Goal: Task Accomplishment & Management: Manage account settings

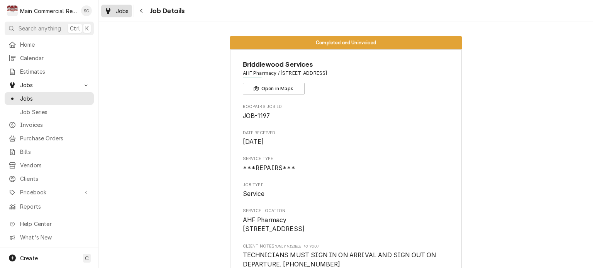
click at [120, 14] on span "Jobs" at bounding box center [122, 11] width 13 height 8
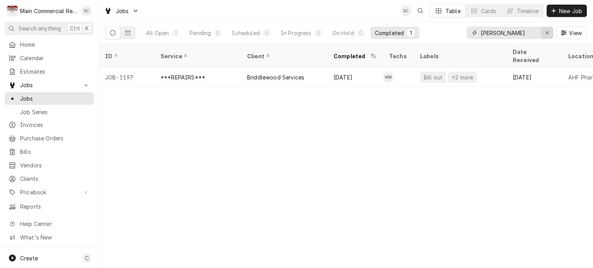
click at [547, 34] on icon "Erase input" at bounding box center [546, 32] width 3 height 3
click at [530, 35] on input "Dynamic Content Wrapper" at bounding box center [516, 33] width 73 height 12
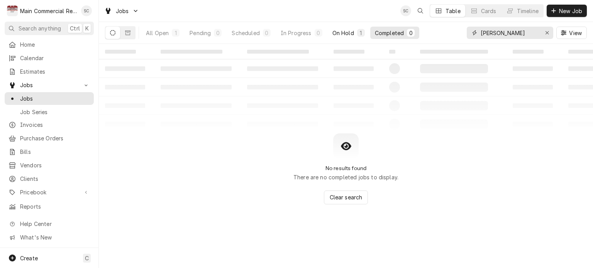
type input "Carlos"
click at [347, 35] on div "On Hold" at bounding box center [343, 33] width 22 height 8
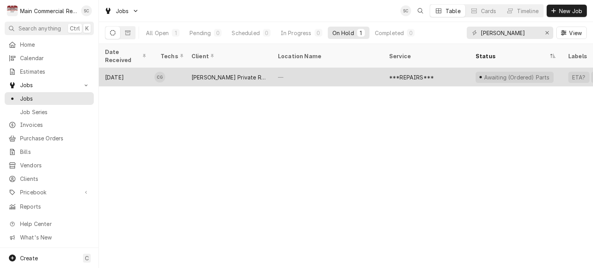
click at [326, 68] on div "—" at bounding box center [327, 77] width 111 height 19
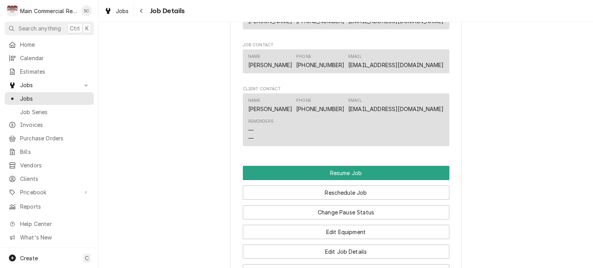
scroll to position [733, 0]
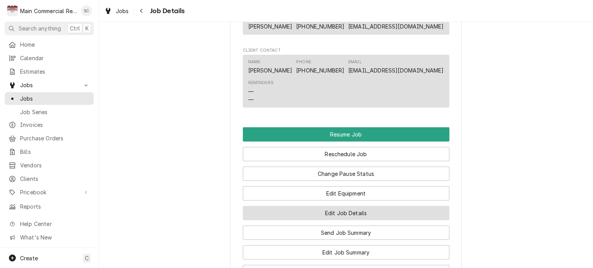
click at [361, 212] on button "Edit Job Details" at bounding box center [346, 213] width 206 height 14
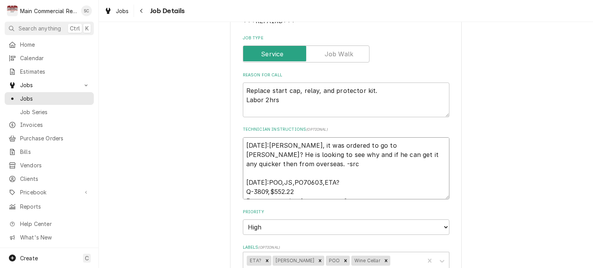
click at [243, 143] on textarea "[DATE]:[PERSON_NAME], it was ordered to go to [PERSON_NAME]? He is looking to s…" at bounding box center [346, 168] width 206 height 62
type textarea "x"
type textarea "[DATE]:[PERSON_NAME], it was ordered to go to [PERSON_NAME]? He is looking to s…"
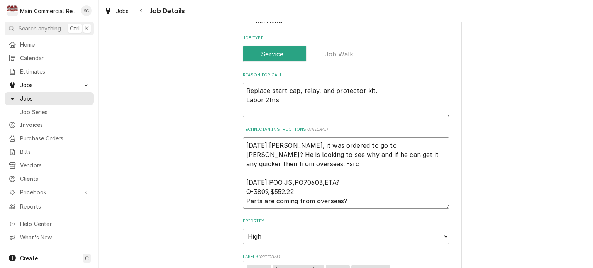
type textarea "x"
type textarea "9 9/4/25:Per Vince, it was ordered to go to Brandon? He is looking to see why a…"
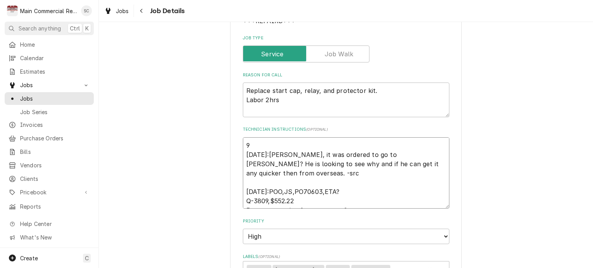
type textarea "x"
type textarea "9- 9/4/25:Per Vince, it was ordered to go to Brandon? He is looking to see why …"
type textarea "x"
type textarea "9-1 9/4/25:Per Vince, it was ordered to go to Brandon? He is looking to see why…"
type textarea "x"
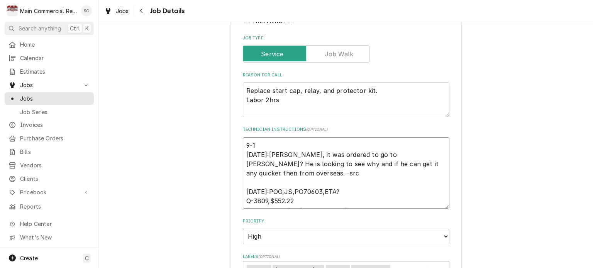
type textarea "9-16 9/4/25:Per Vince, it was ordered to go to Brandon? He is looking to see wh…"
type textarea "x"
type textarea "9-16- 9/4/25:Per Vince, it was ordered to go to Brandon? He is looking to see w…"
type textarea "x"
type textarea "9-16-2 9/4/25:Per Vince, it was ordered to go to Brandon? He is looking to see …"
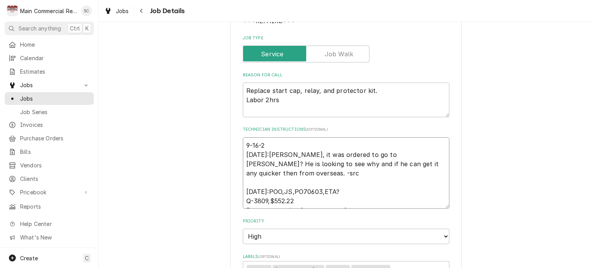
type textarea "x"
type textarea "9-16-25 9/4/25:Per Vince, it was ordered to go to Brandon? He is looking to see…"
type textarea "x"
type textarea "9-16-25 9/4/25:Per Vince, it was ordered to go to Brandon? He is looking to see…"
type textarea "x"
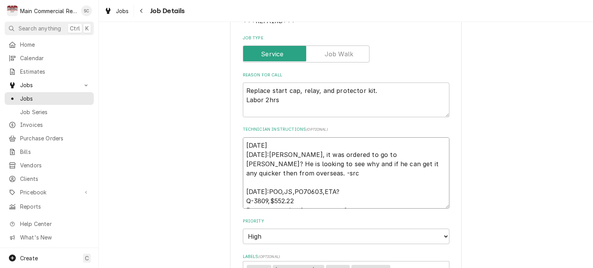
type textarea "9-16-25 9/4/25:Per Vince, it was ordered to go to Brandon? He is looking to see…"
type textarea "x"
type textarea "9-16-25: 9/4/25:Per Vince, it was ordered to go to Brandon? He is looking to se…"
type textarea "x"
type textarea "9-16-25: 9/4/25:Per Vince, it was ordered to go to Brandon? He is looking to se…"
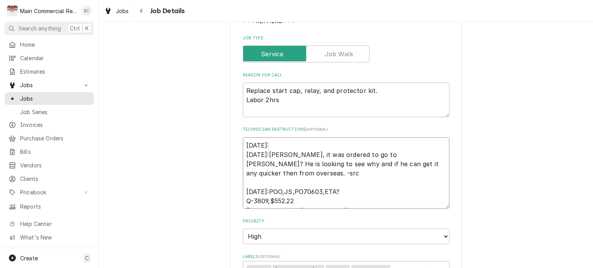
type textarea "x"
type textarea "9-16-25: P 9/4/25:Per Vince, it was ordered to go to Brandon? He is looking to …"
type textarea "x"
type textarea "9-16-25: PO 9/4/25:Per Vince, it was ordered to go to Brandon? He is looking to…"
type textarea "x"
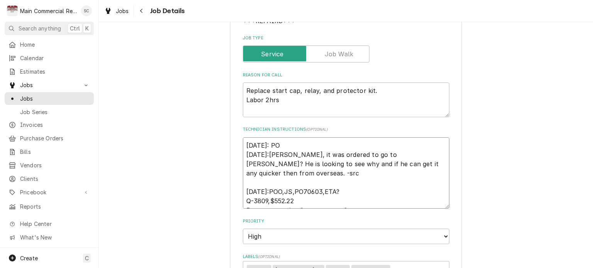
type textarea "9-16-25: PO7 9/4/25:Per Vince, it was ordered to go to Brandon? He is looking t…"
type textarea "x"
type textarea "9-16-25: PO70 9/4/25:Per Vince, it was ordered to go to Brandon? He is looking …"
type textarea "x"
type textarea "9-16-25: PO706 9/4/25:Per Vince, it was ordered to go to Brandon? He is looking…"
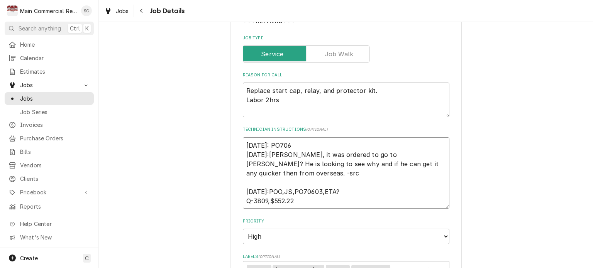
type textarea "x"
type textarea "9-16-25: PO7062 9/4/25:Per Vince, it was ordered to go to Brandon? He is lookin…"
type textarea "x"
type textarea "9-16-25: PO70621 9/4/25:Per Vince, it was ordered to go to Brandon? He is looki…"
type textarea "x"
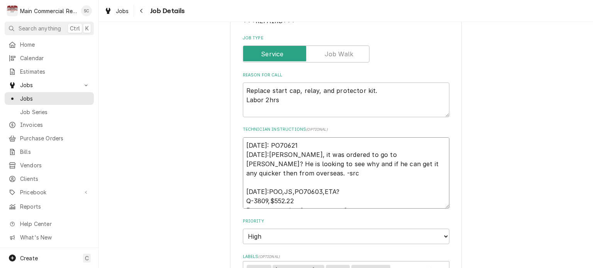
type textarea "9-16-25: PO70621 9/4/25:Per Vince, it was ordered to go to Brandon? He is looki…"
type textarea "x"
type textarea "9-16-25: PO70621 o 9/4/25:Per Vince, it was ordered to go to Brandon? He is loo…"
type textarea "x"
type textarea "9-16-25: PO70621 or 9/4/25:Per Vince, it was ordered to go to Brandon? He is lo…"
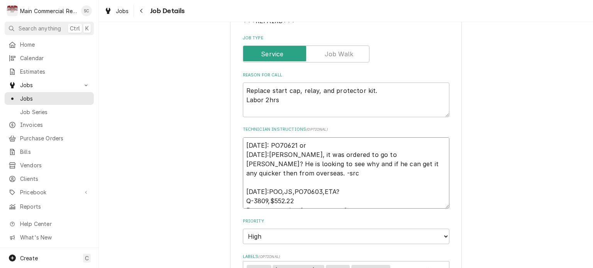
type textarea "x"
type textarea "9-16-25: PO70621 ord 9/4/25:Per Vince, it was ordered to go to Brandon? He is l…"
type textarea "x"
type textarea "9-16-25: PO70621 orde 9/4/25:Per Vince, it was ordered to go to Brandon? He is …"
type textarea "x"
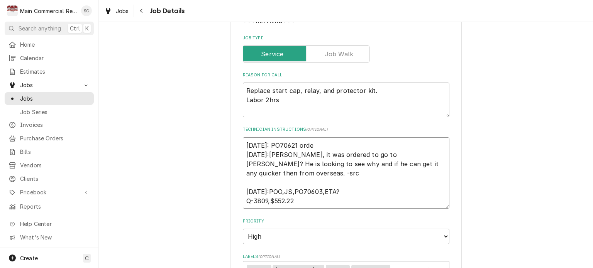
type textarea "9-16-25: PO70621 order 9/4/25:Per Vince, it was ordered to go to Brandon? He is…"
type textarea "x"
type textarea "9-16-25: PO70621 order 9/4/25:Per Vince, it was ordered to go to Brandon? He is…"
type textarea "x"
type textarea "9-16-25: PO70621 order 9/4/25:Per Vince, it was ordered to go to Brandon? He is…"
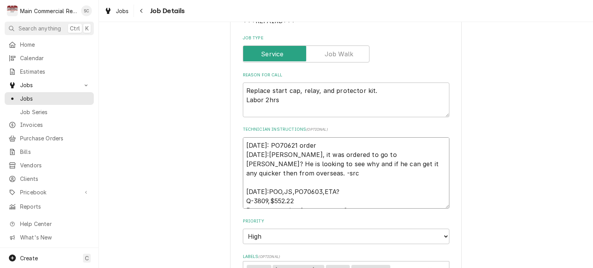
type textarea "x"
type textarea "9-16-25: PO70621 ordere 9/4/25:Per Vince, it was ordered to go to Brandon? He i…"
type textarea "x"
type textarea "9-16-25: PO70621 ordered 9/4/25:Per Vince, it was ordered to go to Brandon? He …"
type textarea "x"
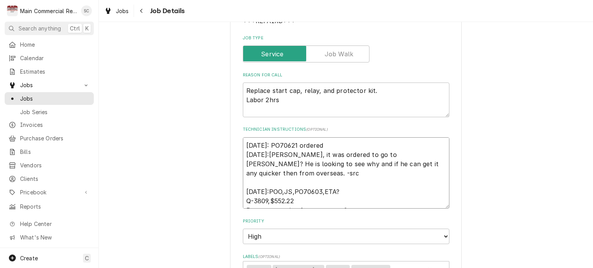
type textarea "9-16-25: PO70621 ordered 9/4/25:Per Vince, it was ordered to go to Brandon? He …"
type textarea "x"
type textarea "9-16-25: PO70621 ordered f 9/4/25:Per Vince, it was ordered to go to Brandon? H…"
type textarea "x"
type textarea "9-16-25: PO70621 ordered fr 9/4/25:Per Vince, it was ordered to go to Brandon? …"
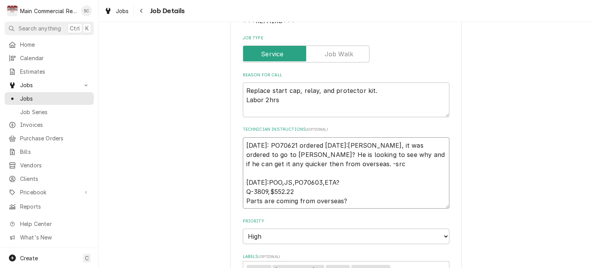
type textarea "x"
type textarea "9-16-25: PO70621 ordered fro 9/4/25:Per Vince, it was ordered to go to Brandon?…"
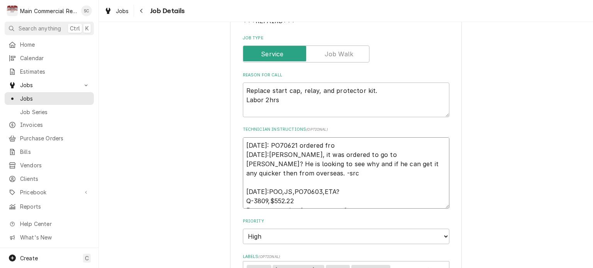
type textarea "x"
type textarea "9-16-25: PO70621 ordered from 9/4/25:Per Vince, it was ordered to go to Brandon…"
type textarea "x"
type textarea "9-16-25: PO70621 ordered from 9/4/25:Per Vince, it was ordered to go to Brandon…"
type textarea "x"
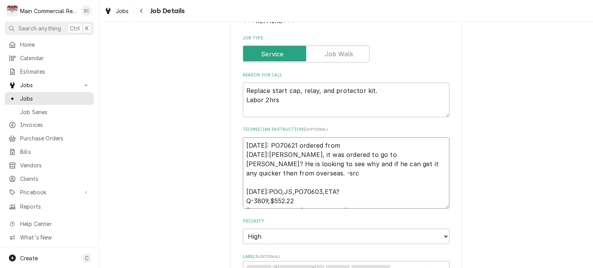
type textarea "9-16-25: PO70621 ordered from U 9/4/25:Per Vince, it was ordered to go to Brand…"
type textarea "x"
type textarea "9-16-25: PO70621 ordered from Un 9/4/25:Per Vince, it was ordered to go to Bran…"
type textarea "x"
type textarea "9-16-25: PO70621 ordered from Uni 9/4/25:Per Vince, it was ordered to go to Bra…"
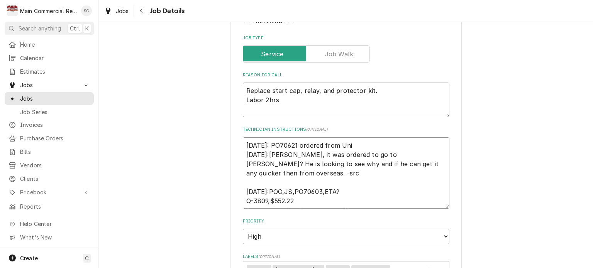
type textarea "x"
type textarea "9-16-25: PO70621 ordered from Unit 9/4/25:Per Vince, it was ordered to go to Br…"
type textarea "x"
type textarea "9-16-25: PO70621 ordered from Unite 9/4/25:Per Vince, it was ordered to go to B…"
type textarea "x"
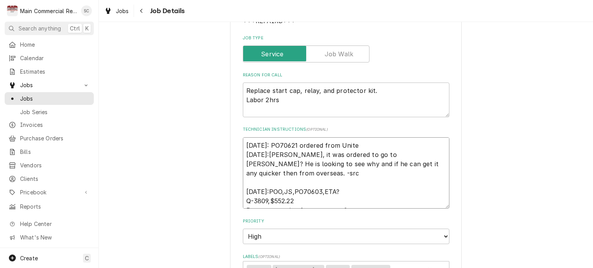
type textarea "9-16-25: PO70621 ordered from United 9/4/25:Per Vince, it was ordered to go to …"
type textarea "x"
type textarea "9-16-25: PO70621 ordered from United 9/4/25:Per Vince, it was ordered to go to …"
type textarea "x"
type textarea "9-16-25: PO70621 ordered from United 9/4/25:Per Vince, it was ordered to go to …"
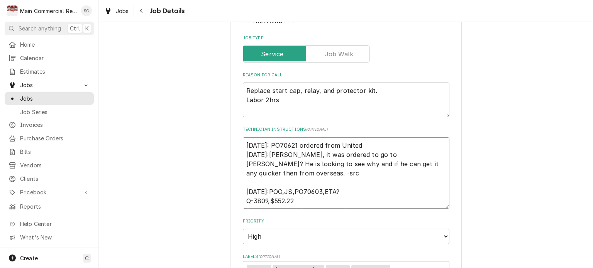
click at [372, 143] on textarea "9-16-25: PO70621 ordered from United 9/4/25:Per Vince, it was ordered to go to …" at bounding box center [346, 173] width 206 height 72
paste textarea "940-0150-69 RELAY KIT E04-630 971-0561-59 PROTECTOR KIT"
type textarea "x"
type textarea "9-16-25: PO70621 ordered from United 940-0150-69 RELAY KIT E04-630 971-0561-59 …"
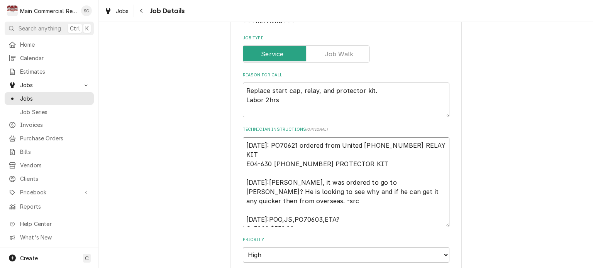
type textarea "x"
type textarea "9-16-25: PO70621 ordered from United 940-0150-69 RELAY KIT E04-630 971-0561-59 …"
type textarea "x"
type textarea "9-16-25: PO70621 ordered from United 940-0150-69 RELAY KIT E04-630 971-0561-59 …"
type textarea "x"
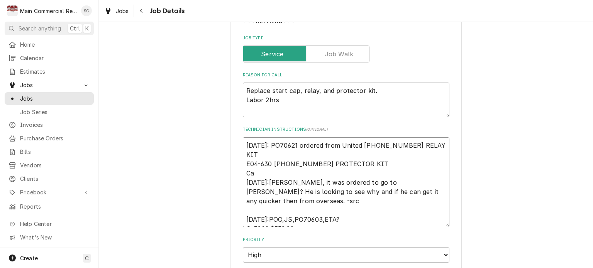
type textarea "9-16-25: PO70621 ordered from United 940-0150-69 RELAY KIT E04-630 971-0561-59 …"
type textarea "x"
type textarea "9-16-25: PO70621 ordered from United 940-0150-69 RELAY KIT E04-630 971-0561-59 …"
type textarea "x"
type textarea "9-16-25: PO70621 ordered from United 940-0150-69 RELAY KIT E04-630 971-0561-59 …"
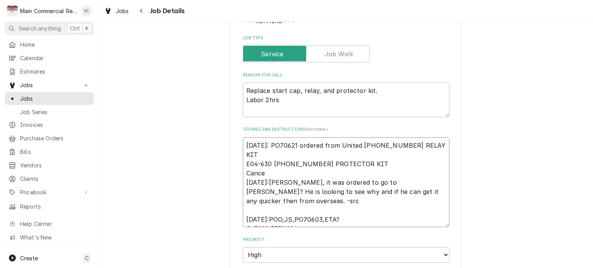
type textarea "x"
type textarea "9-16-25: PO70621 ordered from United 940-0150-69 RELAY KIT E04-630 971-0561-59 …"
type textarea "x"
type textarea "9-16-25: PO70621 ordered from United 940-0150-69 RELAY KIT E04-630 971-0561-59 …"
type textarea "x"
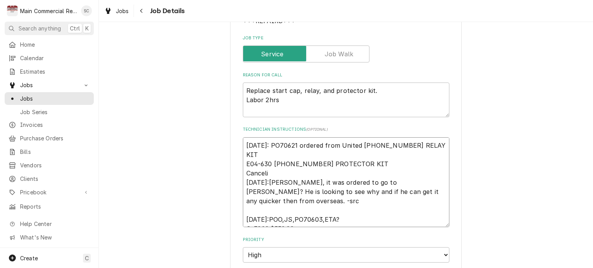
type textarea "9-16-25: PO70621 ordered from United 940-0150-69 RELAY KIT E04-630 971-0561-59 …"
type textarea "x"
type textarea "9-16-25: PO70621 ordered from United 940-0150-69 RELAY KIT E04-630 971-0561-59 …"
type textarea "x"
type textarea "9-16-25: PO70621 ordered from United 940-0150-69 RELAY KIT E04-630 971-0561-59 …"
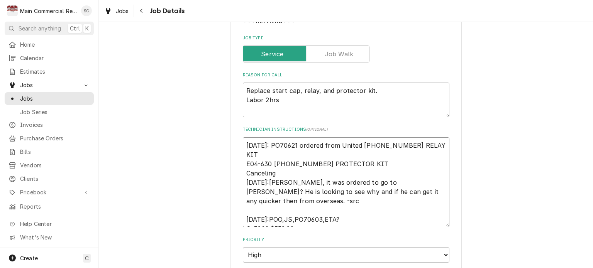
type textarea "x"
type textarea "9-16-25: PO70621 ordered from United 940-0150-69 RELAY KIT E04-630 971-0561-59 …"
type textarea "x"
type textarea "9-16-25: PO70621 ordered from United 940-0150-69 RELAY KIT E04-630 971-0561-59 …"
type textarea "x"
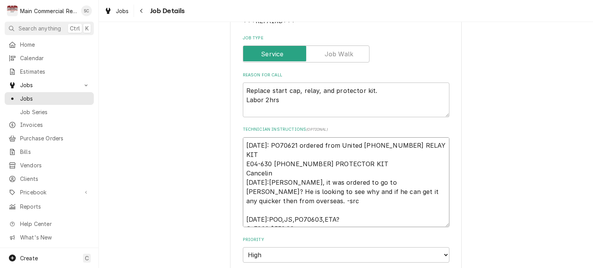
type textarea "9-16-25: PO70621 ordered from United 940-0150-69 RELAY KIT E04-630 971-0561-59 …"
type textarea "x"
type textarea "9-16-25: PO70621 ordered from United 940-0150-69 RELAY KIT E04-630 971-0561-59 …"
type textarea "x"
type textarea "9-16-25: PO70621 ordered from United 940-0150-69 RELAY KIT E04-630 971-0561-59 …"
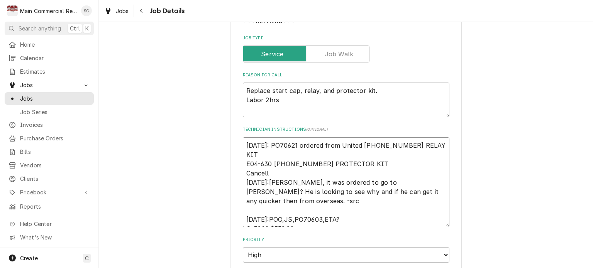
type textarea "x"
type textarea "9-16-25: PO70621 ordered from United 940-0150-69 RELAY KIT E04-630 971-0561-59 …"
type textarea "x"
type textarea "9-16-25: PO70621 ordered from United 940-0150-69 RELAY KIT E04-630 971-0561-59 …"
type textarea "x"
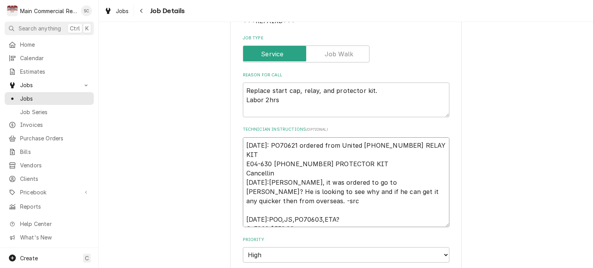
type textarea "9-16-25: PO70621 ordered from United 940-0150-69 RELAY KIT E04-630 971-0561-59 …"
type textarea "x"
type textarea "9-16-25: PO70621 ordered from United 940-0150-69 RELAY KIT E04-630 971-0561-59 …"
type textarea "x"
type textarea "9-16-25: PO70621 ordered from United 940-0150-69 RELAY KIT E04-630 971-0561-59 …"
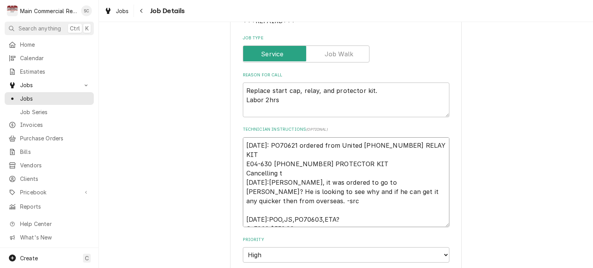
type textarea "x"
type textarea "9-16-25: PO70621 ordered from United 940-0150-69 RELAY KIT E04-630 971-0561-59 …"
type textarea "x"
type textarea "9-16-25: PO70621 ordered from United 940-0150-69 RELAY KIT E04-630 971-0561-59 …"
type textarea "x"
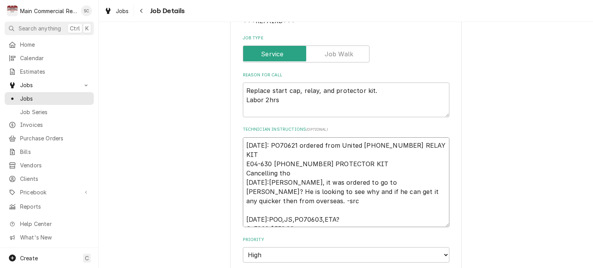
type textarea "9-16-25: PO70621 ordered from United 940-0150-69 RELAY KIT E04-630 971-0561-59 …"
type textarea "x"
type textarea "9-16-25: PO70621 ordered from United 940-0150-69 RELAY KIT E04-630 971-0561-59 …"
type textarea "x"
type textarea "9-16-25: PO70621 ordered from United 940-0150-69 RELAY KIT E04-630 971-0561-59 …"
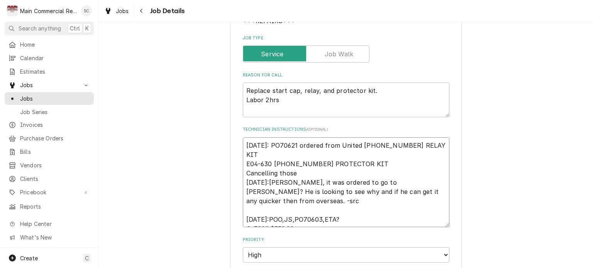
type textarea "x"
type textarea "9-16-25: PO70621 ordered from United 940-0150-69 RELAY KIT E04-630 971-0561-59 …"
type textarea "x"
type textarea "9-16-25: PO70621 ordered from United 940-0150-69 RELAY KIT E04-630 971-0561-59 …"
type textarea "x"
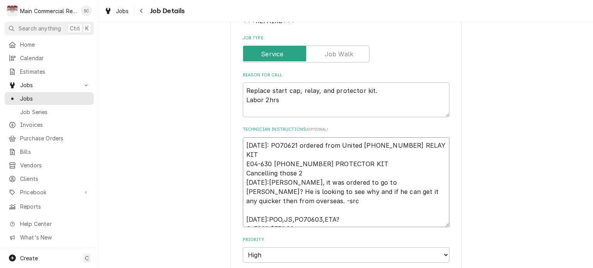
type textarea "9-16-25: PO70621 ordered from United 940-0150-69 RELAY KIT E04-630 971-0561-59 …"
type textarea "x"
type textarea "9-16-25: PO70621 ordered from United 940-0150-69 RELAY KIT E04-630 971-0561-59 …"
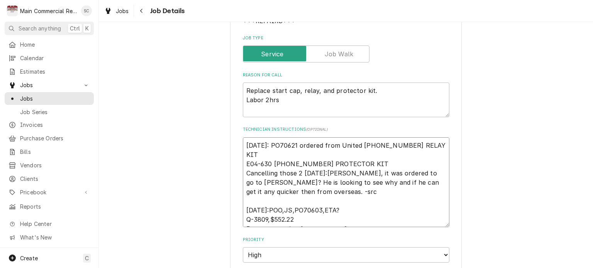
type textarea "x"
type textarea "9-16-25: PO70621 ordered from United 940-0150-69 RELAY KIT E04-630 971-0561-59 …"
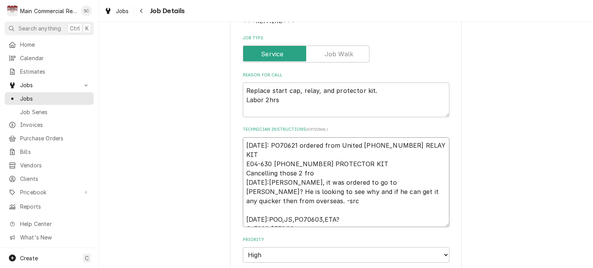
type textarea "x"
type textarea "9-16-25: PO70621 ordered from United 940-0150-69 RELAY KIT E04-630 971-0561-59 …"
type textarea "x"
type textarea "9-16-25: PO70621 ordered from United 940-0150-69 RELAY KIT E04-630 971-0561-59 …"
type textarea "x"
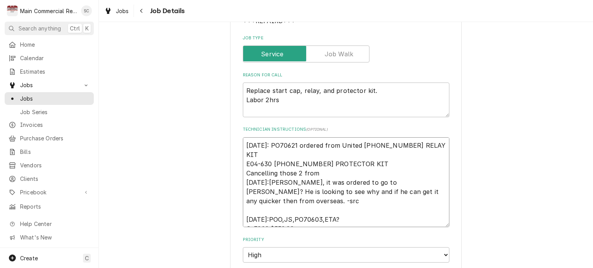
type textarea "9-16-25: PO70621 ordered from United 940-0150-69 RELAY KIT E04-630 971-0561-59 …"
type textarea "x"
type textarea "9-16-25: PO70621 ordered from United 940-0150-69 RELAY KIT E04-630 971-0561-59 …"
type textarea "x"
type textarea "9-16-25: PO70621 ordered from United 940-0150-69 RELAY KIT E04-630 971-0561-59 …"
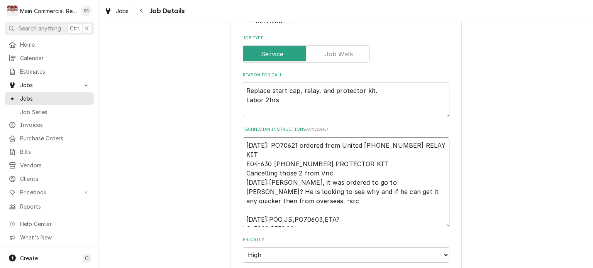
type textarea "x"
type textarea "9-16-25: PO70621 ordered from United 940-0150-69 RELAY KIT E04-630 971-0561-59 …"
type textarea "x"
type textarea "9-16-25: PO70621 ordered from United 940-0150-69 RELAY KIT E04-630 971-0561-59 …"
type textarea "x"
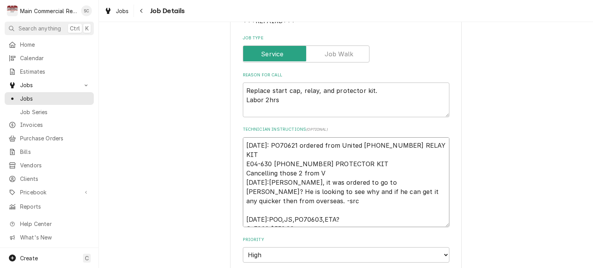
type textarea "9-16-25: PO70621 ordered from United 940-0150-69 RELAY KIT E04-630 971-0561-59 …"
type textarea "x"
type textarea "9-16-25: PO70621 ordered from United 940-0150-69 RELAY KIT E04-630 971-0561-59 …"
type textarea "x"
type textarea "9-16-25: PO70621 ordered from United 940-0150-69 RELAY KIT E04-630 971-0561-59 …"
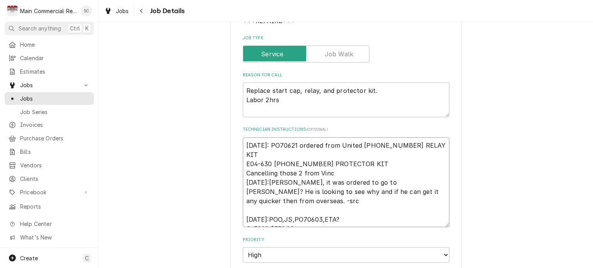
type textarea "x"
type textarea "9-16-25: PO70621 ordered from United 940-0150-69 RELAY KIT E04-630 971-0561-59 …"
type textarea "x"
type textarea "9-16-25: PO70621 ordered from United 940-0150-69 RELAY KIT E04-630 971-0561-59 …"
type textarea "x"
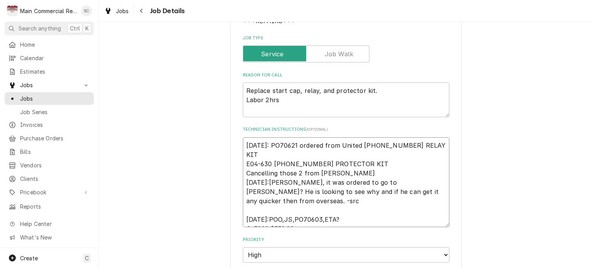
type textarea "9-16-25: PO70621 ordered from United 940-0150-69 RELAY KIT E04-630 971-0561-59 …"
type textarea "x"
type textarea "9-16-25: PO70621 ordered from United 940-0150-69 RELAY KIT E04-630 971-0561-59 …"
type textarea "x"
type textarea "9-16-25: PO70621 ordered from United 940-0150-69 RELAY KIT E04-630 971-0561-59 …"
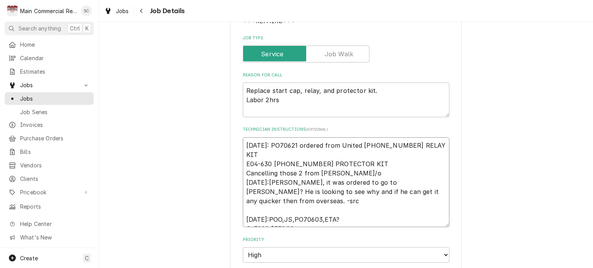
type textarea "x"
type textarea "9-16-25: PO70621 ordered from United 940-0150-69 RELAY KIT E04-630 971-0561-59 …"
type textarea "x"
type textarea "9-16-25: PO70621 ordered from United 940-0150-69 RELAY KIT E04-630 971-0561-59 …"
type textarea "x"
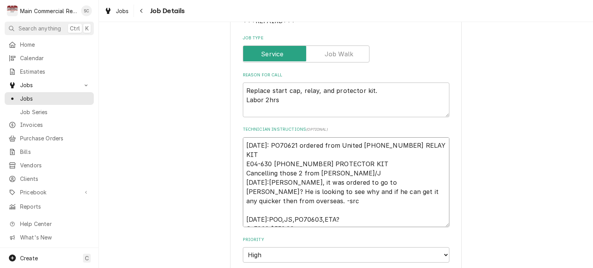
type textarea "9-16-25: PO70621 ordered from United 940-0150-69 RELAY KIT E04-630 971-0561-59 …"
type textarea "x"
type textarea "9-16-25: PO70621 ordered from United 940-0150-69 RELAY KIT E04-630 971-0561-59 …"
type textarea "x"
type textarea "9-16-25: PO70621 ordered from United 940-0150-69 RELAY KIT E04-630 971-0561-59 …"
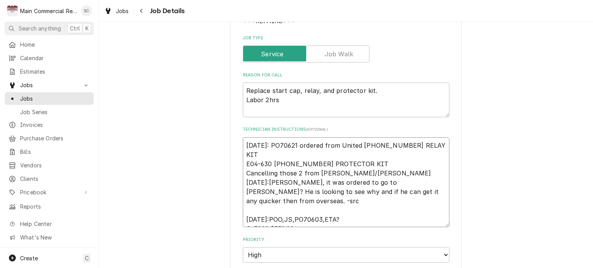
type textarea "x"
type textarea "9-16-25: PO70621 ordered from United 940-0150-69 RELAY KIT E04-630 971-0561-59 …"
type textarea "x"
type textarea "9-16-25: PO70621 ordered from United 940-0150-69 RELAY KIT E04-630 971-0561-59 …"
type textarea "x"
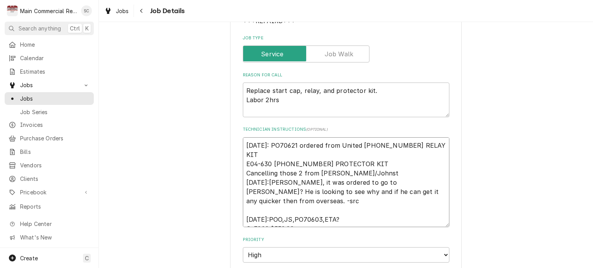
type textarea "9-16-25: PO70621 ordered from United 940-0150-69 RELAY KIT E04-630 971-0561-59 …"
type textarea "x"
type textarea "9-16-25: PO70621 ordered from United 940-0150-69 RELAY KIT E04-630 971-0561-59 …"
type textarea "x"
type textarea "9-16-25: PO70621 ordered from United 940-0150-69 RELAY KIT E04-630 971-0561-59 …"
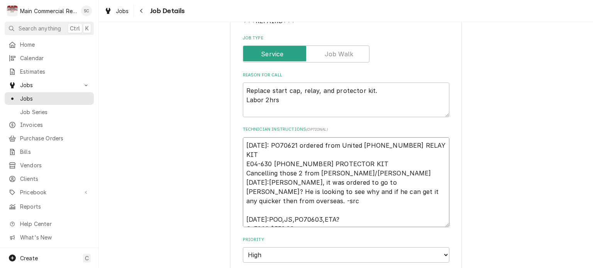
type textarea "x"
type textarea "9-16-25: PO70621 ordered from United 940-0150-69 RELAY KIT E04-630 971-0561-59 …"
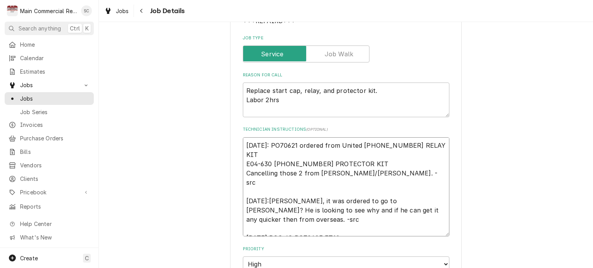
click at [364, 155] on textarea "9-16-25: PO70621 ordered from United 940-0150-69 RELAY KIT E04-630 971-0561-59 …" at bounding box center [346, 187] width 206 height 100
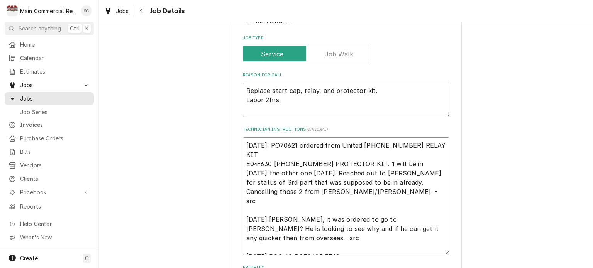
click at [243, 183] on textarea "9-16-25: PO70621 ordered from United 940-0150-69 RELAY KIT E04-630 971-0561-59 …" at bounding box center [346, 196] width 206 height 118
click at [411, 187] on textarea "9-16-25: PO70621 ordered from United 940-0150-69 RELAY KIT E04-630 971-0561-59 …" at bounding box center [346, 196] width 206 height 118
click at [401, 172] on textarea "9-16-25: PO70621 ordered from United 940-0150-69 RELAY KIT E04-630 971-0561-59 …" at bounding box center [346, 196] width 206 height 118
click at [362, 184] on textarea "9-16-25: PO70621 ordered from United 940-0150-69 RELAY KIT E04-630 971-0561-59 …" at bounding box center [346, 196] width 206 height 118
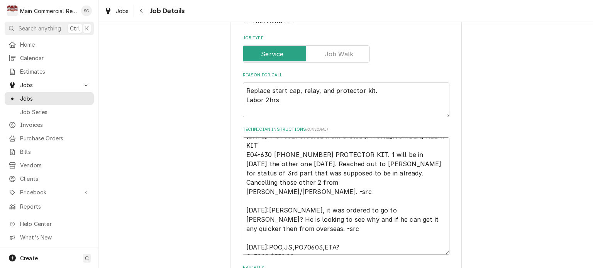
scroll to position [270, 0]
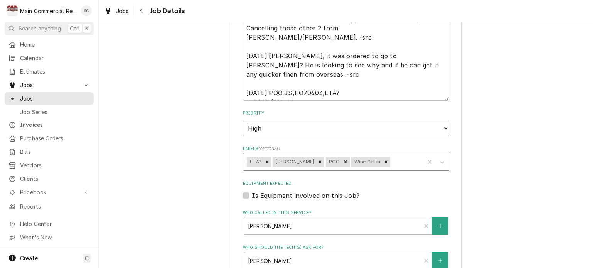
click at [391, 161] on div "Labels" at bounding box center [405, 162] width 29 height 14
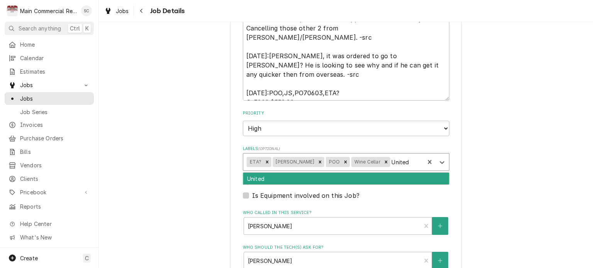
click at [322, 178] on div "United" at bounding box center [346, 179] width 206 height 12
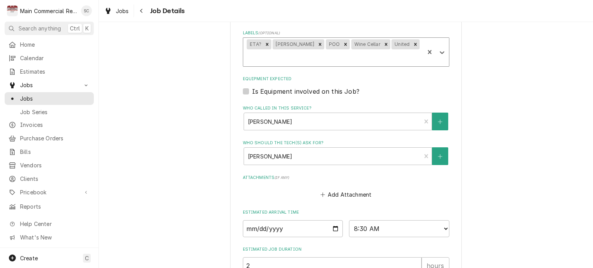
scroll to position [460, 0]
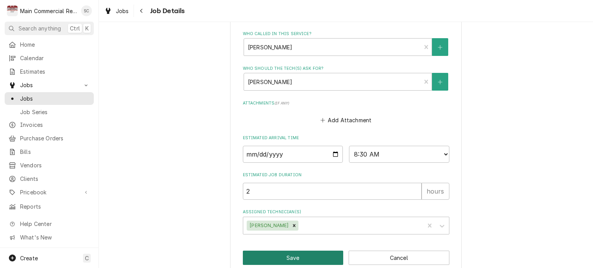
click at [290, 251] on button "Save" at bounding box center [293, 258] width 101 height 14
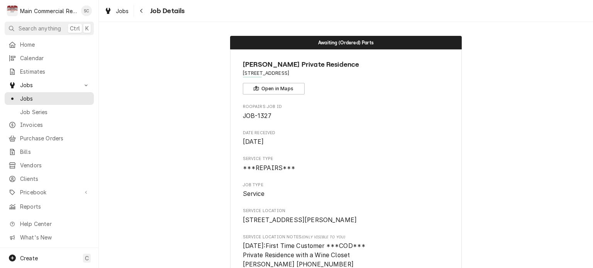
click at [351, 160] on span "Service Type" at bounding box center [346, 159] width 206 height 6
click at [143, 9] on div "Navigate back" at bounding box center [142, 11] width 8 height 8
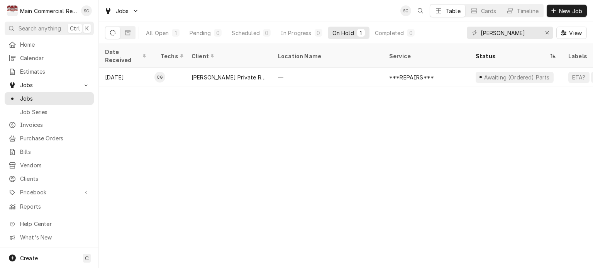
click at [253, 161] on div "Date Received Techs Client Location Name Service Status Labels ID Duration Job …" at bounding box center [346, 156] width 494 height 224
click at [284, 177] on div "Date Received Techs Client Location Name Service Status Labels ID Duration Job …" at bounding box center [346, 156] width 494 height 224
drag, startPoint x: 403, startPoint y: 126, endPoint x: 450, endPoint y: 105, distance: 52.1
click at [404, 128] on div "Date Received Techs Client Location Name Service Status Labels ID Duration Job …" at bounding box center [346, 156] width 494 height 224
click at [546, 32] on icon "Erase input" at bounding box center [546, 32] width 3 height 3
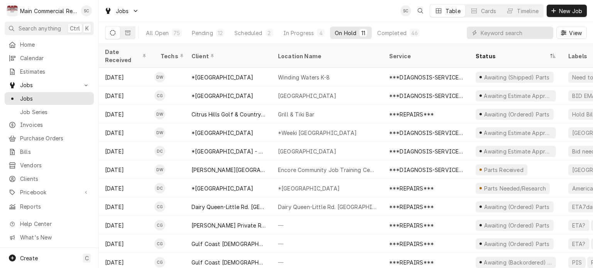
click at [370, 11] on div "Jobs SC Table Cards Timeline New Job" at bounding box center [346, 11] width 494 height 22
click at [252, 33] on div "Scheduled" at bounding box center [248, 33] width 28 height 8
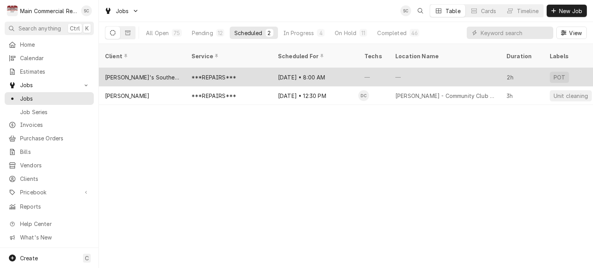
click at [265, 69] on div "***REPAIRS***" at bounding box center [228, 77] width 86 height 19
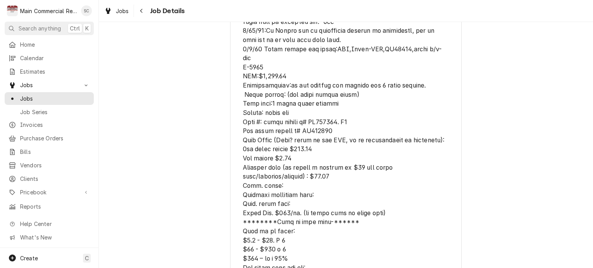
scroll to position [501, 0]
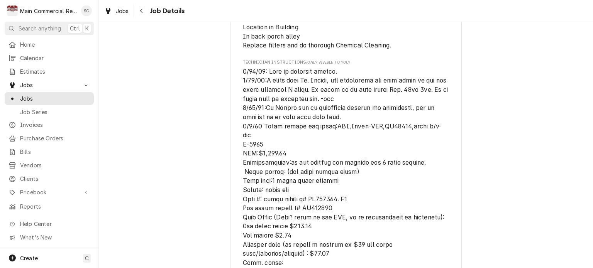
click at [326, 154] on span "[object Object]" at bounding box center [346, 267] width 206 height 401
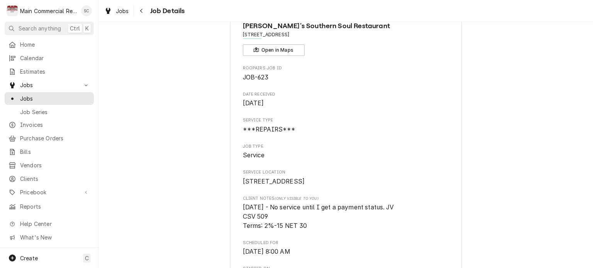
scroll to position [0, 0]
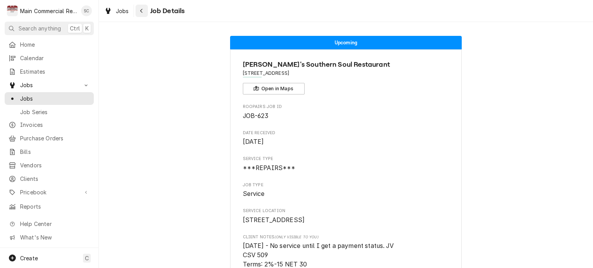
click at [139, 9] on div "Navigate back" at bounding box center [142, 11] width 8 height 8
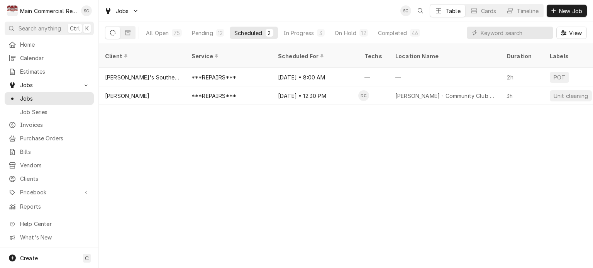
click at [375, 148] on div "Client Service Scheduled For Techs Location Name Duration Labels Status ID Prio…" at bounding box center [346, 156] width 494 height 224
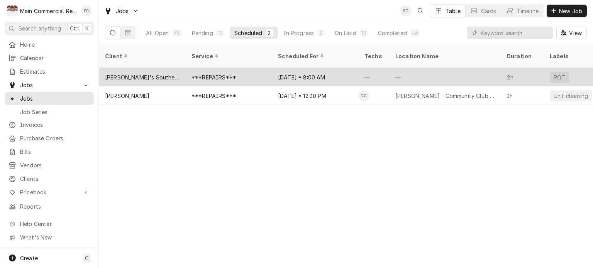
click at [246, 68] on div "***REPAIRS***" at bounding box center [228, 77] width 86 height 19
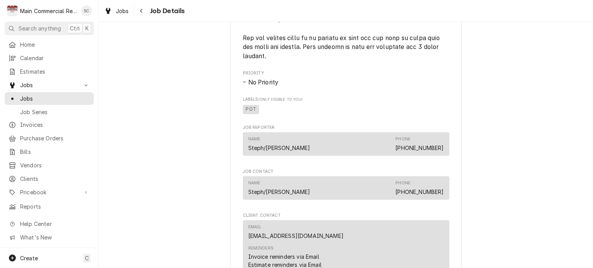
scroll to position [1054, 0]
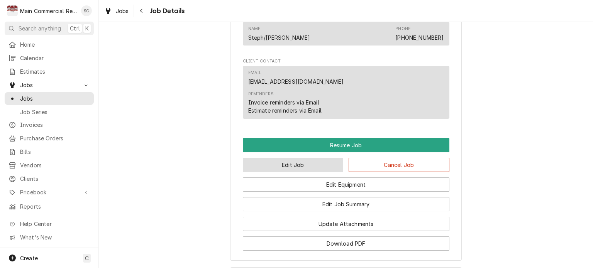
click at [318, 172] on button "Edit Job" at bounding box center [293, 165] width 101 height 14
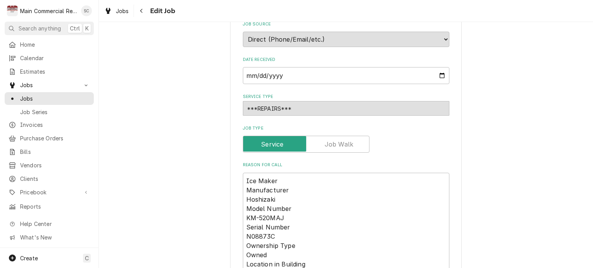
scroll to position [309, 0]
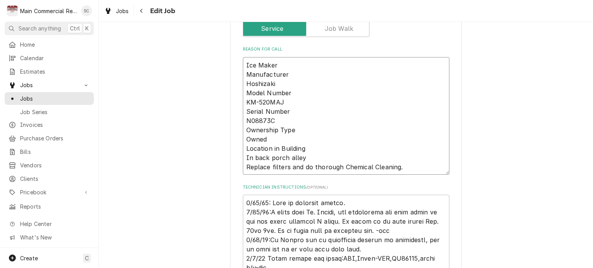
click at [417, 168] on textarea "Ice Maker Manufacturer Hoshizaki Model Number KM-520MAJ Serial Number N08873C O…" at bounding box center [346, 116] width 206 height 118
type textarea "x"
type textarea "8/22/25: Need to schedule return. 6/23/25:I spoke with Mr. Reaves, all electric…"
type textarea "x"
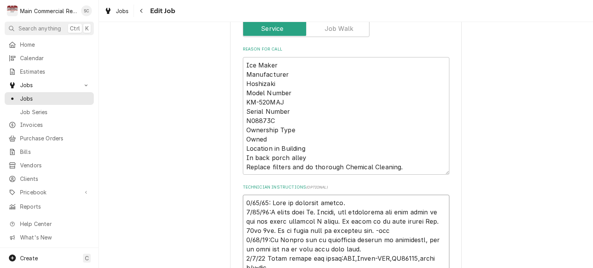
type textarea "8 8/22/25: Need to schedule return. 6/23/25:I spoke with Mr. Reaves, all electr…"
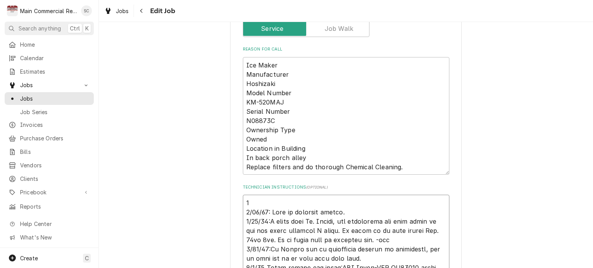
type textarea "x"
type textarea "8/22/25: Need to schedule return. 6/23/25:I spoke with Mr. Reaves, all electric…"
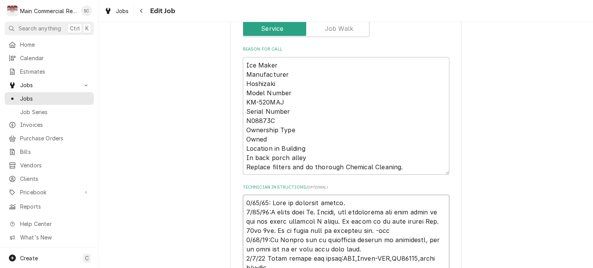
type textarea "x"
type textarea "9 8/22/25: Need to schedule return. 6/23/25:I spoke with Mr. Reaves, all electr…"
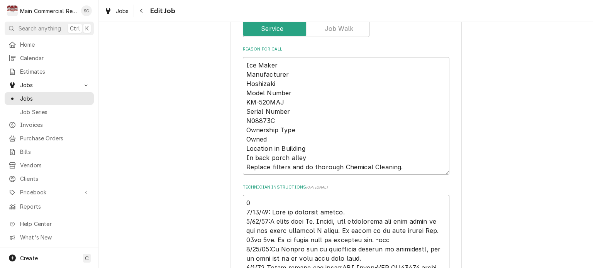
type textarea "x"
type textarea "9/ 8/22/25: Need to schedule return. 6/23/25:I spoke with Mr. Reaves, all elect…"
type textarea "x"
type textarea "9/1 8/22/25: Need to schedule return. 6/23/25:I spoke with Mr. Reaves, all elec…"
type textarea "x"
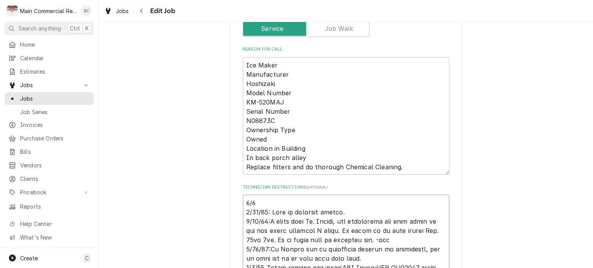
type textarea "9/16 8/22/25: Need to schedule return. 6/23/25:I spoke with Mr. Reaves, all ele…"
type textarea "x"
type textarea "9/16/ 8/22/25: Need to schedule return. 6/23/25:I spoke with Mr. Reaves, all el…"
type textarea "x"
type textarea "9/16/2 8/22/25: Need to schedule return. 6/23/25:I spoke with Mr. Reaves, all e…"
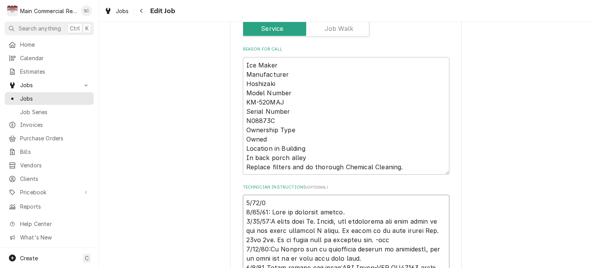
type textarea "x"
type textarea "9/16/25 8/22/25: Need to schedule return. 6/23/25:I spoke with Mr. Reaves, all …"
type textarea "x"
type textarea "9/16/25: 8/22/25: Need to schedule return. 6/23/25:I spoke with Mr. Reaves, all…"
type textarea "x"
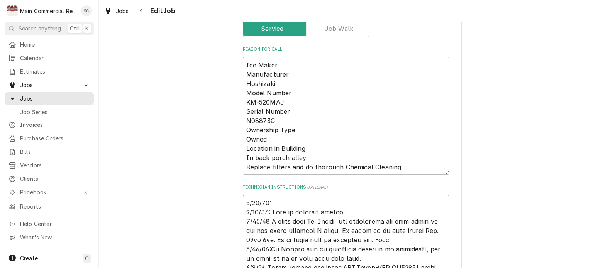
type textarea "9/16/25: 8/22/25: Need to schedule return. 6/23/25:I spoke with Mr. Reaves, all…"
type textarea "x"
type textarea "9/16/25: P 8/22/25: Need to schedule return. 6/23/25:I spoke with Mr. Reaves, a…"
type textarea "x"
type textarea "9/16/25: Pe 8/22/25: Need to schedule return. 6/23/25:I spoke with Mr. Reaves, …"
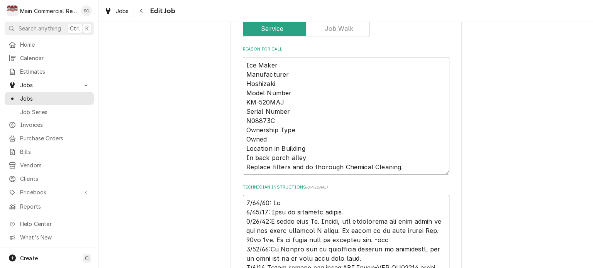
type textarea "x"
type textarea "9/16/25: Per 8/22/25: Need to schedule return. 6/23/25:I spoke with Mr. Reaves,…"
type textarea "x"
type textarea "9/16/25: Per 8/22/25: Need to schedule return. 6/23/25:I spoke with Mr. Reaves,…"
type textarea "x"
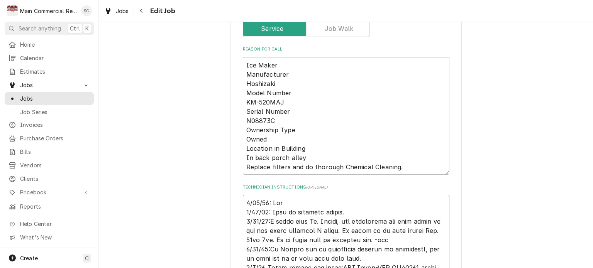
type textarea "9/16/25: Per H 8/22/25: Need to schedule return. 6/23/25:I spoke with Mr. Reave…"
type textarea "x"
type textarea "9/16/25: Per Ha 8/22/25: Need to schedule return. 6/23/25:I spoke with Mr. Reav…"
type textarea "x"
type textarea "9/16/25: Per Har 8/22/25: Need to schedule return. 6/23/25:I spoke with Mr. Rea…"
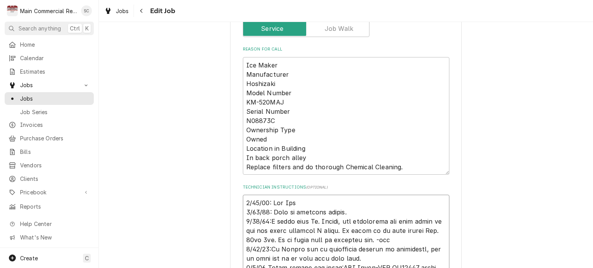
type textarea "x"
type textarea "9/16/25: Per Harl 8/22/25: Need to schedule return. 6/23/25:I spoke with Mr. Re…"
type textarea "x"
type textarea "9/16/25: Per Har 8/22/25: Need to schedule return. 6/23/25:I spoke with Mr. Rea…"
type textarea "x"
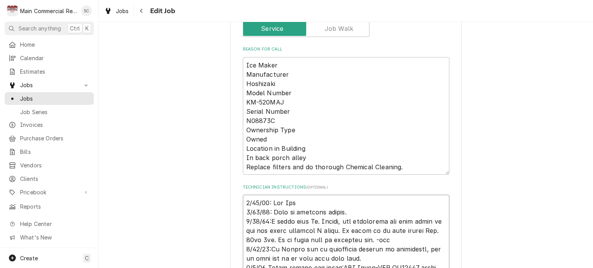
type textarea "9/16/25: Per Haro 8/22/25: Need to schedule return. 6/23/25:I spoke with Mr. Re…"
type textarea "x"
type textarea "9/16/25: Per Harol 8/22/25: Need to schedule return. 6/23/25:I spoke with Mr. R…"
type textarea "x"
type textarea "9/16/25: Per Harold 8/22/25: Need to schedule return. 6/23/25:I spoke with Mr. …"
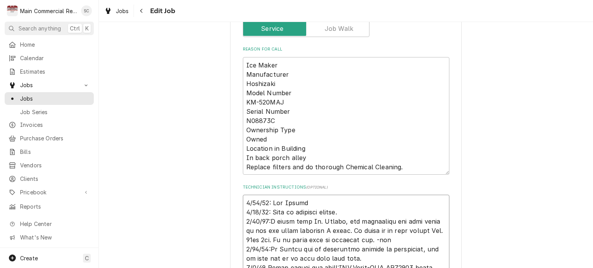
type textarea "x"
type textarea "9/16/25: Per Harold 8/22/25: Need to schedule return. 6/23/25:I spoke with Mr. …"
type textarea "x"
type textarea "9/16/25: Per Harold w 8/22/25: Need to schedule return. 6/23/25:I spoke with Mr…"
type textarea "x"
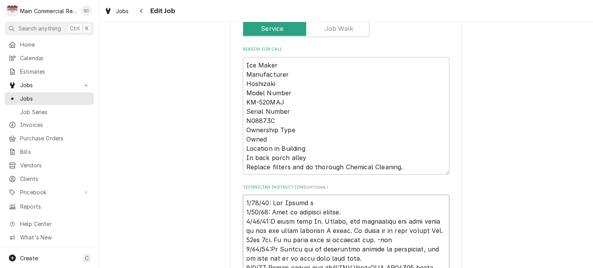
type textarea "9/16/25: Per Harold we 8/22/25: Need to schedule return. 6/23/25:I spoke with M…"
type textarea "x"
type textarea "9/16/25: Per Harold we 8/22/25: Need to schedule return. 6/23/25:I spoke with M…"
type textarea "x"
type textarea "9/16/25: Per Harold we c 8/22/25: Need to schedule return. 6/23/25:I spoke with…"
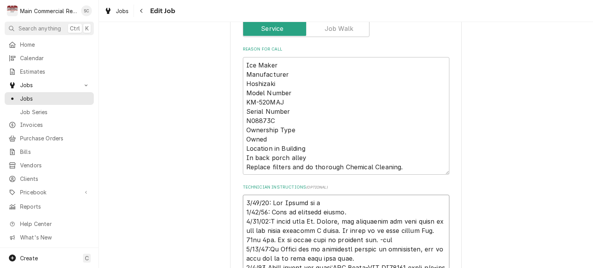
type textarea "x"
type textarea "9/16/25: Per Harold we ca 8/22/25: Need to schedule return. 6/23/25:I spoke wit…"
type textarea "x"
type textarea "9/16/25: Per Harold we can 8/22/25: Need to schedule return. 6/23/25:I spoke wi…"
type textarea "x"
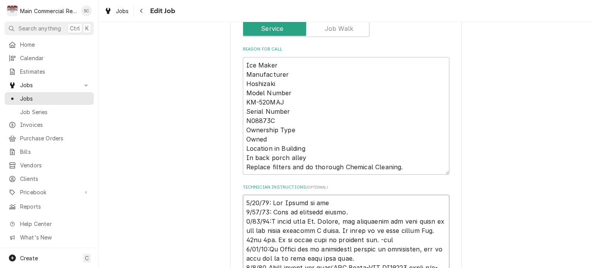
type textarea "9/16/25: Per Harold we can 8/22/25: Need to schedule return. 6/23/25:I spoke wi…"
type textarea "x"
type textarea "9/16/25: Per Harold we can c 8/22/25: Need to schedule return. 6/23/25:I spoke …"
type textarea "x"
type textarea "9/16/25: Per Harold we can co 8/22/25: Need to schedule return. 6/23/25:I spoke…"
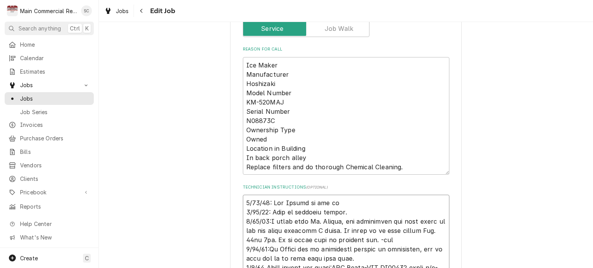
type textarea "x"
type textarea "9/16/25: Per Harold we can com 8/22/25: Need to schedule return. 6/23/25:I spok…"
type textarea "x"
type textarea "9/16/25: Per Harold we can come 8/22/25: Need to schedule return. 6/23/25:I spo…"
type textarea "x"
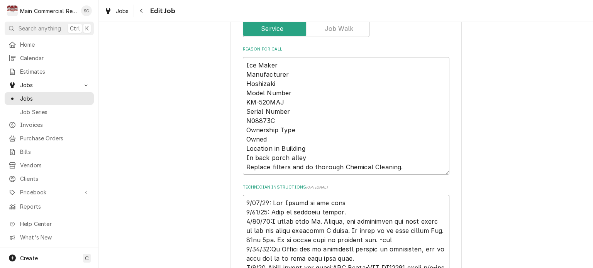
type textarea "9/16/25: Per Harold we can come o 8/22/25: Need to schedule return. 6/23/25:I s…"
type textarea "x"
type textarea "9/16/25: Per Harold we can come ou 8/22/25: Need to schedule return. 6/23/25:I …"
type textarea "x"
type textarea "9/16/25: Per Harold we can come out 8/22/25: Need to schedule return. 6/23/25:I…"
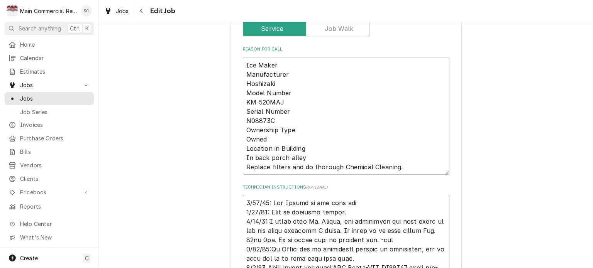
type textarea "x"
type textarea "9/16/25: Per Harold we can come out 8/22/25: Need to schedule return. 6/23/25:I…"
type textarea "x"
type textarea "9/16/25: Per Harold we can come out a 8/22/25: Need to schedule return. 6/23/25…"
type textarea "x"
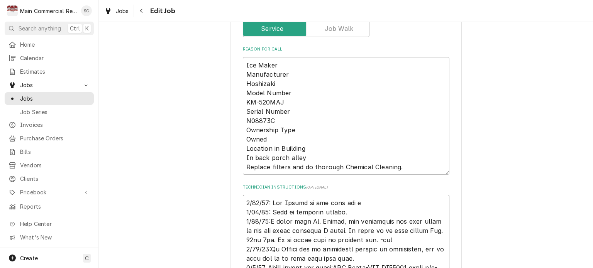
type textarea "9/16/25: Per Harold we can come out an 8/22/25: Need to schedule return. 6/23/2…"
type textarea "x"
type textarea "9/16/25: Per Harold we can come out and 8/22/25: Need to schedule return. 6/23/…"
type textarea "x"
type textarea "9/16/25: Per Harold we can come out and 8/22/25: Need to schedule return. 6/23/…"
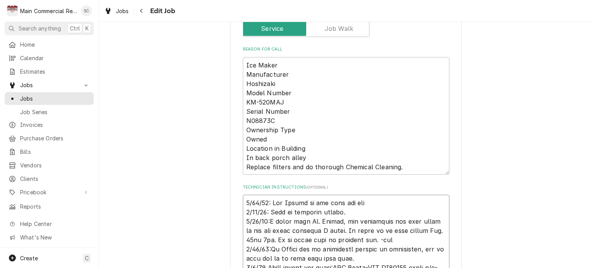
type textarea "x"
type textarea "9/16/25: Per Harold we can come out and c 8/22/25: Need to schedule return. 6/2…"
type textarea "x"
type textarea "9/16/25: Per Harold we can come out and cl 8/22/25: Need to schedule return. 6/…"
type textarea "x"
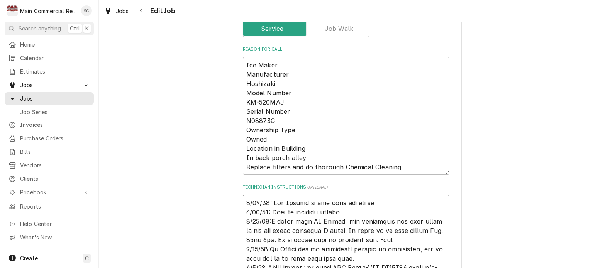
type textarea "9/16/25: Per Harold we can come out and cle 8/22/25: Need to schedule return. 6…"
type textarea "x"
type textarea "9/16/25: Per Harold we can come out and clea 8/22/25: Need to schedule return. …"
type textarea "x"
type textarea "9/16/25: Per Harold we can come out and clean 8/22/25: Need to schedule return.…"
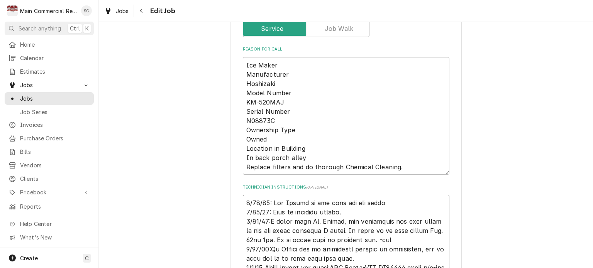
type textarea "x"
type textarea "9/16/25: Per Harold we can come out and clean 8/22/25: Need to schedule return.…"
type textarea "x"
type textarea "9/16/25: Per Harold we can come out and clean i 8/22/25: Need to schedule retur…"
type textarea "x"
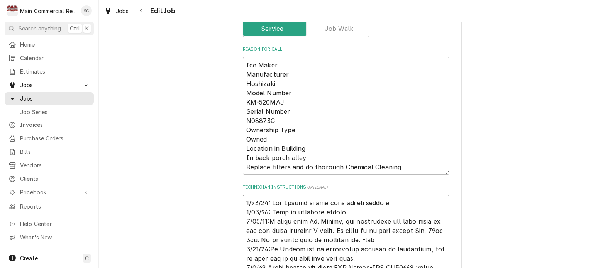
type textarea "9/16/25: Per Harold we can come out and clean it 8/22/25: Need to schedule retu…"
type textarea "x"
type textarea "9/16/25: Per Harold we can come out and clean it 8/22/25: Need to schedule retu…"
type textarea "x"
type textarea "9/16/25: Per Harold we can come out and clean it a 8/22/25: Need to schedule re…"
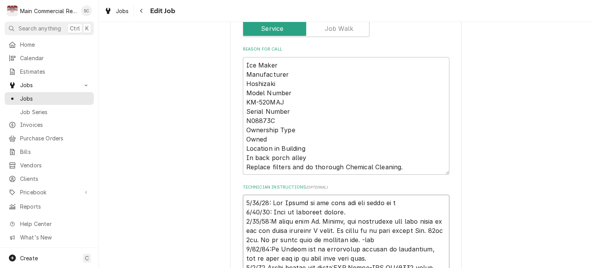
type textarea "x"
type textarea "9/16/25: Per Harold we can come out and clean it an 8/22/25: Need to schedule r…"
type textarea "x"
type textarea "9/16/25: Per Harold we can come out and clean it and 8/22/25: Need to schedule …"
type textarea "x"
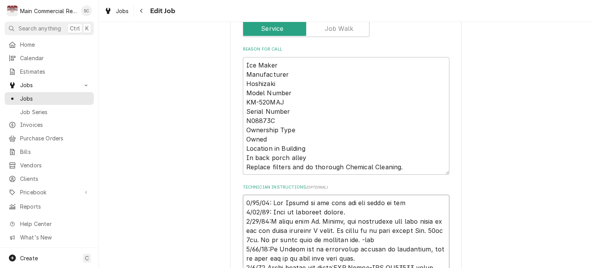
type textarea "9/16/25: Per Harold we can come out and clean it and c 8/22/25: Need to schedul…"
type textarea "x"
type textarea "9/16/25: Per Harold we can come out and clean it and ch 8/22/25: Need to schedu…"
type textarea "x"
type textarea "9/16/25: Per Harold we can come out and clean it and che 8/22/25: Need to sched…"
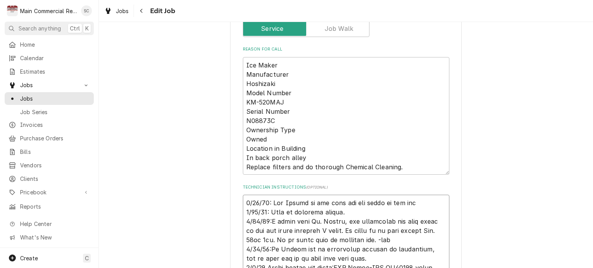
type textarea "x"
type textarea "9/16/25: Per Harold we can come out and clean it and chea 8/22/25: Need to sche…"
type textarea "x"
type textarea "9/16/25: Per Harold we can come out and clean it and che 8/22/25: Need to sched…"
type textarea "x"
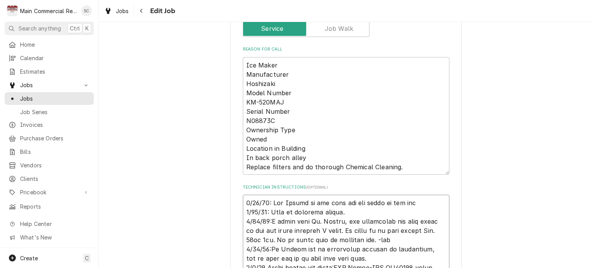
type textarea "9/16/25: Per Harold we can come out and clean it and chea 8/22/25: Need to sche…"
type textarea "x"
type textarea "9/16/25: Per Harold we can come out and clean it and che 8/22/25: Need to sched…"
type textarea "x"
type textarea "9/16/25: Per Harold we can come out and clean it and ch 8/22/25: Need to schedu…"
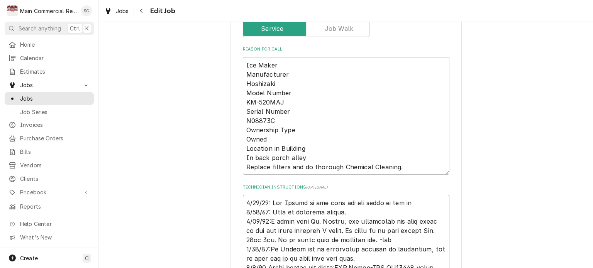
type textarea "x"
type textarea "9/16/25: Per Harold we can come out and clean it and cha 8/22/25: Need to sched…"
type textarea "x"
type textarea "9/16/25: Per Harold we can come out and clean it and chan 8/22/25: Need to sche…"
type textarea "x"
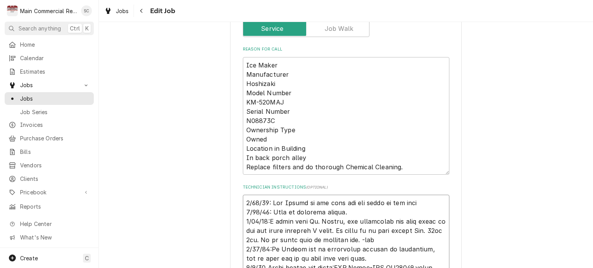
type textarea "9/16/25: Per Harold we can come out and clean it and chang 8/22/25: Need to sch…"
type textarea "x"
type textarea "9/16/25: Per Harold we can come out and clean it and change 8/22/25: Need to sc…"
type textarea "x"
type textarea "9/16/25: Per Harold we can come out and clean it and change 8/22/25: Need to sc…"
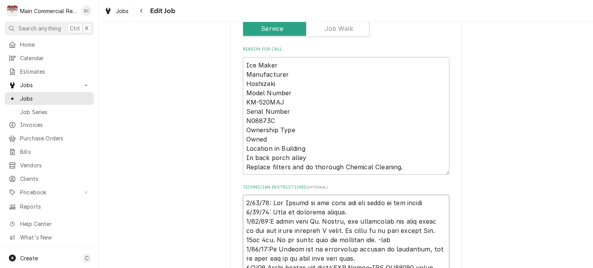
type textarea "x"
type textarea "9/16/25: Per Harold we can come out and clean it and change t 8/22/25: Need to …"
type textarea "x"
type textarea "9/16/25: Per Harold we can come out and clean it and change th 8/22/25: Need to…"
type textarea "x"
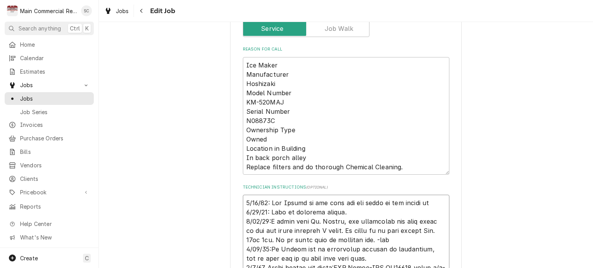
type textarea "9/16/25: Per Harold we can come out and clean it and change the 8/22/25: Need t…"
type textarea "x"
type textarea "9/16/25: Per Harold we can come out and clean it and change the 8/22/25: Need t…"
type textarea "x"
type textarea "9/16/25: Per Harold we can come out and clean it and change the f 8/22/25: Need…"
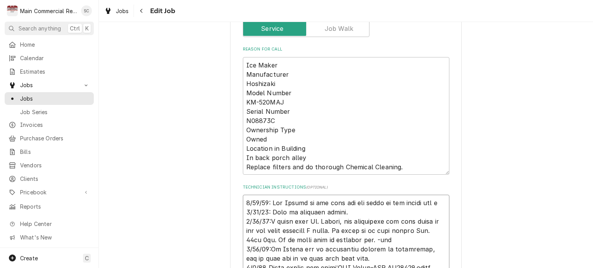
type textarea "x"
type textarea "9/16/25: Per Harold we can come out and clean it and change the fi 8/22/25: Nee…"
type textarea "x"
type textarea "9/16/25: Per Harold we can come out and clean it and change the fil 8/22/25: Ne…"
type textarea "x"
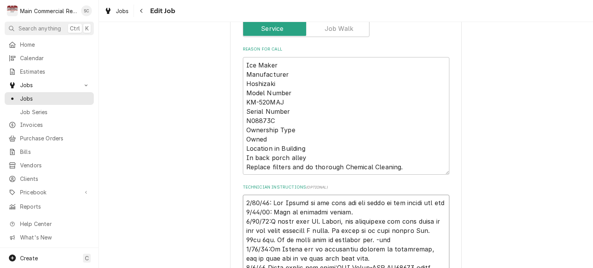
type textarea "9/16/25: Per Harold we can come out and clean it and change the filt 8/22/25: N…"
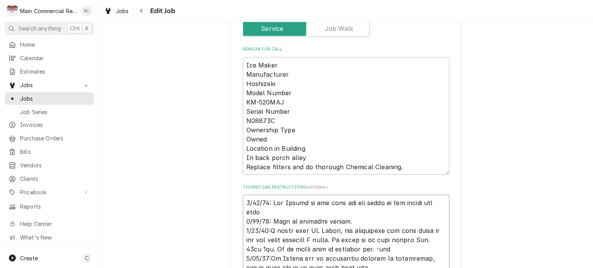
type textarea "x"
type textarea "9/16/25: Per Harold we can come out and clean it and change the filte 8/22/25: …"
type textarea "x"
type textarea "9/16/25: Per Harold we can come out and clean it and change the filter 8/22/25:…"
type textarea "x"
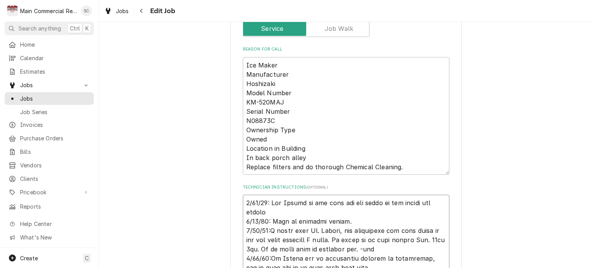
type textarea "9/16/25: Per Harold we can come out and clean it and change the filter. 8/22/25…"
type textarea "x"
type textarea "9/16/25: Per Harold we can come out and clean it and change the filter. 8/22/25…"
type textarea "x"
type textarea "9/16/25: Per Harold we can come out and clean it and change the filter. H 8/22/…"
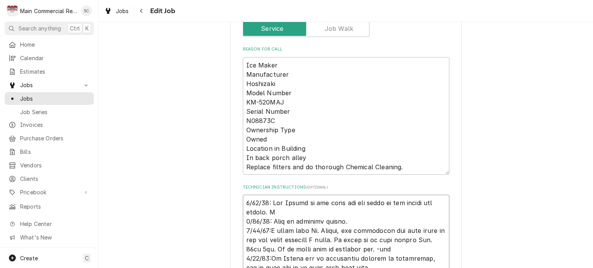
type textarea "x"
type textarea "9/16/25: Per Harold we can come out and clean it and change the filter. H 8/22/…"
type textarea "x"
type textarea "9/16/25: Per Harold we can come out and clean it and change the filter. H e 8/2…"
type textarea "x"
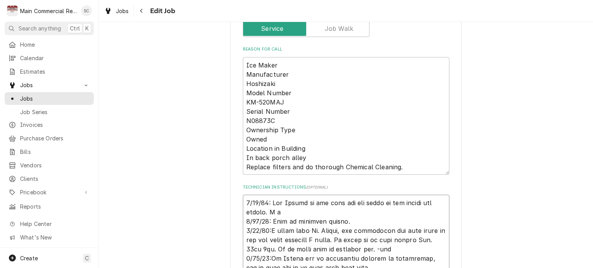
type textarea "9/16/25: Per Harold we can come out and clean it and change the filter. H 8/22/…"
type textarea "x"
type textarea "9/16/25: Per Harold we can come out and clean it and change the filter. H 8/22/…"
type textarea "x"
type textarea "9/16/25: Per Harold we can come out and clean it and change the filter. He 8/22…"
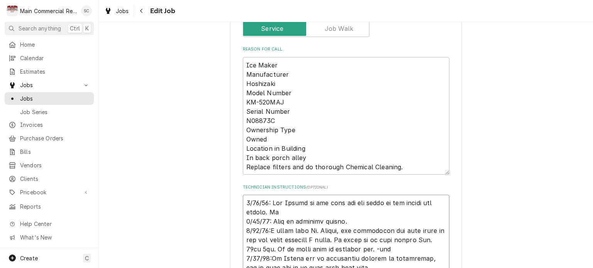
type textarea "x"
type textarea "9/16/25: Per Harold we can come out and clean it and change the filter. He 8/22…"
type textarea "x"
type textarea "9/16/25: Per Harold we can come out and clean it and change the filter. He m 8/…"
type textarea "x"
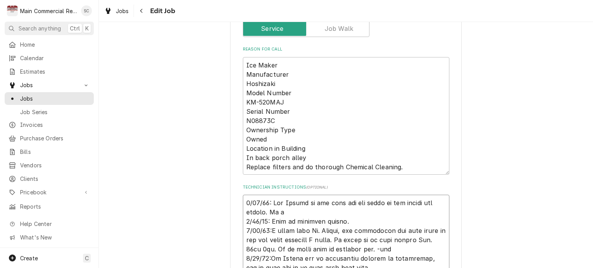
type textarea "9/16/25: Per Harold we can come out and clean it and change the filter. He ma 8…"
type textarea "x"
type textarea "9/16/25: Per Harold we can come out and clean it and change the filter. He mad …"
type textarea "x"
type textarea "9/16/25: Per Harold we can come out and clean it and change the filter. He made…"
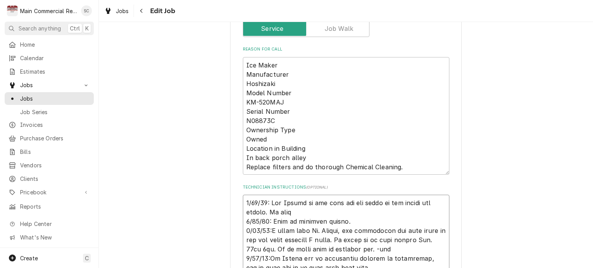
type textarea "x"
type textarea "9/16/25: Per Harold we can come out and clean it and change the filter. He made…"
type textarea "x"
type textarea "9/16/25: Per Harold we can come out and clean it and change the filter. He made…"
type textarea "x"
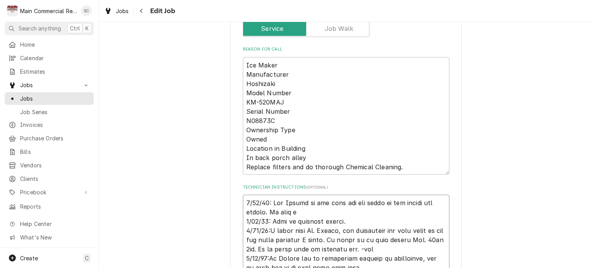
type textarea "9/16/25: Per Harold we can come out and clean it and change the filter. He made…"
type textarea "x"
type textarea "9/16/25: Per Harold we can come out and clean it and change the filter. He made…"
type textarea "x"
type textarea "9/16/25: Per Harold we can come out and clean it and change the filter. He made…"
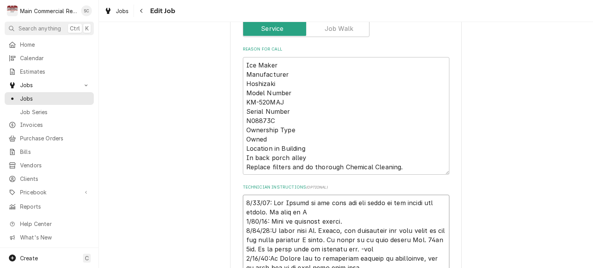
type textarea "x"
type textarea "9/16/25: Per Harold we can come out and clean it and change the filter. He made…"
type textarea "x"
type textarea "9/16/25: Per Harold we can come out and clean it and change the filter. He made…"
type textarea "x"
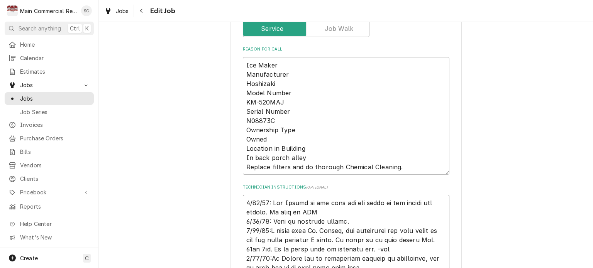
type textarea "9/16/25: Per Harold we can come out and clean it and change the filter. He made…"
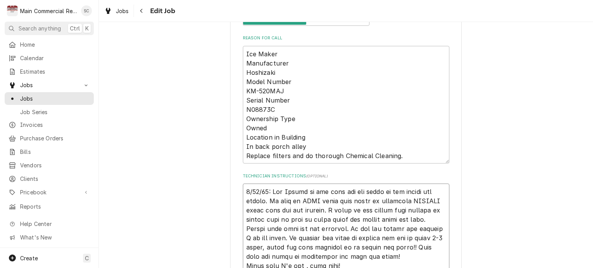
scroll to position [358, 0]
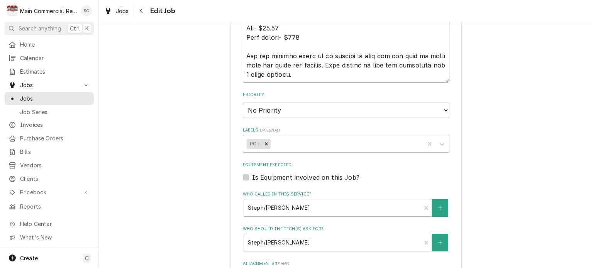
scroll to position [1091, 0]
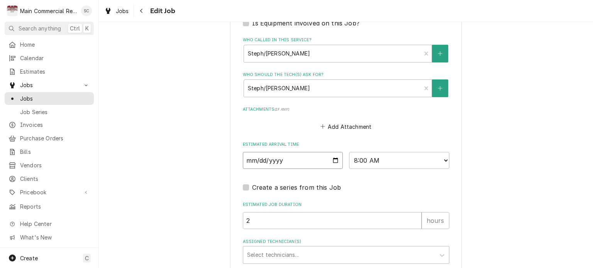
click at [333, 159] on input "2025-09-17" at bounding box center [293, 160] width 100 height 17
click at [385, 160] on select "AM / PM 6:00 AM 6:15 AM 6:30 AM 6:45 AM 7:00 AM 7:15 AM 7:30 AM 7:45 AM 8:00 AM…" at bounding box center [399, 160] width 100 height 17
click at [349, 152] on select "AM / PM 6:00 AM 6:15 AM 6:30 AM 6:45 AM 7:00 AM 7:15 AM 7:30 AM 7:45 AM 8:00 AM…" at bounding box center [399, 160] width 100 height 17
click at [283, 217] on input "2" at bounding box center [332, 220] width 179 height 17
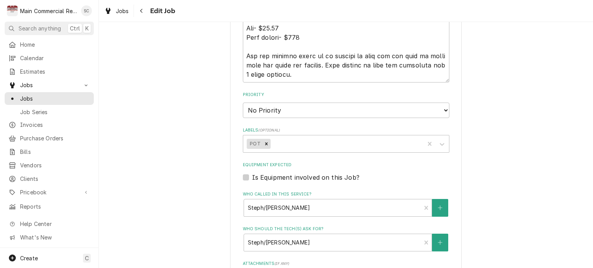
scroll to position [1130, 0]
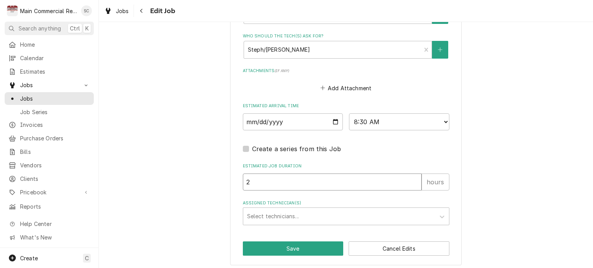
click at [280, 182] on input "2" at bounding box center [332, 182] width 179 height 17
drag, startPoint x: 265, startPoint y: 182, endPoint x: 234, endPoint y: 182, distance: 30.9
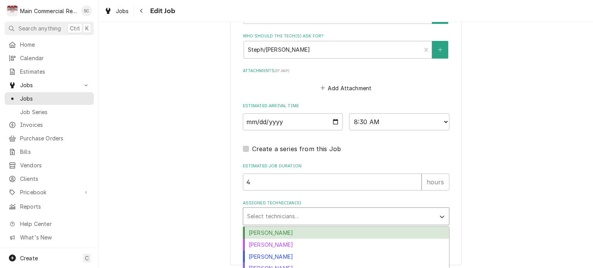
click at [291, 217] on div "Assigned Technician(s)" at bounding box center [339, 216] width 184 height 14
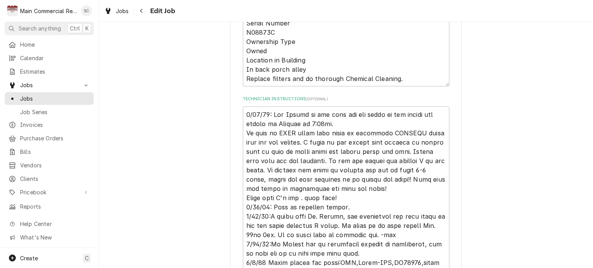
scroll to position [320, 0]
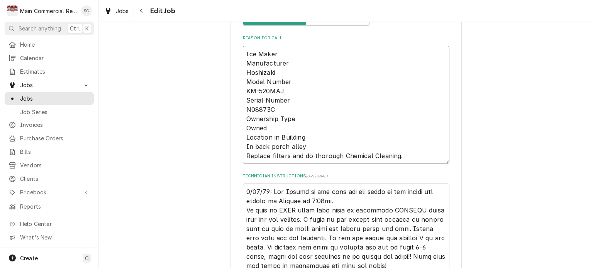
click at [414, 154] on textarea "Ice Maker Manufacturer Hoshizaki Model Number KM-520MAJ Serial Number N08873C O…" at bounding box center [346, 105] width 206 height 118
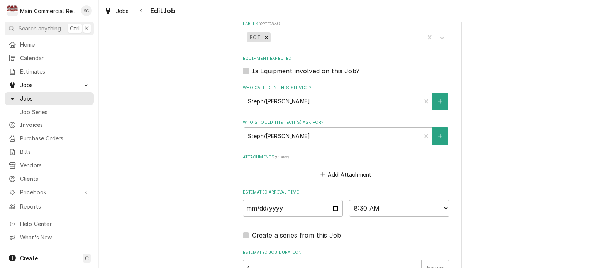
scroll to position [1140, 0]
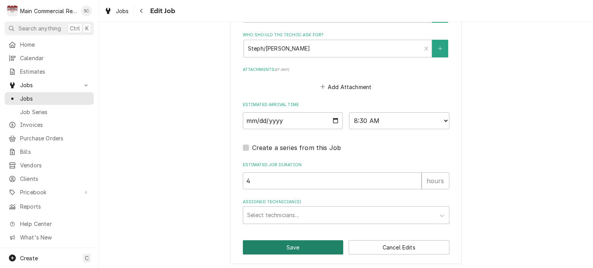
click at [310, 247] on button "Save" at bounding box center [293, 247] width 101 height 14
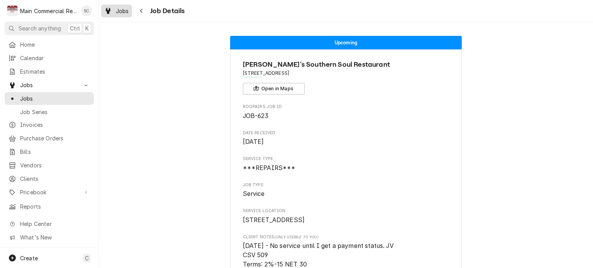
click at [126, 15] on div "Jobs" at bounding box center [117, 11] width 28 height 10
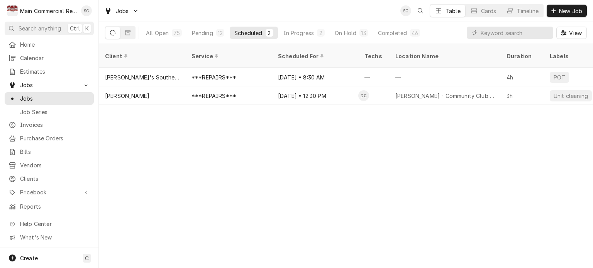
click at [297, 146] on div "Client Service Scheduled For Techs Location Name Duration Labels Status ID Prio…" at bounding box center [346, 156] width 494 height 224
click at [410, 138] on div "Client Service Scheduled For Techs Location Name Duration Labels Status ID Prio…" at bounding box center [346, 156] width 494 height 224
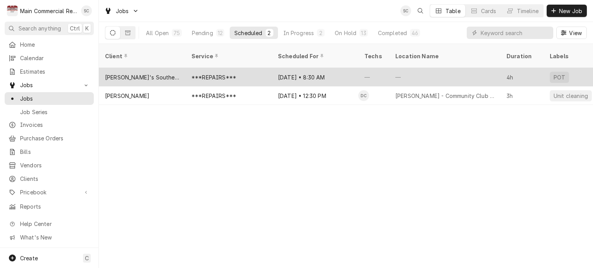
click at [301, 68] on div "[DATE] • 8:30 AM" at bounding box center [315, 77] width 86 height 19
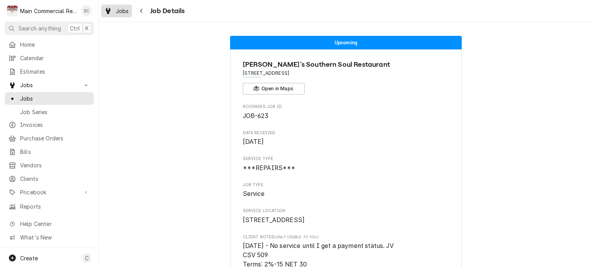
click at [113, 14] on div "Jobs" at bounding box center [117, 11] width 28 height 10
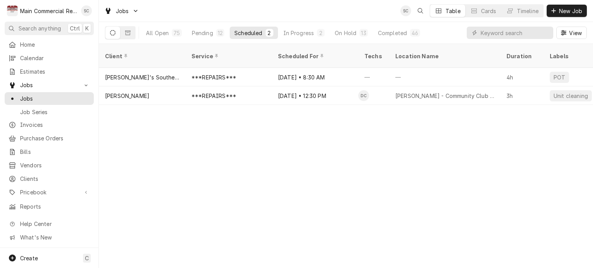
click at [250, 134] on div "Client Service Scheduled For Techs Location Name Duration Labels Status ID Prio…" at bounding box center [346, 156] width 494 height 224
click at [403, 200] on div "Client Service Scheduled For Techs Location Name Duration Labels Status ID Prio…" at bounding box center [346, 156] width 494 height 224
click at [307, 32] on div "In Progress" at bounding box center [298, 33] width 31 height 8
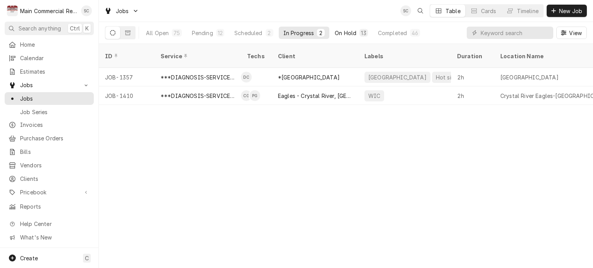
click at [348, 32] on div "On Hold" at bounding box center [345, 33] width 22 height 8
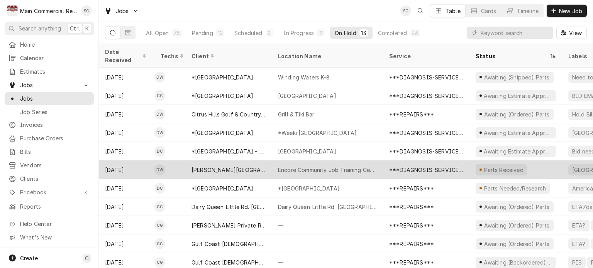
scroll to position [37, 0]
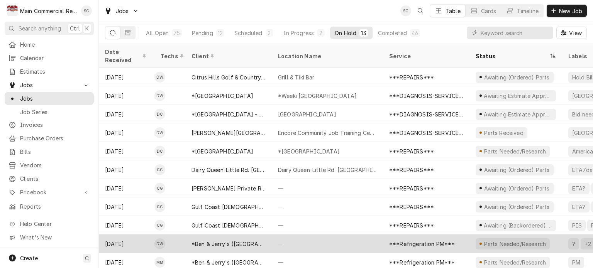
click at [308, 237] on div "—" at bounding box center [327, 244] width 111 height 19
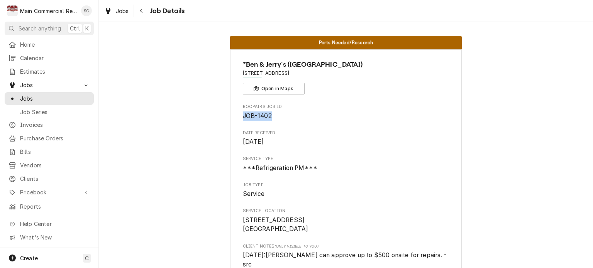
drag, startPoint x: 275, startPoint y: 113, endPoint x: 234, endPoint y: 113, distance: 40.5
copy span "JOB-1402"
click at [128, 13] on span "Jobs" at bounding box center [122, 11] width 13 height 8
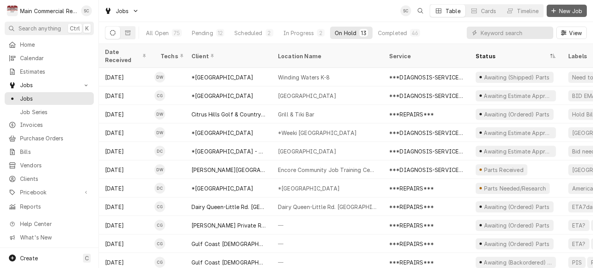
click at [562, 10] on span "New Job" at bounding box center [570, 11] width 26 height 8
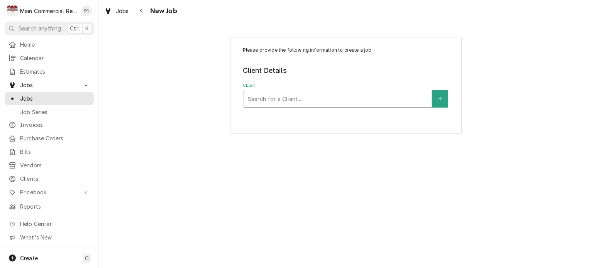
click at [349, 100] on div "Client" at bounding box center [338, 99] width 180 height 14
type input "Johnstone"
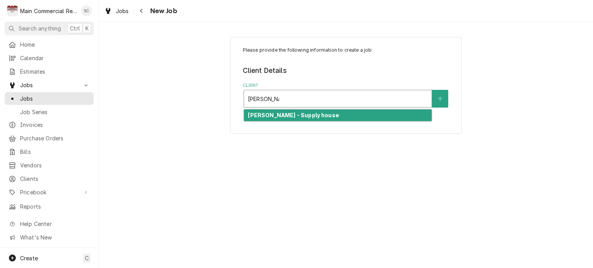
click at [324, 115] on div "Johnstone - Supply house" at bounding box center [337, 116] width 187 height 12
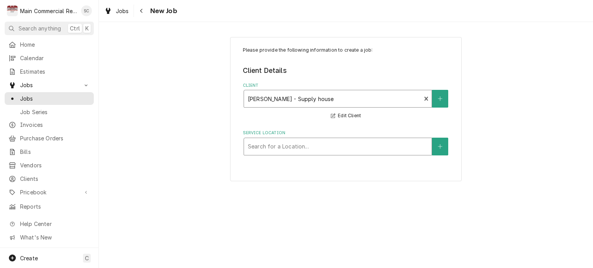
click at [376, 148] on div "Service Location" at bounding box center [338, 147] width 180 height 14
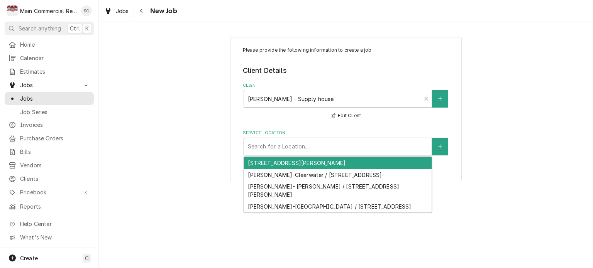
click at [344, 159] on div "6041-9 Siesta Lane, New Port Richey, FL 34668-5747" at bounding box center [337, 163] width 187 height 12
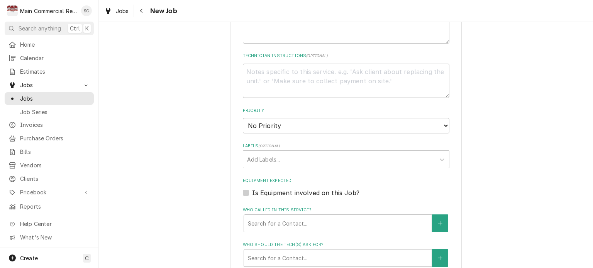
scroll to position [270, 0]
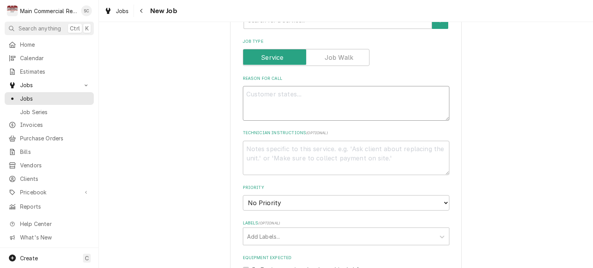
click at [284, 94] on textarea "Reason For Call" at bounding box center [346, 103] width 206 height 35
type textarea "x"
type textarea "P"
type textarea "x"
type textarea "PO"
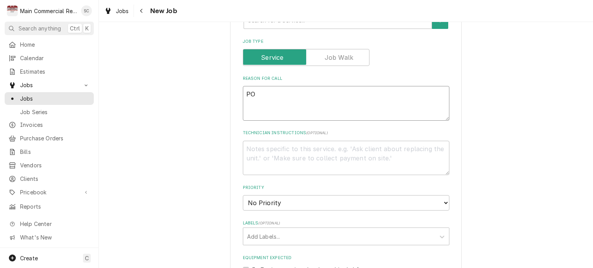
type textarea "x"
type textarea "PO7"
type textarea "x"
type textarea "PO70"
type textarea "x"
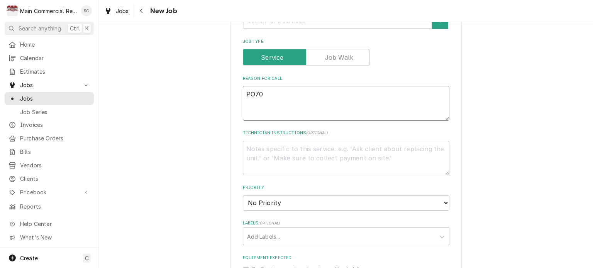
type textarea "PO706"
type textarea "x"
type textarea "PO7062"
type textarea "x"
type textarea "PO70623"
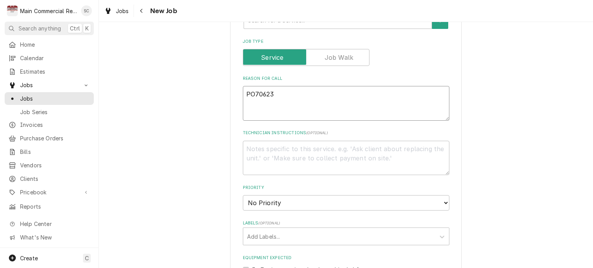
type textarea "x"
type textarea "PO70623,"
type textarea "x"
type textarea "PO70623,"
type textarea "x"
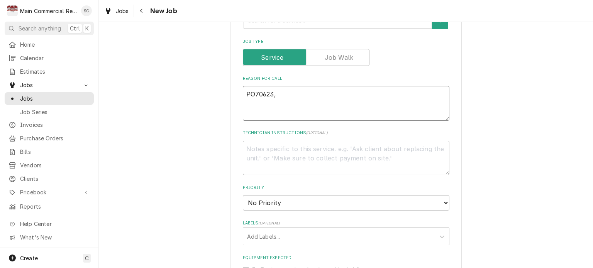
type textarea "PO70623, T"
type textarea "x"
type textarea "PO70623, Tr"
type textarea "x"
type textarea "PO70623, Tru"
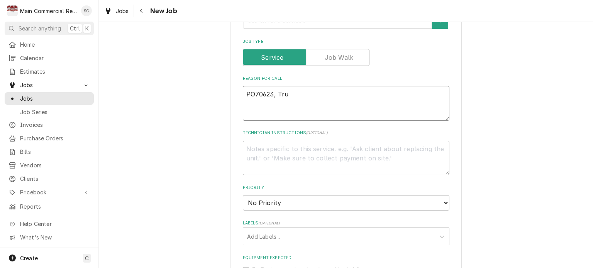
type textarea "x"
type textarea "PO70623, Truc"
type textarea "x"
type textarea "PO70623, Truck"
type textarea "x"
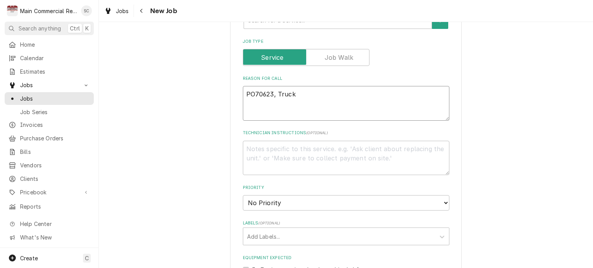
type textarea "PO70623, Truck"
type textarea "x"
type textarea "PO70623, Truck S"
type textarea "x"
type textarea "PO70623, Truck Sto"
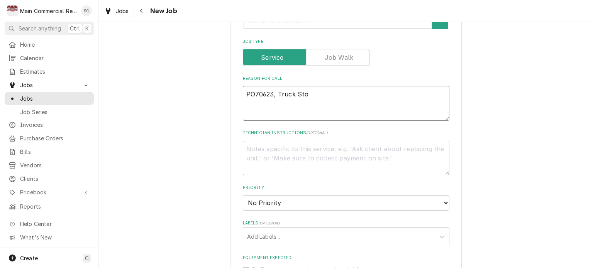
type textarea "x"
type textarea "PO70623, Truck Stoc"
type textarea "x"
type textarea "PO70623, Truck Stock"
type textarea "x"
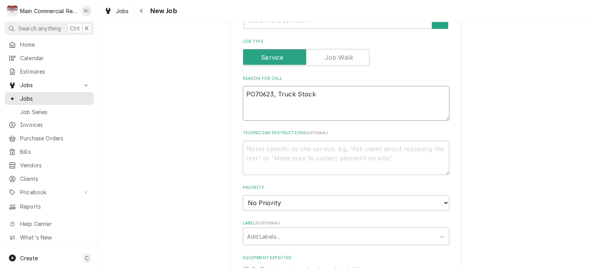
type textarea "PO70623, Truck Stock"
type textarea "x"
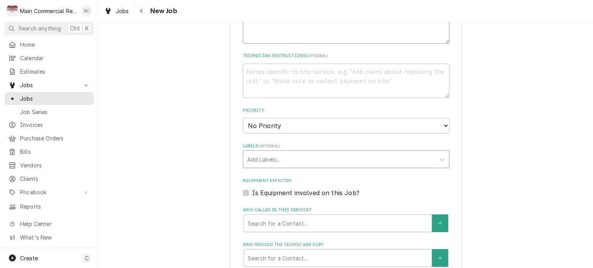
type textarea "PO70623, Truck Stock"
click at [283, 155] on div "Labels" at bounding box center [339, 159] width 184 height 14
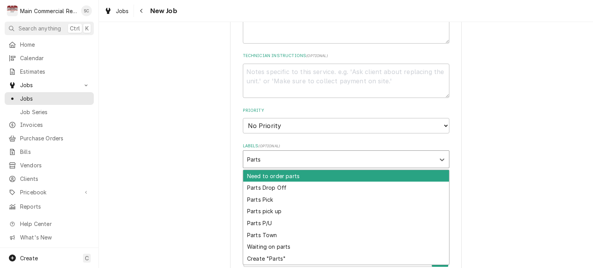
type input "Parts"
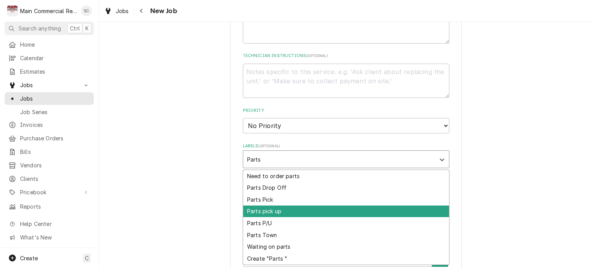
click at [271, 208] on div "Parts pick up" at bounding box center [346, 212] width 206 height 12
type textarea "x"
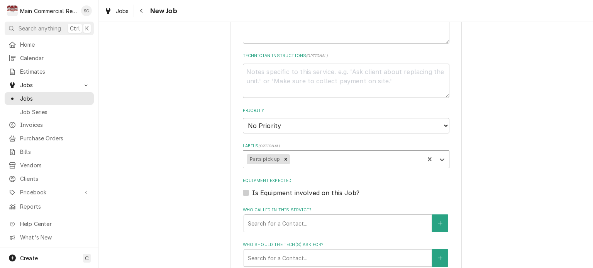
scroll to position [463, 0]
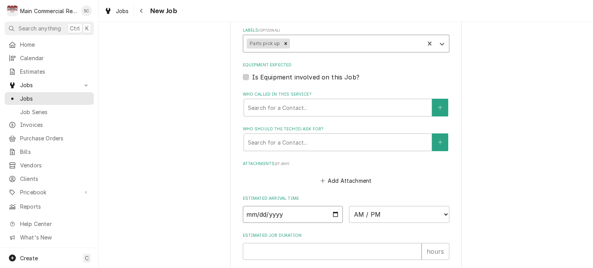
click at [333, 211] on input "Date" at bounding box center [293, 214] width 100 height 17
type textarea "x"
type input "[DATE]"
type textarea "x"
click at [366, 213] on select "AM / PM 6:00 AM 6:15 AM 6:30 AM 6:45 AM 7:00 AM 7:15 AM 7:30 AM 7:45 AM 8:00 AM…" at bounding box center [399, 214] width 100 height 17
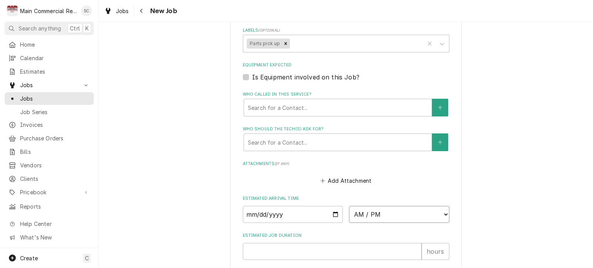
select select "07:30:00"
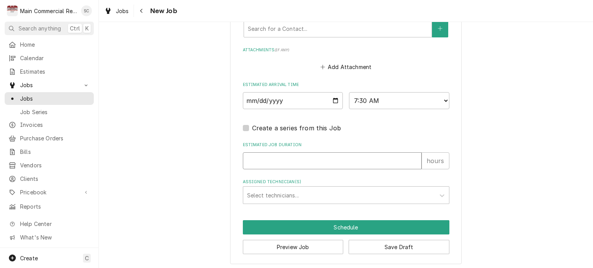
click at [284, 159] on input "Estimated Job Duration" at bounding box center [332, 160] width 179 height 17
type textarea "x"
type input ".2"
type textarea "x"
type input ".25"
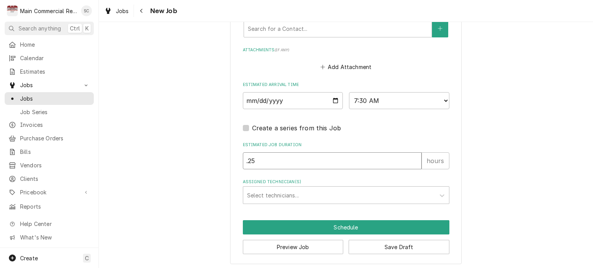
type textarea "x"
type input ".25"
click at [290, 189] on div "Assigned Technician(s)" at bounding box center [339, 195] width 184 height 14
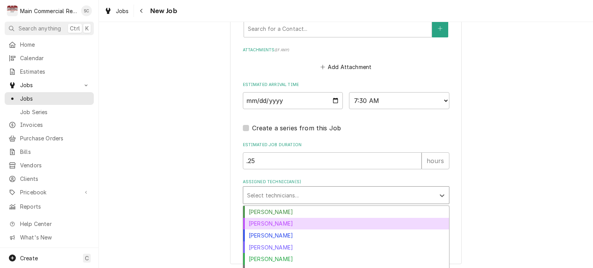
click at [279, 222] on div "Dorian Wertz" at bounding box center [346, 224] width 206 height 12
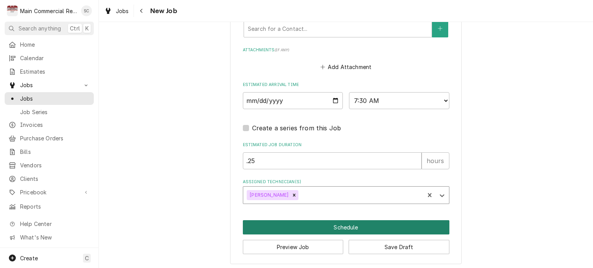
click at [365, 224] on button "Schedule" at bounding box center [346, 227] width 206 height 14
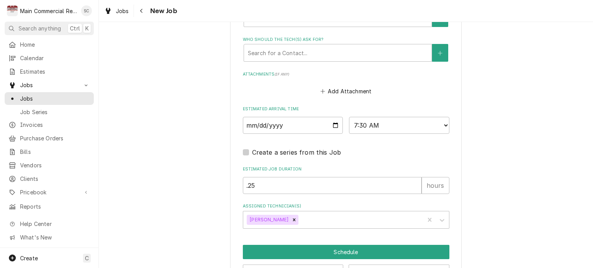
scroll to position [251, 0]
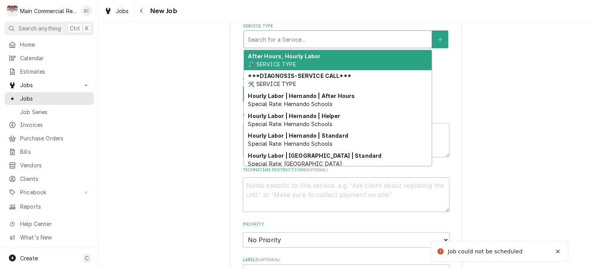
click at [290, 44] on div "Service Type" at bounding box center [338, 39] width 180 height 14
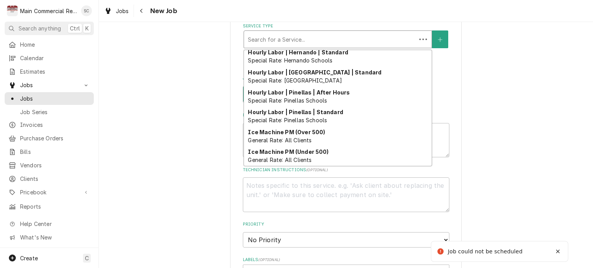
scroll to position [242, 0]
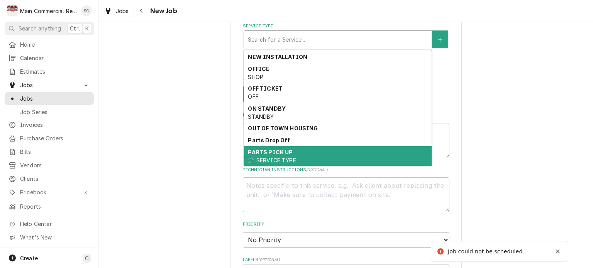
click at [293, 148] on div "PARTS PICK UP 🛠️ SERVICE TYPE" at bounding box center [337, 156] width 187 height 20
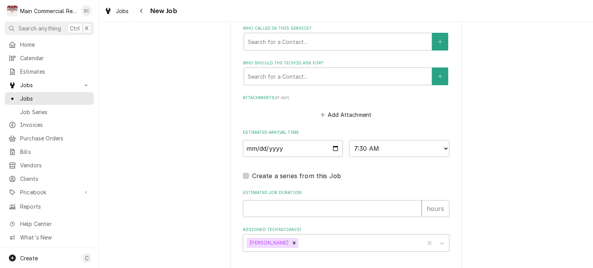
scroll to position [607, 0]
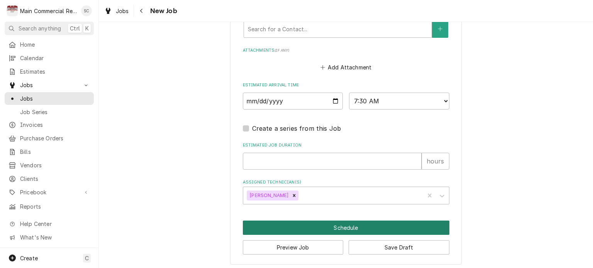
click at [340, 226] on button "Schedule" at bounding box center [346, 228] width 206 height 14
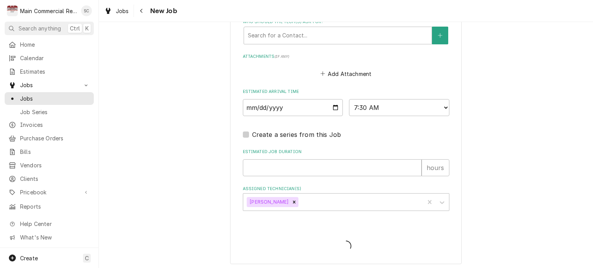
scroll to position [589, 0]
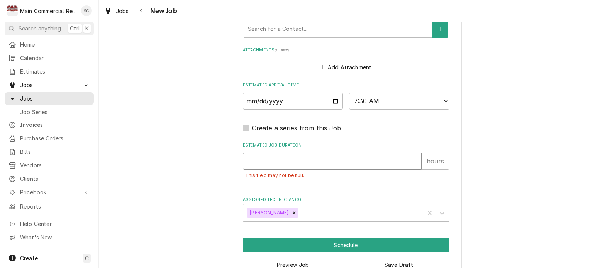
click at [305, 157] on input "Estimated Job Duration" at bounding box center [332, 161] width 179 height 17
type textarea "x"
type input ".2"
type textarea "x"
type input ".25"
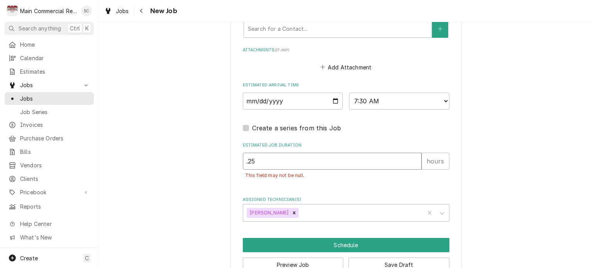
type textarea "x"
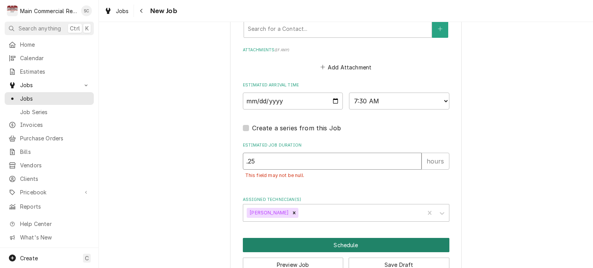
type input ".25"
click at [311, 243] on button "Schedule" at bounding box center [346, 245] width 206 height 14
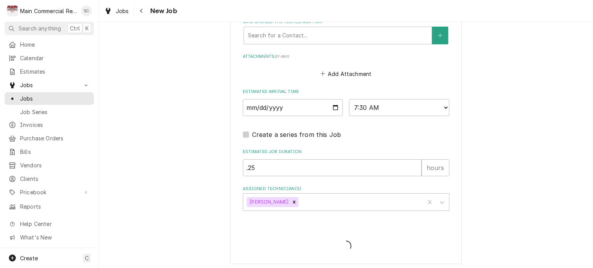
type textarea "x"
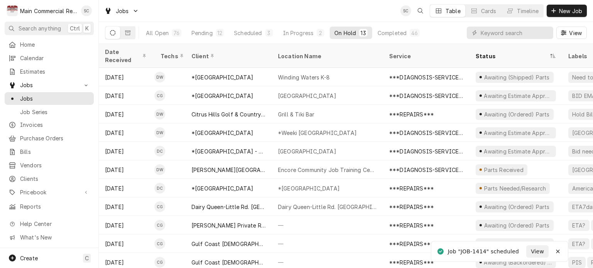
click at [332, 34] on button "On Hold 13" at bounding box center [350, 33] width 42 height 12
click at [344, 32] on div "On Hold" at bounding box center [345, 33] width 22 height 8
click at [296, 15] on div "Jobs SC Table Cards Timeline New Job" at bounding box center [346, 11] width 494 height 22
drag, startPoint x: 238, startPoint y: 34, endPoint x: 244, endPoint y: 35, distance: 6.2
click at [238, 34] on div "Scheduled" at bounding box center [248, 33] width 28 height 8
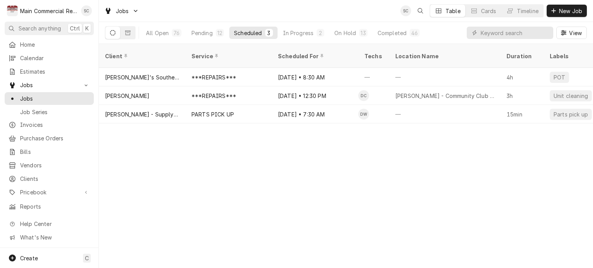
click at [429, 192] on div "Client Service Scheduled For Techs Location Name Duration Labels Status ID Prio…" at bounding box center [346, 156] width 494 height 224
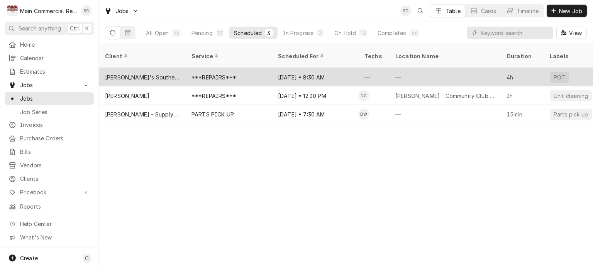
click at [268, 68] on div "***REPAIRS***" at bounding box center [228, 77] width 86 height 19
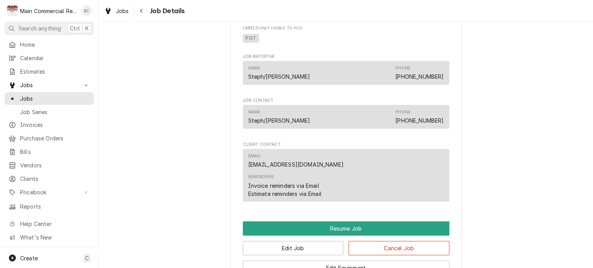
scroll to position [1196, 0]
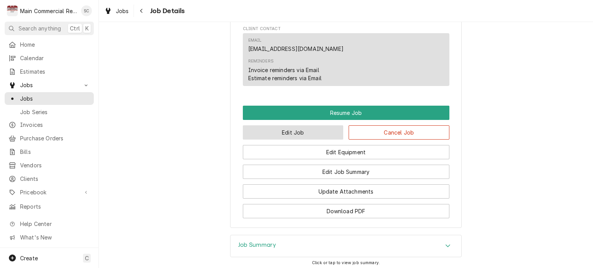
click at [299, 133] on button "Edit Job" at bounding box center [293, 132] width 101 height 14
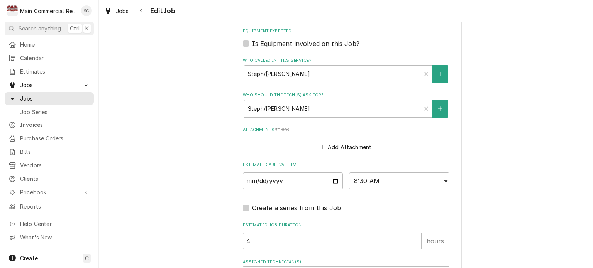
scroll to position [1140, 0]
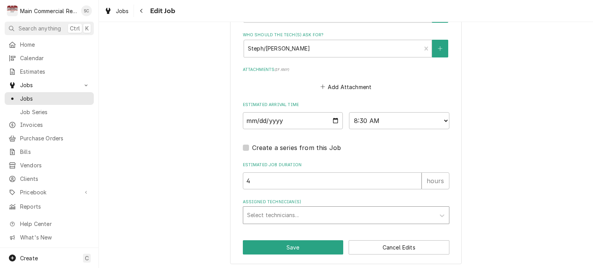
click at [283, 209] on div "Assigned Technician(s)" at bounding box center [339, 215] width 184 height 14
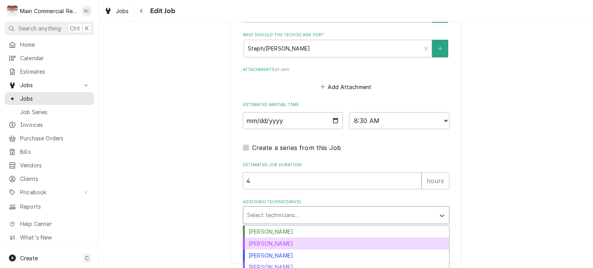
click at [281, 238] on div "[PERSON_NAME]" at bounding box center [346, 244] width 206 height 12
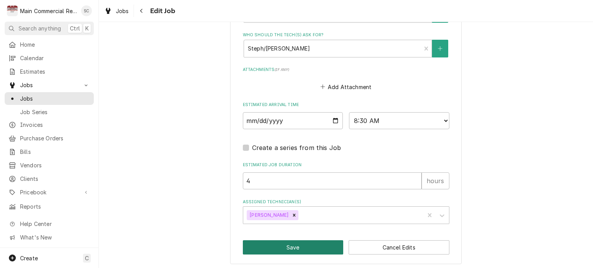
click at [294, 249] on button "Save" at bounding box center [293, 247] width 101 height 14
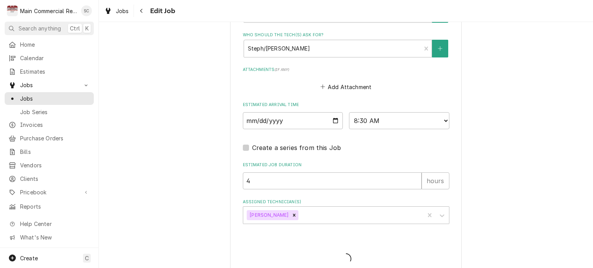
type textarea "x"
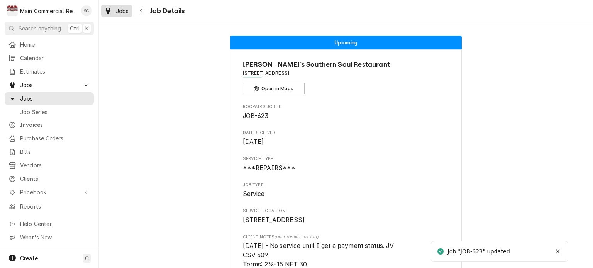
click at [120, 11] on span "Jobs" at bounding box center [122, 11] width 13 height 8
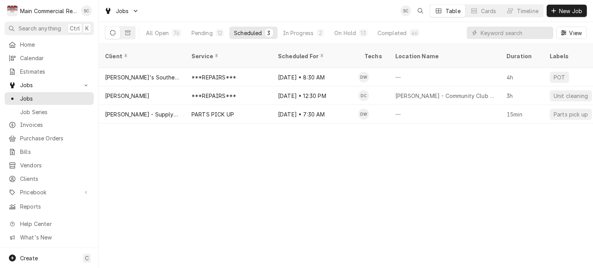
click at [283, 186] on div "Client Service Scheduled For Techs Location Name Duration Labels Status ID Prio…" at bounding box center [346, 156] width 494 height 224
click at [202, 34] on div "Pending" at bounding box center [201, 33] width 21 height 8
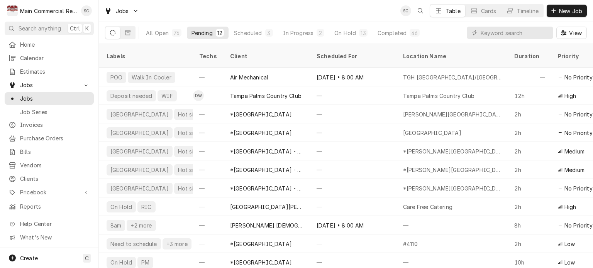
scroll to position [0, 214]
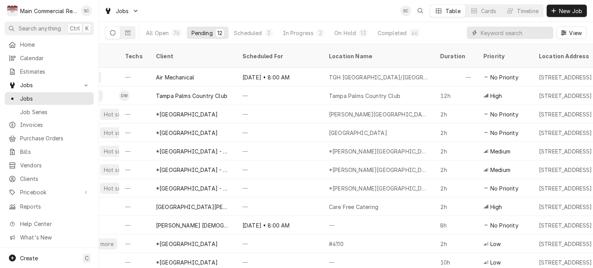
click at [502, 34] on input "Dynamic Content Wrapper" at bounding box center [514, 33] width 69 height 12
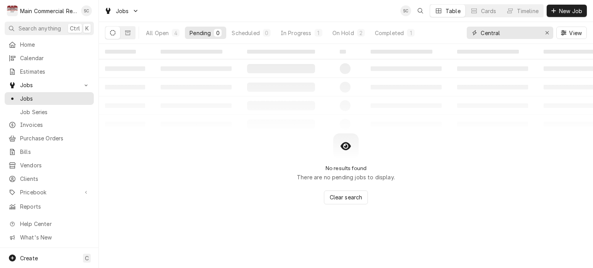
type input "Central"
click at [157, 35] on div "All Open" at bounding box center [157, 33] width 23 height 8
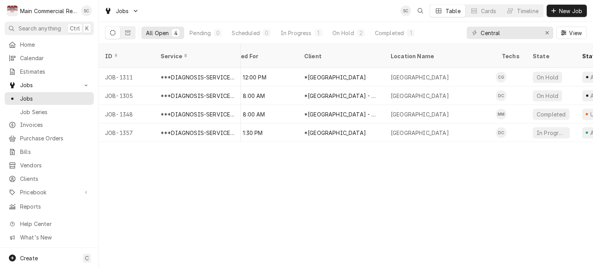
scroll to position [0, 0]
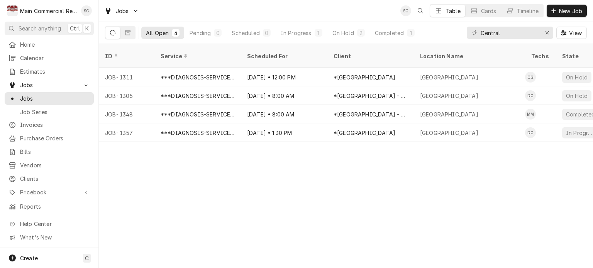
click at [297, 163] on div "ID Service Scheduled For Client Location Name Techs State Status Job Type Prior…" at bounding box center [346, 156] width 494 height 224
click at [255, 192] on div "ID Service Scheduled For Client Location Name Techs State Status Job Type Prior…" at bounding box center [346, 156] width 494 height 224
click at [253, 191] on div "ID Service Scheduled For Client Location Name Techs State Status Job Type Prior…" at bounding box center [346, 156] width 494 height 224
click at [258, 192] on div "ID Service Scheduled For Client Location Name Techs State Status Job Type Prior…" at bounding box center [346, 156] width 494 height 224
click at [250, 190] on div "ID Service Scheduled For Client Location Name Techs State Status Job Type Prior…" at bounding box center [346, 156] width 494 height 224
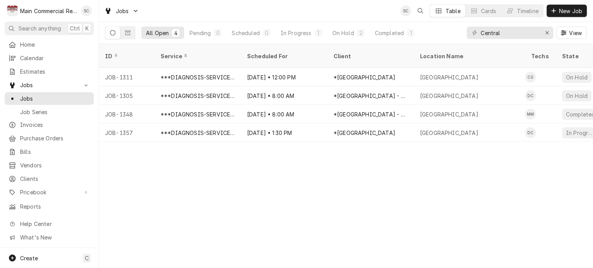
click at [250, 189] on div "ID Service Scheduled For Client Location Name Techs State Status Job Type Prior…" at bounding box center [346, 156] width 494 height 224
click at [326, 177] on div "ID Service Scheduled For Client Location Name Techs State Status Job Type Prior…" at bounding box center [346, 156] width 494 height 224
click at [289, 33] on div "In Progress" at bounding box center [295, 33] width 31 height 8
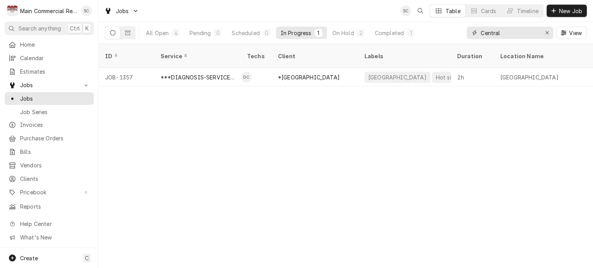
click at [548, 30] on div "Erase input" at bounding box center [547, 33] width 8 height 8
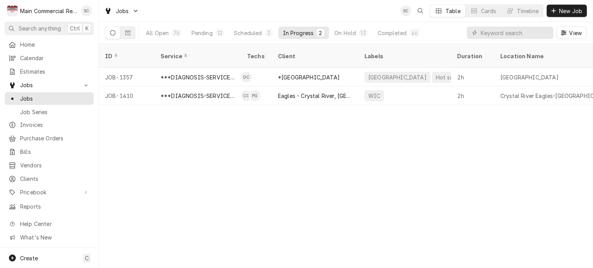
click at [326, 142] on div "ID Service Techs Client Labels Duration Location Name Date Received Status Prio…" at bounding box center [346, 156] width 494 height 224
click at [248, 132] on div "ID Service Techs Client Labels Duration Location Name Date Received Status Prio…" at bounding box center [346, 156] width 494 height 224
click at [248, 131] on div "ID Service Techs Client Labels Duration Location Name Date Received Status Prio…" at bounding box center [346, 156] width 494 height 224
click at [203, 37] on button "Pending 12" at bounding box center [208, 33] width 42 height 12
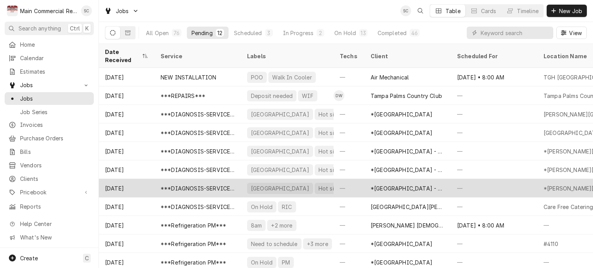
click at [339, 179] on div "—" at bounding box center [348, 188] width 31 height 19
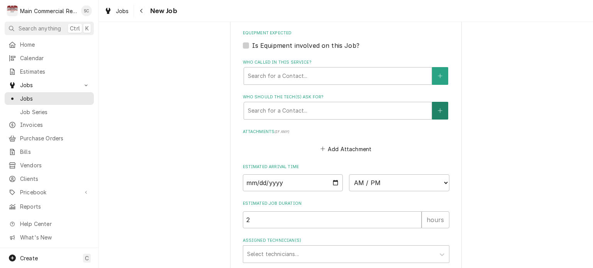
scroll to position [540, 0]
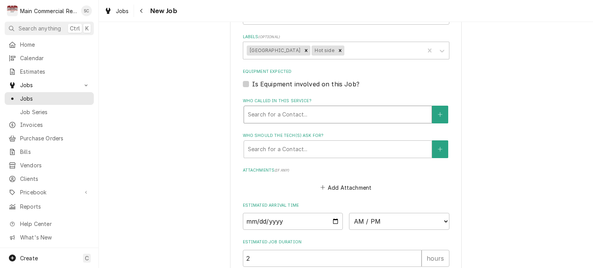
click at [310, 113] on div "Who called in this service?" at bounding box center [338, 115] width 180 height 14
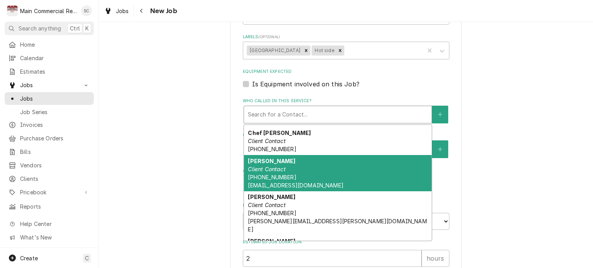
scroll to position [216, 0]
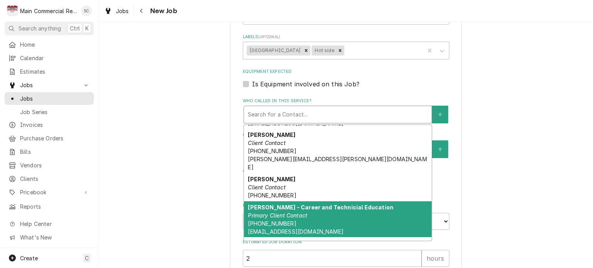
click at [326, 201] on div "[PERSON_NAME] - Career and Technicial Education Primary Client Contact [PHONE_N…" at bounding box center [337, 219] width 187 height 36
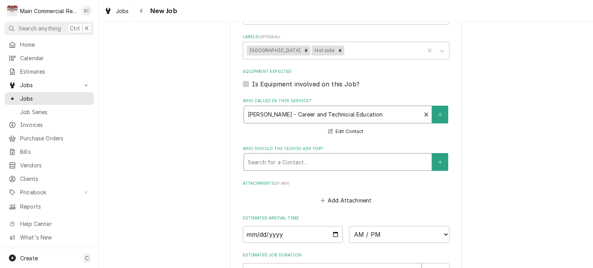
click at [306, 163] on div "Who should the tech(s) ask for?" at bounding box center [338, 162] width 180 height 14
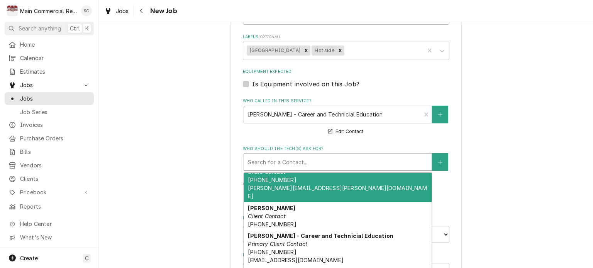
scroll to position [617, 0]
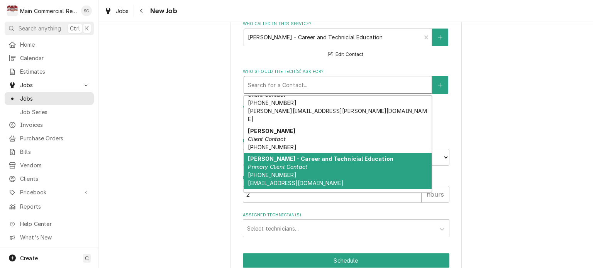
click at [327, 153] on div "[PERSON_NAME] - Career and Technicial Education Primary Client Contact [PHONE_N…" at bounding box center [337, 171] width 187 height 36
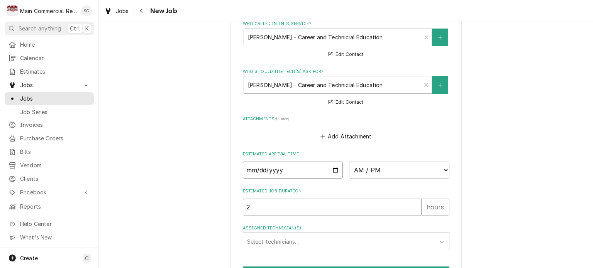
click at [333, 168] on input "Date" at bounding box center [293, 170] width 100 height 17
type textarea "x"
type input "2025-09-17"
type textarea "x"
click at [368, 166] on select "AM / PM 6:00 AM 6:15 AM 6:30 AM 6:45 AM 7:00 AM 7:15 AM 7:30 AM 7:45 AM 8:00 AM…" at bounding box center [399, 170] width 100 height 17
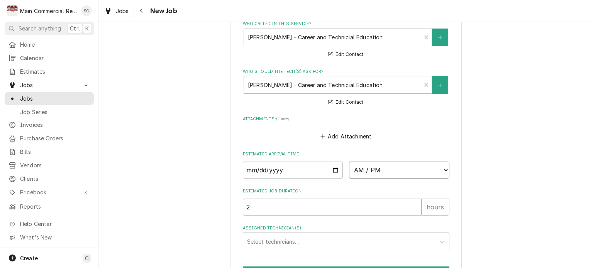
select select "08:00:00"
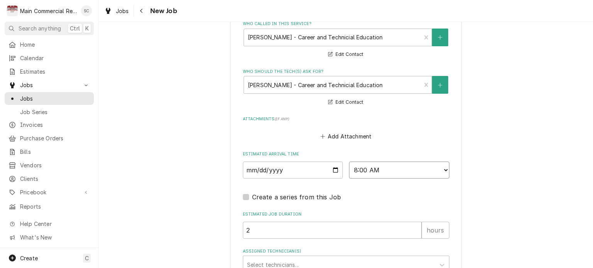
scroll to position [694, 0]
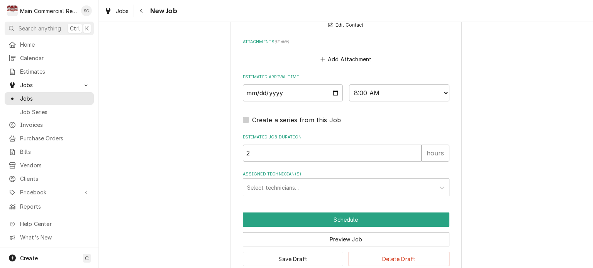
click at [287, 189] on div "Assigned Technician(s)" at bounding box center [339, 188] width 184 height 14
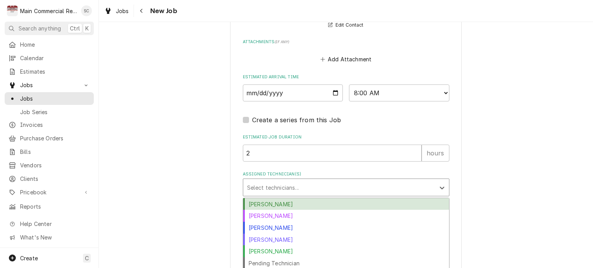
scroll to position [706, 0]
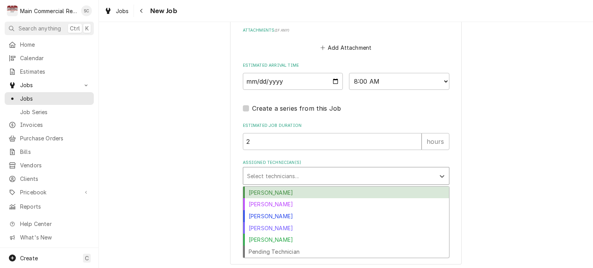
click at [272, 192] on div "Caleb Gorton" at bounding box center [346, 193] width 206 height 12
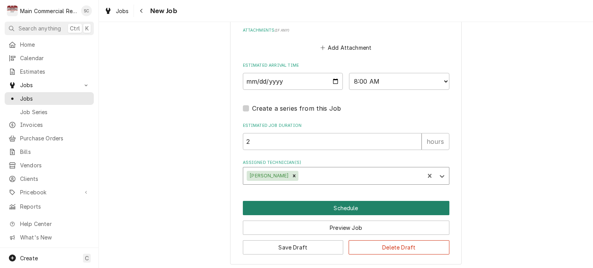
click at [336, 207] on button "Schedule" at bounding box center [346, 208] width 206 height 14
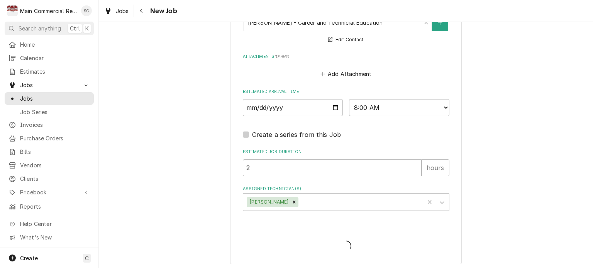
type textarea "x"
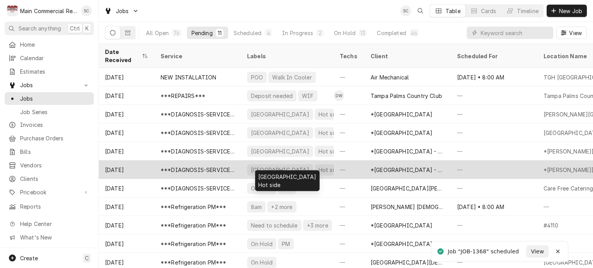
click at [287, 166] on div "[GEOGRAPHIC_DATA]" at bounding box center [280, 170] width 60 height 8
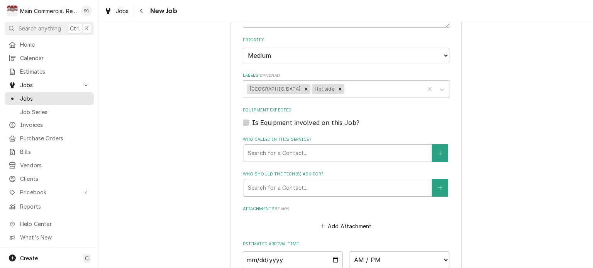
scroll to position [579, 0]
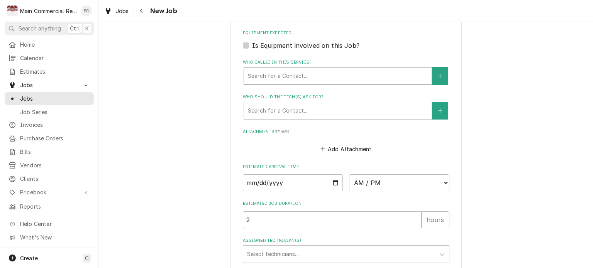
click at [275, 74] on div "Who called in this service?" at bounding box center [338, 76] width 180 height 14
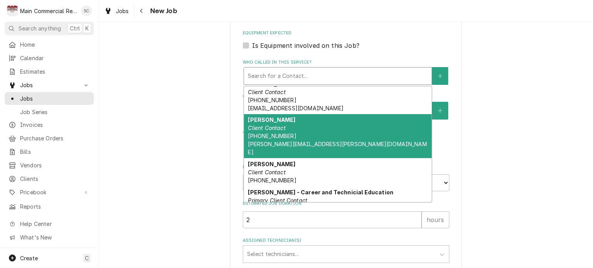
scroll to position [216, 0]
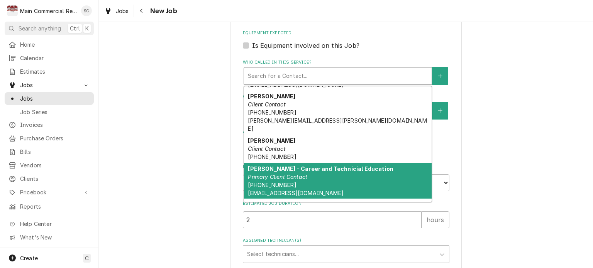
click at [290, 174] on em "Primary Client Contact" at bounding box center [277, 177] width 59 height 7
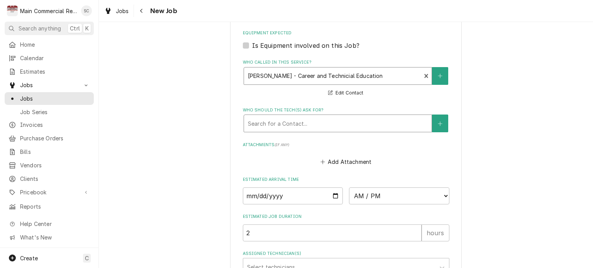
click at [299, 125] on div "Who should the tech(s) ask for?" at bounding box center [338, 123] width 180 height 14
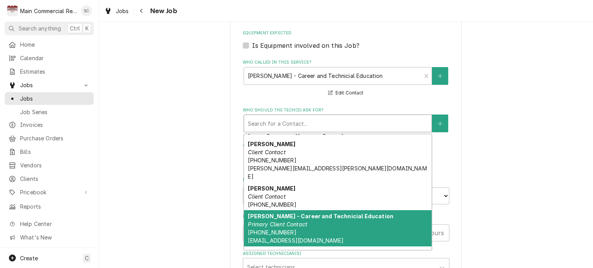
click at [315, 210] on div "[PERSON_NAME] - Career and Technicial Education Primary Client Contact [PHONE_N…" at bounding box center [337, 228] width 187 height 36
type textarea "x"
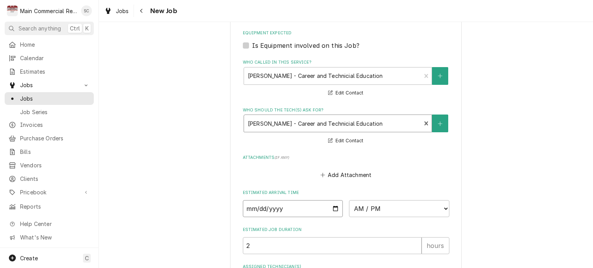
click at [334, 207] on input "Date" at bounding box center [293, 208] width 100 height 17
type input "[DATE]"
type textarea "x"
click at [383, 206] on select "AM / PM 6:00 AM 6:15 AM 6:30 AM 6:45 AM 7:00 AM 7:15 AM 7:30 AM 7:45 AM 8:00 AM…" at bounding box center [399, 208] width 100 height 17
select select "10:00:00"
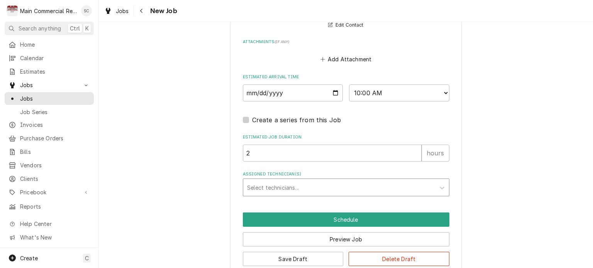
click at [281, 184] on div "Assigned Technician(s)" at bounding box center [339, 188] width 184 height 14
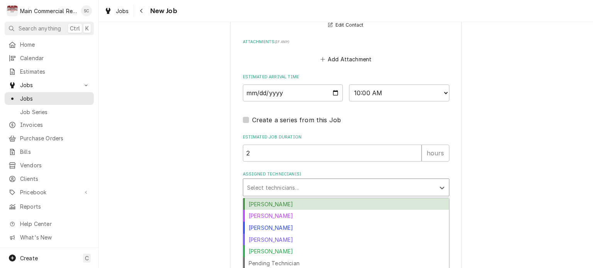
scroll to position [706, 0]
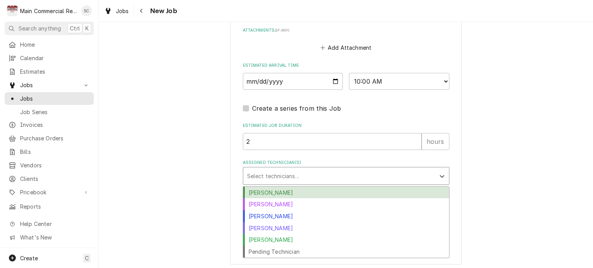
click at [260, 189] on div "[PERSON_NAME]" at bounding box center [346, 193] width 206 height 12
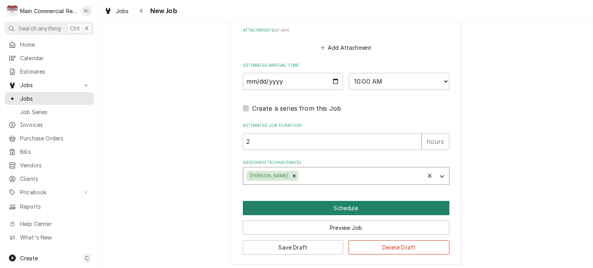
click at [345, 207] on button "Schedule" at bounding box center [346, 208] width 206 height 14
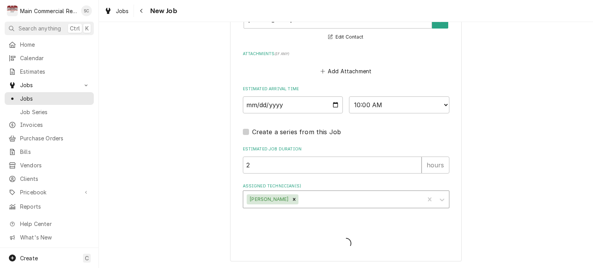
scroll to position [680, 0]
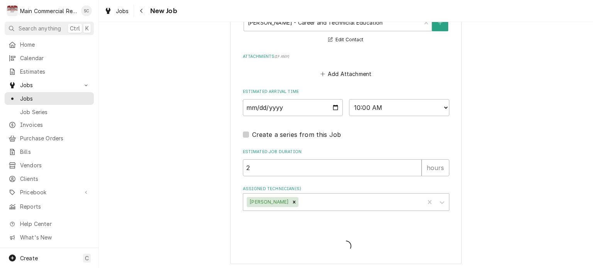
type textarea "x"
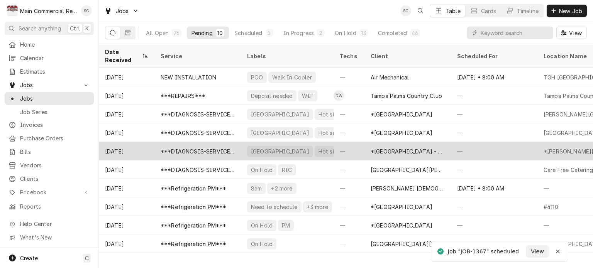
click at [432, 147] on div "*[GEOGRAPHIC_DATA] - Culinary" at bounding box center [407, 151] width 74 height 8
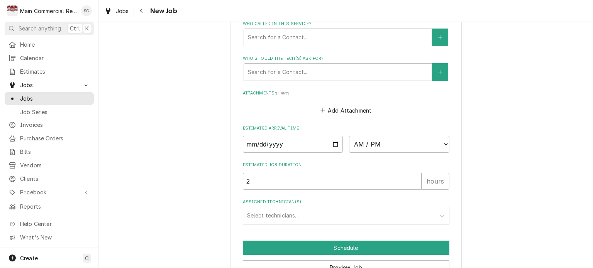
scroll to position [540, 0]
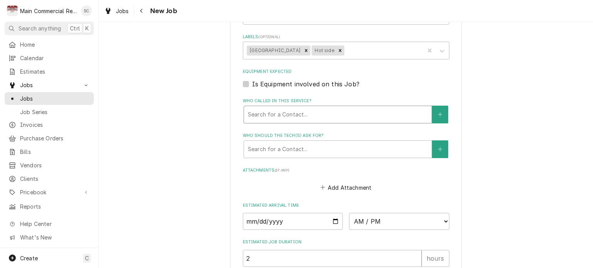
click at [295, 114] on div "Who called in this service?" at bounding box center [338, 115] width 180 height 14
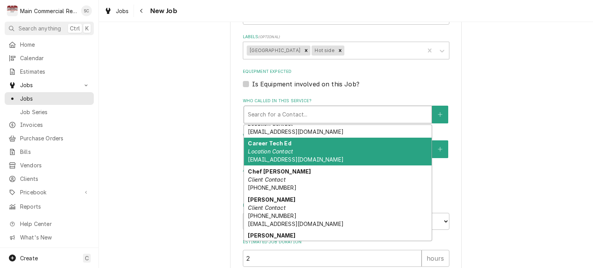
scroll to position [193, 0]
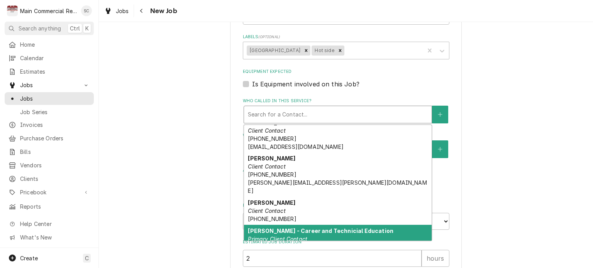
click at [310, 225] on div "[PERSON_NAME] - Career and Technicial Education Primary Client Contact [PHONE_N…" at bounding box center [337, 243] width 187 height 36
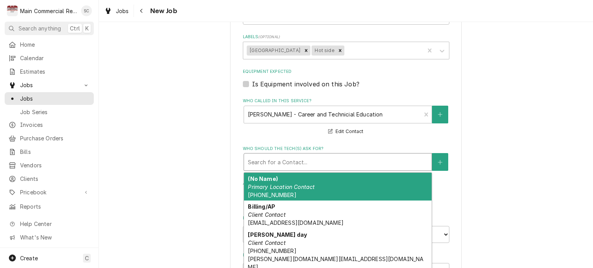
click at [313, 158] on div "Who should the tech(s) ask for?" at bounding box center [338, 162] width 180 height 14
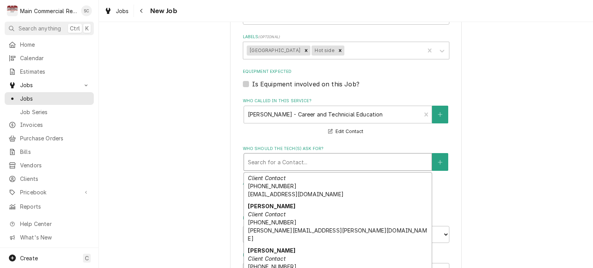
scroll to position [231, 0]
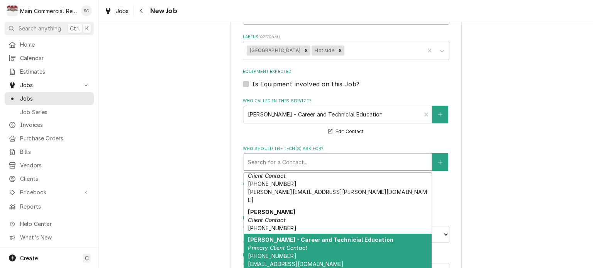
click at [291, 236] on strong "[PERSON_NAME] - Career and Technicial Education" at bounding box center [320, 239] width 145 height 7
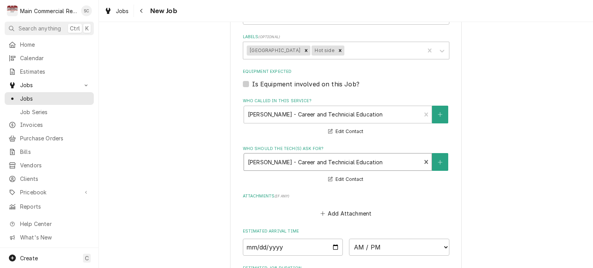
scroll to position [656, 0]
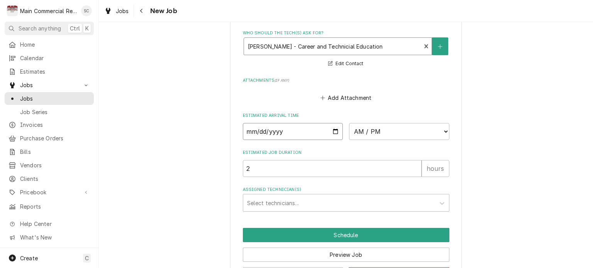
click at [332, 129] on input "Date" at bounding box center [293, 131] width 100 height 17
type textarea "x"
type input "[DATE]"
type textarea "x"
click at [368, 130] on select "AM / PM 6:00 AM 6:15 AM 6:30 AM 6:45 AM 7:00 AM 7:15 AM 7:30 AM 7:45 AM 8:00 AM…" at bounding box center [399, 131] width 100 height 17
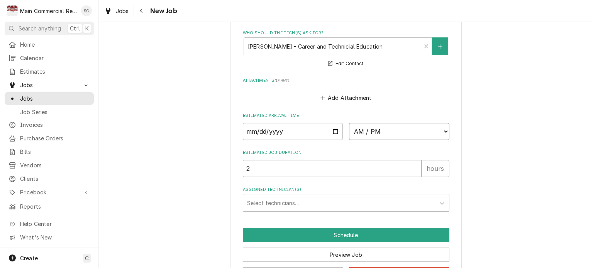
select select "12:00:00"
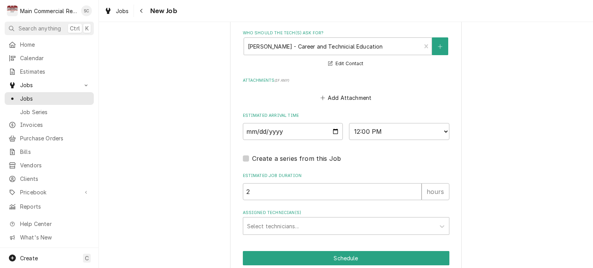
drag, startPoint x: 498, startPoint y: 89, endPoint x: 510, endPoint y: 93, distance: 12.3
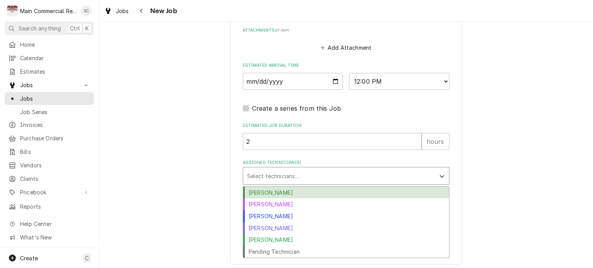
click at [311, 169] on div "Assigned Technician(s)" at bounding box center [339, 176] width 184 height 14
click at [284, 192] on div "[PERSON_NAME]" at bounding box center [346, 193] width 206 height 12
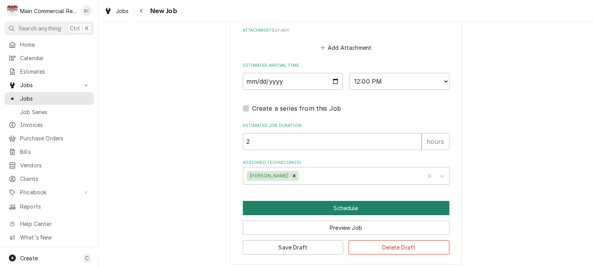
click at [377, 205] on button "Schedule" at bounding box center [346, 208] width 206 height 14
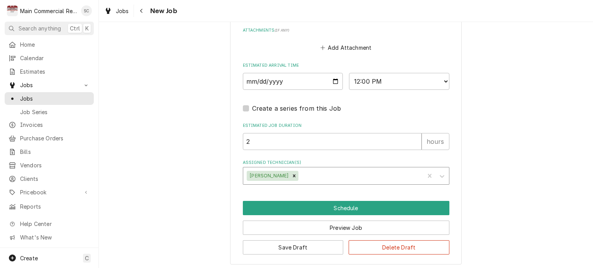
scroll to position [680, 0]
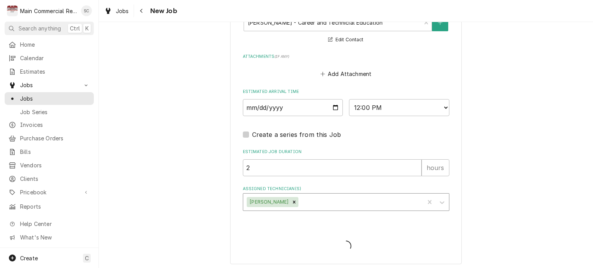
type textarea "x"
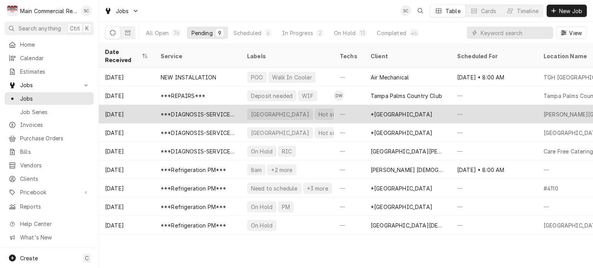
click at [353, 107] on div "—" at bounding box center [348, 114] width 31 height 19
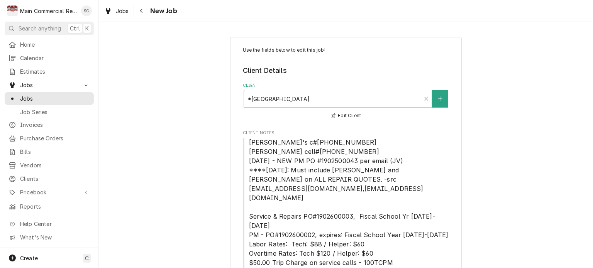
type textarea "x"
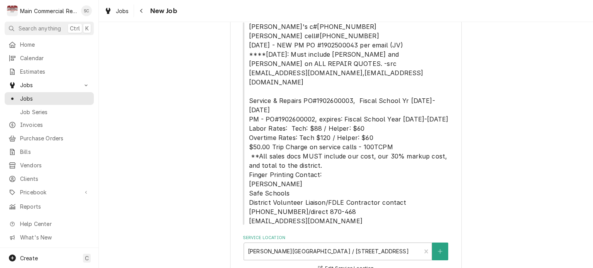
scroll to position [270, 0]
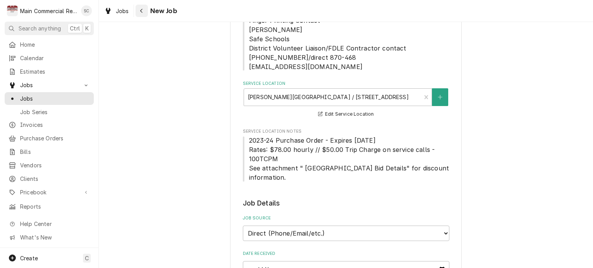
click at [139, 11] on div "Navigate back" at bounding box center [142, 11] width 8 height 8
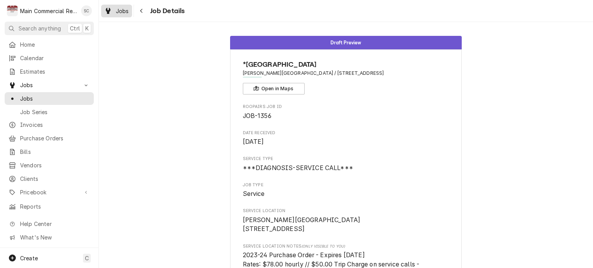
click at [117, 10] on span "Jobs" at bounding box center [122, 11] width 13 height 8
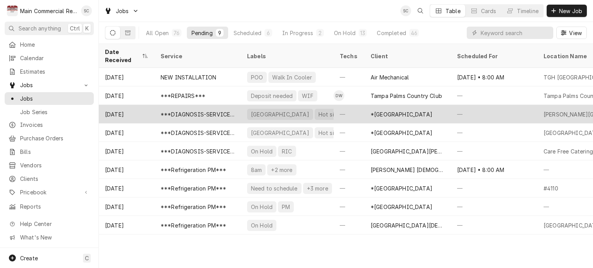
click at [373, 110] on div "*[GEOGRAPHIC_DATA]" at bounding box center [401, 114] width 62 height 8
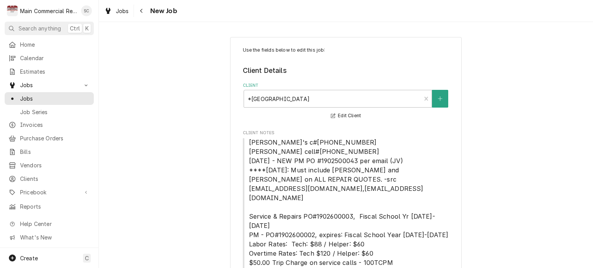
type textarea "x"
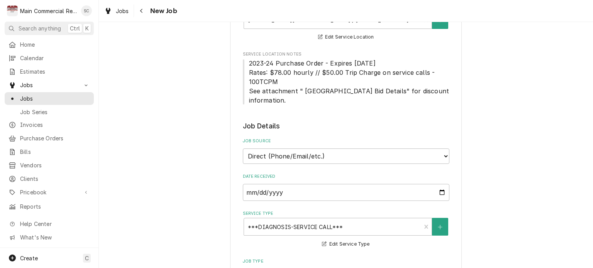
scroll to position [231, 0]
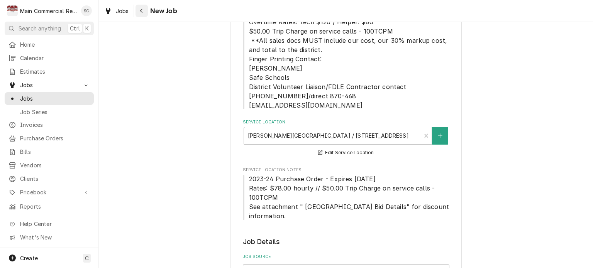
click at [146, 10] on button "Navigate back" at bounding box center [141, 11] width 12 height 12
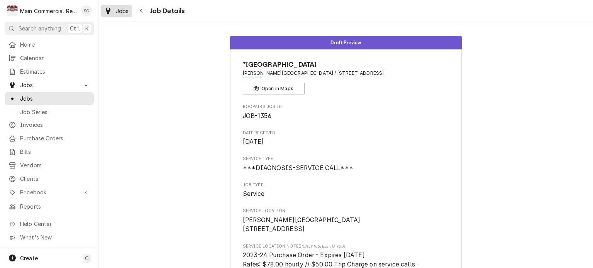
click at [121, 15] on div "Jobs" at bounding box center [117, 11] width 28 height 10
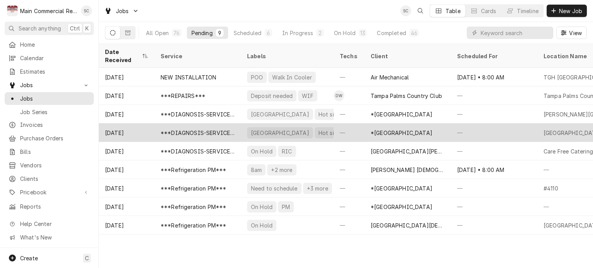
click at [464, 129] on div "—" at bounding box center [494, 132] width 86 height 19
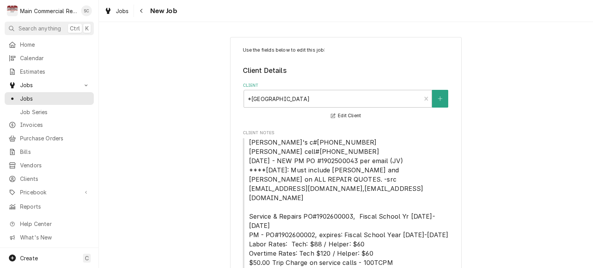
type textarea "x"
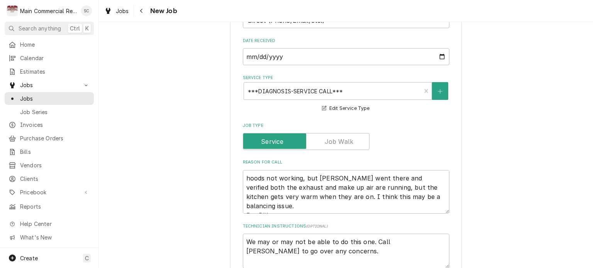
scroll to position [656, 0]
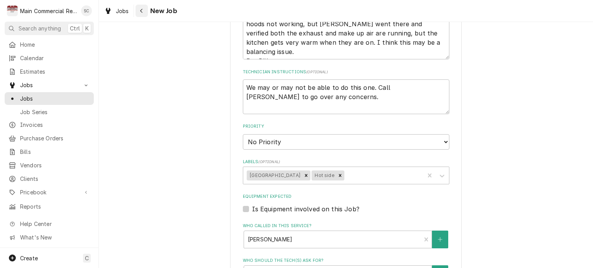
click at [140, 14] on div "Navigate back" at bounding box center [142, 11] width 8 height 8
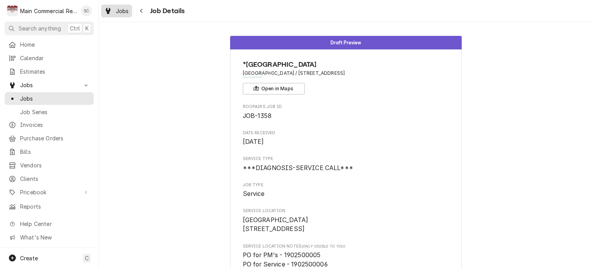
click at [119, 10] on span "Jobs" at bounding box center [122, 11] width 13 height 8
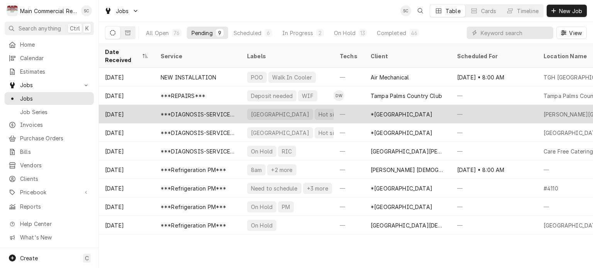
click at [422, 110] on div "*Hernando County Public School" at bounding box center [401, 114] width 62 height 8
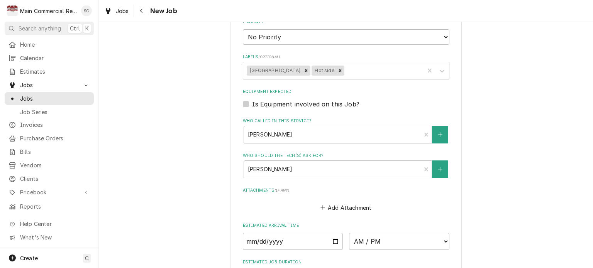
scroll to position [810, 0]
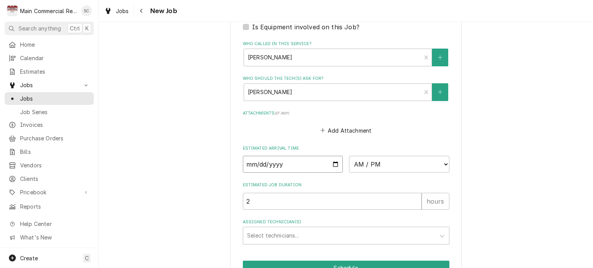
click at [333, 156] on input "Date" at bounding box center [293, 164] width 100 height 17
type textarea "x"
type input "[DATE]"
type textarea "x"
click at [361, 156] on select "AM / PM 6:00 AM 6:15 AM 6:30 AM 6:45 AM 7:00 AM 7:15 AM 7:30 AM 7:45 AM 8:00 AM…" at bounding box center [399, 164] width 100 height 17
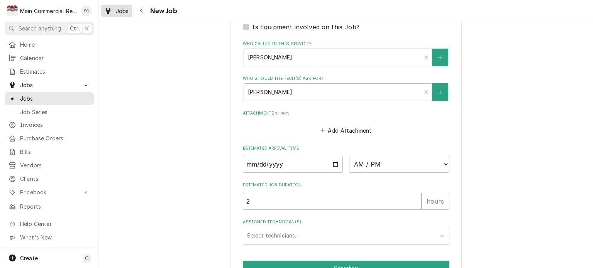
click at [116, 13] on span "Jobs" at bounding box center [122, 11] width 13 height 8
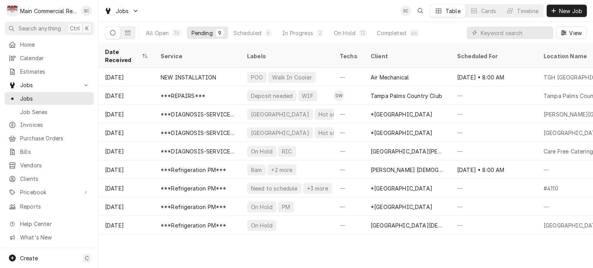
click at [425, 245] on div "Date Received Service Labels Techs Client Scheduled For Location Name Duration …" at bounding box center [346, 156] width 494 height 224
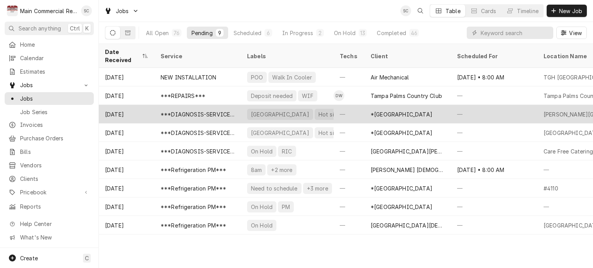
click at [371, 110] on div "*[GEOGRAPHIC_DATA]" at bounding box center [401, 114] width 62 height 8
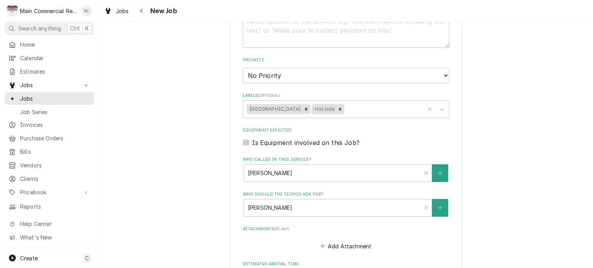
scroll to position [771, 0]
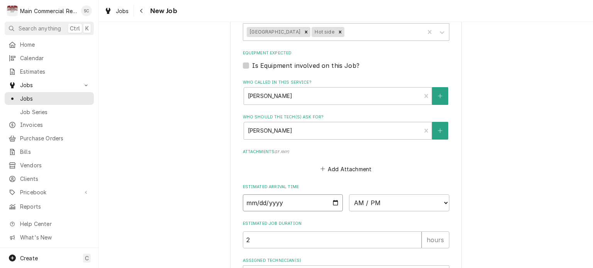
click at [333, 194] on input "Date" at bounding box center [293, 202] width 100 height 17
type textarea "x"
type input "[DATE]"
type textarea "x"
click at [383, 194] on select "AM / PM 6:00 AM 6:15 AM 6:30 AM 6:45 AM 7:00 AM 7:15 AM 7:30 AM 7:45 AM 8:00 AM…" at bounding box center [399, 202] width 100 height 17
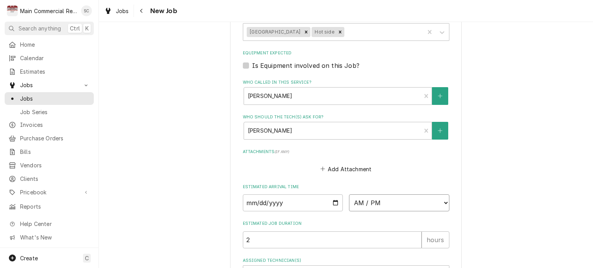
select select "08:00:00"
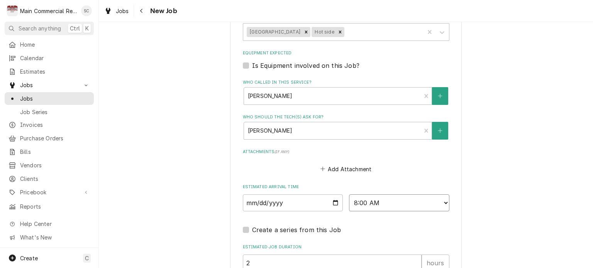
scroll to position [849, 0]
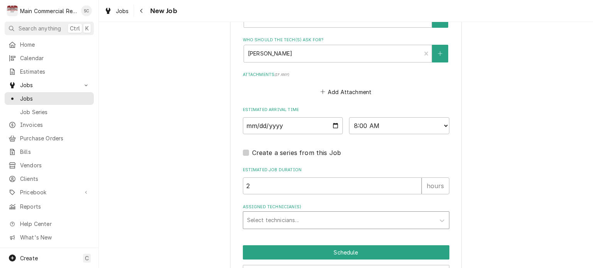
click at [297, 213] on div "Assigned Technician(s)" at bounding box center [339, 220] width 184 height 14
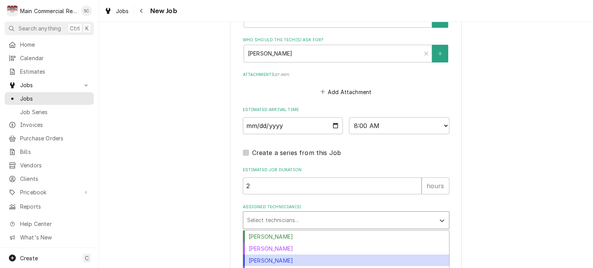
click at [274, 255] on div "[PERSON_NAME]" at bounding box center [346, 261] width 206 height 12
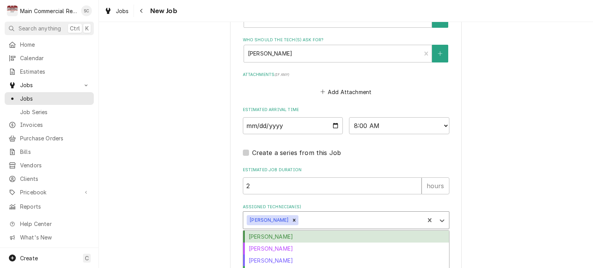
click at [300, 213] on div "Assigned Technician(s)" at bounding box center [360, 220] width 120 height 14
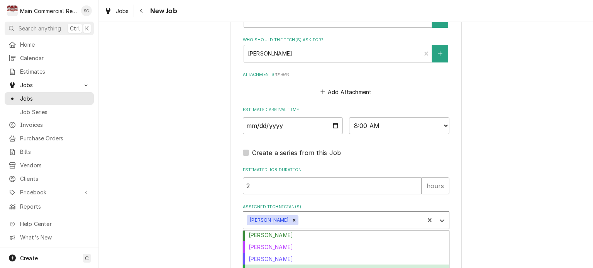
click at [291, 265] on div "Parker Gilbert" at bounding box center [346, 271] width 206 height 12
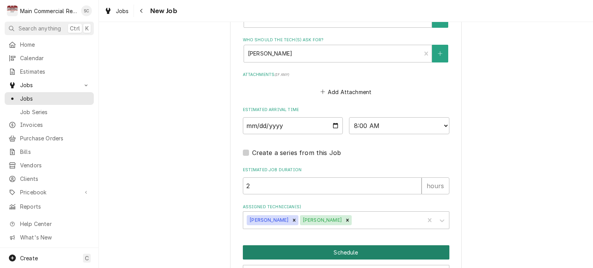
click at [376, 245] on button "Schedule" at bounding box center [346, 252] width 206 height 14
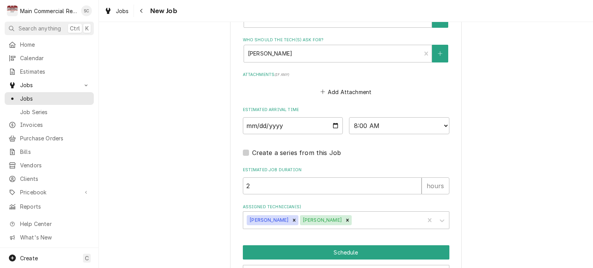
scroll to position [848, 0]
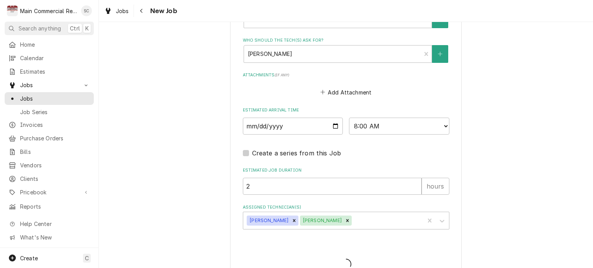
type textarea "x"
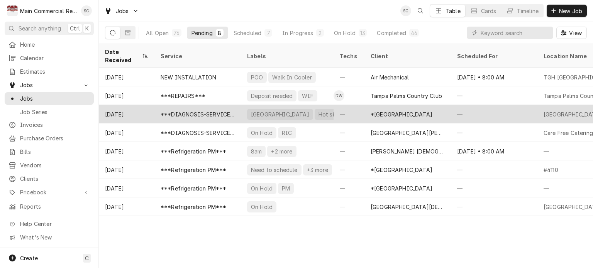
click at [384, 110] on div "*[GEOGRAPHIC_DATA]" at bounding box center [401, 114] width 62 height 8
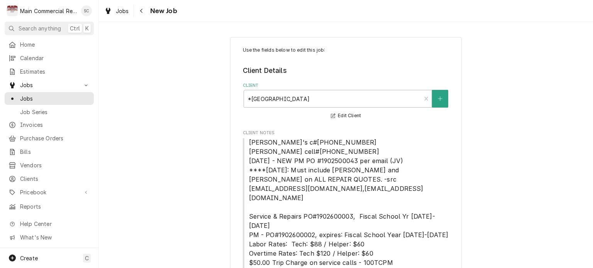
type textarea "x"
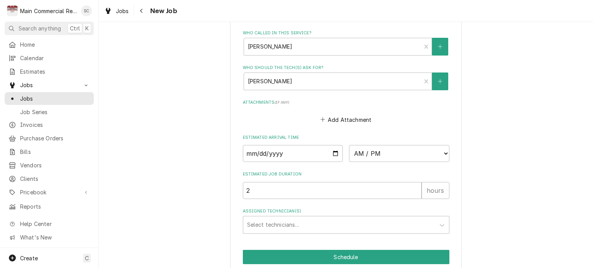
scroll to position [879, 0]
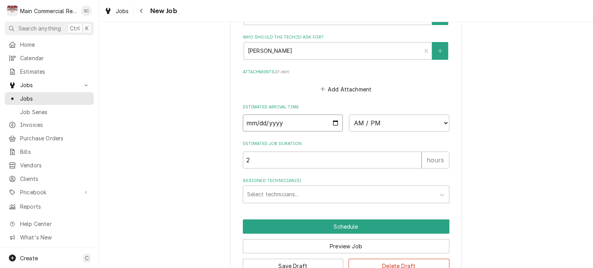
click at [331, 115] on input "Date" at bounding box center [293, 123] width 100 height 17
type input "2025-09-17"
click at [373, 115] on select "AM / PM 6:00 AM 6:15 AM 6:30 AM 6:45 AM 7:00 AM 7:15 AM 7:30 AM 7:45 AM 8:00 AM…" at bounding box center [399, 123] width 100 height 17
type textarea "x"
select select "11:00:00"
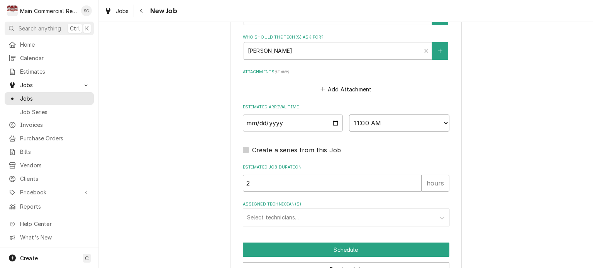
type textarea "x"
click at [355, 211] on div "Assigned Technician(s)" at bounding box center [339, 218] width 184 height 14
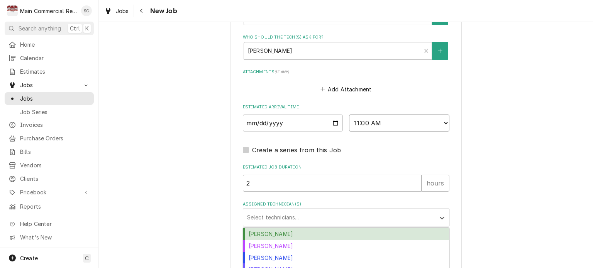
click at [373, 115] on select "AM / PM 6:00 AM 6:15 AM 6:30 AM 6:45 AM 7:00 AM 7:15 AM 7:30 AM 7:45 AM 8:00 AM…" at bounding box center [399, 123] width 100 height 17
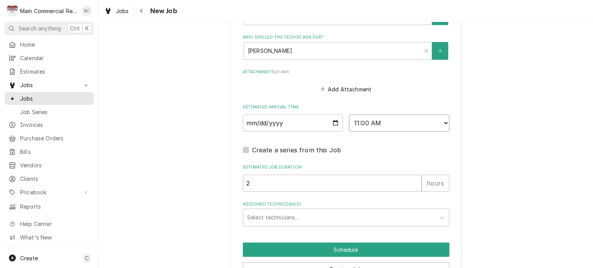
select select "10:15:00"
click at [349, 115] on select "AM / PM 6:00 AM 6:15 AM 6:30 AM 6:45 AM 7:00 AM 7:15 AM 7:30 AM 7:45 AM 8:00 AM…" at bounding box center [399, 123] width 100 height 17
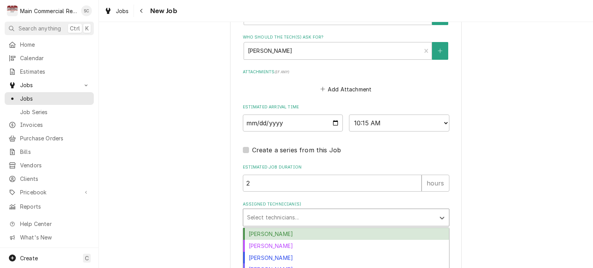
click at [327, 211] on div "Assigned Technician(s)" at bounding box center [339, 218] width 184 height 14
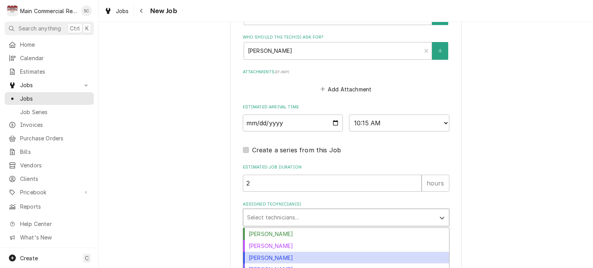
click at [295, 252] on div "Dylan Crawford" at bounding box center [346, 258] width 206 height 12
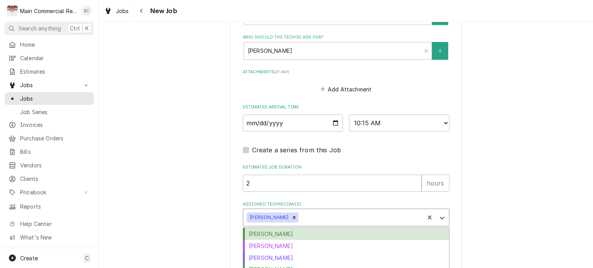
click at [327, 211] on div "Assigned Technician(s)" at bounding box center [360, 218] width 120 height 14
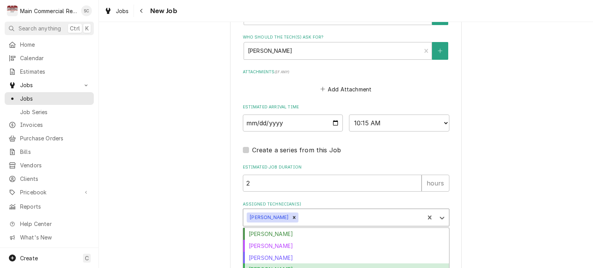
click at [303, 263] on div "Parker Gilbert" at bounding box center [346, 269] width 206 height 12
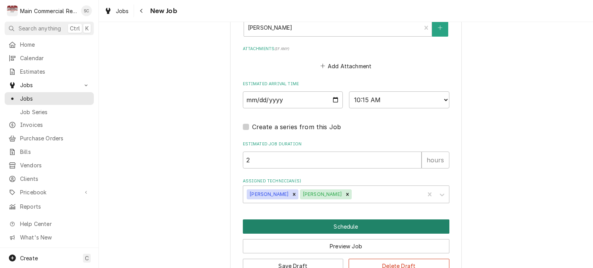
click at [377, 219] on button "Schedule" at bounding box center [346, 226] width 206 height 14
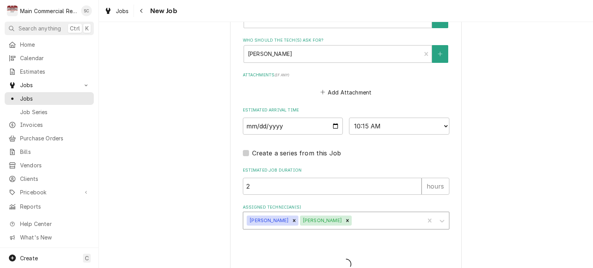
type textarea "x"
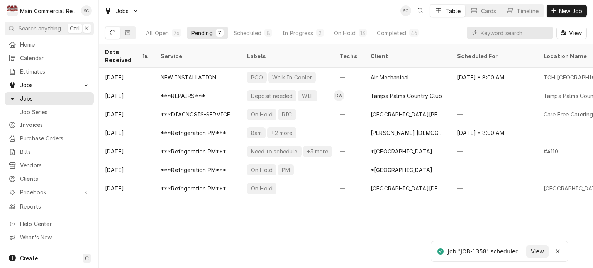
click at [349, 208] on div "Date Received Service Labels Techs Client Scheduled For Location Name Duration …" at bounding box center [346, 156] width 494 height 224
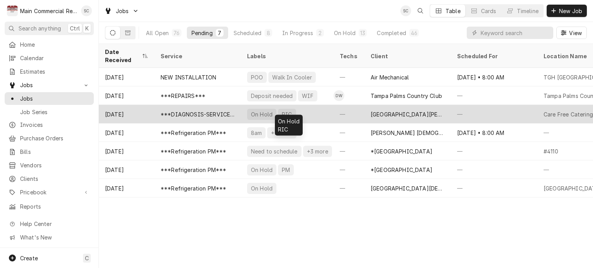
click at [316, 105] on div "On Hold RIC" at bounding box center [287, 114] width 93 height 19
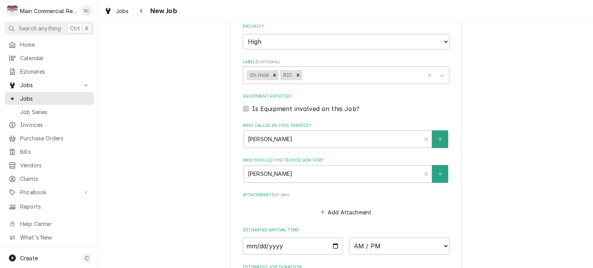
scroll to position [604, 0]
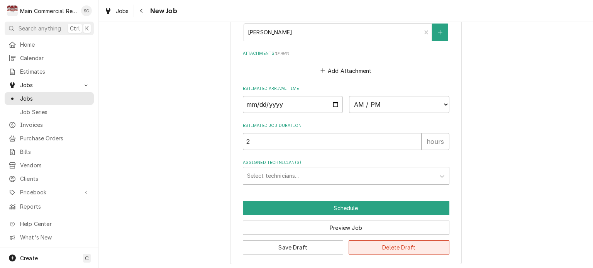
click at [376, 245] on button "Delete Draft" at bounding box center [398, 247] width 101 height 14
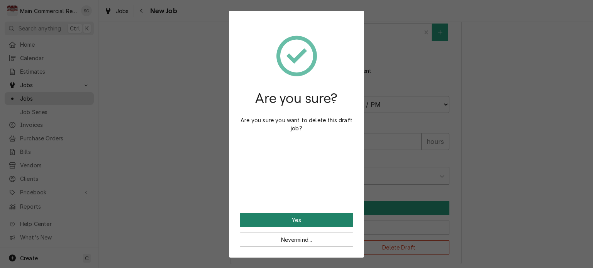
click at [315, 223] on button "Yes" at bounding box center [296, 220] width 113 height 14
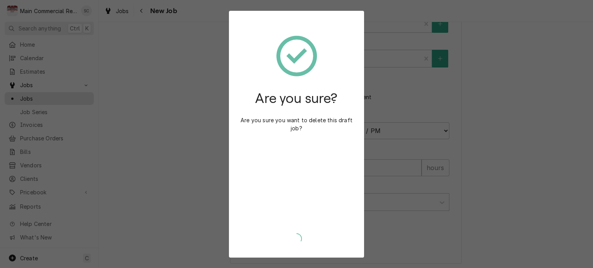
type textarea "x"
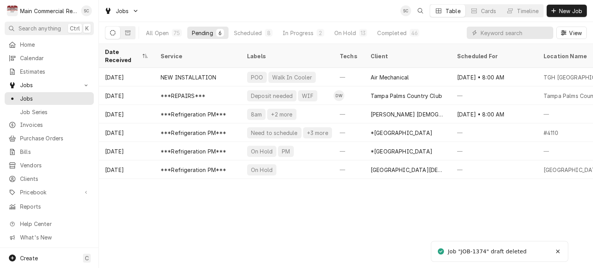
click at [406, 209] on div "Date Received Service Labels Techs Client Scheduled For Location Name Duration …" at bounding box center [346, 156] width 494 height 224
drag, startPoint x: 393, startPoint y: 233, endPoint x: 395, endPoint y: 228, distance: 5.2
click at [393, 231] on div "Date Received Service Labels Techs Client Scheduled For Location Name Duration …" at bounding box center [346, 156] width 494 height 224
click at [406, 221] on div "Date Received Service Labels Techs Client Scheduled For Location Name Duration …" at bounding box center [346, 156] width 494 height 224
click at [384, 207] on div "Date Received Service Labels Techs Client Scheduled For Location Name Duration …" at bounding box center [346, 156] width 494 height 224
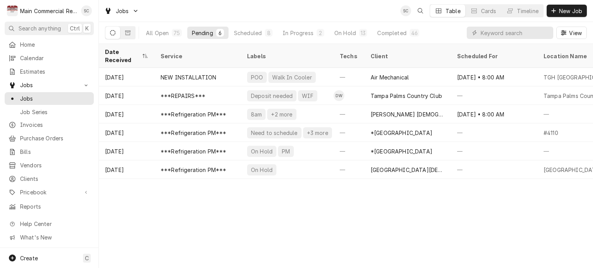
click at [373, 207] on div "Date Received Service Labels Techs Client Scheduled For Location Name Duration …" at bounding box center [346, 156] width 494 height 224
click at [326, 205] on div "Date Received Service Labels Techs Client Scheduled For Location Name Duration …" at bounding box center [346, 156] width 494 height 224
click at [334, 213] on div "Date Received Service Labels Techs Client Scheduled For Location Name Duration …" at bounding box center [346, 156] width 494 height 224
click at [339, 34] on div "On Hold" at bounding box center [345, 33] width 22 height 8
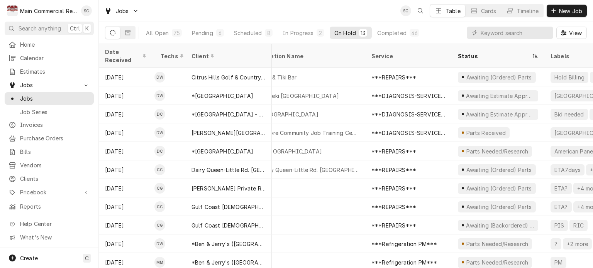
scroll to position [37, 0]
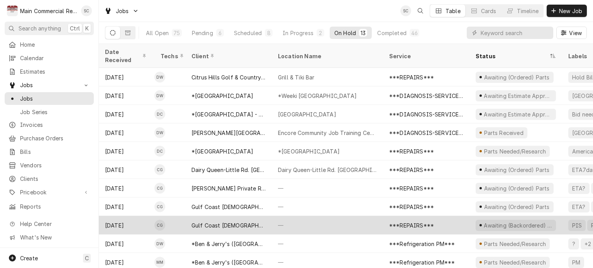
click at [217, 221] on div "Gulf Coast [DEMOGRAPHIC_DATA] Family Services (Holiday)" at bounding box center [228, 225] width 74 height 8
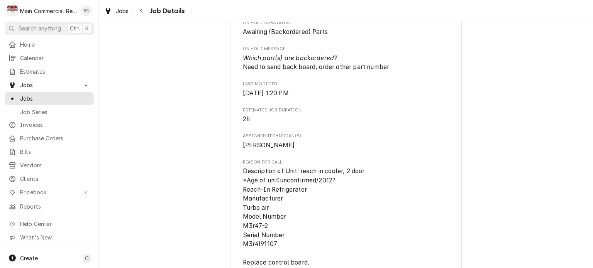
scroll to position [501, 0]
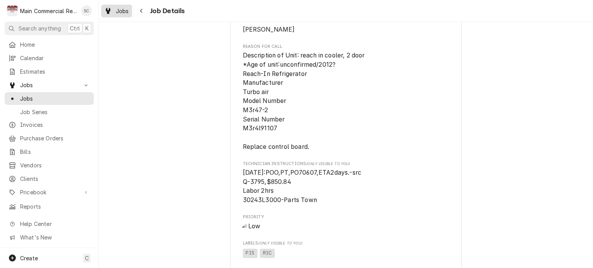
click at [123, 12] on span "Jobs" at bounding box center [122, 11] width 13 height 8
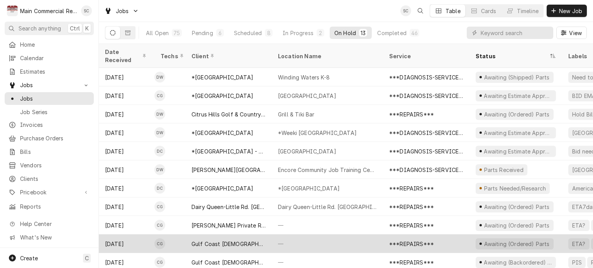
click at [310, 235] on div "—" at bounding box center [327, 244] width 111 height 19
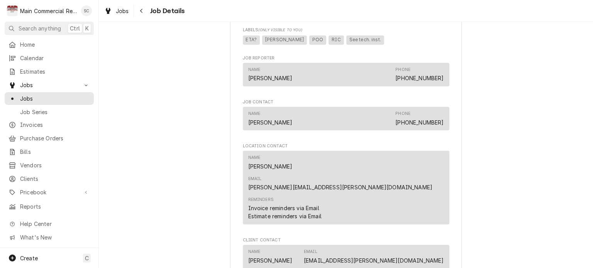
scroll to position [540, 0]
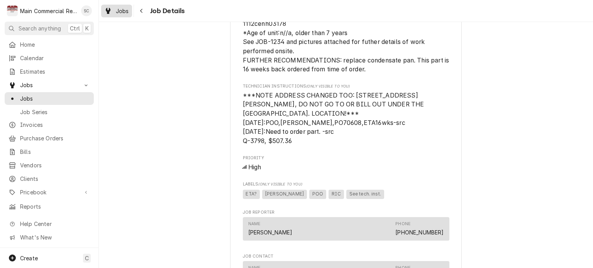
click at [120, 9] on span "Jobs" at bounding box center [122, 11] width 13 height 8
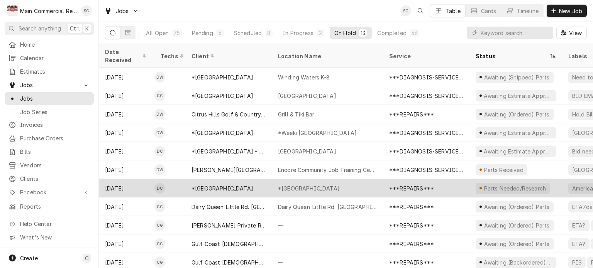
scroll to position [37, 0]
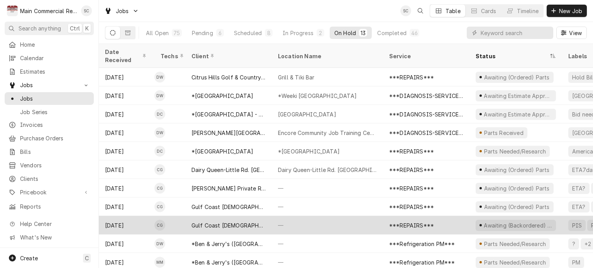
click at [251, 221] on div "Gulf Coast [DEMOGRAPHIC_DATA] Family Services (Holiday)" at bounding box center [228, 225] width 74 height 8
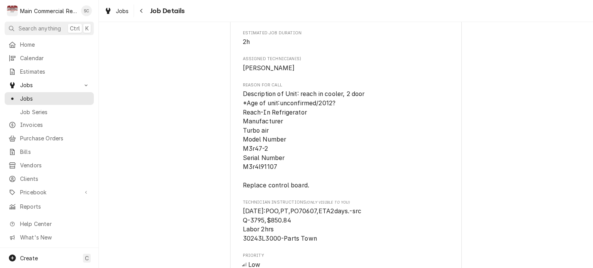
scroll to position [540, 0]
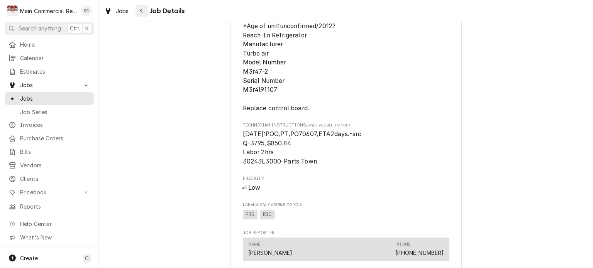
click at [141, 12] on icon "Navigate back" at bounding box center [141, 10] width 3 height 5
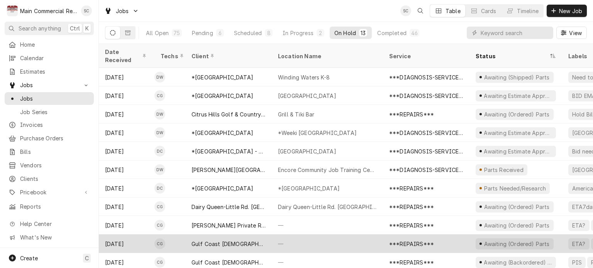
click at [265, 237] on div "Gulf Coast [DEMOGRAPHIC_DATA] Family Services (Holiday)" at bounding box center [228, 244] width 86 height 19
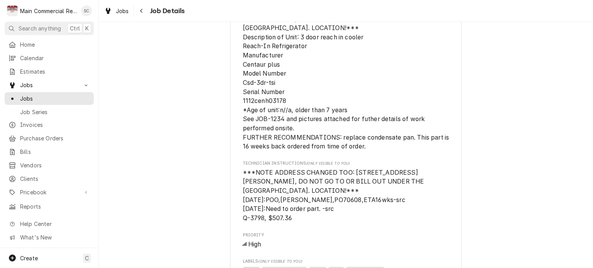
scroll to position [347, 0]
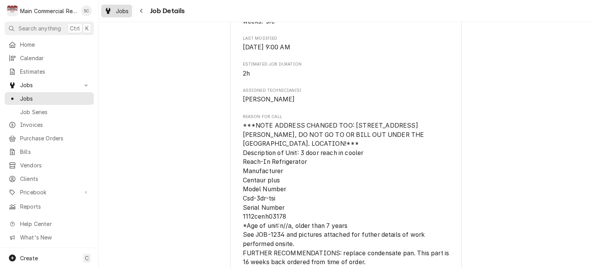
click at [123, 14] on span "Jobs" at bounding box center [122, 11] width 13 height 8
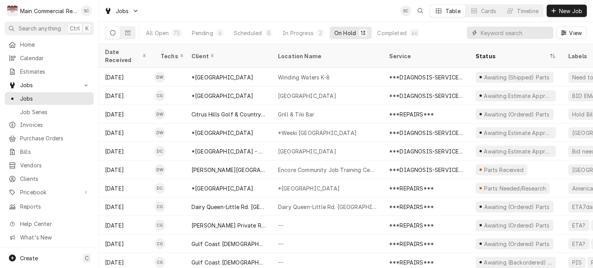
click at [492, 33] on input "Dynamic Content Wrapper" at bounding box center [514, 33] width 69 height 12
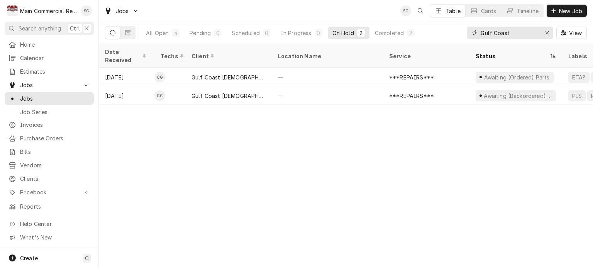
type input "Gulf Coast"
click at [168, 33] on div "All Open" at bounding box center [157, 33] width 23 height 8
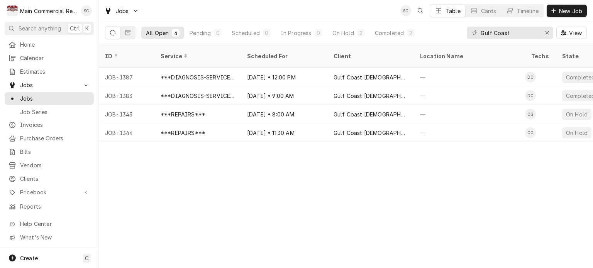
click at [327, 163] on div "ID Service Scheduled For Client Location Name Techs State Status Job Type Prior…" at bounding box center [346, 156] width 494 height 224
click at [347, 190] on div "ID Service Scheduled For Client Location Name Techs State Status Job Type Prior…" at bounding box center [346, 156] width 494 height 224
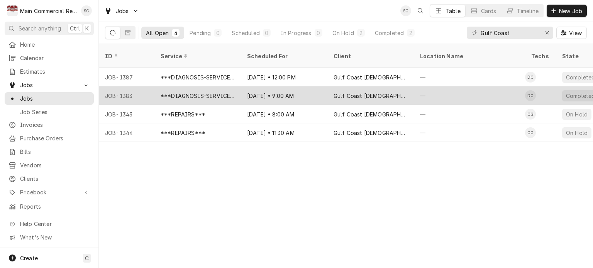
click at [338, 91] on div "Gulf Coast [DEMOGRAPHIC_DATA] Family Services (Holiday)" at bounding box center [370, 95] width 86 height 19
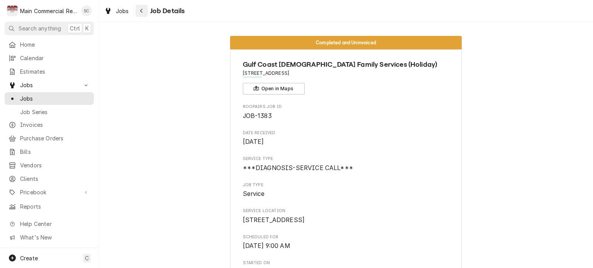
click at [142, 11] on icon "Navigate back" at bounding box center [141, 10] width 3 height 5
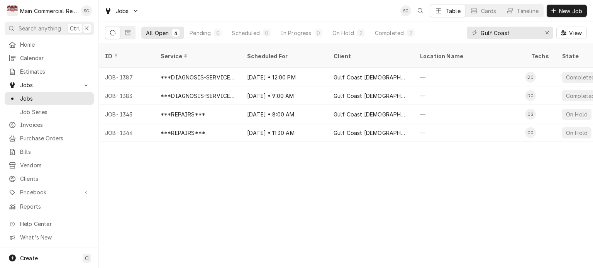
click at [343, 199] on div "ID Service Scheduled For Client Location Name Techs State Status Job Type Prior…" at bounding box center [346, 156] width 494 height 224
click at [441, 193] on div "ID Service Scheduled For Client Location Name Techs State Status Job Type Prior…" at bounding box center [346, 156] width 494 height 224
click at [565, 9] on span "New Job" at bounding box center [570, 11] width 26 height 8
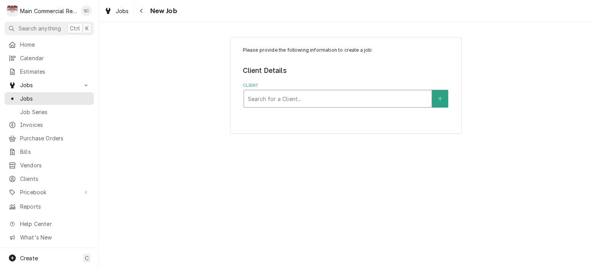
click at [353, 99] on div "Client" at bounding box center [338, 99] width 180 height 14
type input "Gulf Coast"
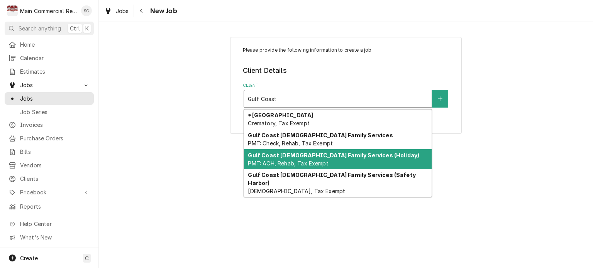
click at [336, 161] on div "Gulf Coast Jewish Family Services (Holiday) PMT: ACH, Rehab, Tax Exempt" at bounding box center [337, 159] width 187 height 20
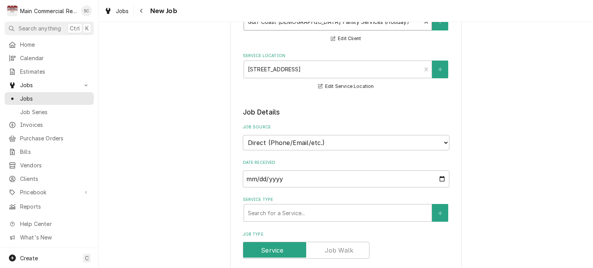
scroll to position [154, 0]
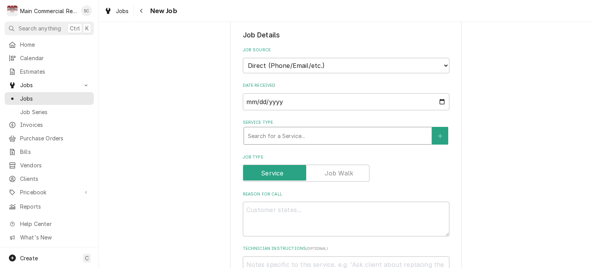
click at [319, 135] on div "Service Type" at bounding box center [338, 136] width 180 height 14
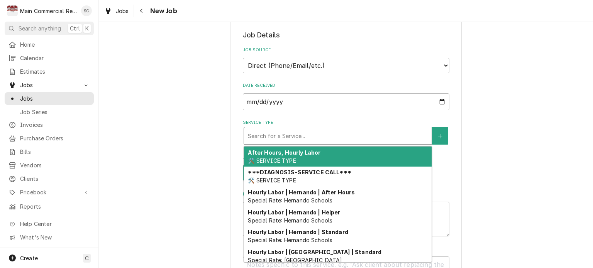
type textarea "x"
type input "r"
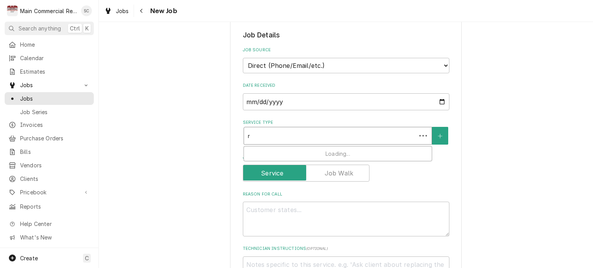
type textarea "x"
type input "re"
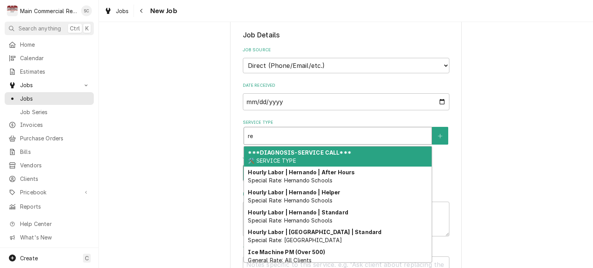
type textarea "x"
type input "rep"
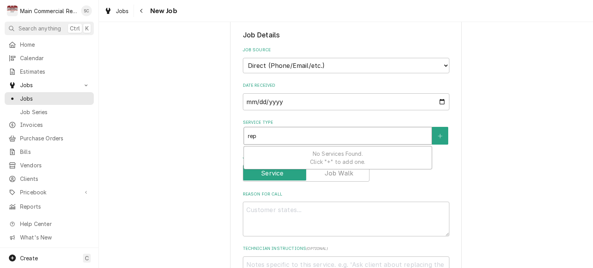
type textarea "x"
type input "repa"
type textarea "x"
type input "repai"
type textarea "x"
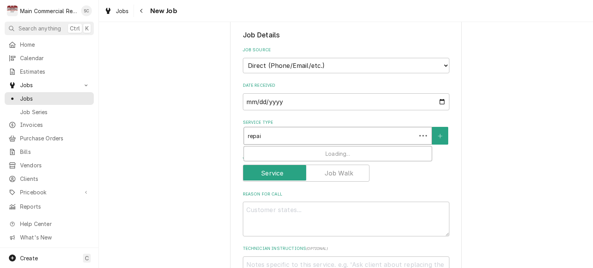
type input "repair"
type textarea "x"
type input "repairs"
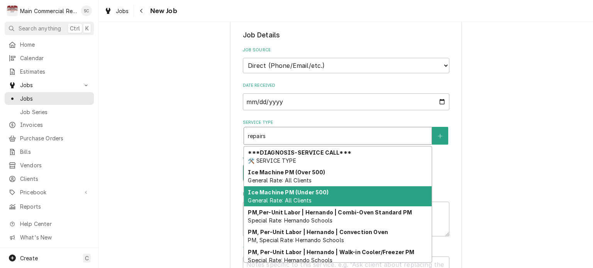
scroll to position [63, 0]
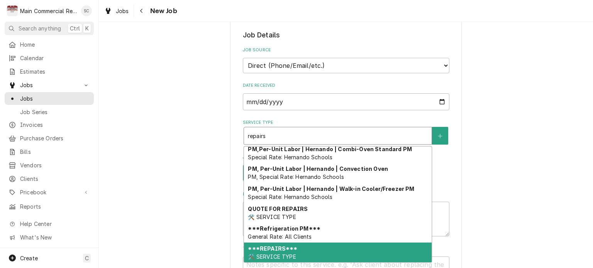
click at [309, 243] on div "***REPAIRS*** 🛠️ SERVICE TYPE" at bounding box center [337, 253] width 187 height 20
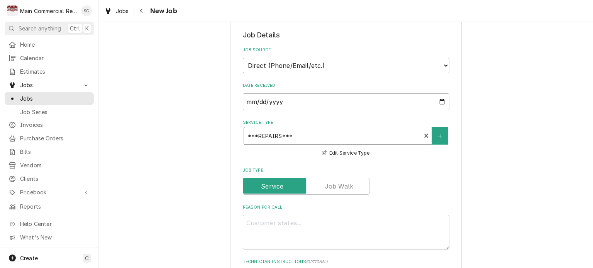
scroll to position [231, 0]
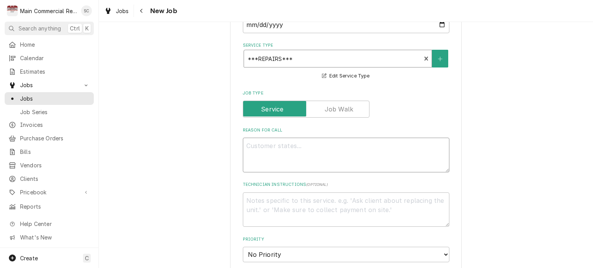
click at [327, 140] on textarea "Reason For Call" at bounding box center [346, 155] width 206 height 35
click at [344, 142] on textarea "Reason For Call" at bounding box center [346, 155] width 206 height 35
paste textarea "RIF Keeps going into defrost mode, single door reach in freezer Bid 2: Bidding …"
type textarea "x"
type textarea "RIF Keeps going into defrost mode, single door reach in freezer Bid 2: Bidding …"
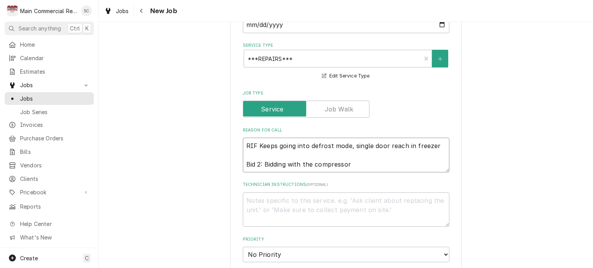
type textarea "x"
type textarea "RIF Keeps going into defrost mode, single door reach in freezer Bid 2: Bidding …"
click at [246, 199] on textarea "Technician Instructions ( optional )" at bounding box center [346, 209] width 206 height 35
type textarea "x"
type textarea "1"
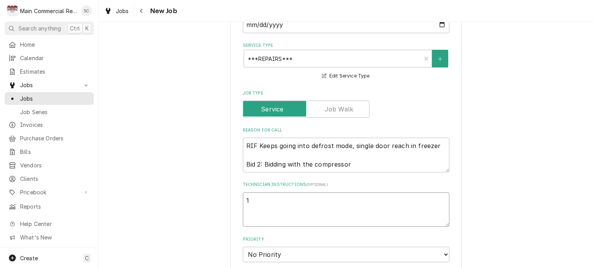
type textarea "x"
type textarea "1."
type textarea "x"
type textarea "1.2"
type textarea "x"
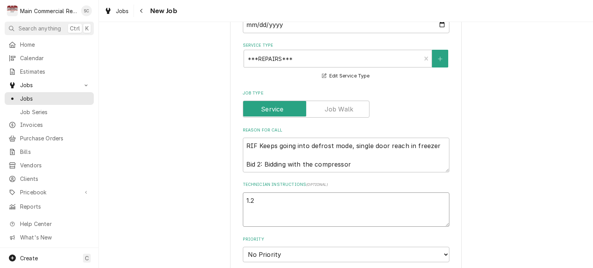
type textarea "1.26"
type textarea "x"
type textarea "1.26"
type textarea "x"
type textarea "1.26 R"
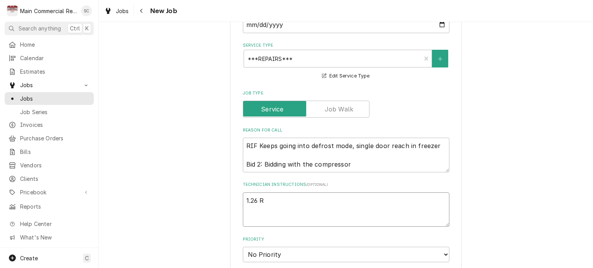
type textarea "x"
type textarea "1.26 R4"
type textarea "x"
type textarea "1.26 R40"
type textarea "x"
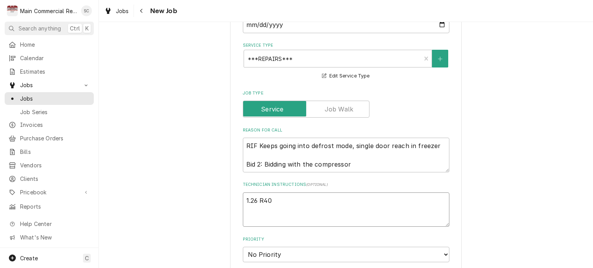
type textarea "1.26 R404"
type textarea "x"
type textarea "1.26 R404A"
type textarea "x"
type textarea "1.26 R404A"
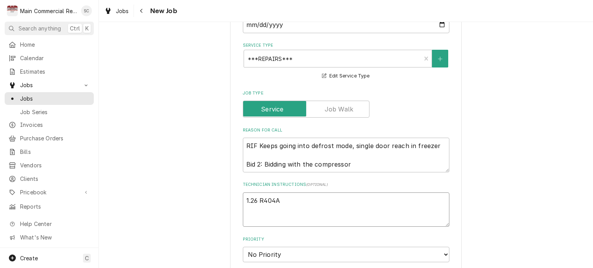
type textarea "x"
type textarea "1.26 R404A C"
type textarea "x"
type textarea "1.26 R404A C/"
type textarea "x"
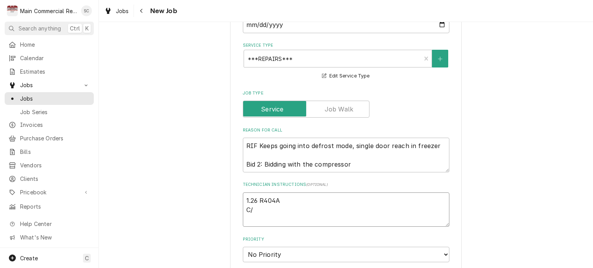
type textarea "1.26 R404A C/O"
type textarea "x"
type textarea "1.26 R404A C/O"
type textarea "x"
type textarea "1.26 R404A C/O c"
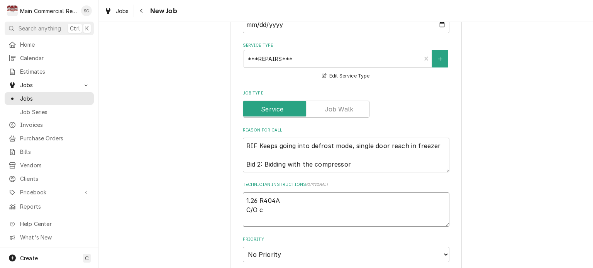
type textarea "x"
type textarea "1.26 R404A C/O co"
type textarea "x"
type textarea "1.26 R404A C/O com"
type textarea "x"
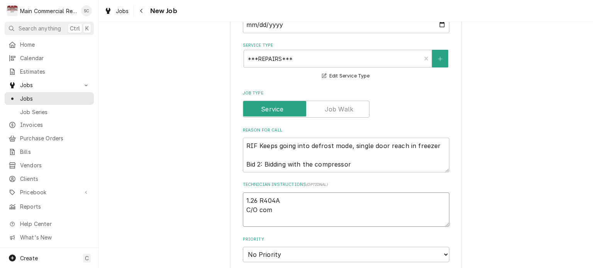
type textarea "1.26 R404A C/O comp"
type textarea "x"
type textarea "1.26 R404A C/O compr"
type textarea "x"
type textarea "1.26 R404A C/O compre"
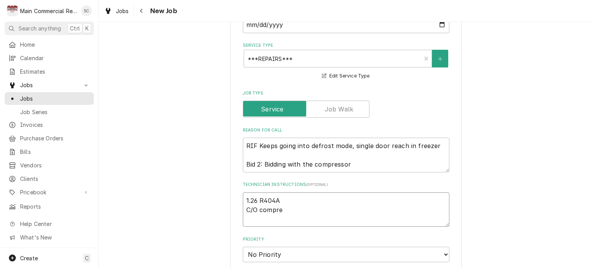
type textarea "x"
type textarea "1.26 R404A C/O compres"
type textarea "x"
type textarea "1.26 R404A C/O compress"
type textarea "x"
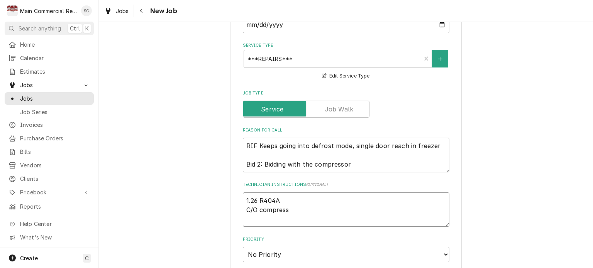
type textarea "1.26 R404A C/O compresso"
type textarea "x"
type textarea "1.26 R404A C/O compressor"
type textarea "x"
type textarea "1.26 R404A C/O compressor,"
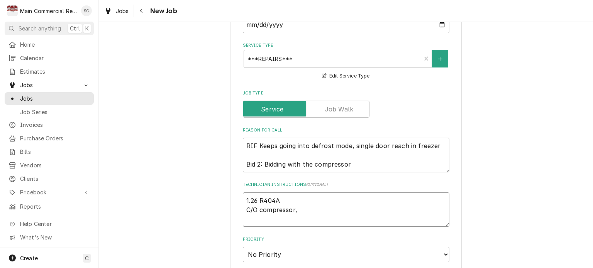
type textarea "x"
type textarea "1.26 R404A C/O compressor,"
type textarea "x"
type textarea "1.26 R404A C/O compressor, f"
type textarea "x"
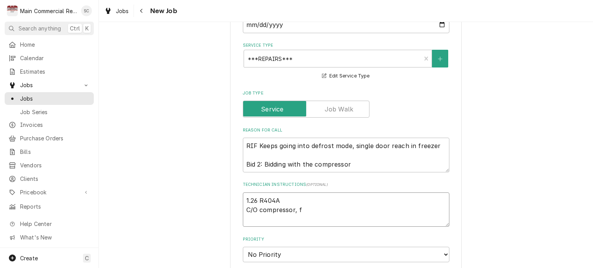
type textarea "1.26 R404A C/O compressor, fi"
type textarea "x"
type textarea "1.26 R404A C/O compressor, fil"
type textarea "x"
type textarea "1.26 R404A C/O compressor, filt"
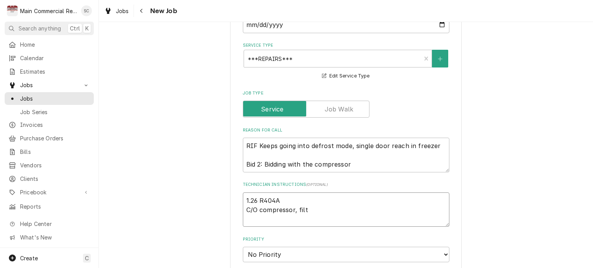
type textarea "x"
type textarea "1.26 R404A C/O compressor, filte"
type textarea "x"
type textarea "1.26 R404A C/O compressor, filter"
type textarea "x"
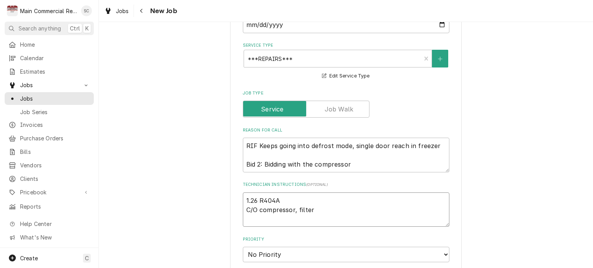
type textarea "1.26 R404A C/O compressor, filter"
type textarea "x"
type textarea "1.26 R404A C/O compressor, filter d"
type textarea "x"
type textarea "1.26 R404A C/O compressor, filter di"
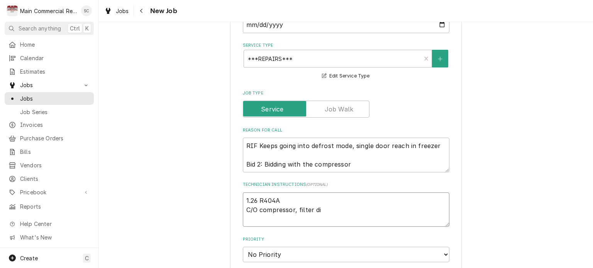
type textarea "x"
type textarea "1.26 R404A C/O compressor, filter dir"
type textarea "x"
type textarea "1.26 R404A C/O compressor, filter di"
type textarea "x"
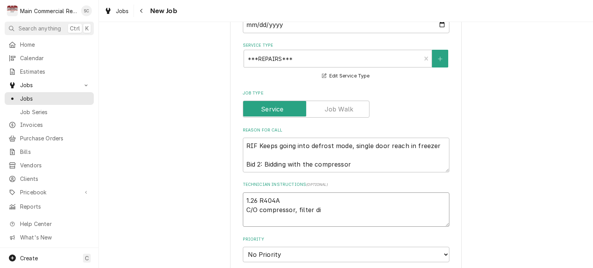
type textarea "1.26 R404A C/O compressor, filter d"
type textarea "x"
type textarea "1.26 R404A C/O compressor, filter dr"
type textarea "x"
type textarea "1.26 R404A C/O compressor, filter dri"
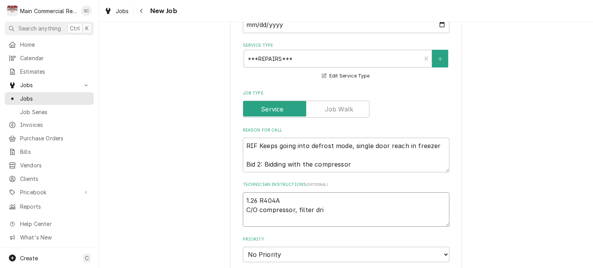
type textarea "x"
type textarea "1.26 R404A C/O compressor, filter drie"
type textarea "x"
type textarea "1.26 R404A C/O compressor, filter drier"
type textarea "x"
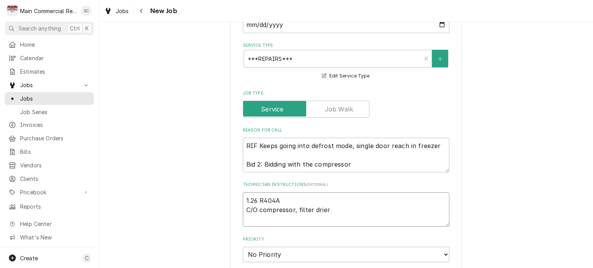
type textarea "1.26 R404A C/O compressor, filter drier,"
type textarea "x"
type textarea "1.26 R404A C/O compressor, filter drier,"
type textarea "x"
type textarea "1.26 R404A C/O compressor, filter drier, a"
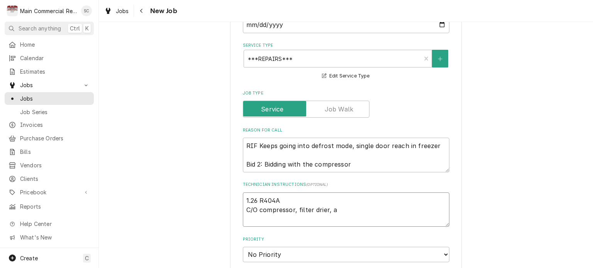
type textarea "x"
type textarea "1.26 R404A C/O compressor, filter drier,"
type textarea "x"
type textarea "1.26 R404A C/O compressor, filter drier, c"
type textarea "x"
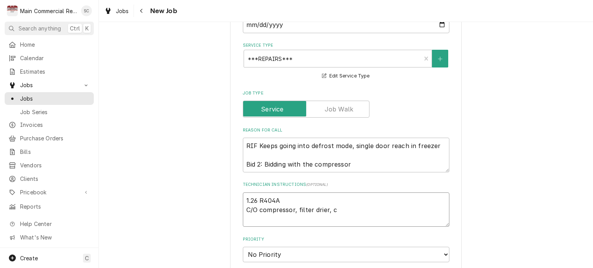
type textarea "1.26 R404A C/O compressor, filter drier, ca"
type textarea "x"
type textarea "1.26 R404A C/O compressor, filter drier, cap"
type textarea "x"
type textarea "1.26 R404A C/O compressor, filter drier, cap"
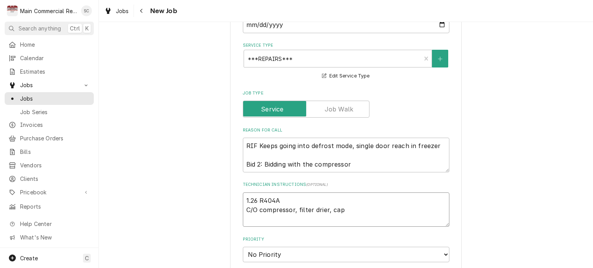
type textarea "x"
type textarea "1.26 R404A C/O compressor, filter drier, cap t"
type textarea "x"
type textarea "1.26 R404A C/O compressor, filter drier, cap tu"
type textarea "x"
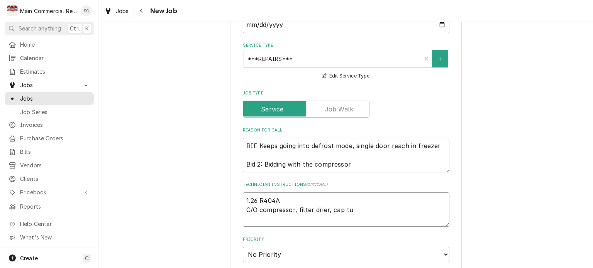
type textarea "1.26 R404A C/O compressor, filter drier, cap tub"
type textarea "x"
type textarea "1.26 R404A C/O compressor, filter drier, cap tube"
type textarea "x"
type textarea "1.26 R404A C/O compressor, filter drier, cap tube"
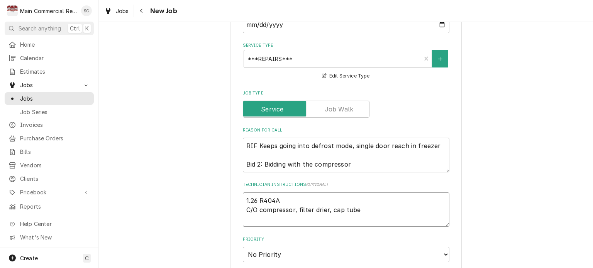
type textarea "x"
type textarea "1.26 R404A C/O compressor, filter drier, cap tube L"
type textarea "x"
type textarea "1.26 R404A C/O compressor, filter drier, cap tube La"
type textarea "x"
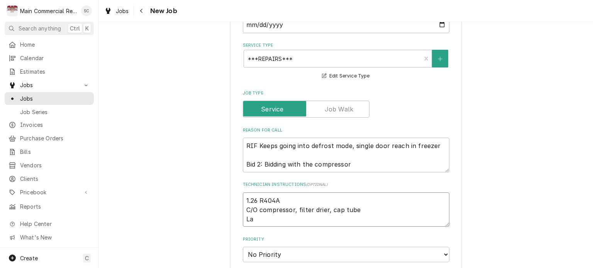
type textarea "1.26 R404A C/O compressor, filter drier, cap tube Lab"
type textarea "x"
type textarea "1.26 R404A C/O compressor, filter drier, cap tube Labo"
type textarea "x"
type textarea "1.26 R404A C/O compressor, filter drier, cap tube Labor"
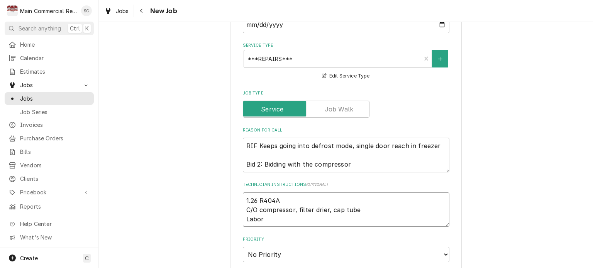
type textarea "x"
type textarea "1.26 R404A C/O compressor, filter drier, cap tube Labor"
type textarea "x"
type textarea "1.26 R404A C/O compressor, filter drier, cap tube Labor 6"
type textarea "x"
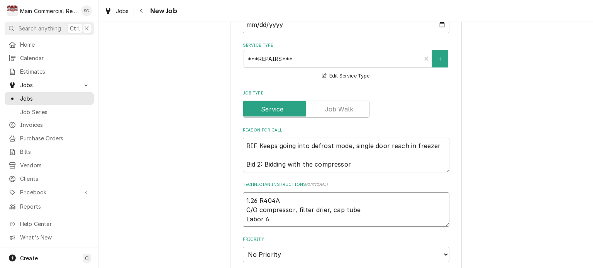
type textarea "1.26 R404A C/O compressor, filter drier, cap tube Labor 6h"
type textarea "x"
type textarea "1.26 R404A C/O compressor, filter drier, cap tube Labor 6hr"
type textarea "x"
type textarea "1.26 R404A C/O compressor, filter drier, cap tube Labor 6hrs"
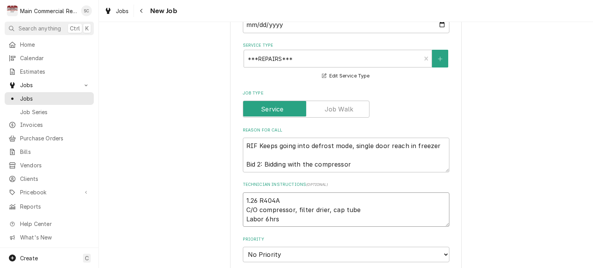
type textarea "x"
type textarea "1.26 R404A C/O compressor, filter drier, cap tube Labor 6hrs."
type textarea "x"
type textarea "1.26 R404A C/O compressor, filter drier, cap tube Labor 6hrs."
type textarea "x"
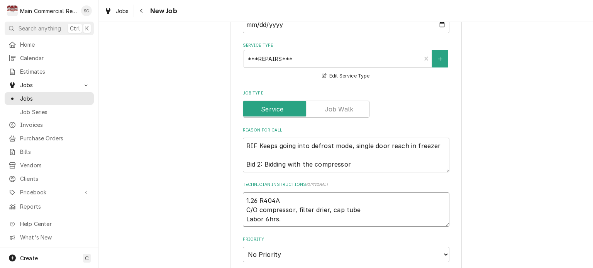
type textarea "1.26 R404A C/O compressor, filter drier, cap tube Labor 6hrs."
type textarea "x"
type textarea "1.26 R404A C/O compressor, filter drier, cap tube Labor 6hrs. Q"
type textarea "x"
type textarea "1.26 R404A C/O compressor, filter drier, cap tube Labor 6hrs. Q-"
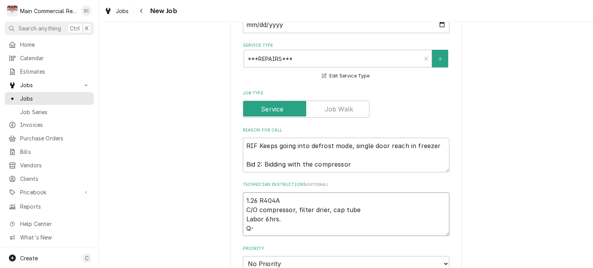
type textarea "x"
type textarea "1.26 R404A C/O compressor, filter drier, cap tube Labor 6hrs. Q-3"
type textarea "x"
type textarea "1.26 R404A C/O compressor, filter drier, cap tube Labor 6hrs. Q-38"
type textarea "x"
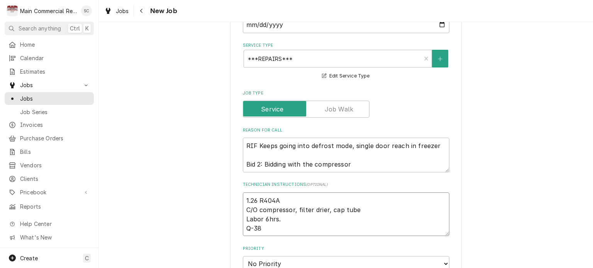
type textarea "1.26 R404A C/O compressor, filter drier, cap tube Labor 6hrs. Q-382"
type textarea "x"
type textarea "1.26 R404A C/O compressor, filter drier, cap tube Labor 6hrs. Q-3829"
type textarea "x"
type textarea "1.26 R404A C/O compressor, filter drier, cap tube Labor 6hrs. Q-3829,"
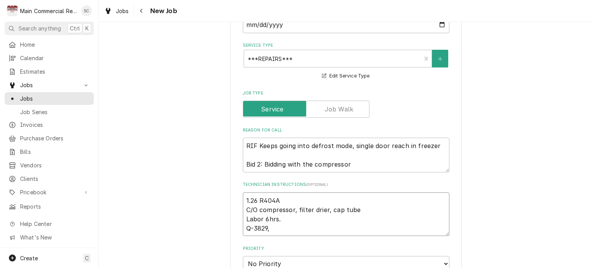
type textarea "x"
type textarea "1.26 R404A C/O compressor, filter drier, cap tube Labor 6hrs. Q-3829,"
type textarea "x"
type textarea "1.26 R404A C/O compressor, filter drier, cap tube Labor 6hrs. Q-3829, $"
type textarea "x"
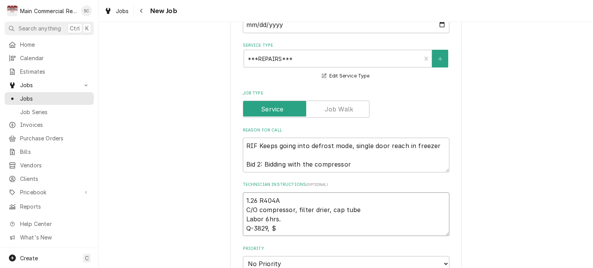
type textarea "1.26 R404A C/O compressor, filter drier, cap tube Labor 6hrs. Q-3829, $2"
type textarea "x"
type textarea "1.26 R404A C/O compressor, filter drier, cap tube Labor 6hrs. Q-3829, $2,"
type textarea "x"
type textarea "1.26 R404A C/O compressor, filter drier, cap tube Labor 6hrs. Q-3829, $2,6"
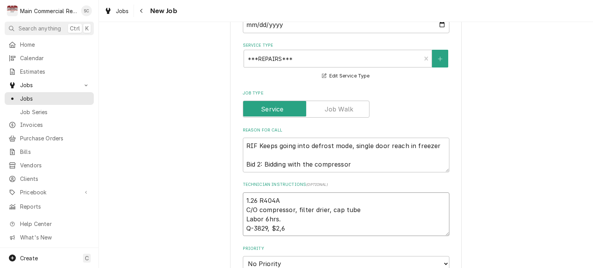
type textarea "x"
type textarea "1.26 R404A C/O compressor, filter drier, cap tube Labor 6hrs. Q-3829, $2,68"
type textarea "x"
type textarea "1.26 R404A C/O compressor, filter drier, cap tube Labor 6hrs. Q-3829, $2,680"
type textarea "x"
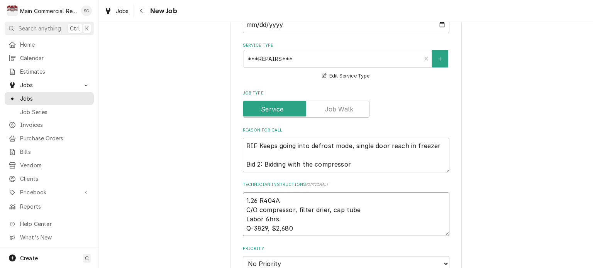
type textarea "1.26 R404A C/O compressor, filter drier, cap tube Labor 6hrs. Q-3829, $2,680."
type textarea "x"
type textarea "1.26 R404A C/O compressor, filter drier, cap tube Labor 6hrs. Q-3829, $2,680.0"
type textarea "x"
type textarea "1.26 R404A C/O compressor, filter drier, cap tube Labor 6hrs. Q-3829, $2,680.05"
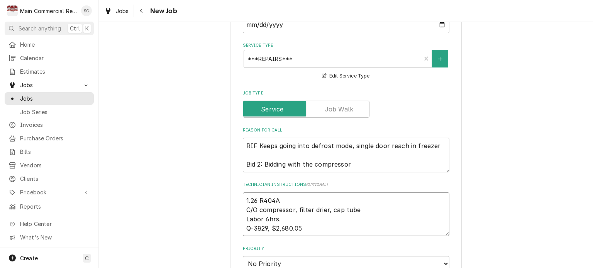
type textarea "x"
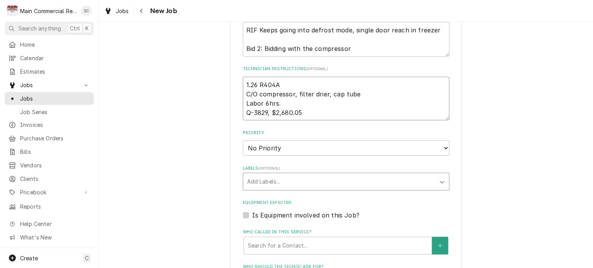
scroll to position [424, 0]
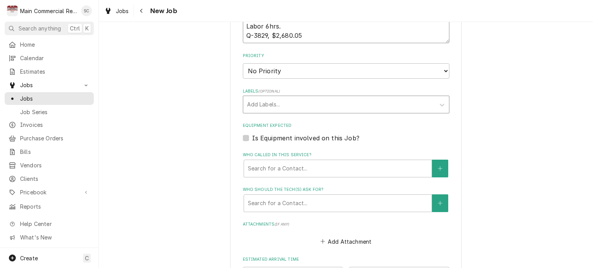
type textarea "1.26 R404A C/O compressor, filter drier, cap tube Labor 6hrs. Q-3829, $2,680.05"
click at [280, 105] on div "Labels" at bounding box center [339, 105] width 184 height 14
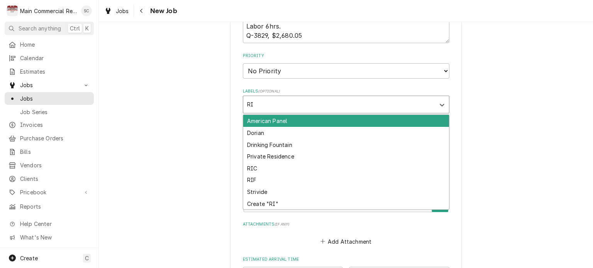
type input "RIF"
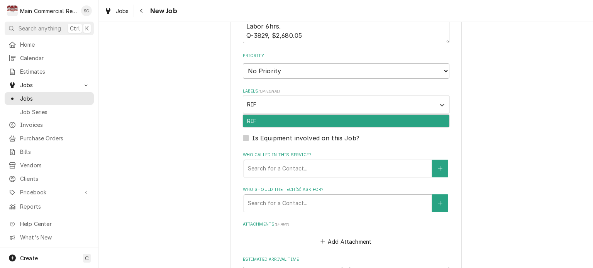
click at [275, 117] on div "RIF" at bounding box center [346, 121] width 206 height 12
type textarea "x"
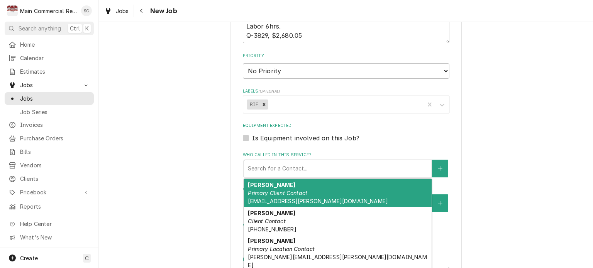
click at [292, 164] on div "Who called in this service?" at bounding box center [338, 169] width 180 height 14
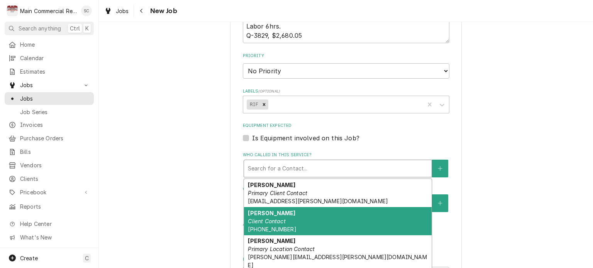
click at [300, 222] on div "Lee Client Contact (727) 253-8003" at bounding box center [337, 221] width 187 height 28
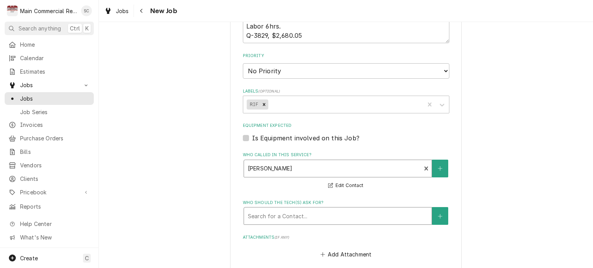
click at [306, 214] on div "Who should the tech(s) ask for?" at bounding box center [338, 216] width 180 height 14
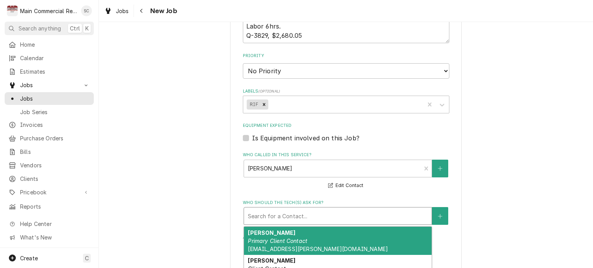
scroll to position [463, 0]
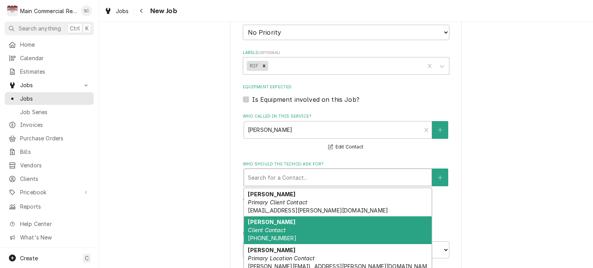
click at [304, 225] on div "Lee Client Contact (727) 253-8003" at bounding box center [337, 230] width 187 height 28
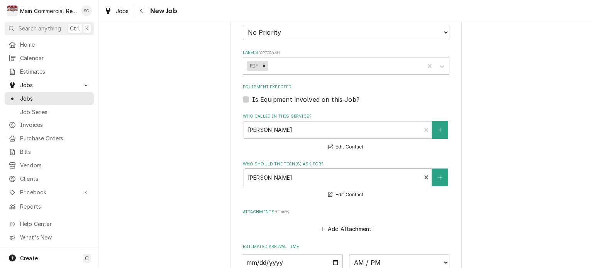
scroll to position [540, 0]
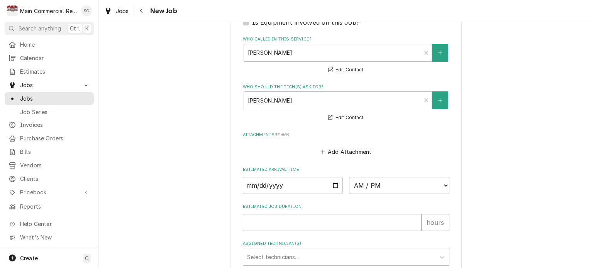
click at [336, 157] on fieldset "Job Details Job Source Direct (Phone/Email/etc.) Service Channel Corrigo Ecotra…" at bounding box center [346, 1] width 206 height 715
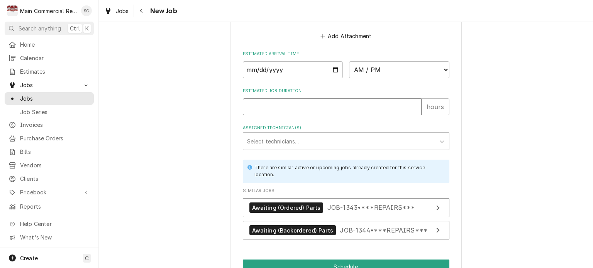
click at [267, 101] on input "Estimated Job Duration" at bounding box center [332, 106] width 179 height 17
type textarea "x"
type input "6"
click at [354, 142] on div "Assigned Technician(s)" at bounding box center [339, 141] width 184 height 14
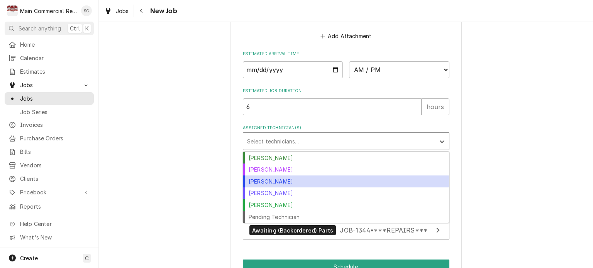
drag, startPoint x: 285, startPoint y: 181, endPoint x: 302, endPoint y: 180, distance: 17.4
click at [285, 181] on div "[PERSON_NAME]" at bounding box center [346, 182] width 206 height 12
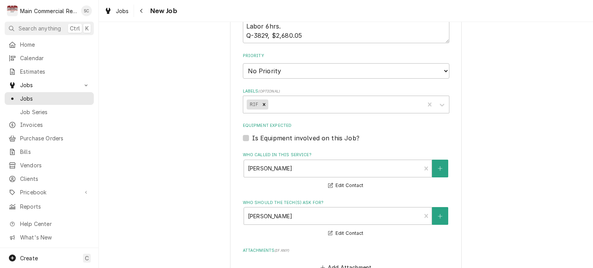
scroll to position [270, 0]
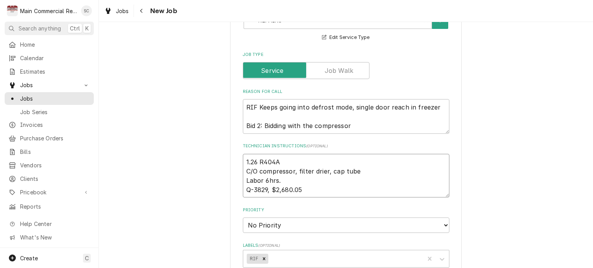
click at [243, 157] on textarea "1.26 R404A C/O compressor, filter drier, cap tube Labor 6hrs. Q-3829, $2,680.05" at bounding box center [346, 176] width 206 height 44
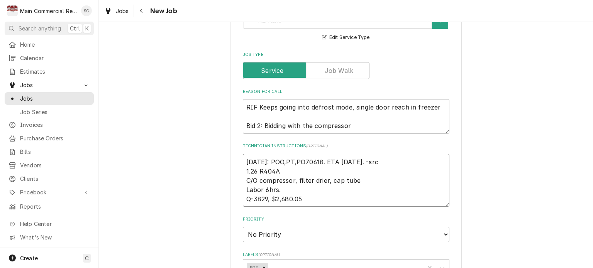
click at [243, 160] on textarea "9/10/25: POO,PT,PO70618. ETA 9-16-25. -src 1.26 R404A C/O compressor, filter dr…" at bounding box center [346, 180] width 206 height 53
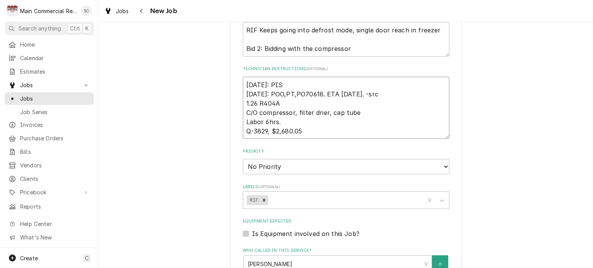
scroll to position [386, 0]
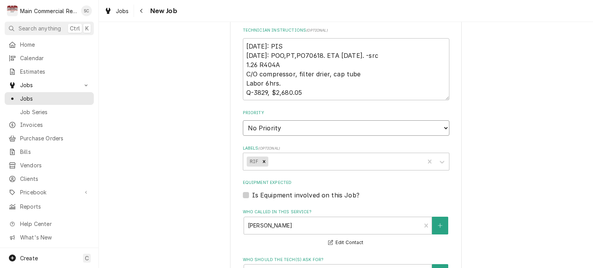
click at [319, 128] on select "No Priority Urgent High Medium Low" at bounding box center [346, 127] width 206 height 15
click at [243, 120] on select "No Priority Urgent High Medium Low" at bounding box center [346, 127] width 206 height 15
click at [533, 165] on div "Please provide the following information to create a job: Client Details Client…" at bounding box center [346, 121] width 494 height 954
click at [342, 160] on div "Labels" at bounding box center [344, 162] width 151 height 14
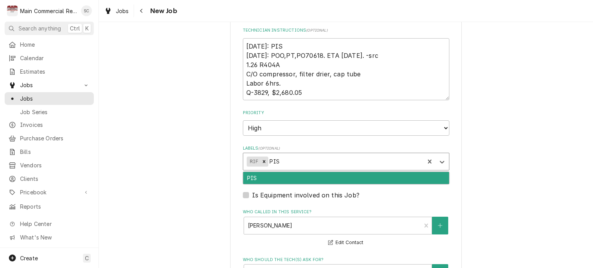
click at [329, 172] on div "PIS" at bounding box center [346, 178] width 206 height 12
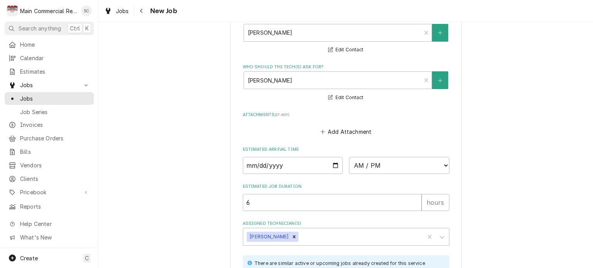
scroll to position [656, 0]
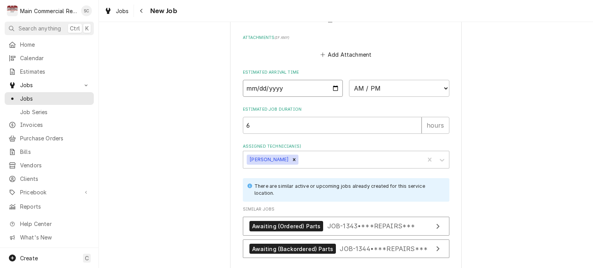
click at [332, 85] on input "Date" at bounding box center [293, 88] width 100 height 17
click at [364, 86] on select "AM / PM 6:00 AM 6:15 AM 6:30 AM 6:45 AM 7:00 AM 7:15 AM 7:30 AM 7:45 AM 8:00 AM…" at bounding box center [399, 88] width 100 height 17
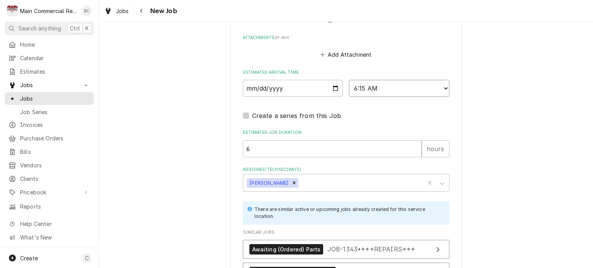
scroll to position [736, 0]
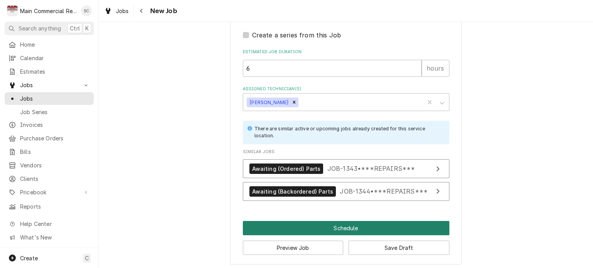
click at [358, 226] on button "Schedule" at bounding box center [346, 228] width 206 height 14
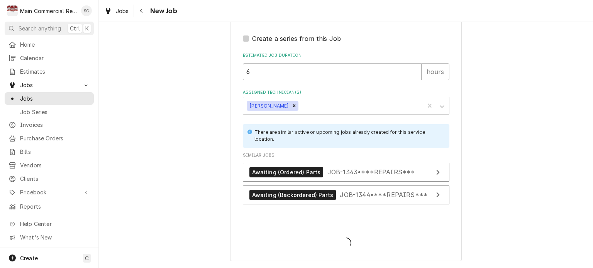
scroll to position [730, 0]
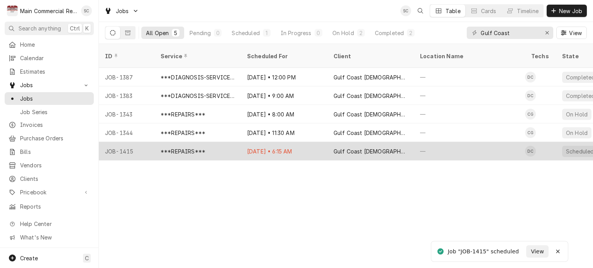
click at [309, 142] on div "[DATE] • 6:15 AM" at bounding box center [284, 151] width 86 height 19
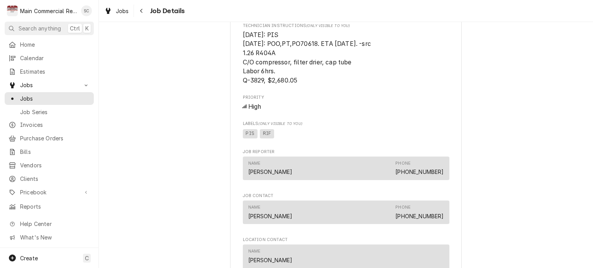
scroll to position [617, 0]
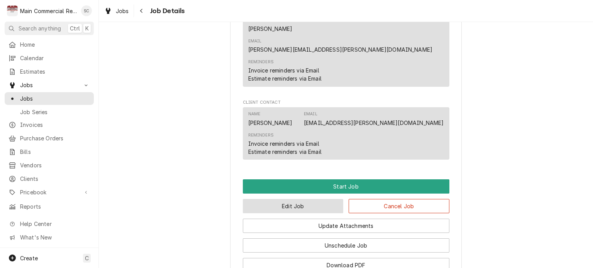
click at [319, 199] on button "Edit Job" at bounding box center [293, 206] width 101 height 14
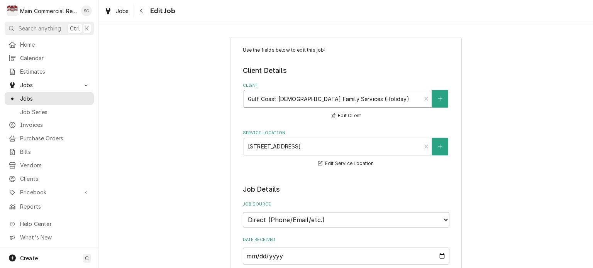
type textarea "x"
click at [144, 12] on div "Navigate back" at bounding box center [142, 11] width 8 height 8
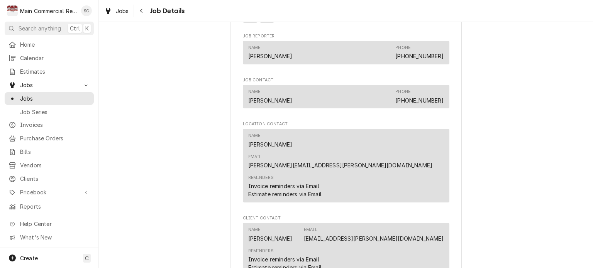
scroll to position [694, 0]
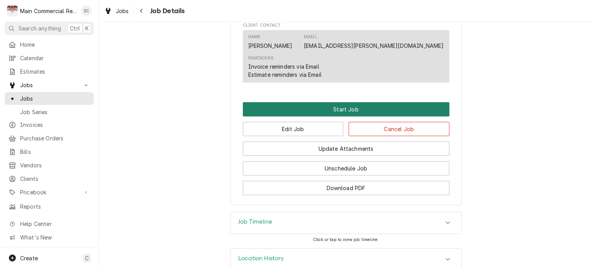
click at [365, 102] on button "Start Job" at bounding box center [346, 109] width 206 height 14
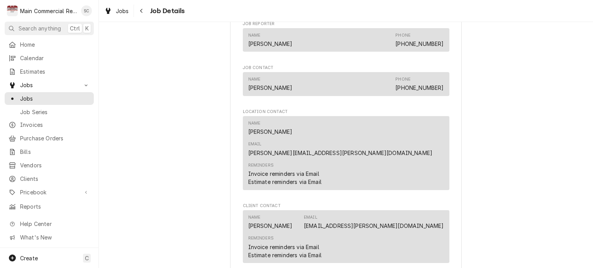
scroll to position [694, 0]
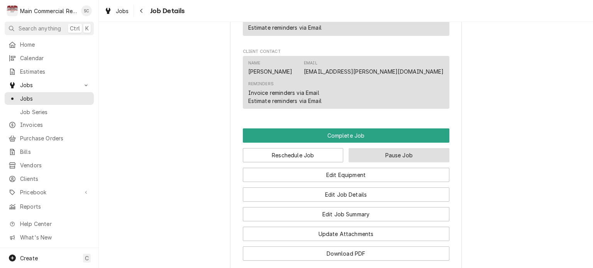
click at [403, 148] on button "Pause Job" at bounding box center [398, 155] width 101 height 14
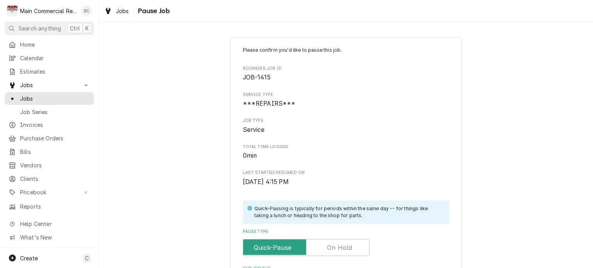
scroll to position [154, 0]
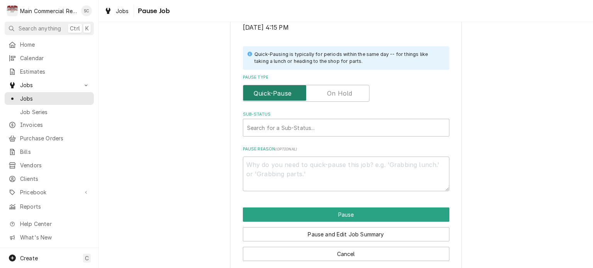
click at [324, 96] on input "Pause Type" at bounding box center [306, 93] width 120 height 17
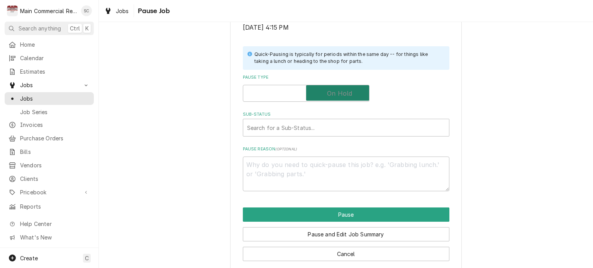
checkbox input "true"
click at [313, 127] on div "Sub-Status" at bounding box center [346, 128] width 198 height 14
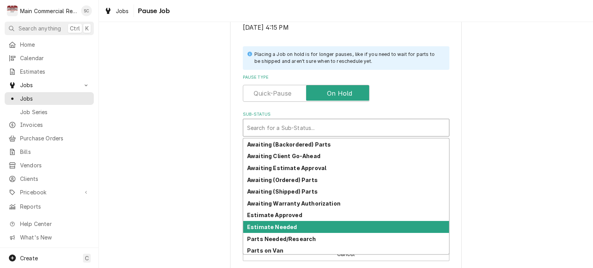
scroll to position [38, 0]
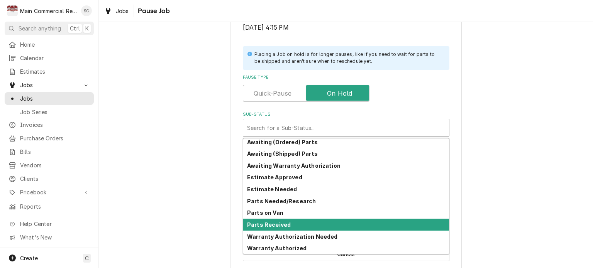
click at [282, 225] on strong "Parts Received" at bounding box center [269, 224] width 44 height 7
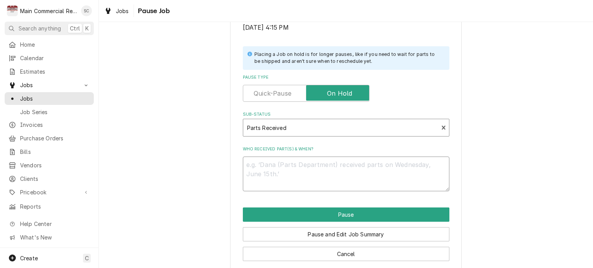
click at [289, 165] on textarea "Who received part(s) & when?" at bounding box center [346, 174] width 206 height 35
type textarea "x"
type textarea "9"
type textarea "x"
type textarea "9-"
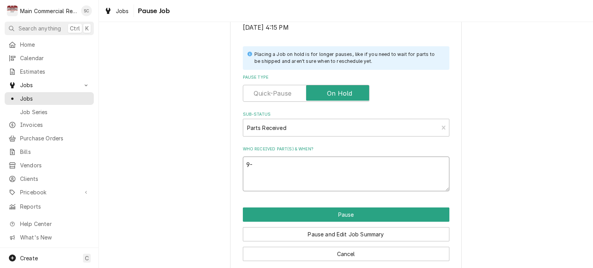
type textarea "x"
type textarea "9-1"
type textarea "x"
type textarea "9-16"
type textarea "x"
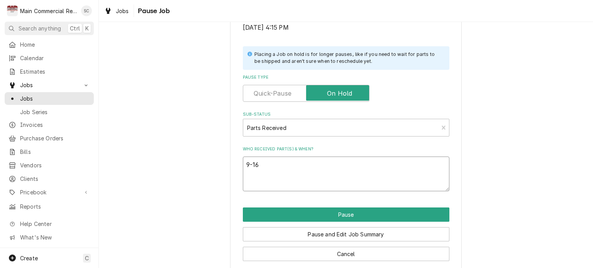
type textarea "9-16-"
type textarea "x"
type textarea "9-16-2"
type textarea "x"
type textarea "9-16-25"
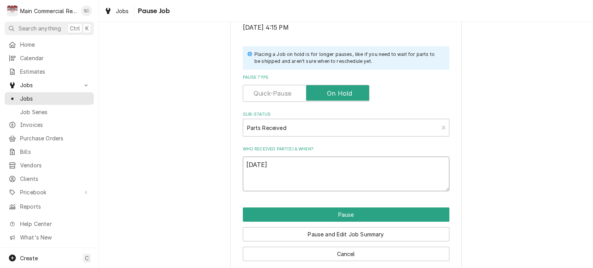
type textarea "x"
type textarea "9-16-25:"
type textarea "x"
type textarea "9-16-25:L"
type textarea "x"
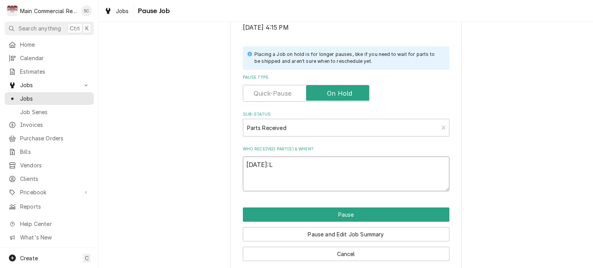
type textarea "9-16-25:Le"
type textarea "x"
type textarea "9-16-25:Lei"
type textarea "x"
type textarea "9-16-25:Leil"
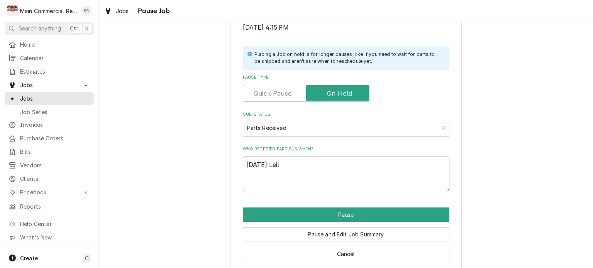
type textarea "x"
type textarea "9-16-25:Leili"
type textarea "x"
type textarea "9-16-25:Leilin"
type textarea "x"
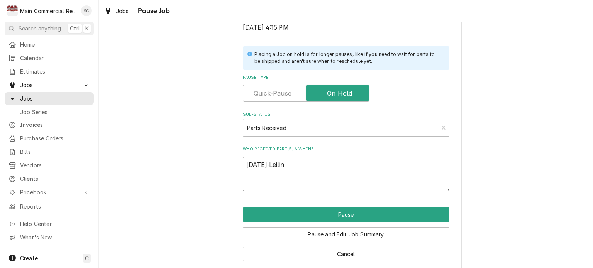
type textarea "9-16-25:Leilind"
type textarea "x"
type textarea "9-16-25:Leilinda"
type textarea "x"
type textarea "9-16-25:Leilinda"
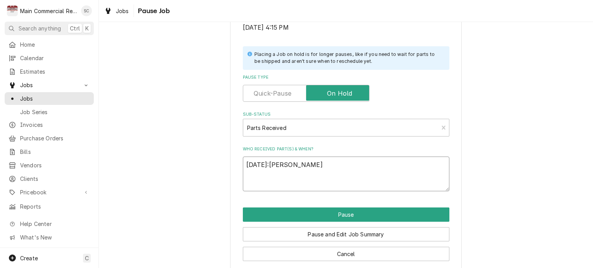
type textarea "x"
type textarea "9-16-25:Leilinda i"
type textarea "x"
type textarea "9-16-25:Leilinda in"
type textarea "x"
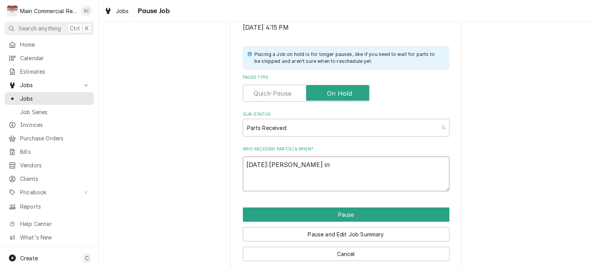
type textarea "9-16-25:Leilinda in"
type textarea "x"
type textarea "9-16-25:Leilinda in s"
type textarea "x"
type textarea "9-16-25:Leilinda in sh"
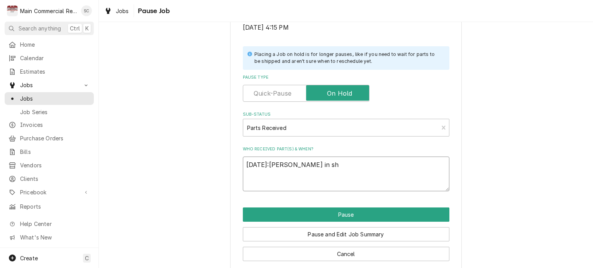
type textarea "x"
type textarea "9-16-25:Leilinda in sho"
type textarea "x"
type textarea "9-16-25:Leilinda in shop"
type textarea "x"
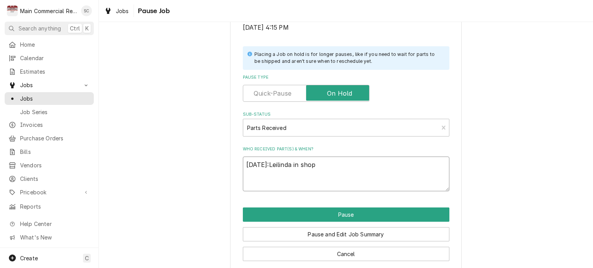
type textarea "9-16-25:Leilinda in shop."
type textarea "x"
type textarea "9-16-25:Leilinda in shop.-"
type textarea "x"
type textarea "9-16-25:Leilinda in shop.-s"
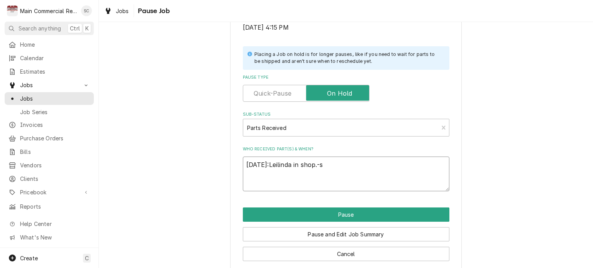
type textarea "x"
type textarea "9-16-25:Leilinda in shop.-sr"
type textarea "x"
type textarea "9-16-25:Leilinda in shop.-src"
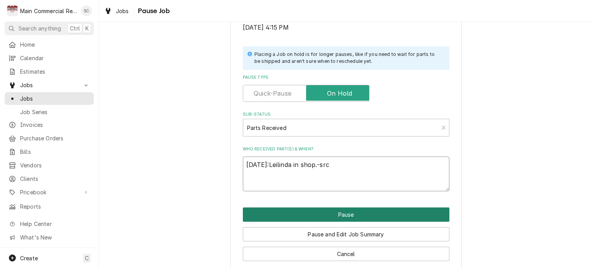
type textarea "x"
type textarea "9-16-25:Leilinda in shop.-src"
type textarea "x"
type textarea "9-16-25:Leilinda in shop.-src"
type textarea "x"
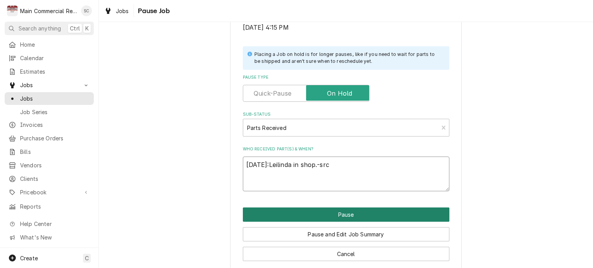
type textarea "9-16-25:Leilinda in shop.-sr"
type textarea "x"
type textarea "9-16-25:Leilinda in shop.-s"
type textarea "x"
type textarea "9-16-25:Leilinda in shop.-"
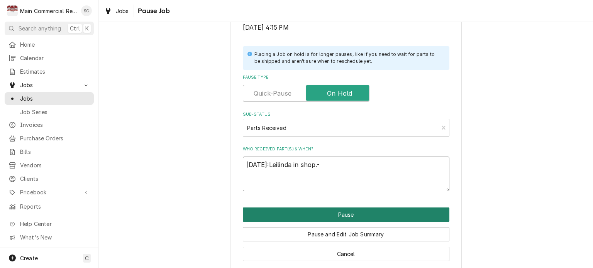
type textarea "x"
type textarea "9-16-25:Leilinda in shop."
type textarea "x"
type textarea "9-16-25:Leilinda in shop.N"
type textarea "x"
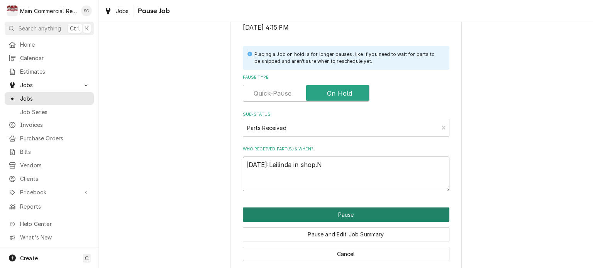
type textarea "9-16-25:Leilinda in shop.Ne"
type textarea "x"
type textarea "9-16-25:Leilinda in shop.Nee"
type textarea "x"
type textarea "9-16-25:Leilinda in shop.Need"
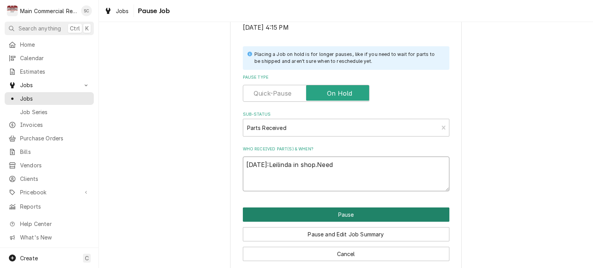
type textarea "x"
type textarea "9-16-25:Leilinda in shop.Need"
type textarea "x"
type textarea "9-16-25:Leilinda in shop.Need t"
type textarea "x"
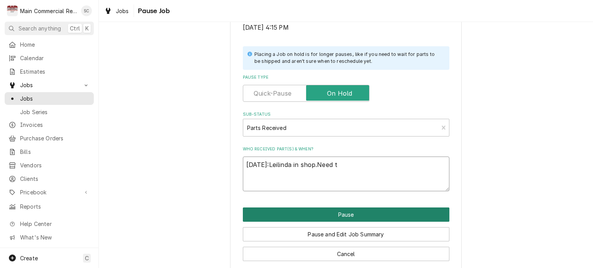
type textarea "9-16-25:Leilinda in shop.Need to"
type textarea "x"
type textarea "9-16-25:Leilinda in shop.Need to"
type textarea "x"
type textarea "9-16-25:Leilinda in shop.Need to g"
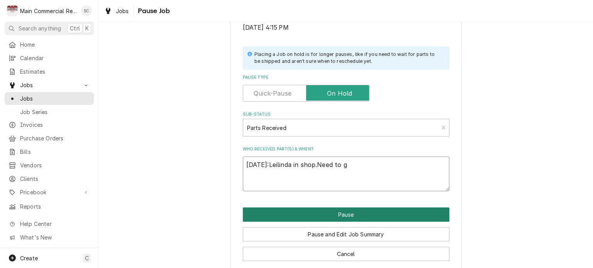
type textarea "x"
type textarea "9-16-25:Leilinda in shop.Need to ge"
type textarea "x"
type textarea "9-16-25:Leilinda in shop.Need to get"
type textarea "x"
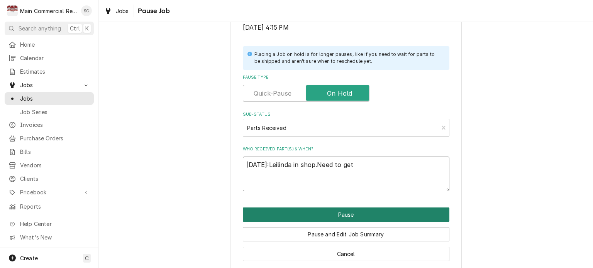
type textarea "9-16-25:Leilinda in shop.Need to get"
type textarea "x"
type textarea "9-16-25:Leilinda in shop.Need to get t"
type textarea "x"
type textarea "9-16-25:Leilinda in shop.Need to get th"
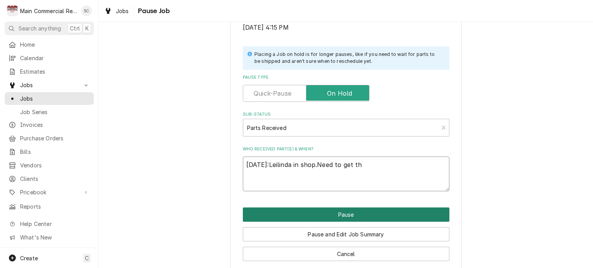
type textarea "x"
type textarea "9-16-25:Leilinda in shop.Need to get the"
type textarea "x"
type textarea "9-16-25:Leilinda in shop.Need to get the"
type textarea "x"
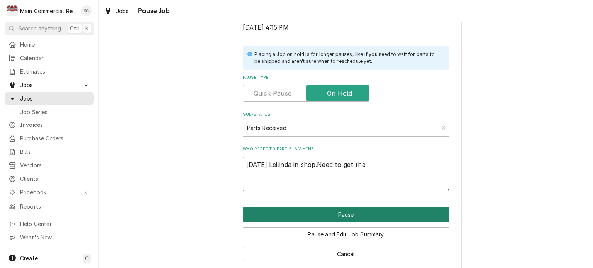
type textarea "9-16-25:Leilinda in shop.Need to get the f"
type textarea "x"
type textarea "9-16-25:Leilinda in shop.Need to get the fi"
type textarea "x"
type textarea "9-16-25:Leilinda in shop.Need to get the fil"
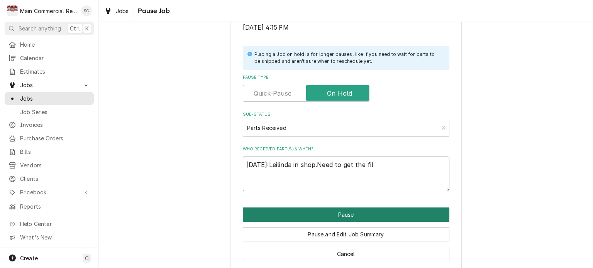
type textarea "x"
type textarea "9-16-25:Leilinda in shop.Need to get the filt"
type textarea "x"
type textarea "9-16-25:Leilinda in shop.Need to get the filte"
type textarea "x"
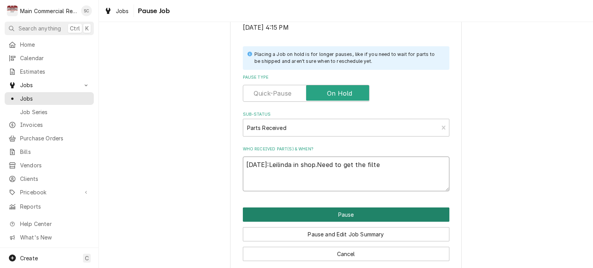
type textarea "9-16-25:Leilinda in shop.Need to get the filter"
type textarea "x"
type textarea "9-16-25:Leilinda in shop.Need to get the filter"
type textarea "x"
type textarea "9-16-25:Leilinda in shop.Need to get the filter d"
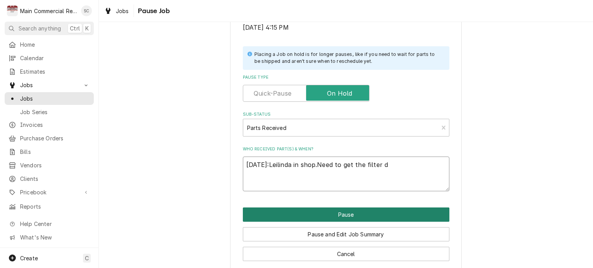
type textarea "x"
type textarea "9-16-25:Leilinda in shop.Need to get the filter dr"
type textarea "x"
type textarea "9-16-25:Leilinda in shop.Need to get the filter dri"
type textarea "x"
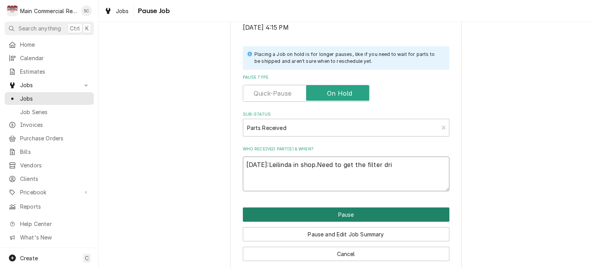
type textarea "9-16-25:Leilinda in shop.Need to get the filter drie"
type textarea "x"
type textarea "9-16-25:Leilinda in shop.Need to get the filter drier"
type textarea "x"
type textarea "9-16-25:Leilinda in shop.Need to get the filter drier"
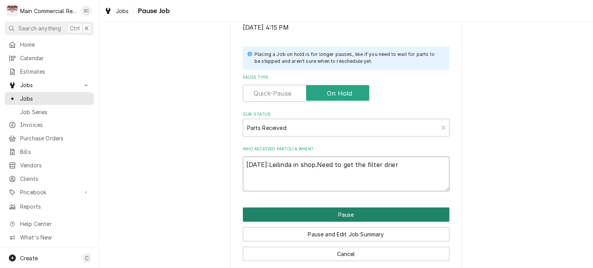
type textarea "x"
type textarea "9-16-25:Leilinda in shop.Need to get the filter drier a"
type textarea "x"
type textarea "9-16-25:Leilinda in shop.Need to get the filter drier an"
type textarea "x"
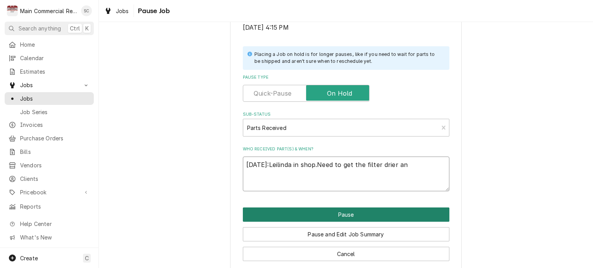
type textarea "9-16-25:Leilinda in shop.Need to get the filter drier and"
type textarea "x"
type textarea "9-16-25:Leilinda in shop.Need to get the filter drier and"
type textarea "x"
type textarea "9-16-25:Leilinda in shop.Need to get the filter drier and c"
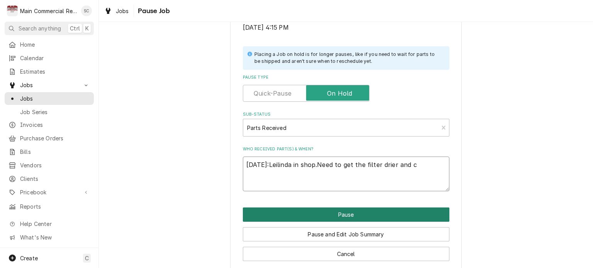
type textarea "x"
type textarea "9-16-25:Leilinda in shop.Need to get the filter drier and ca"
type textarea "x"
type textarea "9-16-25:Leilinda in shop.Need to get the filter drier and cap"
type textarea "x"
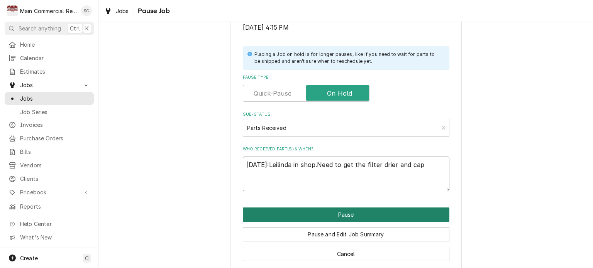
type textarea "9-16-25:Leilinda in shop.Need to get the filter drier and cap"
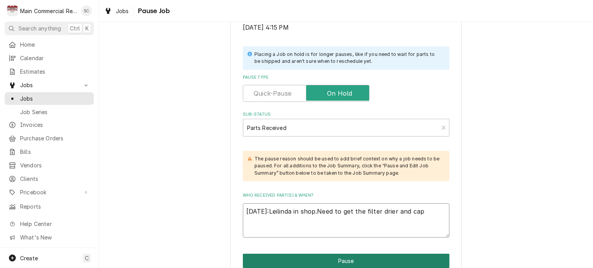
type textarea "x"
type textarea "9-16-25:Leilinda in shop.Need to get the filter drier and cap f"
type textarea "x"
type textarea "9-16-25:Leilinda in shop.Need to get the filter drier and cap fr"
type textarea "x"
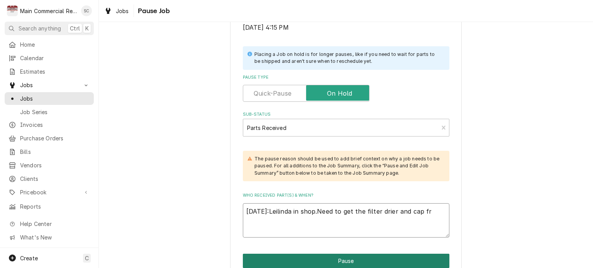
type textarea "9-16-25:Leilinda in shop.Need to get the filter drier and cap fro"
type textarea "x"
type textarea "9-16-25:Leilinda in shop.Need to get the filter drier and cap from"
type textarea "x"
type textarea "9-16-25:Leilinda in shop.Need to get the filter drier and cap from"
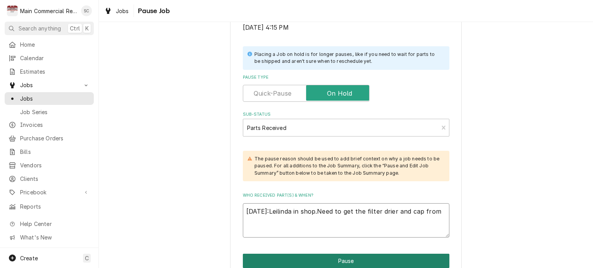
type textarea "x"
type textarea "9-16-25:Leilinda in shop.Need to get the filter drier and cap from B"
type textarea "x"
type textarea "9-16-25:Leilinda in shop.Need to get the filter drier and cap from Ba"
type textarea "x"
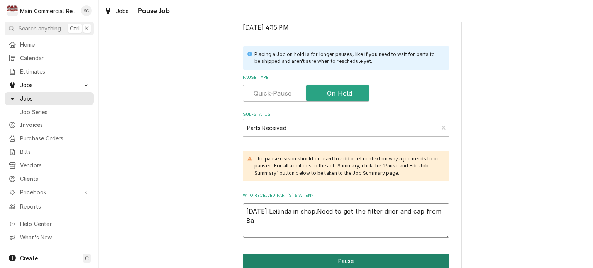
type textarea "9-16-25:Leilinda in shop.Need to get the filter drier and cap from Bak"
type textarea "x"
type textarea "9-16-25:Leilinda in shop.Need to get the filter drier and cap from Bake"
type textarea "x"
type textarea "9-16-25:Leilinda in shop.Need to get the filter drier and cap from Baker"
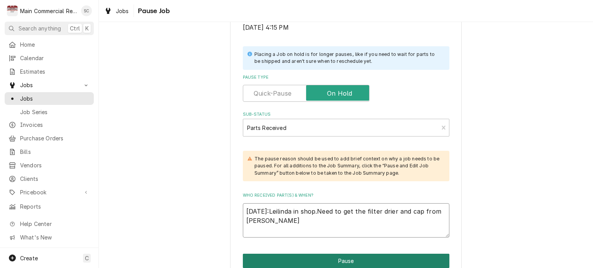
type textarea "x"
type textarea "9-16-25:Leilinda in shop.Need to get the filter drier and cap from Baker."
type textarea "x"
type textarea "9-16-25:Leilinda in shop.Need to get the filter drier and cap from Baker."
type textarea "x"
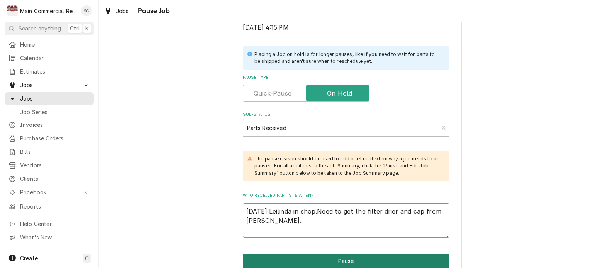
type textarea "9-16-25:Leilinda in shop.Need to get the filter drier and cap from Baker."
type textarea "x"
type textarea "9-16-25:Leilinda in shop.Need to get the filter drier and cap from Baker"
type textarea "x"
type textarea "9-16-25:Leilinda in shop.Need to get the filter drier and cap from Baker?"
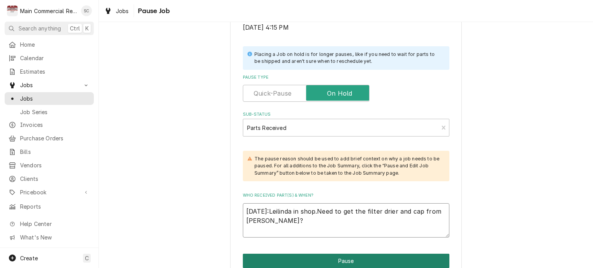
type textarea "x"
type textarea "9-16-25:Leilinda in shop.Need to get the filter drier and cap from Baker?"
type textarea "x"
type textarea "9-16-25:Leilinda in shop.Need to get the filter drier and cap from Baker? _"
type textarea "x"
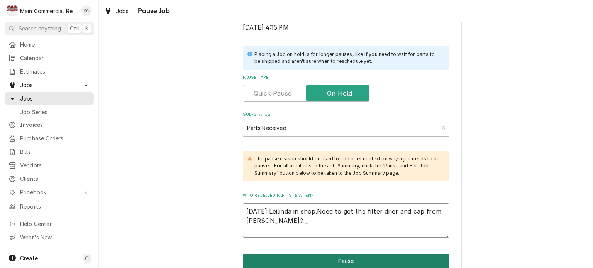
type textarea "9-16-25:Leilinda in shop.Need to get the filter drier and cap from Baker?"
type textarea "x"
type textarea "9-16-25:Leilinda in shop.Need to get the filter drier and cap from Baker? -"
type textarea "x"
type textarea "9-16-25:Leilinda in shop.Need to get the filter drier and cap from Baker? -s"
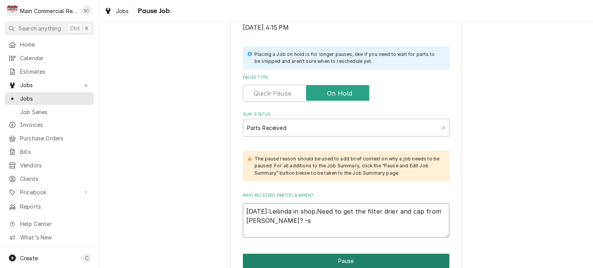
type textarea "x"
type textarea "9-16-25:Leilinda in shop.Need to get the filter drier and cap from Baker? -sr"
type textarea "x"
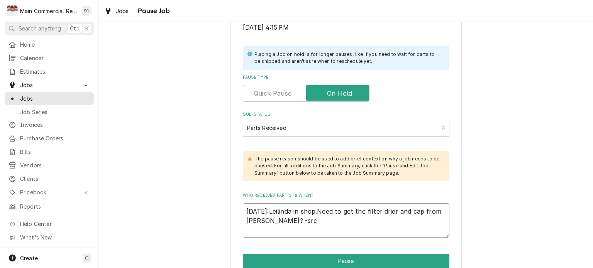
scroll to position [209, 0]
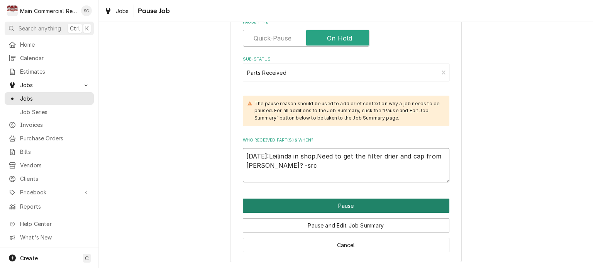
type textarea "9-16-25:Leilinda in shop.Need to get the filter drier and cap from Baker? -src"
click at [366, 206] on button "Pause" at bounding box center [346, 206] width 206 height 14
type textarea "x"
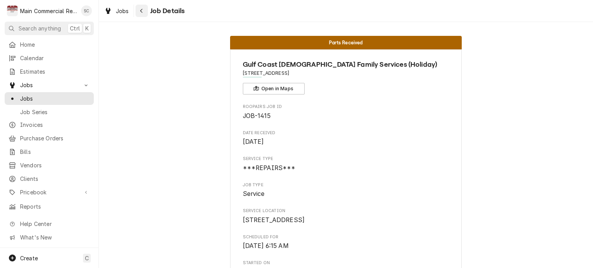
click at [142, 17] on button "Navigate back" at bounding box center [141, 11] width 12 height 12
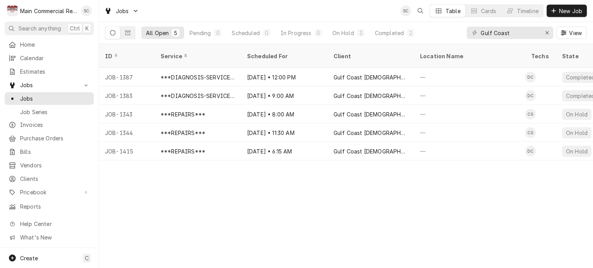
click at [357, 194] on div "ID Service Scheduled For Client Location Name Techs State Status Job Type Prior…" at bounding box center [346, 156] width 494 height 224
click at [457, 187] on div "ID Service Scheduled For Client Location Name Techs State Status Job Type Prior…" at bounding box center [346, 156] width 494 height 224
click at [355, 188] on div "ID Service Scheduled For Client Location Name Techs State Status Job Type Prior…" at bounding box center [346, 156] width 494 height 224
click at [390, 181] on div "ID Service Scheduled For Client Location Name Techs State Status Job Type Prior…" at bounding box center [346, 156] width 494 height 224
click at [286, 223] on div "ID Service Scheduled For Client Location Name Techs State Status Job Type Prior…" at bounding box center [346, 156] width 494 height 224
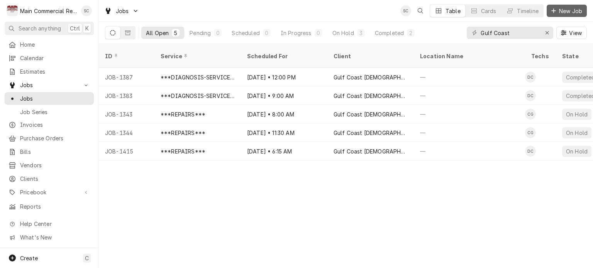
click at [576, 10] on span "New Job" at bounding box center [570, 11] width 26 height 8
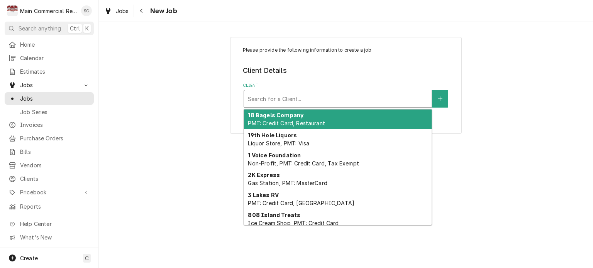
click at [327, 100] on div "Client" at bounding box center [338, 99] width 180 height 14
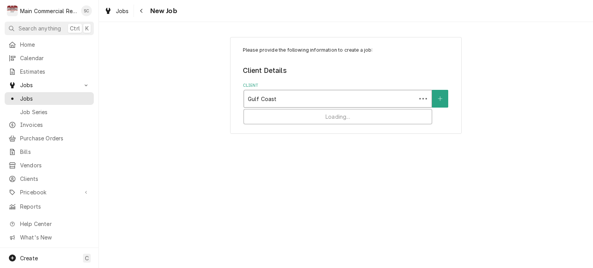
type input "Gulf Coast"
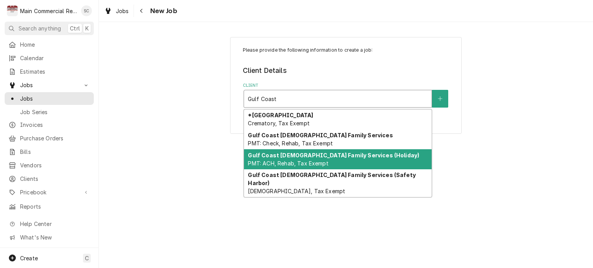
click at [318, 154] on strong "Gulf Coast [DEMOGRAPHIC_DATA] Family Services (Holiday)" at bounding box center [333, 155] width 171 height 7
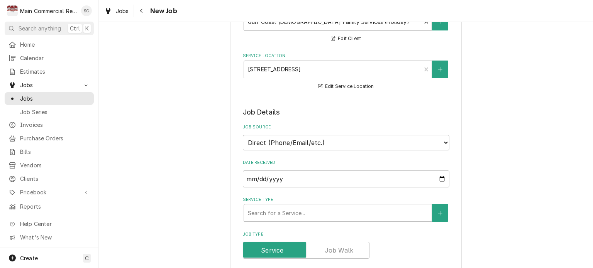
scroll to position [193, 0]
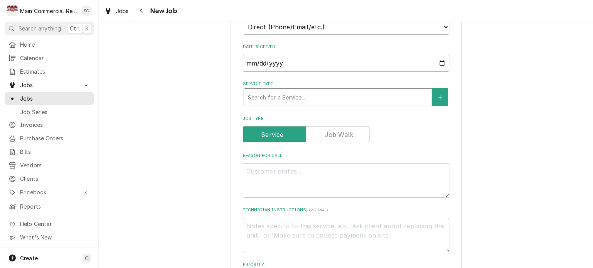
click at [307, 97] on div "Service Type" at bounding box center [338, 97] width 180 height 14
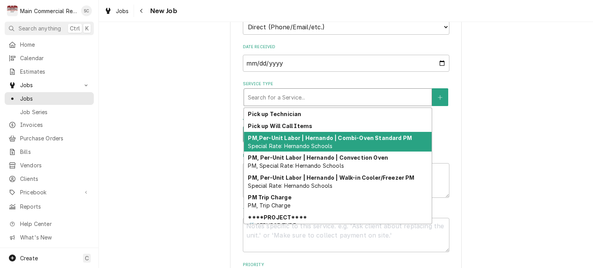
scroll to position [425, 0]
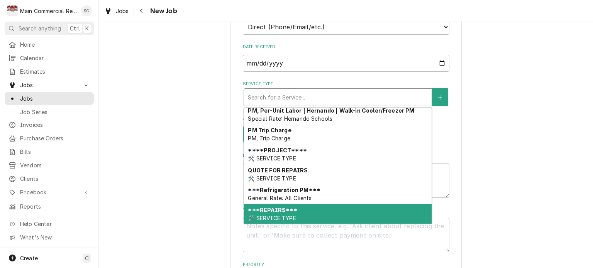
click at [281, 208] on strong "***REPAIRS***" at bounding box center [272, 210] width 49 height 7
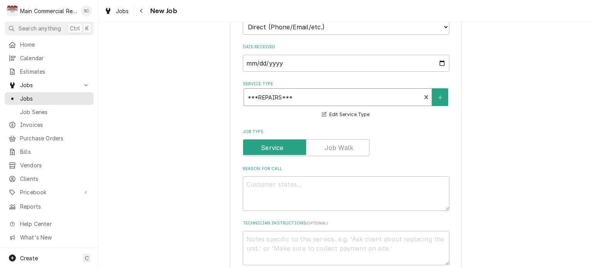
scroll to position [270, 0]
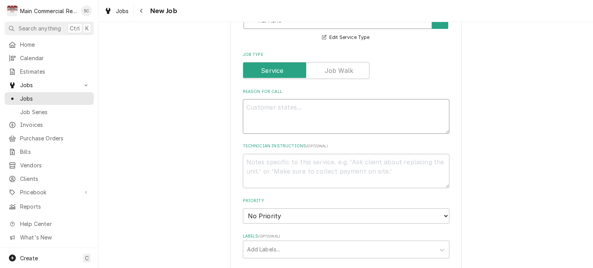
click at [316, 106] on textarea "Reason For Call" at bounding box center [346, 116] width 206 height 35
click at [322, 107] on textarea "Reason For Call" at bounding box center [346, 116] width 206 height 35
paste textarea "1 door RIC Fogal unit Reach-In Refrigerator Manufacturer Fogel Model Number Cr-…"
type textarea "x"
type textarea "1 door RIC Fogal unit Reach-In Refrigerator Manufacturer Fogel Model Number Cr-…"
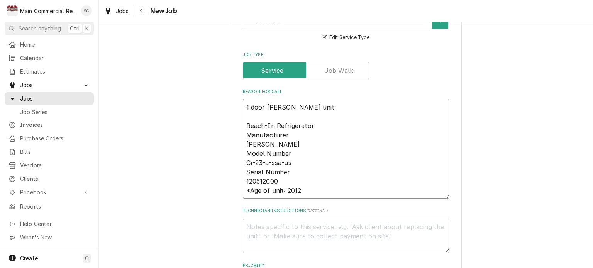
click at [279, 111] on textarea "1 door RIC Fogal unit Reach-In Refrigerator Manufacturer Fogel Model Number Cr-…" at bounding box center [346, 149] width 206 height 100
type textarea "x"
type textarea "1 door RIC Fogal unit Reach-In Refrigerator Manufacturer Fogel Model Number Cr-…"
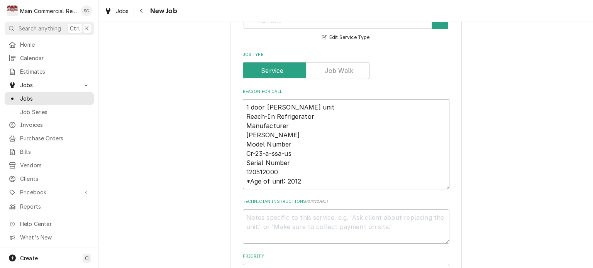
click at [314, 179] on textarea "1 door RIC Fogal unit Reach-In Refrigerator Manufacturer Fogel Model Number Cr-…" at bounding box center [346, 144] width 206 height 90
type textarea "x"
type textarea "1 door RIC Fogal unit Reach-In Refrigerator Manufacturer Fogel Model Number Cr-…"
type textarea "x"
type textarea "1 door RIC Fogal unit Reach-In Refrigerator Manufacturer Fogel Model Number Cr-…"
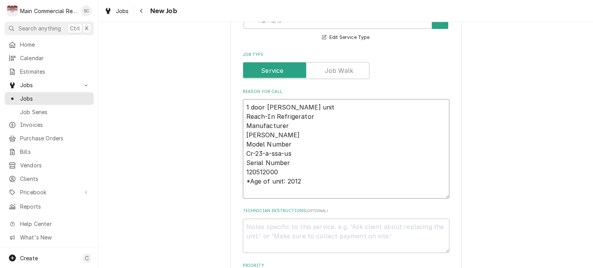
click at [286, 188] on textarea "1 door RIC Fogal unit Reach-In Refrigerator Manufacturer Fogel Model Number Cr-…" at bounding box center [346, 149] width 206 height 100
paste textarea "replace temp control"
type textarea "x"
type textarea "1 door RIC Fogal unit Reach-In Refrigerator Manufacturer Fogel Model Number Cr-…"
type textarea "x"
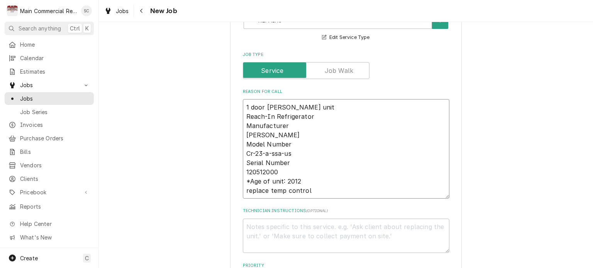
scroll to position [347, 0]
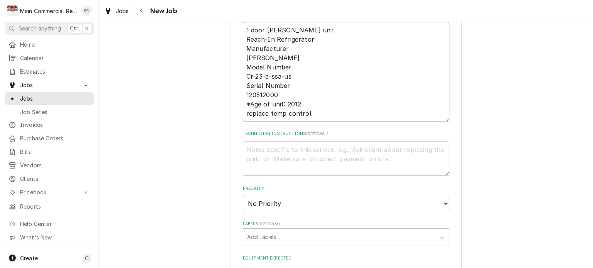
type textarea "1 door RIC Fogal unit Reach-In Refrigerator Manufacturer Fogel Model Number Cr-…"
click at [336, 148] on textarea "Technician Instructions ( optional )" at bounding box center [346, 159] width 206 height 35
paste textarea "CT-35-D"
type textarea "x"
type textarea "CT-35-D"
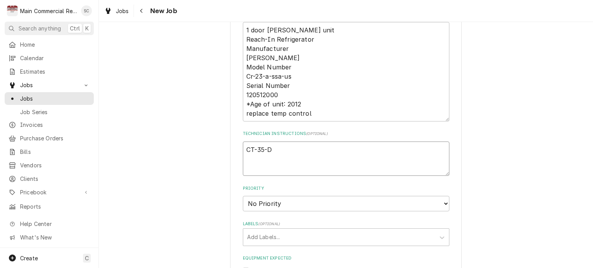
type textarea "x"
type textarea "CT-35-D-"
type textarea "x"
type textarea "CT-35-D-T"
type textarea "x"
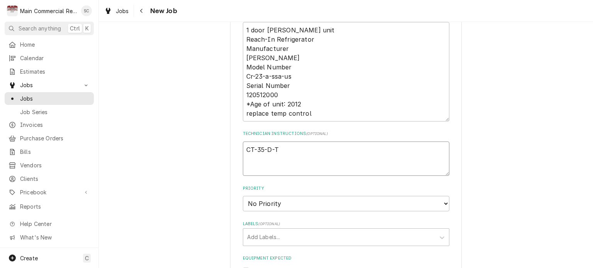
type textarea "CT-35-D-Te"
type textarea "x"
type textarea "CT-35-D-Tem"
type textarea "x"
type textarea "CT-35-D-Temp"
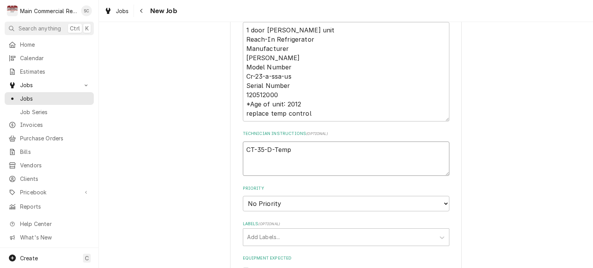
type textarea "x"
type textarea "CT-35-D-Temp"
type textarea "x"
type textarea "CT-35-D-Temp c"
type textarea "x"
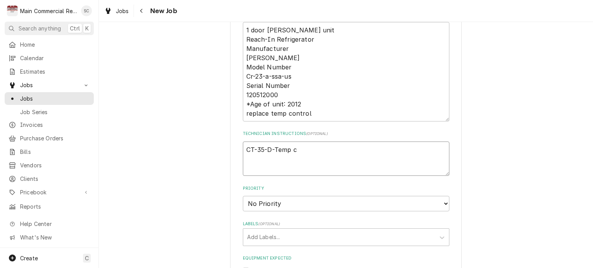
type textarea "CT-35-D-Temp co"
type textarea "x"
type textarea "CT-35-D-Temp con"
type textarea "x"
type textarea "CT-35-D-Temp cont"
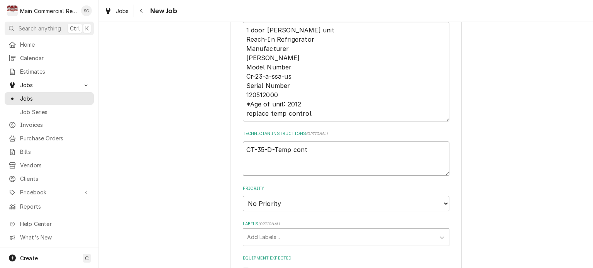
type textarea "x"
type textarea "CT-35-D-Temp contr"
type textarea "x"
type textarea "CT-35-D-Temp contro"
type textarea "x"
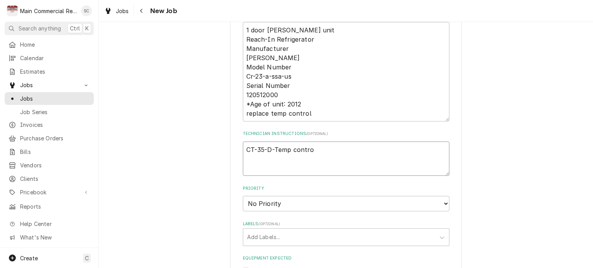
type textarea "CT-35-D-Temp control"
type textarea "x"
type textarea "CT-35-D-Temp control"
type textarea "x"
type textarea "CT-35-D-Temp control"
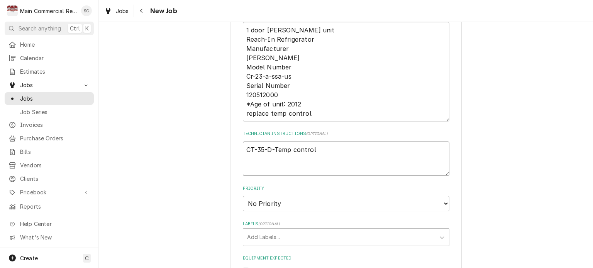
click at [319, 151] on textarea "CT-35-D-Temp control" at bounding box center [346, 159] width 206 height 35
type textarea "x"
type textarea "CT-35-D-Temp control"
type textarea "x"
type textarea "CT-35-D-Temp control L"
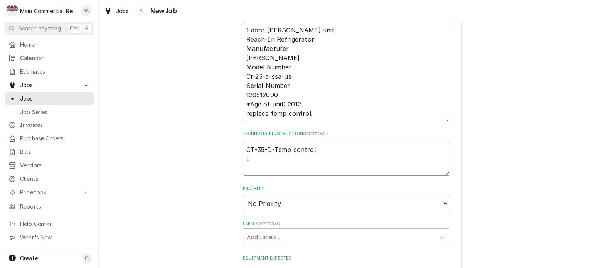
type textarea "x"
type textarea "CT-35-D-Temp control La"
type textarea "x"
type textarea "CT-35-D-Temp control Lab"
type textarea "x"
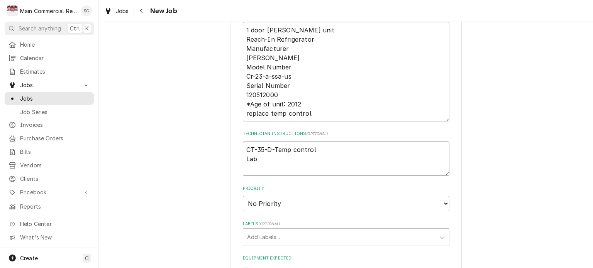
type textarea "CT-35-D-Temp control Labo"
type textarea "x"
type textarea "CT-35-D-Temp control Labor"
type textarea "x"
type textarea "CT-35-D-Temp control Labor"
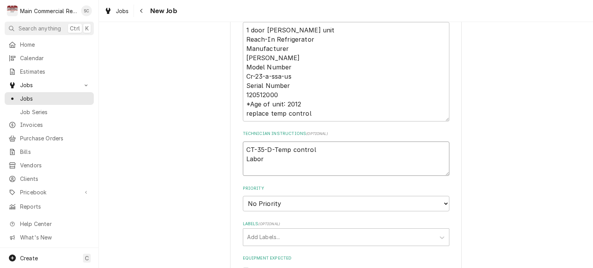
type textarea "x"
type textarea "CT-35-D-Temp control Labor 2"
type textarea "x"
type textarea "CT-35-D-Temp control Labor 2h"
type textarea "x"
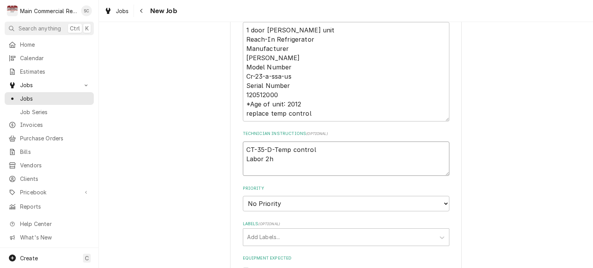
type textarea "CT-35-D-Temp control Labor 2hr"
type textarea "x"
type textarea "CT-35-D-Temp control Labor 2hrs"
type textarea "x"
type textarea "CT-35-D-Temp control Labor 2hrs."
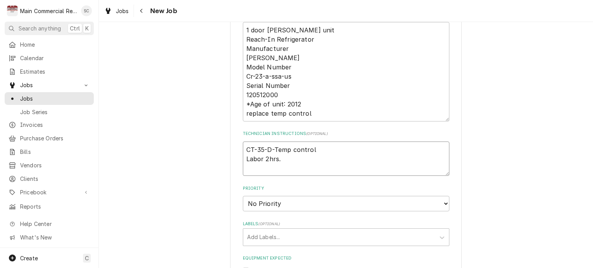
type textarea "x"
type textarea "CT-35-D-Temp control Labor 2hrs."
type textarea "x"
type textarea "CT-35-D-Temp control Labor 2hrs."
click at [292, 160] on textarea "CT-35-D-Temp control Labor 2hrs." at bounding box center [346, 159] width 206 height 35
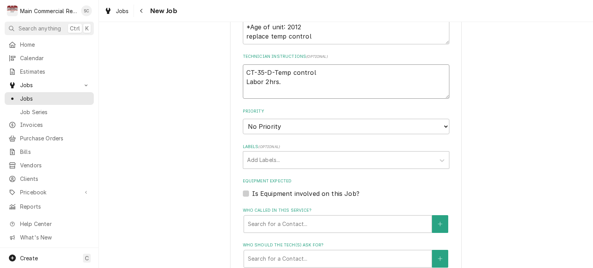
scroll to position [540, 0]
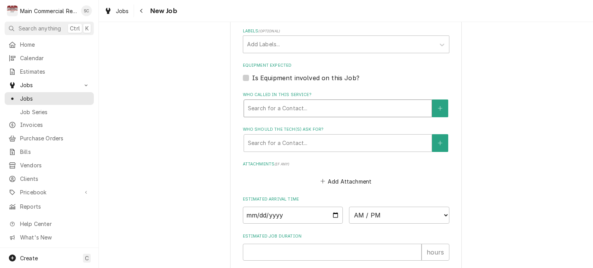
click at [328, 109] on div "Who called in this service?" at bounding box center [338, 108] width 180 height 14
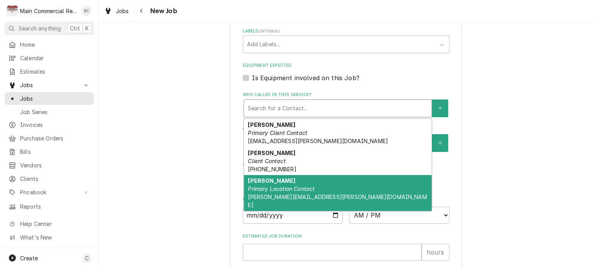
click at [299, 182] on div "Lee Stasio Primary Location Contact lee.stasio@gcjfcs.org" at bounding box center [337, 193] width 187 height 36
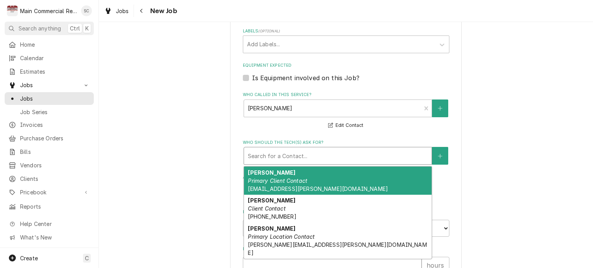
click at [299, 159] on div "Who should the tech(s) ask for?" at bounding box center [338, 156] width 180 height 14
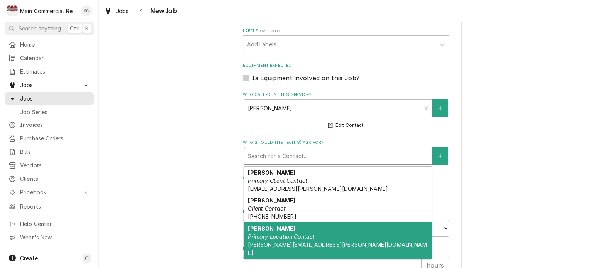
click at [286, 226] on div "Lee Stasio Primary Location Contact lee.stasio@gcjfcs.org" at bounding box center [337, 241] width 187 height 36
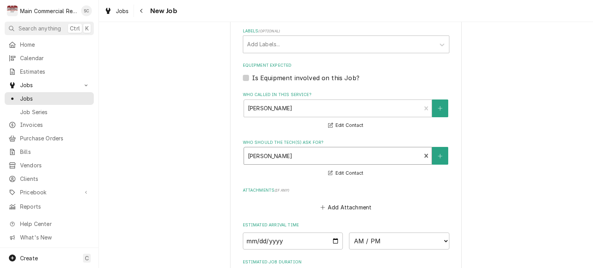
scroll to position [656, 0]
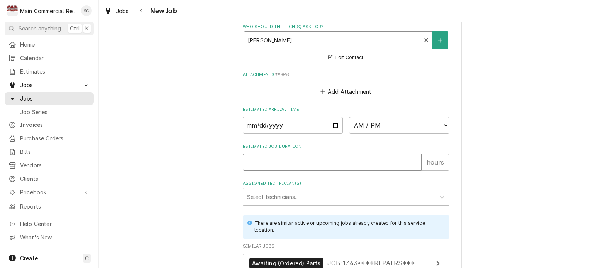
click at [318, 160] on input "Estimated Job Duration" at bounding box center [332, 162] width 179 height 17
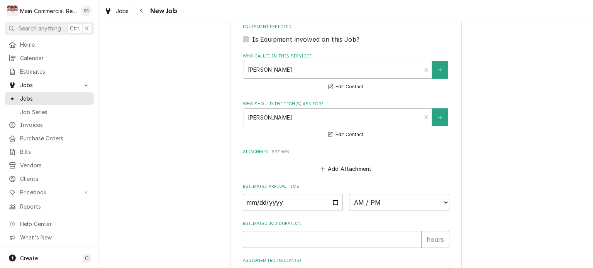
scroll to position [694, 0]
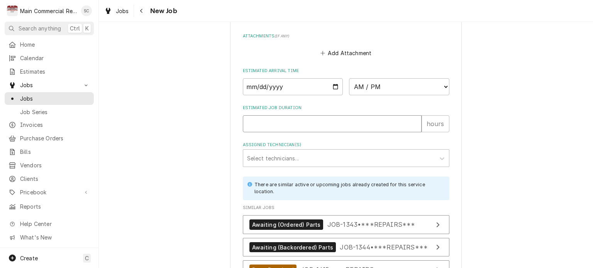
click at [322, 125] on input "Estimated Job Duration" at bounding box center [332, 123] width 179 height 17
type textarea "x"
type input "2"
type textarea "x"
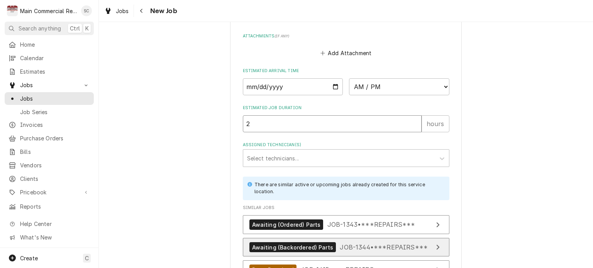
type input "2"
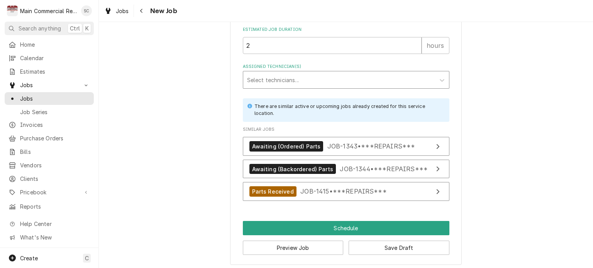
click at [339, 81] on div "Assigned Technician(s)" at bounding box center [339, 80] width 184 height 14
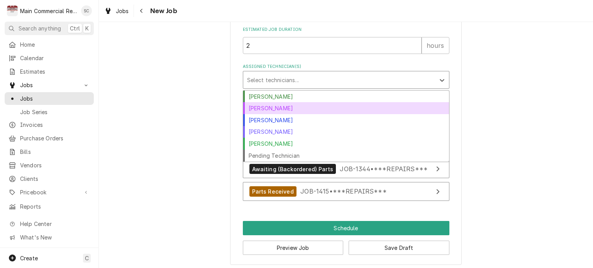
click at [294, 108] on div "Dorian Wertz" at bounding box center [346, 108] width 206 height 12
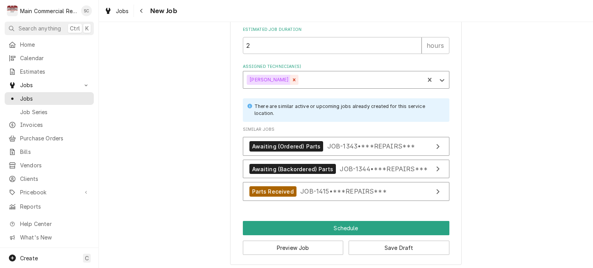
click at [291, 77] on icon "Remove Dorian Wertz" at bounding box center [293, 79] width 5 height 5
click at [292, 80] on div "Assigned Technician(s)" at bounding box center [339, 80] width 184 height 14
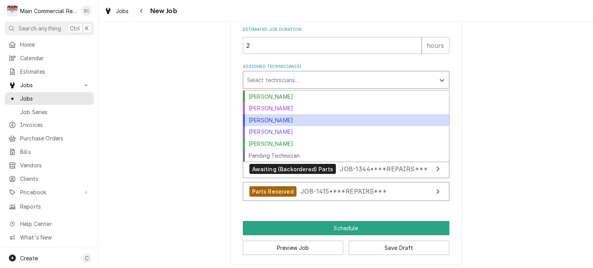
click at [282, 117] on div "[PERSON_NAME]" at bounding box center [346, 120] width 206 height 12
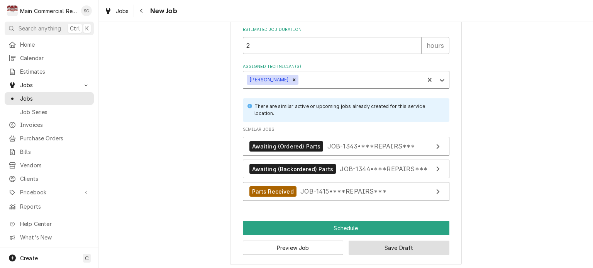
type textarea "x"
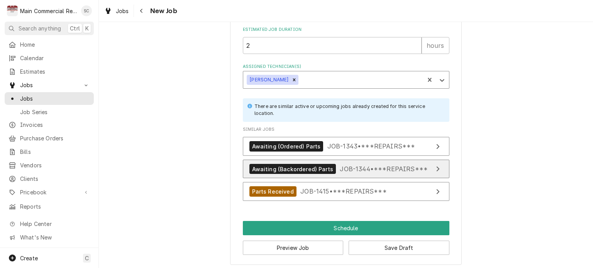
scroll to position [695, 0]
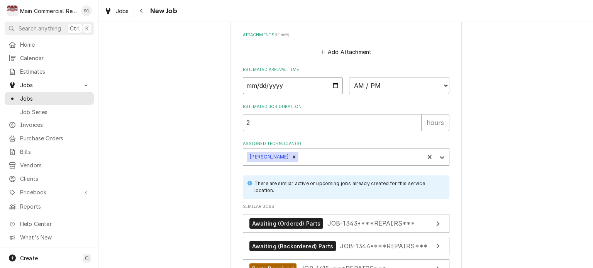
click at [333, 84] on input "Date" at bounding box center [293, 85] width 100 height 17
type input "2025-09-16"
type textarea "x"
click at [360, 81] on select "AM / PM 6:00 AM 6:15 AM 6:30 AM 6:45 AM 7:00 AM 7:15 AM 7:30 AM 7:45 AM 8:00 AM…" at bounding box center [399, 85] width 100 height 17
select select "06:15:00"
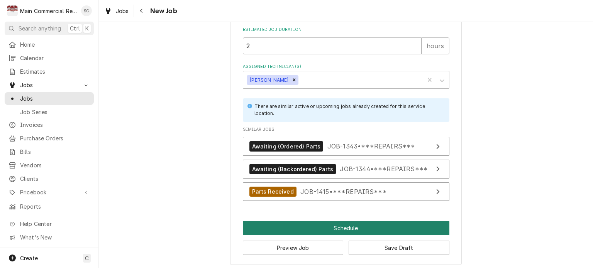
click at [352, 222] on button "Schedule" at bounding box center [346, 228] width 206 height 14
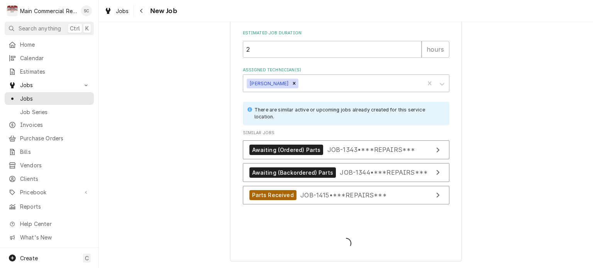
scroll to position [789, 0]
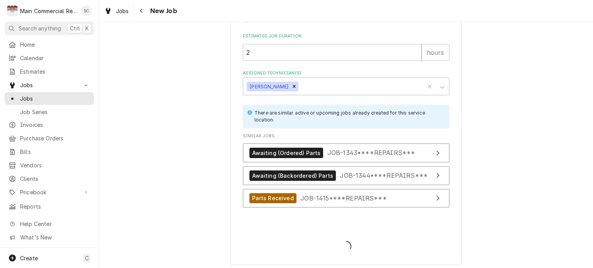
type textarea "x"
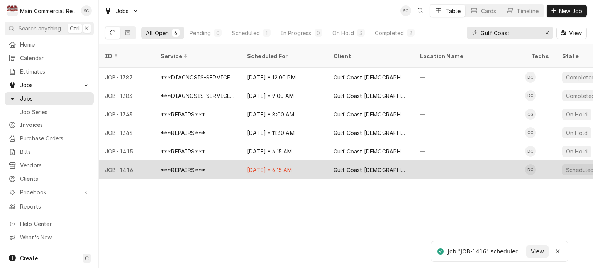
click at [290, 160] on div "Sep 16 • 6:15 AM" at bounding box center [284, 169] width 86 height 19
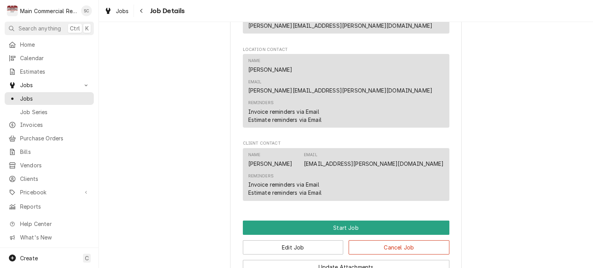
scroll to position [694, 0]
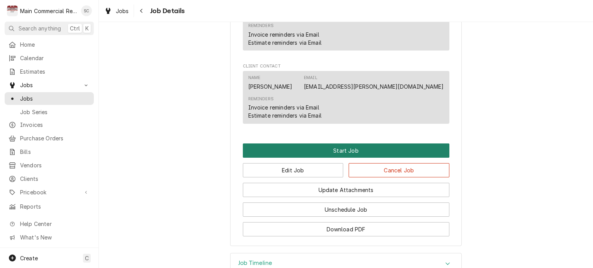
click at [363, 143] on button "Start Job" at bounding box center [346, 150] width 206 height 14
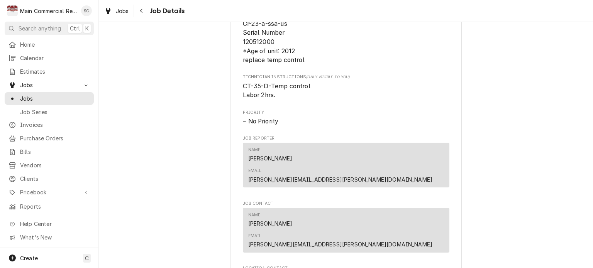
scroll to position [656, 0]
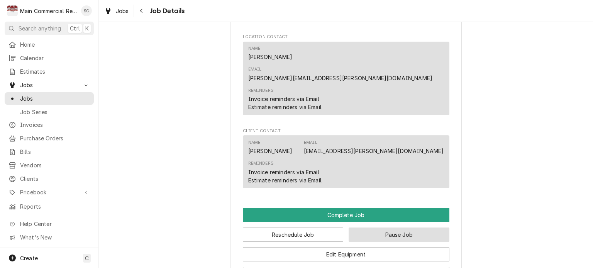
click at [393, 228] on button "Pause Job" at bounding box center [398, 235] width 101 height 14
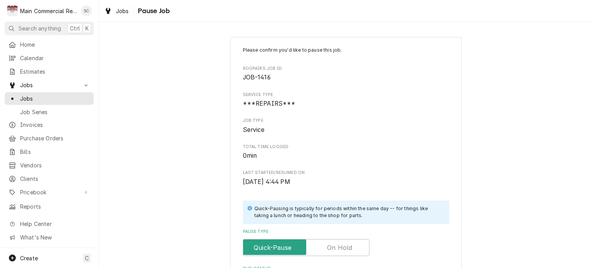
scroll to position [154, 0]
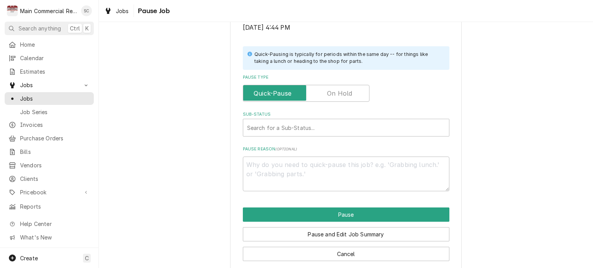
click at [344, 95] on label "Pause Type" at bounding box center [306, 93] width 127 height 17
click at [344, 95] on input "Pause Type" at bounding box center [306, 93] width 120 height 17
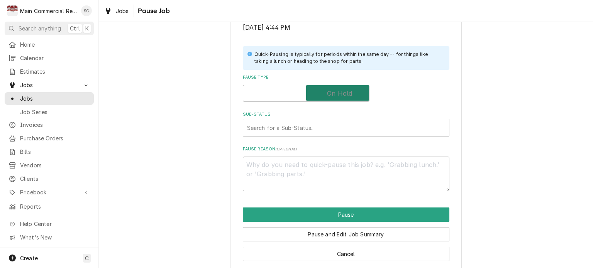
checkbox input "true"
click at [346, 130] on div "Sub-Status" at bounding box center [346, 128] width 198 height 14
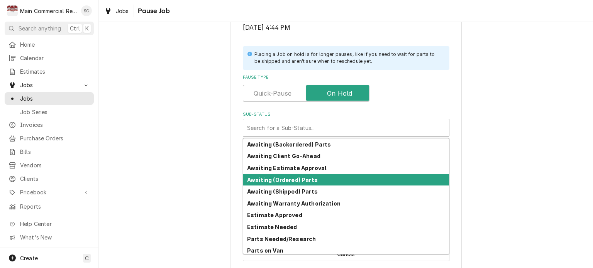
click at [301, 179] on strong "Awaiting (Ordered) Parts" at bounding box center [282, 180] width 71 height 7
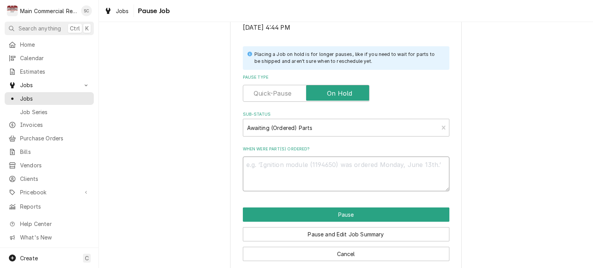
click at [311, 162] on textarea "When were part(s) ordered?" at bounding box center [346, 174] width 206 height 35
type textarea "x"
type textarea "9"
type textarea "x"
type textarea "9-"
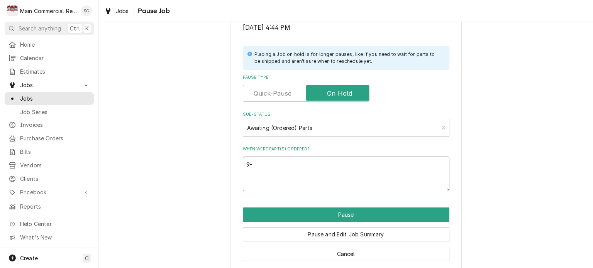
type textarea "x"
type textarea "9-1"
type textarea "x"
type textarea "9-16"
type textarea "x"
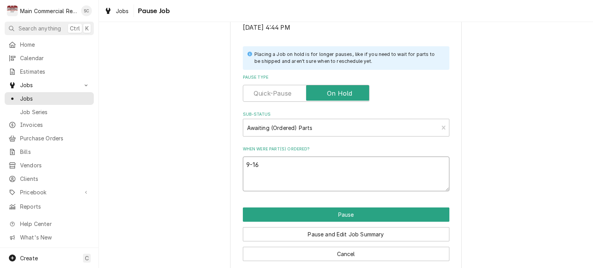
type textarea "9-16-"
type textarea "x"
type textarea "9-16-2"
type textarea "x"
type textarea "9-16-25"
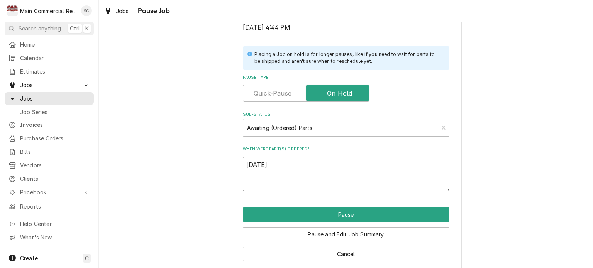
type textarea "x"
type textarea "9-16-25"
type textarea "x"
type textarea "9-16-25 F"
type textarea "x"
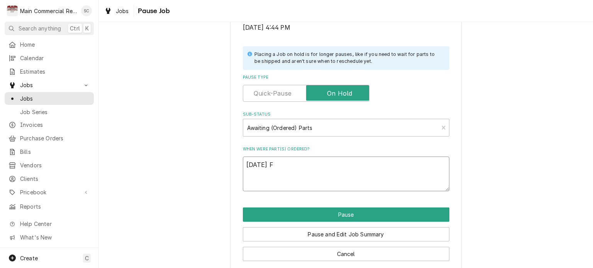
type textarea "9-16-25 Fr"
type textarea "x"
type textarea "9-16-25 Fro"
type textarea "x"
type textarea "9-16-25 From"
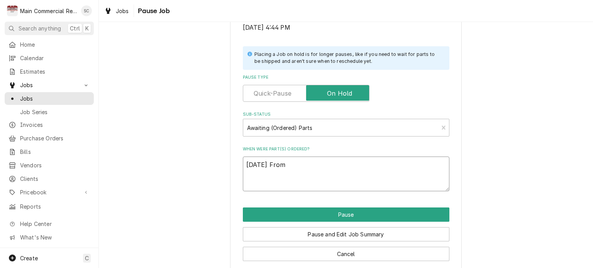
type textarea "x"
type textarea "9-16-25 From"
type textarea "x"
type textarea "9-16-25 From P"
type textarea "x"
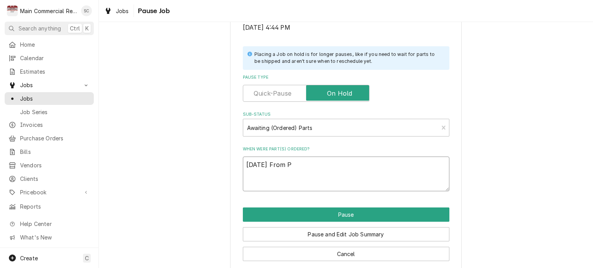
type textarea "9-16-25 From Pa"
type textarea "x"
type textarea "9-16-25 From Par"
type textarea "x"
type textarea "9-16-25 From Part"
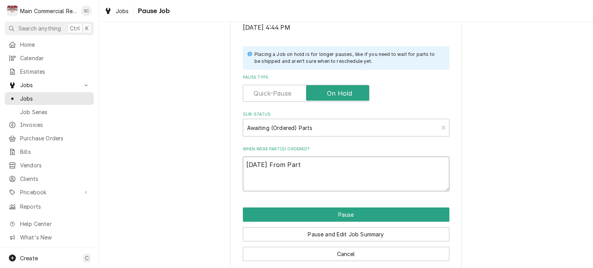
type textarea "x"
type textarea "9-16-25 From Parts"
type textarea "x"
type textarea "9-16-25 From Parts"
type textarea "x"
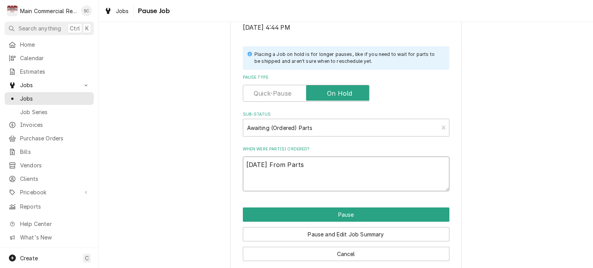
type textarea "9-16-25 From Parts t"
type textarea "x"
type textarea "9-16-25 From Parts to"
type textarea "x"
type textarea "9-16-25 From Parts tow"
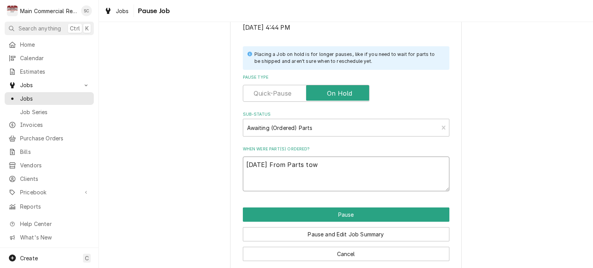
type textarea "x"
type textarea "9-16-25 From Parts town"
type textarea "x"
type textarea "9-16-25 From Parts town."
type textarea "x"
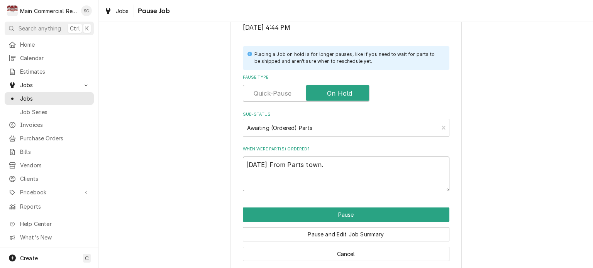
type textarea "9-16-25 From Parts town.-"
type textarea "x"
type textarea "9-16-25 From Parts town.-s"
type textarea "x"
type textarea "9-16-25 From Parts town.-sr"
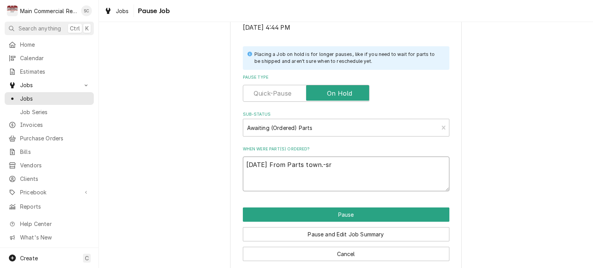
type textarea "x"
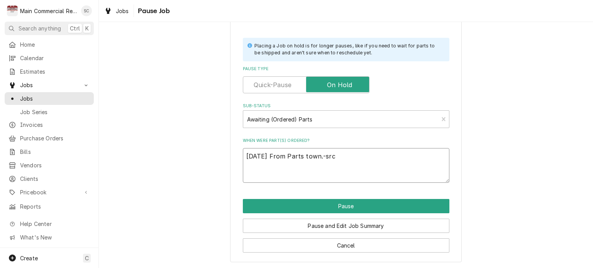
type textarea "9-16-25 From Parts town.-src"
click at [319, 155] on textarea "9-16-25 From Parts town.-src" at bounding box center [346, 165] width 206 height 35
type textarea "x"
type textarea "9-16-25 From Parts town.P-src"
type textarea "x"
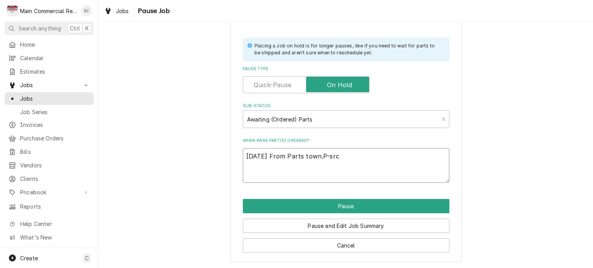
type textarea "9-16-25 From Parts town.PO-src"
type textarea "x"
type textarea "9-16-25 From Parts town.PO7-src"
type textarea "x"
type textarea "9-16-25 From Parts town.PO70-src"
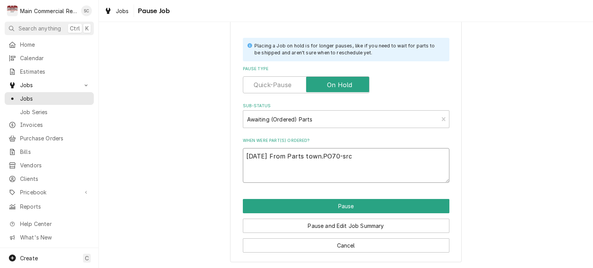
type textarea "x"
type textarea "9-16-25 From Parts town.PO706-src"
type textarea "x"
type textarea "9-16-25 From Parts town.PO7062-src"
type textarea "x"
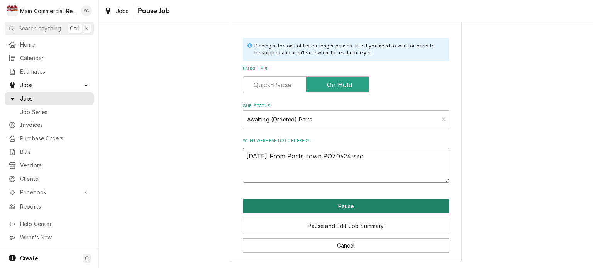
type textarea "9-16-25 From Parts town.PO70624-src"
click at [354, 206] on button "Pause" at bounding box center [346, 206] width 206 height 14
type textarea "x"
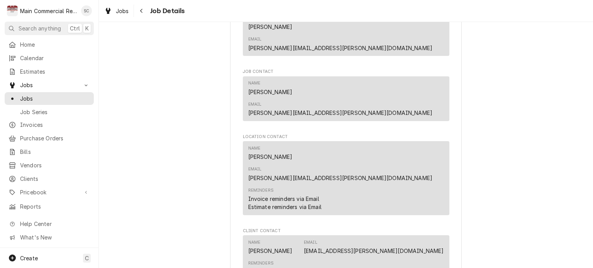
scroll to position [733, 0]
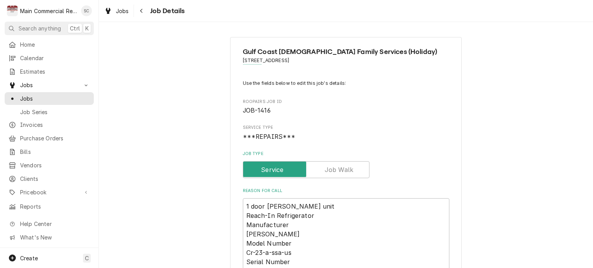
scroll to position [193, 0]
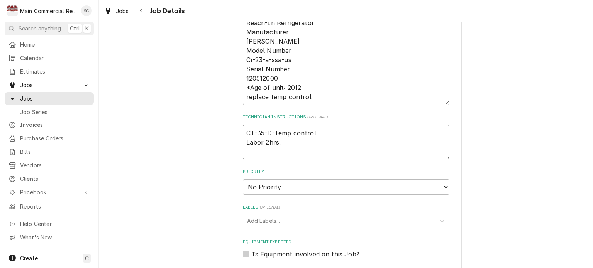
click at [243, 132] on textarea "CT-35-D-Temp control Labor 2hrs." at bounding box center [346, 142] width 206 height 35
type textarea "x"
type textarea "CT-35-D-Temp control Labor 2hrs."
type textarea "x"
type textarea "Q CT-35-D-Temp control Labor 2hrs."
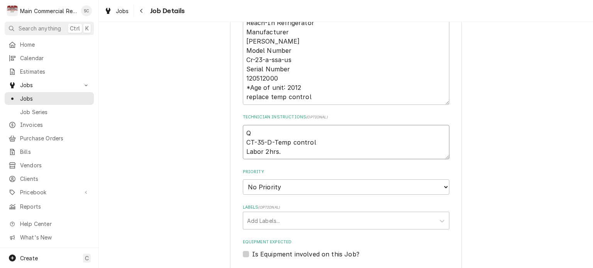
type textarea "x"
type textarea "Q- CT-35-D-Temp control Labor 2hrs."
type textarea "x"
type textarea "Q-3 CT-35-D-Temp control Labor 2hrs."
type textarea "x"
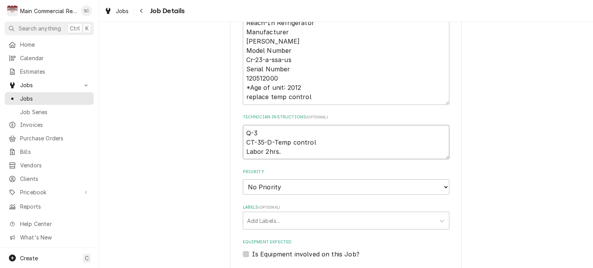
type textarea "Q-38 CT-35-D-Temp control Labor 2hrs."
type textarea "x"
type textarea "Q-383 CT-35-D-Temp control Labor 2hrs."
type textarea "x"
type textarea "Q-3831 CT-35-D-Temp control Labor 2hrs."
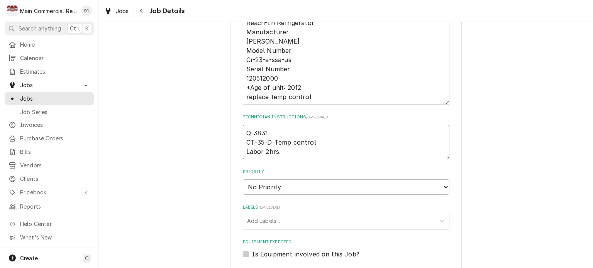
type textarea "x"
type textarea "Q-3831, CT-35-D-Temp control Labor 2hrs."
type textarea "x"
type textarea "Q-3831, CT-35-D-Temp control Labor 2hrs."
type textarea "x"
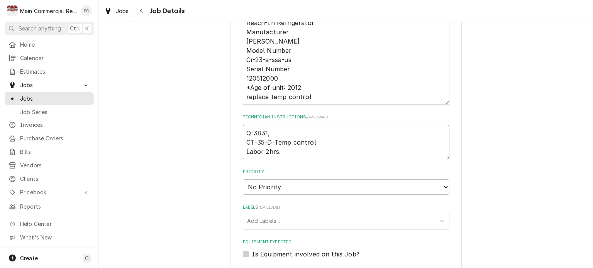
type textarea "Q-3831, $ CT-35-D-Temp control Labor 2hrs."
type textarea "x"
type textarea "Q-3831, $5 CT-35-D-Temp control Labor 2hrs."
type textarea "x"
type textarea "Q-3831, $51 CT-35-D-Temp control Labor 2hrs."
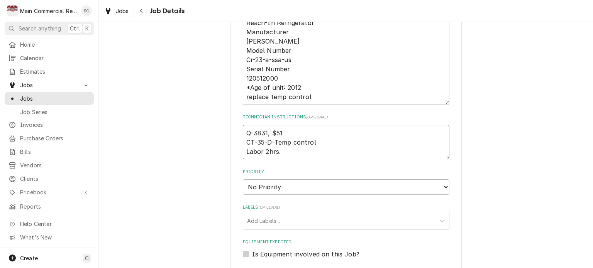
type textarea "x"
type textarea "Q-3831, $517 CT-35-D-Temp control Labor 2hrs."
type textarea "x"
type textarea "Q-3831, $517. CT-35-D-Temp control Labor 2hrs."
type textarea "x"
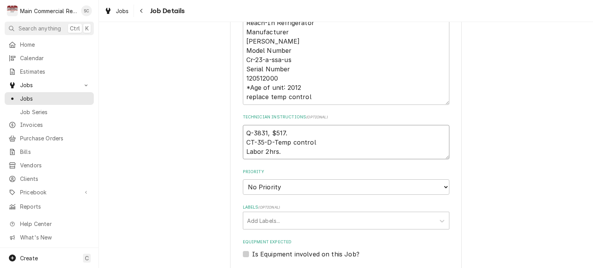
type textarea "Q-3831, $517.8 CT-35-D-Temp control Labor 2hrs."
type textarea "x"
type textarea "Q-3831, $517.82 CT-35-D-Temp control Labor 2hrs."
click at [243, 132] on textarea "Q-3831, $517.82 CT-35-D-Temp control Labor 2hrs." at bounding box center [346, 142] width 206 height 35
type textarea "x"
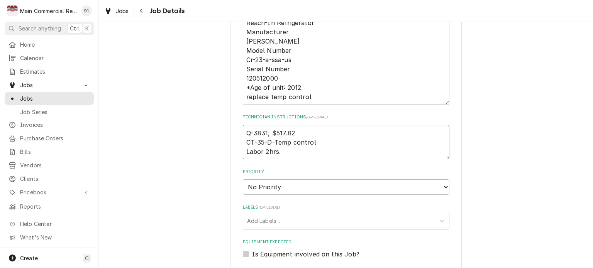
type textarea "Q-3831, $517.82 CT-35-D-Temp control Labor 2hrs."
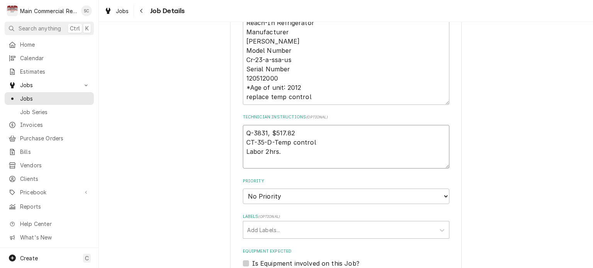
type textarea "x"
type textarea "9 Q-3831, $517.82 CT-35-D-Temp control Labor 2hrs."
type textarea "x"
type textarea "9- Q-3831, $517.82 CT-35-D-Temp control Labor 2hrs."
type textarea "x"
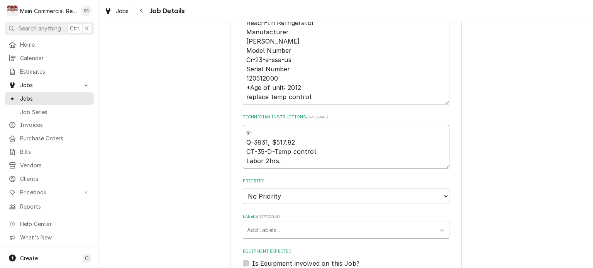
type textarea "9-1 Q-3831, $517.82 CT-35-D-Temp control Labor 2hrs."
type textarea "x"
type textarea "9-16 Q-3831, $517.82 CT-35-D-Temp control Labor 2hrs."
type textarea "x"
type textarea "9-16- Q-3831, $517.82 CT-35-D-Temp control Labor 2hrs."
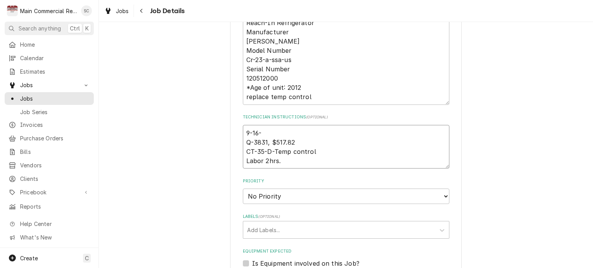
type textarea "x"
type textarea "9-16-2 Q-3831, $517.82 CT-35-D-Temp control Labor 2hrs."
type textarea "x"
type textarea "9-16-25 Q-3831, $517.82 CT-35-D-Temp control Labor 2hrs."
type textarea "x"
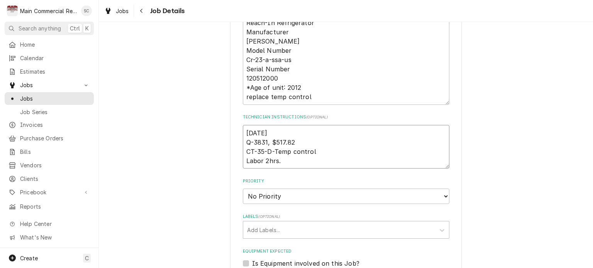
type textarea "9-16-25: Q-3831, $517.82 CT-35-D-Temp control Labor 2hrs."
type textarea "x"
type textarea "9-16-25:P Q-3831, $517.82 CT-35-D-Temp control Labor 2hrs."
type textarea "x"
type textarea "9-16-25:PO Q-3831, $517.82 CT-35-D-Temp control Labor 2hrs."
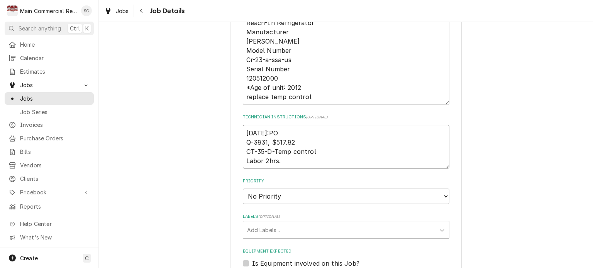
type textarea "x"
type textarea "9-16-25:POO Q-3831, $517.82 CT-35-D-Temp control Labor 2hrs."
type textarea "x"
type textarea "9-16-25:POO, Q-3831, $517.82 CT-35-D-Temp control Labor 2hrs."
type textarea "x"
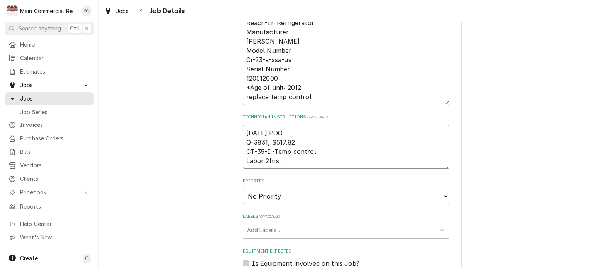
type textarea "9-16-25:POO,P Q-3831, $517.82 CT-35-D-Temp control Labor 2hrs."
type textarea "x"
type textarea "9-16-25:POO,PT Q-3831, $517.82 CT-35-D-Temp control Labor 2hrs."
type textarea "x"
type textarea "9-16-25:POO,PT, Q-3831, $517.82 CT-35-D-Temp control Labor 2hrs."
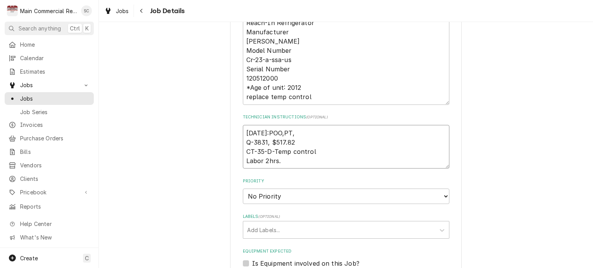
type textarea "x"
type textarea "9-16-25:POO,PT,P Q-3831, $517.82 CT-35-D-Temp control Labor 2hrs."
type textarea "x"
type textarea "9-16-25:POO,PT,PO Q-3831, $517.82 CT-35-D-Temp control Labor 2hrs."
type textarea "x"
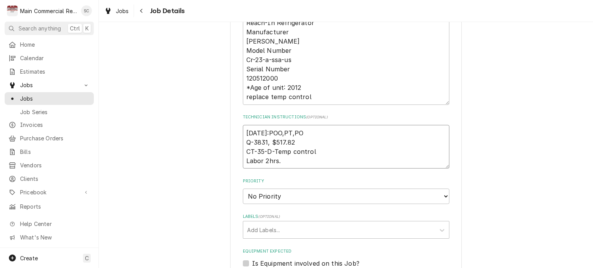
type textarea "9-16-25:POO,PT,PO Q-3831, $517.82 CT-35-D-Temp control Labor 2hrs."
click at [322, 137] on textarea "9-16-25:POO,PT,PO Q-3831, $517.82 CT-35-D-Temp control Labor 2hrs." at bounding box center [346, 147] width 206 height 44
type textarea "x"
type textarea "9-16-25:POO,PT,PO7 Q-3831, $517.82 CT-35-D-Temp control Labor 2hrs."
type textarea "x"
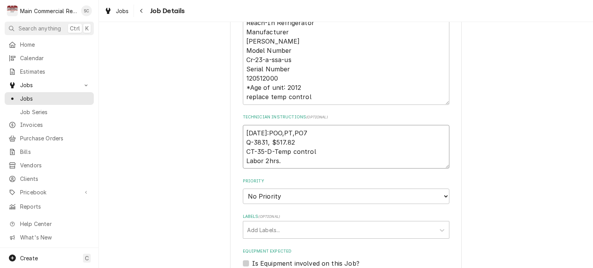
type textarea "9-16-25:POO,PT,PO70 Q-3831, $517.82 CT-35-D-Temp control Labor 2hrs."
type textarea "x"
type textarea "9-16-25:POO,PT,PO706 Q-3831, $517.82 CT-35-D-Temp control Labor 2hrs."
type textarea "x"
type textarea "9-16-25:POO,PT,PO7062 Q-3831, $517.82 CT-35-D-Temp control Labor 2hrs."
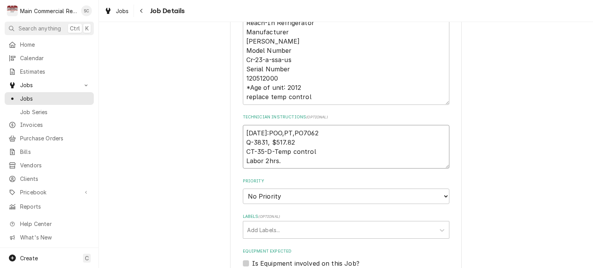
type textarea "x"
type textarea "9-16-25:POO,PT,PO70624 Q-3831, $517.82 CT-35-D-Temp control Labor 2hrs."
type textarea "x"
type textarea "9-16-25:POO,PT,PO70624. Q-3831, $517.82 CT-35-D-Temp control Labor 2hrs."
type textarea "x"
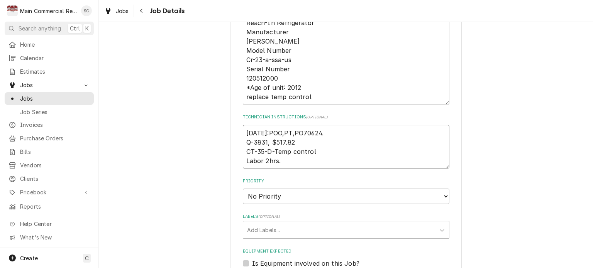
type textarea "9-16-25:POO,PT,PO70624.- Q-3831, $517.82 CT-35-D-Temp control Labor 2hrs."
type textarea "x"
type textarea "9-16-25:POO,PT,PO70624.-s Q-3831, $517.82 CT-35-D-Temp control Labor 2hrs."
type textarea "x"
type textarea "9-16-25:POO,PT,PO70624.-sr Q-3831, $517.82 CT-35-D-Temp control Labor 2hrs."
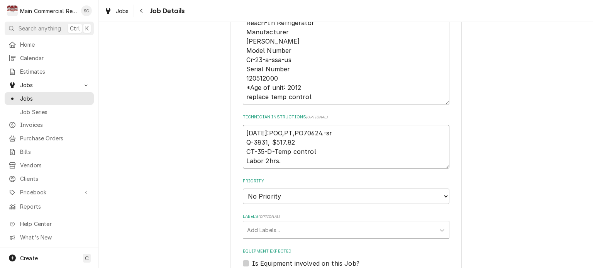
type textarea "x"
type textarea "9-16-25:POO,PT,PO70624.-src Q-3831, $517.82 CT-35-D-Temp control Labor 2hrs."
type textarea "x"
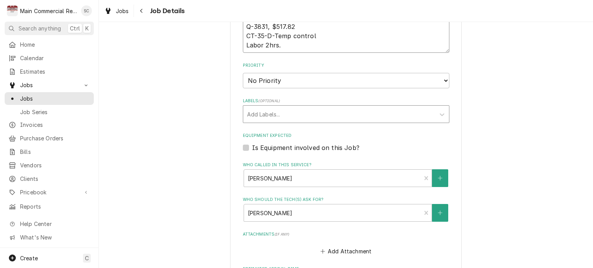
type textarea "9-16-25:POO,PT,PO70624.-src Q-3831, $517.82 CT-35-D-Temp control Labor 2hrs."
click at [323, 116] on div "Labels" at bounding box center [339, 114] width 184 height 14
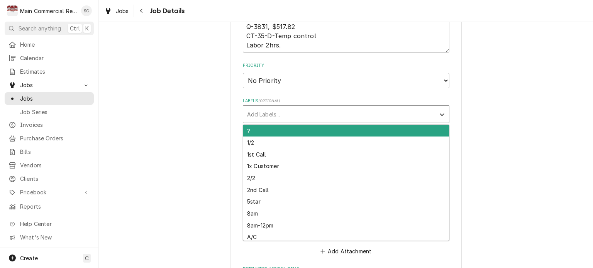
scroll to position [386, 0]
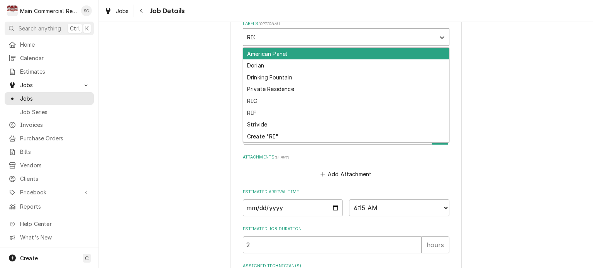
type input "RIC"
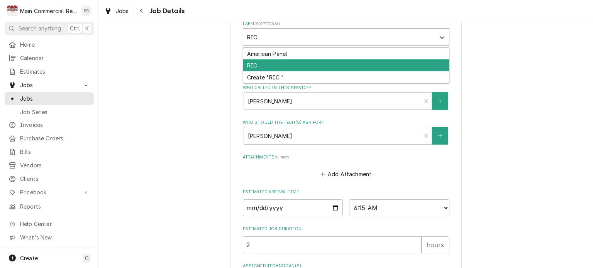
click at [347, 64] on div "RIC" at bounding box center [346, 65] width 206 height 12
type textarea "x"
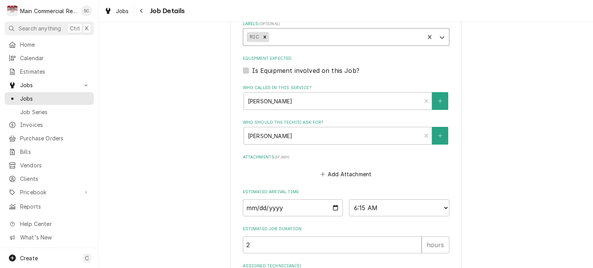
type textarea "x"
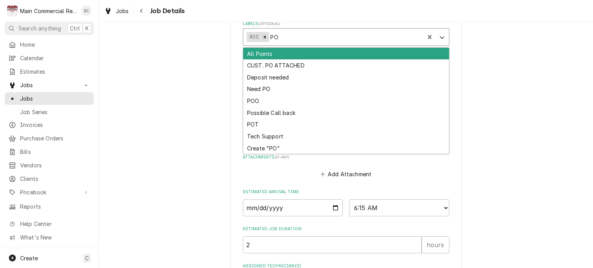
type input "POO"
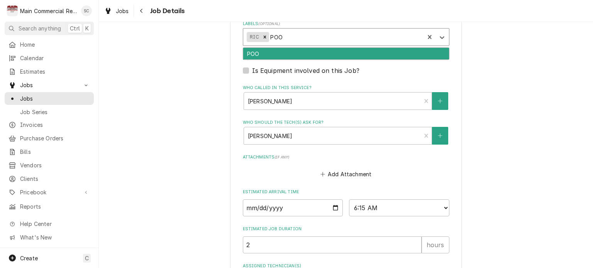
click at [346, 55] on div "POO" at bounding box center [346, 54] width 206 height 12
type textarea "x"
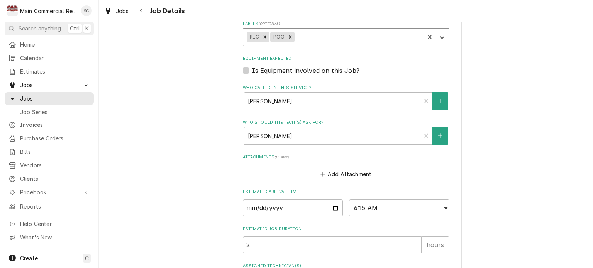
type textarea "x"
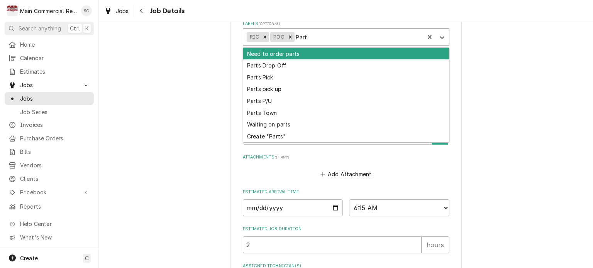
type input "Parts"
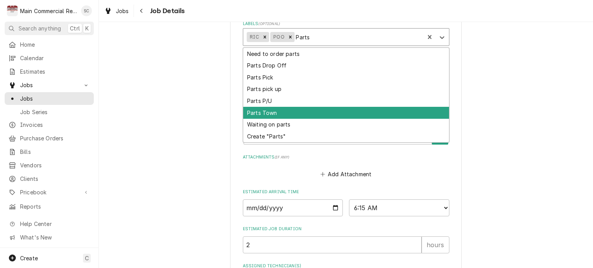
click at [300, 107] on div "Parts Town" at bounding box center [346, 113] width 206 height 12
type textarea "x"
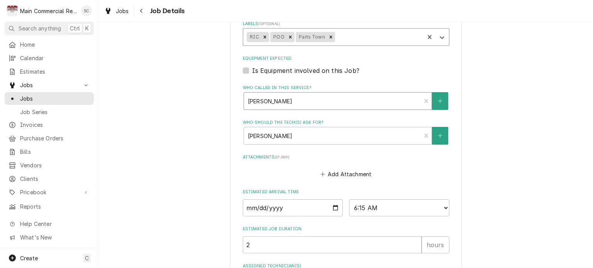
type textarea "x"
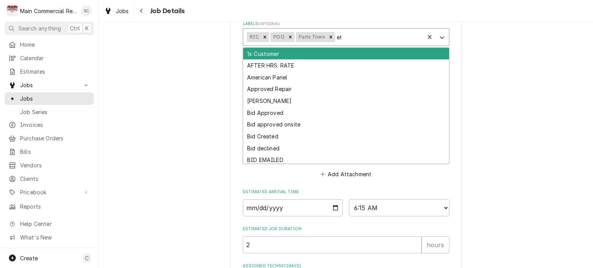
type input "eta"
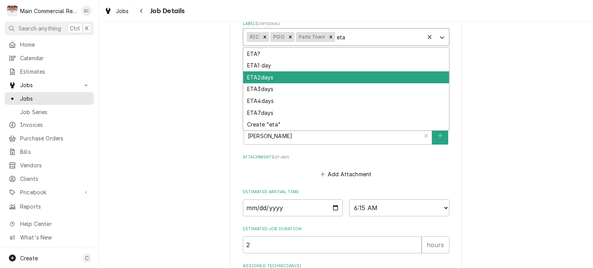
click at [268, 78] on div "ETA2days" at bounding box center [346, 77] width 206 height 12
type textarea "x"
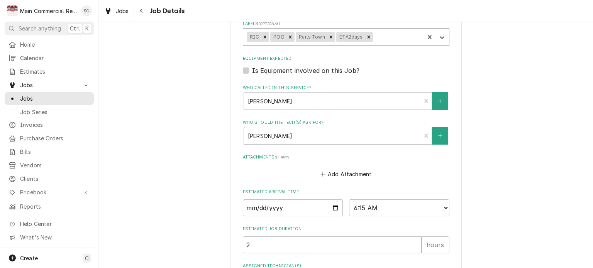
scroll to position [451, 0]
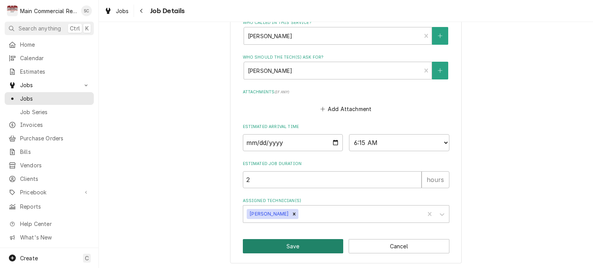
click at [308, 241] on button "Save" at bounding box center [293, 246] width 101 height 14
type textarea "x"
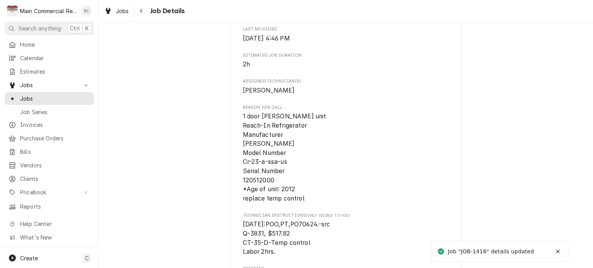
scroll to position [424, 0]
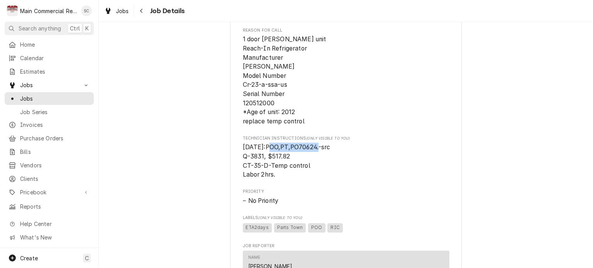
drag, startPoint x: 316, startPoint y: 157, endPoint x: 264, endPoint y: 158, distance: 52.1
click at [264, 158] on span "[DATE]:POO,PT,PO70624.-src Q-3831, $517.82 CT-35-D-Temp control Labor 2hrs." at bounding box center [287, 160] width 88 height 35
copy span "POO,PT,PO70624"
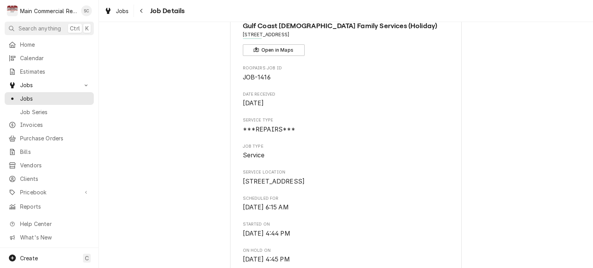
scroll to position [0, 0]
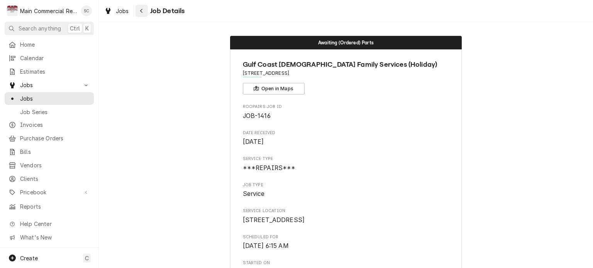
click at [142, 12] on icon "Navigate back" at bounding box center [141, 11] width 2 height 4
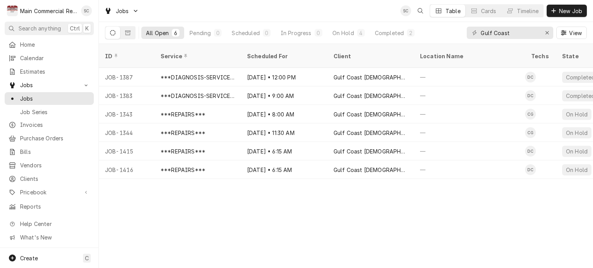
click at [343, 228] on div "ID Service Scheduled For Client Location Name Techs State Status Job Type Prior…" at bounding box center [346, 156] width 494 height 224
click at [460, 204] on div "ID Service Scheduled For Client Location Name Techs State Status Job Type Prior…" at bounding box center [346, 156] width 494 height 224
click at [547, 33] on icon "Erase input" at bounding box center [546, 32] width 3 height 3
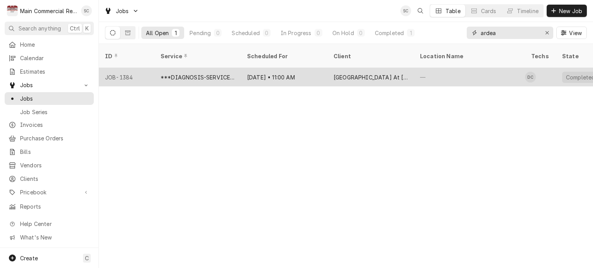
type input "ardea"
click at [313, 69] on div "Sep 11 • 11:00 AM" at bounding box center [284, 77] width 86 height 19
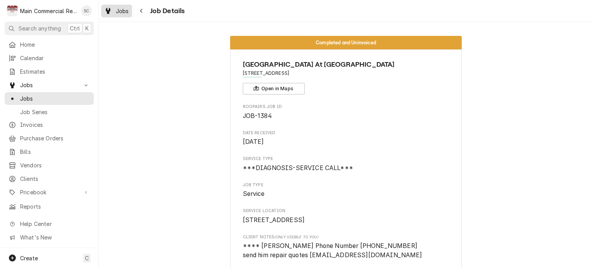
click at [116, 11] on div "Jobs" at bounding box center [117, 11] width 28 height 10
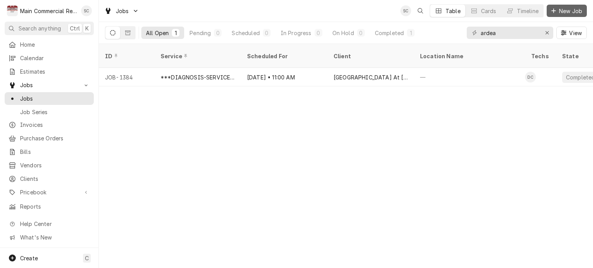
click at [568, 10] on span "New Job" at bounding box center [570, 11] width 26 height 8
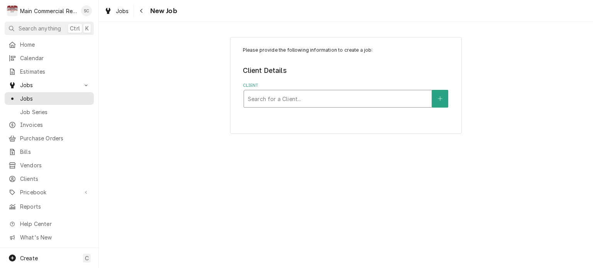
click at [313, 100] on div "Client" at bounding box center [338, 99] width 180 height 14
type input "ardea"
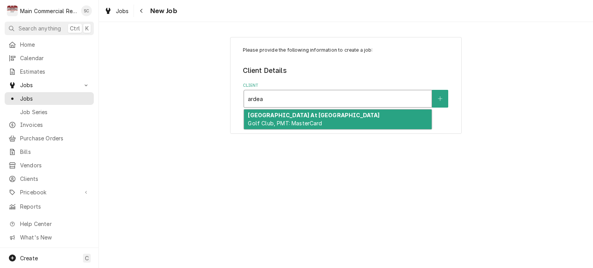
click at [307, 119] on div "[GEOGRAPHIC_DATA] At [GEOGRAPHIC_DATA], PMT: MasterCard" at bounding box center [337, 120] width 187 height 20
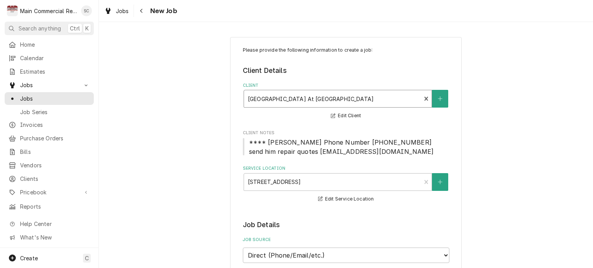
scroll to position [116, 0]
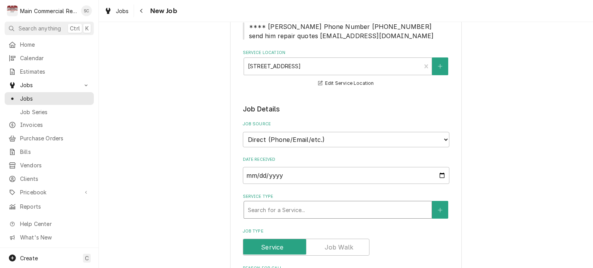
click at [294, 207] on div "Service Type" at bounding box center [338, 210] width 180 height 14
type textarea "x"
type input "r"
type textarea "x"
type input "re"
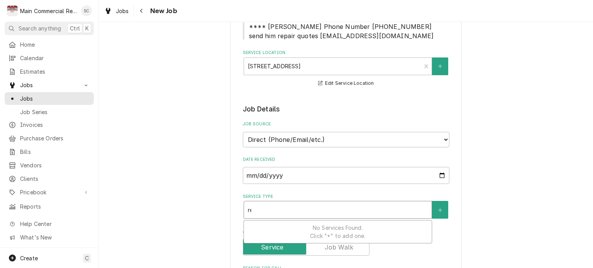
type textarea "x"
type input "rea"
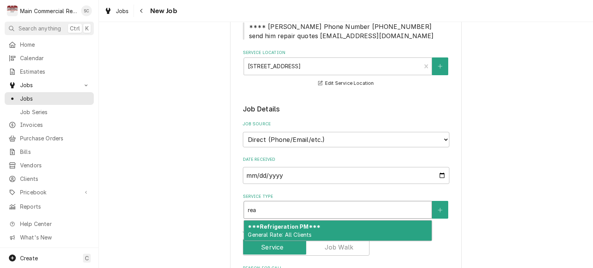
type textarea "x"
type input "re"
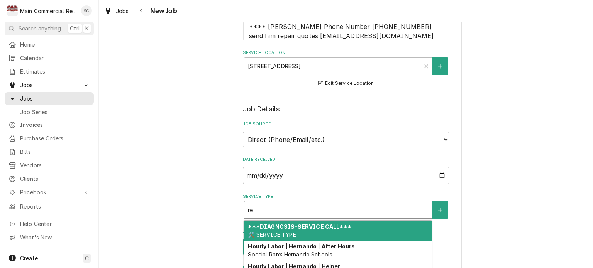
type textarea "x"
type input "rep"
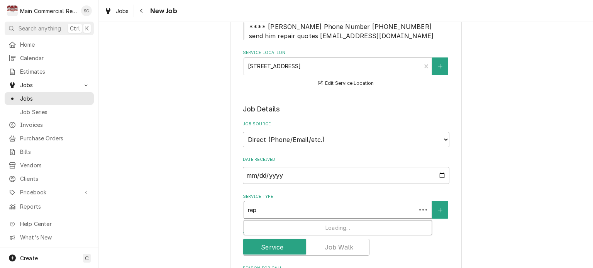
type textarea "x"
type input "repa"
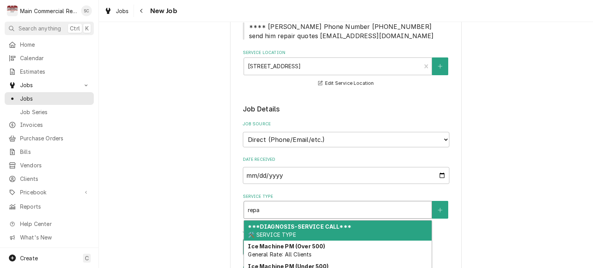
scroll to position [231, 0]
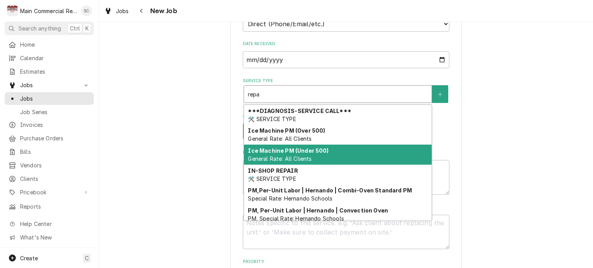
type textarea "x"
type input "repai"
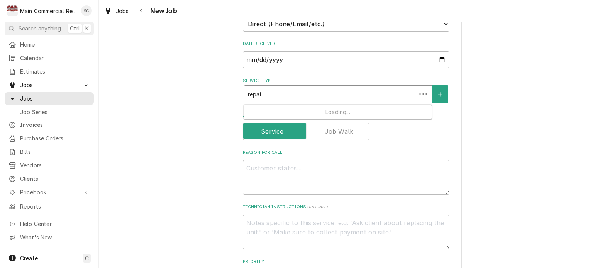
type textarea "x"
type input "repair"
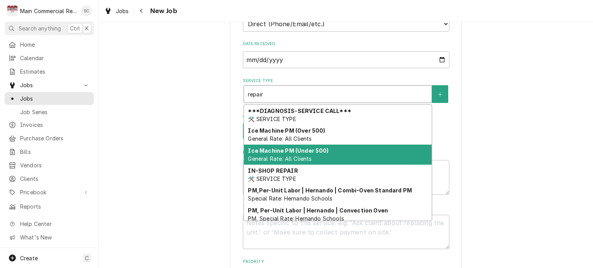
scroll to position [83, 0]
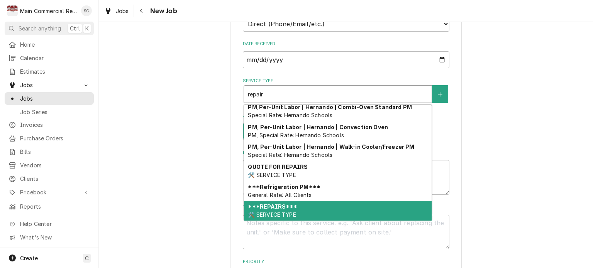
click at [289, 213] on span "🛠️ SERVICE TYPE" at bounding box center [272, 214] width 48 height 7
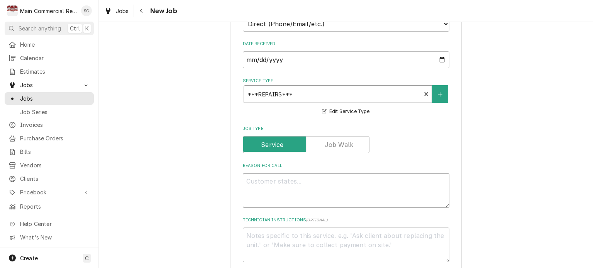
click at [298, 178] on textarea "Reason For Call" at bounding box center [346, 190] width 206 height 35
click at [334, 177] on textarea "Reason For Call" at bounding box center [346, 190] width 206 height 35
paste textarea "WIF/WIC COMBO has ice forming all over. Repair quote to replace insulation seal…"
type textarea "x"
type textarea "WIF/WIC COMBO has ice forming all over. Repair quote to replace insulation seal…"
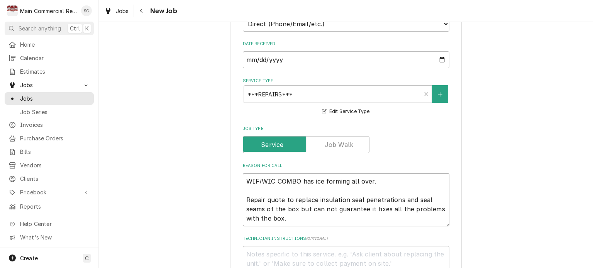
click at [302, 187] on textarea "WIF/WIC COMBO has ice forming all over. Repair quote to replace insulation seal…" at bounding box center [346, 199] width 206 height 53
type textarea "x"
type textarea "WIF/WIC COMBO has ice forming all over. Repair quote to replace insulation seal…"
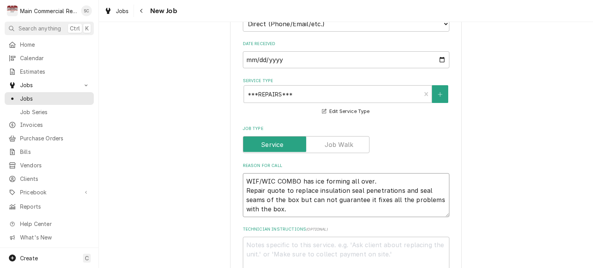
drag, startPoint x: 290, startPoint y: 188, endPoint x: 239, endPoint y: 191, distance: 51.0
click at [243, 189] on textarea "WIF/WIC COMBO has ice forming all over. Repair quote to replace insulation seal…" at bounding box center [346, 195] width 206 height 44
type textarea "x"
type textarea "WIF/WIC COMBO has ice forming all over. replace insulation seal penetrations an…"
type textarea "x"
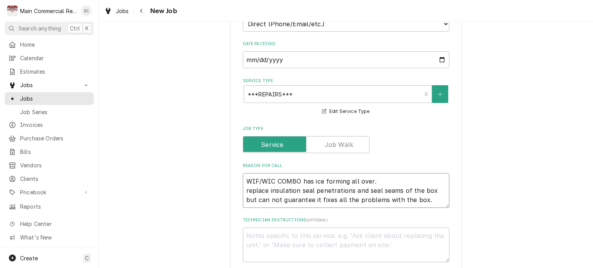
type textarea "WIF/WIC COMBO has ice forming all over. -replace insulation seal penetrations a…"
type textarea "x"
type textarea "WIF/WIC COMBO has ice forming all over. -replace insulation seal penetrations a…"
click at [313, 231] on textarea "Technician Instructions ( optional )" at bounding box center [346, 245] width 206 height 35
drag, startPoint x: 424, startPoint y: 194, endPoint x: 245, endPoint y: 196, distance: 179.0
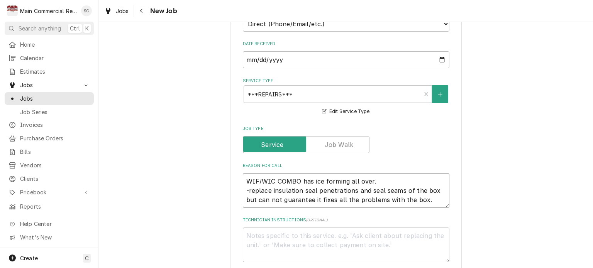
click at [245, 196] on textarea "WIF/WIC COMBO has ice forming all over. -replace insulation seal penetrations a…" at bounding box center [346, 190] width 206 height 35
type textarea "x"
type textarea "WIF/WIC COMBO has ice forming all over. -replace insulation seal penetrations a…"
type textarea "x"
type textarea "WIF/WIC COMBO has ice forming all over. -replace insulation seal penetrations a…"
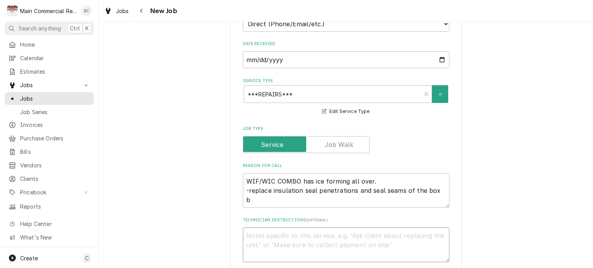
click at [335, 234] on textarea "Technician Instructions ( optional )" at bounding box center [346, 245] width 206 height 35
type textarea "x"
type textarea "M"
type textarea "x"
type textarea "Mi"
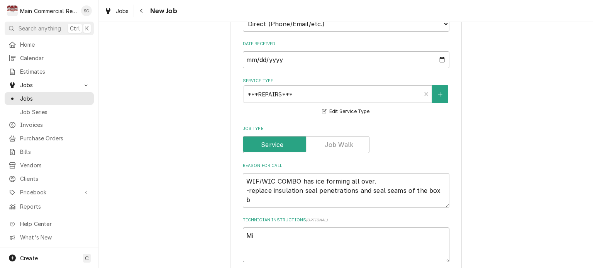
type textarea "x"
type textarea "Mis"
type textarea "x"
type textarea "Misc"
type textarea "x"
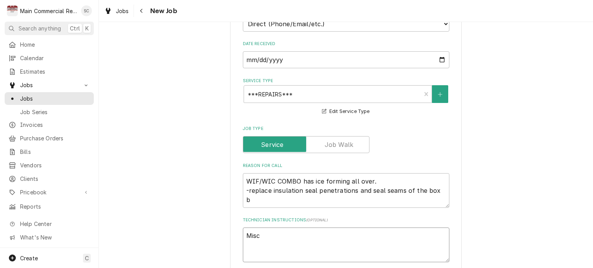
type textarea "Misc."
type textarea "x"
type textarea "Misc."
type textarea "x"
type textarea "Misc. m"
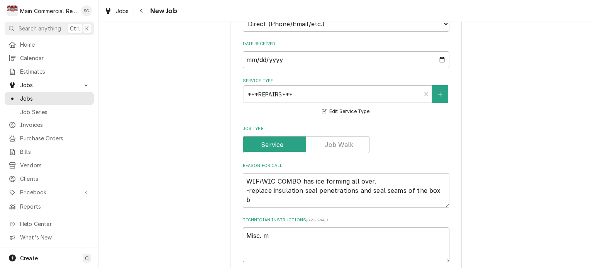
type textarea "x"
type textarea "Misc. ma"
type textarea "x"
type textarea "Misc. mat"
type textarea "x"
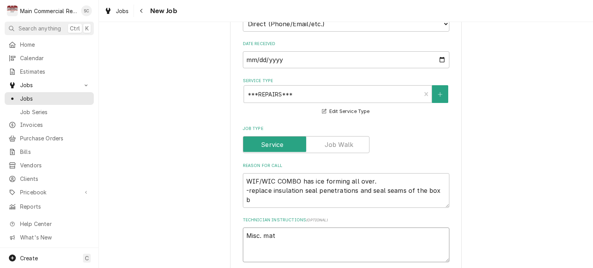
type textarea "Misc. mate"
type textarea "x"
type textarea "Misc. mater"
type textarea "x"
type textarea "Misc. materi"
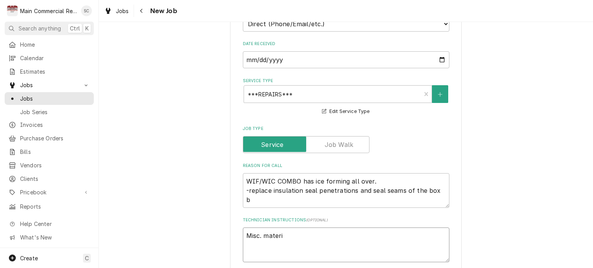
type textarea "x"
type textarea "Misc. materia"
type textarea "x"
type textarea "Misc. material"
type textarea "x"
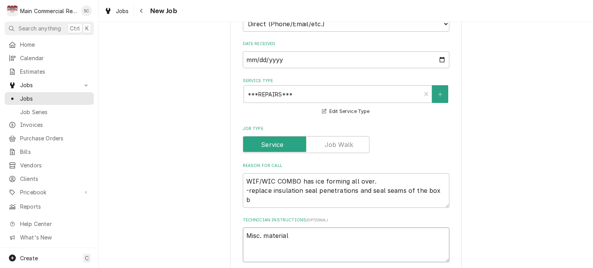
type textarea "Misc. material"
type textarea "x"
type textarea "Misc. material f"
type textarea "x"
type textarea "Misc. material fr"
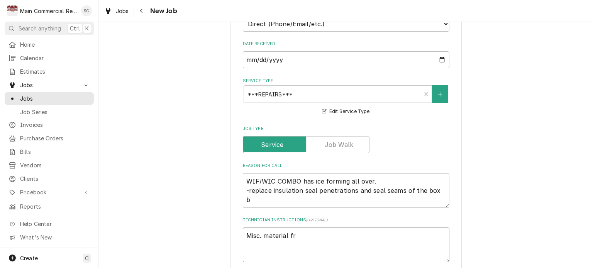
type textarea "x"
type textarea "Misc. material fro"
type textarea "x"
type textarea "Misc. material from"
type textarea "x"
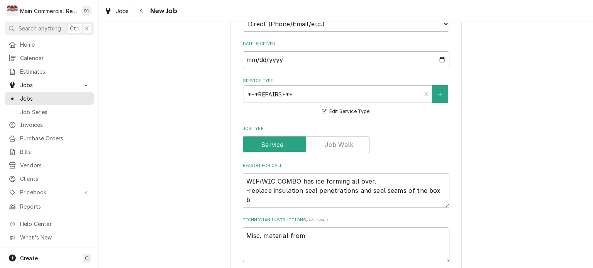
type textarea "Misc. material from"
type textarea "x"
type textarea "Misc. material from J"
type textarea "x"
type textarea "Misc. material from Jo"
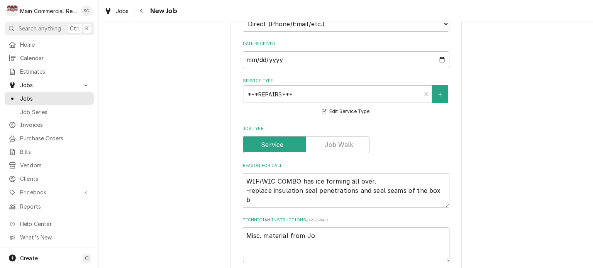
type textarea "x"
type textarea "Misc. material from Joh"
type textarea "x"
type textarea "Misc. material from John"
type textarea "x"
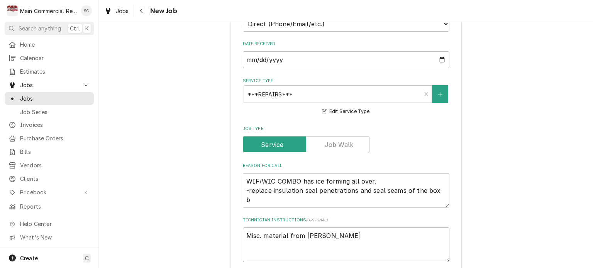
type textarea "Misc. material from Johns"
type textarea "x"
type textarea "Misc. material from Johnst"
type textarea "x"
type textarea "Misc. material from Johnsto"
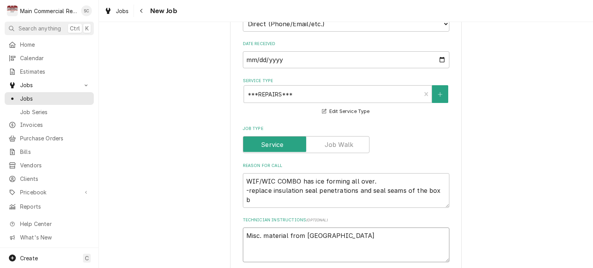
type textarea "x"
type textarea "Misc. material from Johnston"
type textarea "x"
type textarea "Misc. material from Johnstone"
type textarea "x"
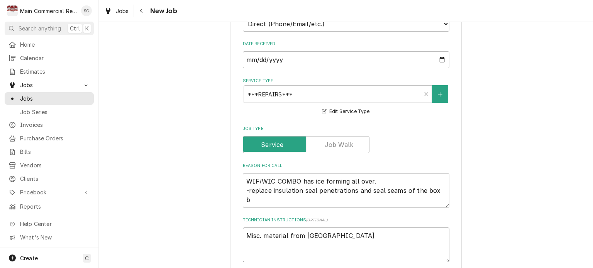
type textarea "Misc. material from Johnstone"
type textarea "x"
type textarea "Misc. material from Johnstone 2"
type textarea "x"
type textarea "Misc. material from Johnstone 2"
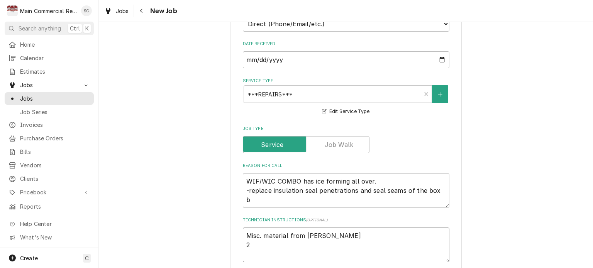
type textarea "x"
type textarea "Misc. material from Johnstone 2 t"
type textarea "x"
type textarea "Misc. material from Johnstone 2 te"
type textarea "x"
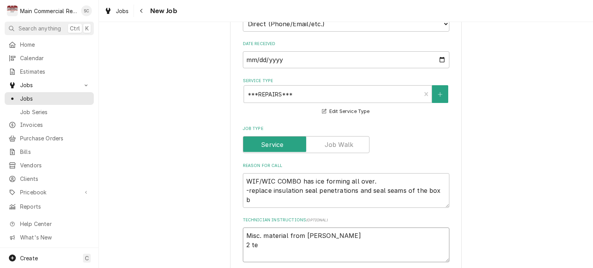
type textarea "Misc. material from Johnstone 2 tec"
type textarea "x"
type textarea "Misc. material from Johnstone 2 tech"
type textarea "x"
type textarea "Misc. material from Johnstone 2 techs"
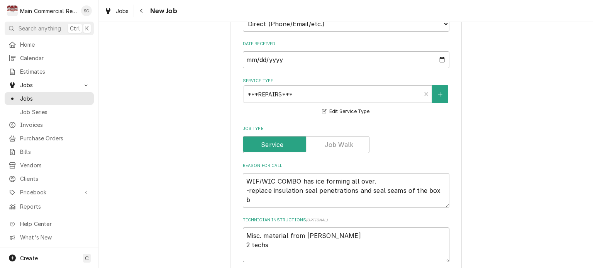
type textarea "x"
type textarea "Misc. material from Johnstone 2 techs"
type textarea "x"
type textarea "Misc. material from Johnstone 2 techs 8"
type textarea "x"
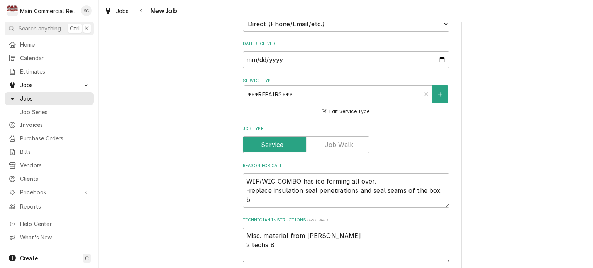
type textarea "Misc. material from Johnstone 2 techs 8h"
type textarea "x"
type textarea "Misc. material from Johnstone 2 techs 8hrs"
type textarea "x"
type textarea "Misc. material from Johnstone 2 techs 8hrs"
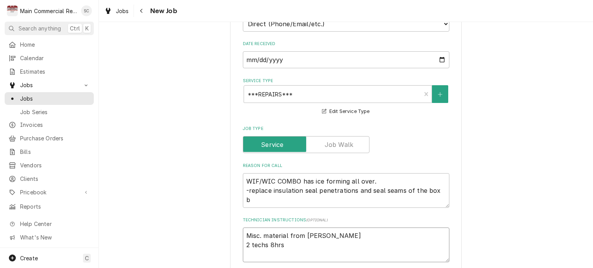
type textarea "x"
type textarea "Misc. material from Johnstone 2 techs 8hrs e"
type textarea "x"
type textarea "Misc. material from Johnstone 2 techs 8hrs ea"
type textarea "x"
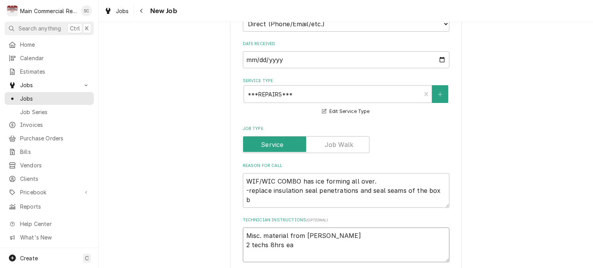
type textarea "Misc. material from Johnstone 2 techs 8hrs eac"
type textarea "x"
type textarea "Misc. material from Johnstone 2 techs 8hrs each"
type textarea "x"
type textarea "Misc. material from Johnstone 2 techs 8hrs each"
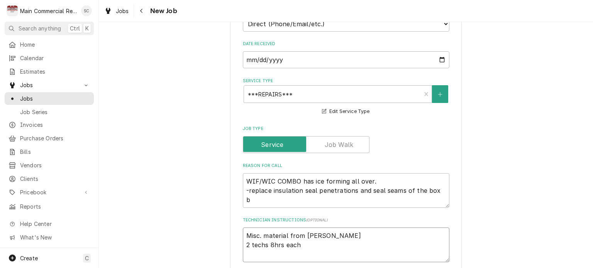
type textarea "x"
type textarea "Misc. material from Johnstone 2 techs 8hrs each"
type textarea "x"
type textarea "Misc. material from Johnstone 2 techs 8hrs each M"
type textarea "x"
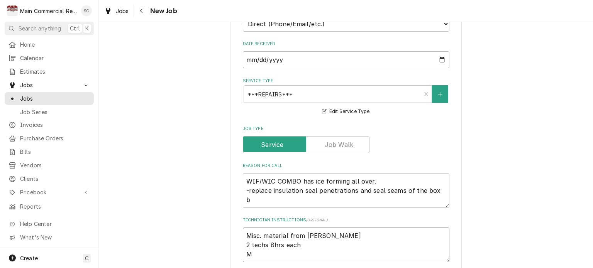
type textarea "Misc. material from Johnstone 2 techs 8hrs each Mi"
type textarea "x"
type textarea "Misc. material from Johnstone 2 techs 8hrs each Mis"
type textarea "x"
type textarea "Misc. material from Johnstone 2 techs 8hrs each Misc"
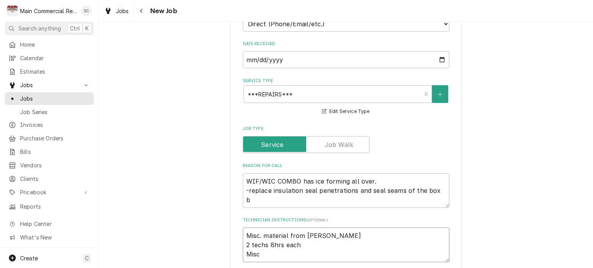
type textarea "x"
type textarea "Misc. material from Johnstone 2 techs 8hrs each Misc."
type textarea "x"
type textarea "Misc. material from Johnstone 2 techs 8hrs each Misc."
type textarea "x"
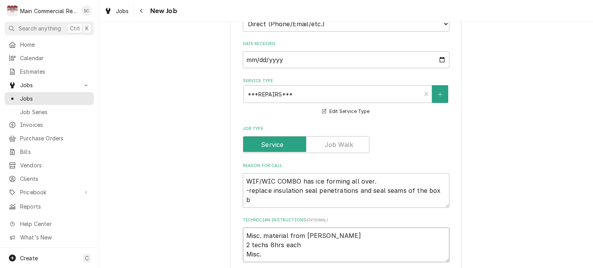
type textarea "Misc. material from Johnstone 2 techs 8hrs each Misc. c"
type textarea "x"
type textarea "Misc. material from Johnstone 2 techs 8hrs each Misc. cl"
type textarea "x"
type textarea "Misc. material from Johnstone 2 techs 8hrs each Misc. cle"
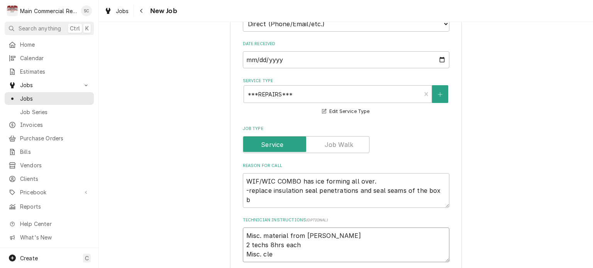
type textarea "x"
type textarea "Misc. material from Johnstone 2 techs 8hrs each Misc. clea"
type textarea "x"
type textarea "Misc. material from Johnstone 2 techs 8hrs each Misc. clean"
type textarea "x"
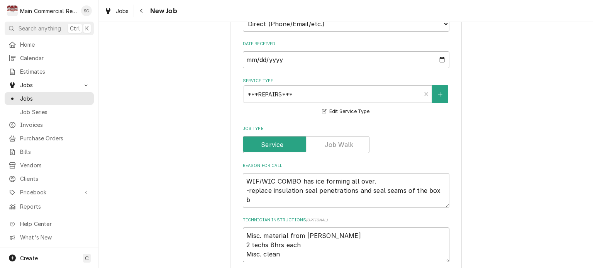
type textarea "Misc. material from Johnstone 2 techs 8hrs each Misc. cleani"
type textarea "x"
type textarea "Misc. material from Johnstone 2 techs 8hrs each Misc. cleanin"
type textarea "x"
type textarea "Misc. material from Johnstone 2 techs 8hrs each Misc. cleaning"
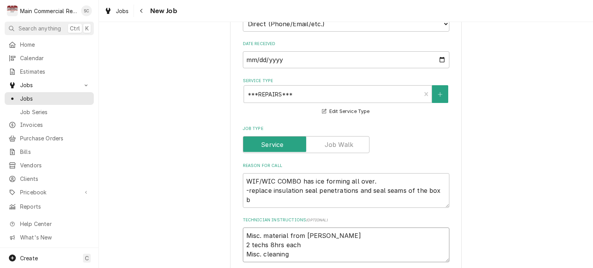
type textarea "x"
type textarea "Misc. material from Johnstone 2 techs 8hrs each Misc. cleaning"
type textarea "x"
type textarea "Misc. material from Johnstone 2 techs 8hrs each Misc. cleaning m"
type textarea "x"
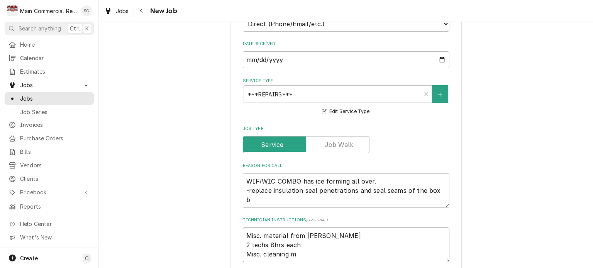
type textarea "Misc. material from Johnstone 2 techs 8hrs each Misc. cleaning ma"
type textarea "x"
type textarea "Misc. material from Johnstone 2 techs 8hrs each Misc. cleaning mat"
type textarea "x"
type textarea "Misc. material from Johnstone 2 techs 8hrs each Misc. cleaning mate"
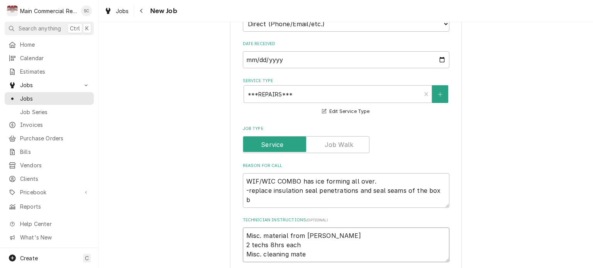
type textarea "x"
type textarea "Misc. material from Johnstone 2 techs 8hrs each Misc. cleaning mater"
type textarea "x"
type textarea "Misc. material from Johnstone 2 techs 8hrs each Misc. cleaning materi"
type textarea "x"
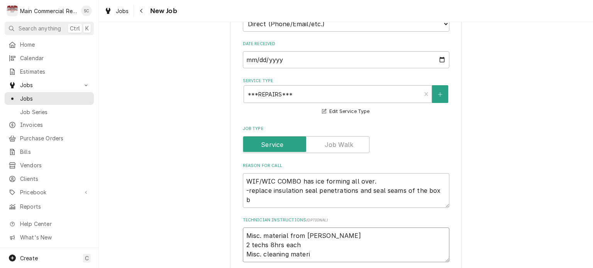
type textarea "Misc. material from Johnstone 2 techs 8hrs each Misc. cleaning materia"
type textarea "x"
type textarea "Misc. material from Johnstone 2 techs 8hrs each Misc. cleaning material"
type textarea "x"
type textarea "Misc. material from Johnstone 2 techs 8hrs each Misc. cleaning materials"
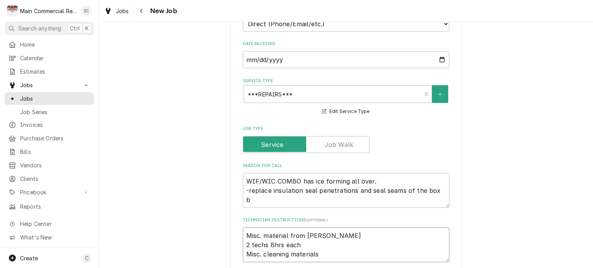
type textarea "x"
type textarea "Misc. material from Johnstone 2 techs 8hrs each Misc. cleaning materials"
type textarea "x"
type textarea "Misc. material from Johnstone 2 techs 8hrs each Misc. cleaning materials"
type textarea "x"
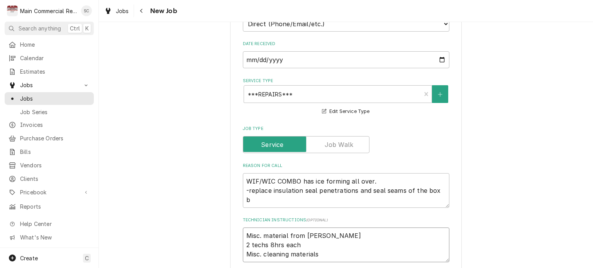
type textarea "Misc. material from Johnstone 2 techs 8hrs each Misc. cleaning materials-"
type textarea "x"
type textarea "Misc. material from Johnstone 2 techs 8hrs each Misc. cleaning materials-"
type textarea "x"
type textarea "Misc. material from Johnstone 2 techs 8hrs each Misc. cleaning materials-"
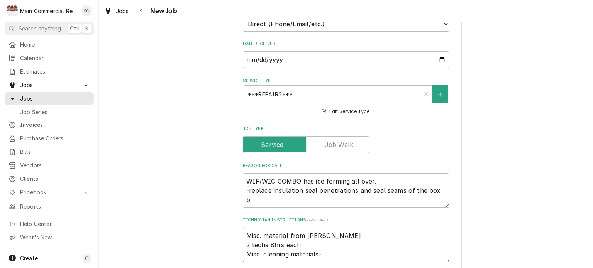
type textarea "x"
type textarea "Misc. material from Johnstone 2 techs 8hrs each Misc. cleaning materials"
type textarea "x"
type textarea "Misc. material from Johnstone 2 techs 8hrs each Misc. cleaning materials"
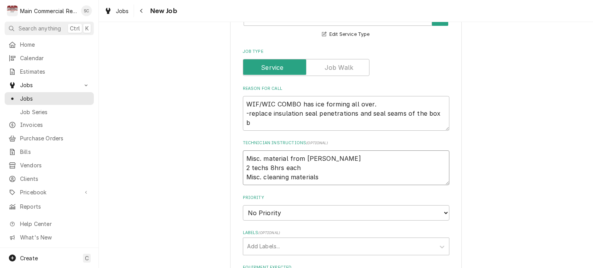
click at [243, 157] on textarea "Misc. material from Johnstone 2 techs 8hrs each Misc. cleaning materials" at bounding box center [346, 167] width 206 height 35
type textarea "x"
type textarea "Misc. material from Johnstone 2 techs 8hrs each Misc. cleaning materials"
type textarea "x"
type textarea "Q Misc. material from Johnstone 2 techs 8hrs each Misc. cleaning materials"
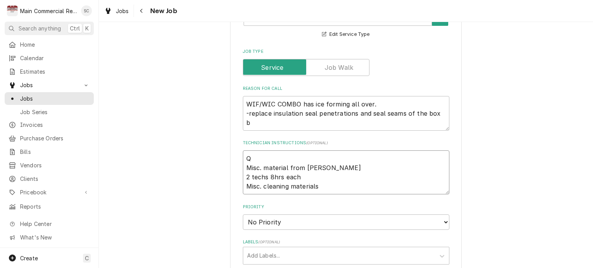
type textarea "x"
type textarea "Q- Misc. material from Johnstone 2 techs 8hrs each Misc. cleaning materials"
type textarea "x"
type textarea "Q-3 Misc. material from Johnstone 2 techs 8hrs each Misc. cleaning materials"
type textarea "x"
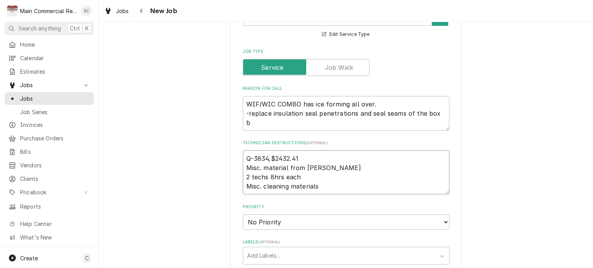
click at [243, 157] on textarea "Q-3834,$2432.41 Misc. material from Johnstone 2 techs 8hrs each Misc. cleaning …" at bounding box center [346, 172] width 206 height 44
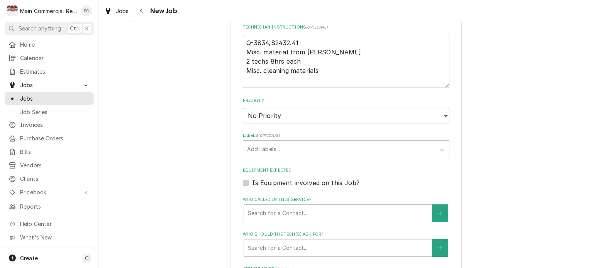
drag, startPoint x: 506, startPoint y: 166, endPoint x: 510, endPoint y: 165, distance: 3.9
click at [506, 166] on div "Please provide the following information to create a job: Client Details Client…" at bounding box center [346, 36] width 494 height 861
click at [258, 38] on textarea "Q-3834,$2432.41 Misc. material from Johnstone 2 techs 8hrs each Misc. cleaning …" at bounding box center [346, 61] width 206 height 53
paste textarea "POO,JS,PO70625,ETA?"
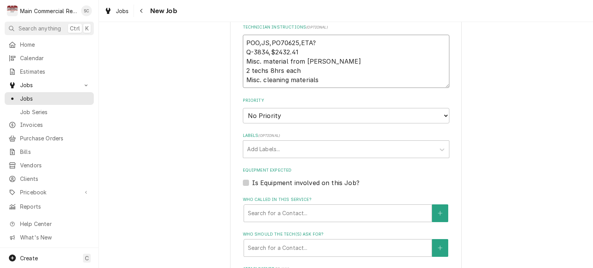
click at [336, 78] on textarea "POO,JS,PO70625,ETA? Q-3834,$2432.41 Misc. material from Johnstone 2 techs 8hrs …" at bounding box center [346, 61] width 206 height 53
click at [294, 150] on div "Labels" at bounding box center [339, 149] width 184 height 14
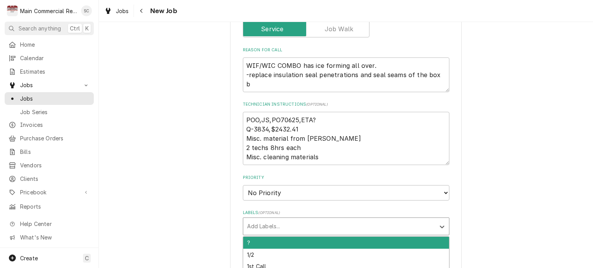
scroll to position [386, 0]
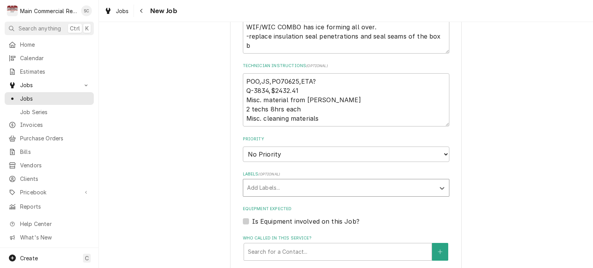
drag, startPoint x: 272, startPoint y: 186, endPoint x: 231, endPoint y: 185, distance: 40.1
click at [231, 185] on div "Please provide the following information to create a job: Client Details Client…" at bounding box center [345, 75] width 231 height 848
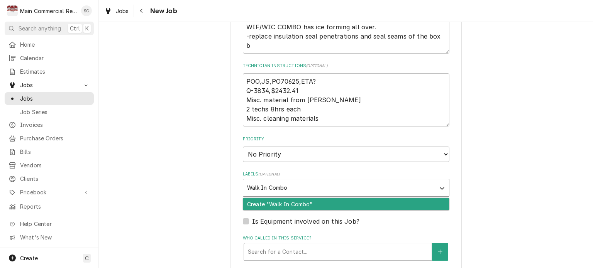
click at [258, 184] on input "Walk In Combo" at bounding box center [268, 188] width 42 height 12
click at [282, 203] on div "Create "Walk In Combo"" at bounding box center [346, 204] width 206 height 12
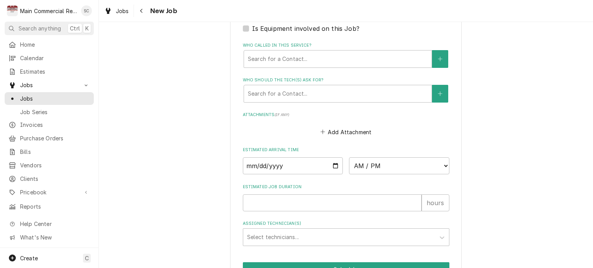
scroll to position [463, 0]
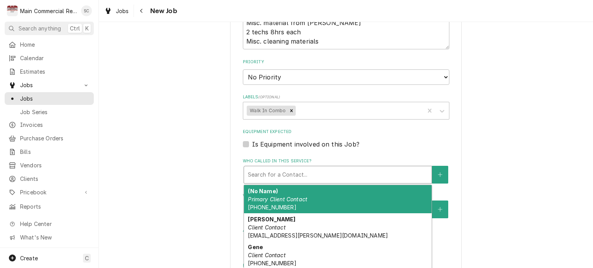
click at [282, 177] on div "Who called in this service?" at bounding box center [338, 175] width 180 height 14
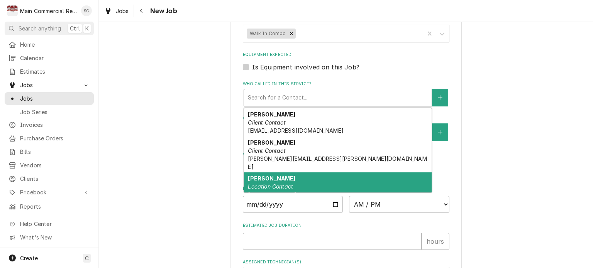
scroll to position [45, 0]
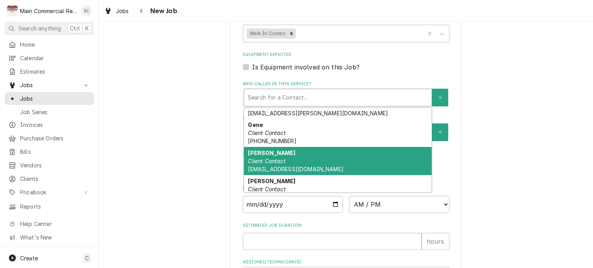
click at [291, 166] on span "robertduboise64@gmail.com" at bounding box center [295, 169] width 95 height 7
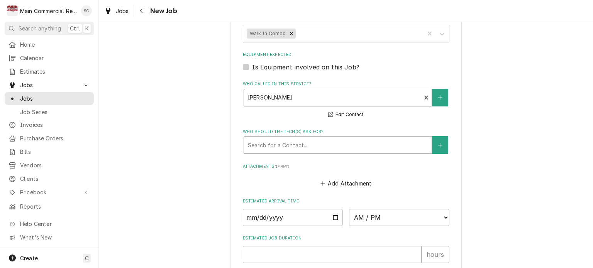
click at [286, 147] on div "Who should the tech(s) ask for?" at bounding box center [338, 145] width 180 height 14
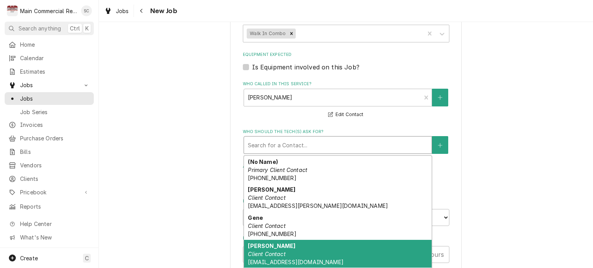
click at [286, 245] on strong "Robert Duboise" at bounding box center [271, 246] width 47 height 7
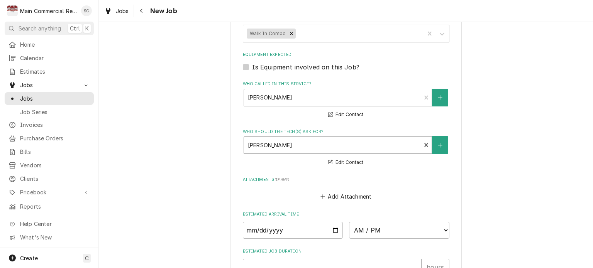
scroll to position [617, 0]
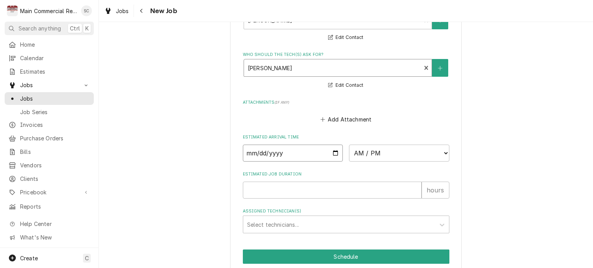
click at [331, 148] on input "Date" at bounding box center [293, 153] width 100 height 17
click at [364, 154] on select "AM / PM 6:00 AM 6:15 AM 6:30 AM 6:45 AM 7:00 AM 7:15 AM 7:30 AM 7:45 AM 8:00 AM…" at bounding box center [399, 153] width 100 height 17
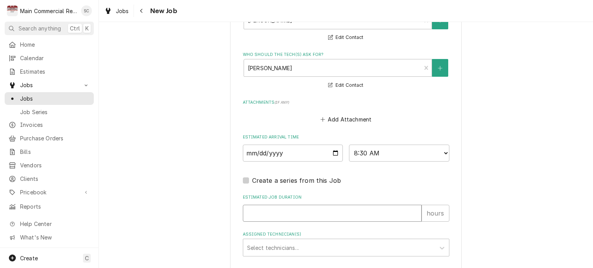
click at [289, 211] on input "Estimated Job Duration" at bounding box center [332, 213] width 179 height 17
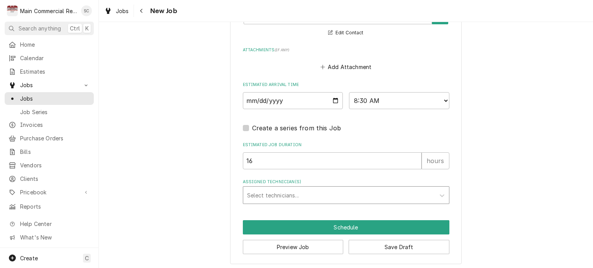
click at [304, 192] on div "Assigned Technician(s)" at bounding box center [339, 195] width 184 height 14
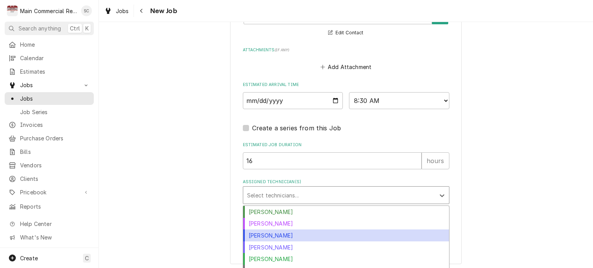
click at [296, 230] on div "[PERSON_NAME]" at bounding box center [346, 236] width 206 height 12
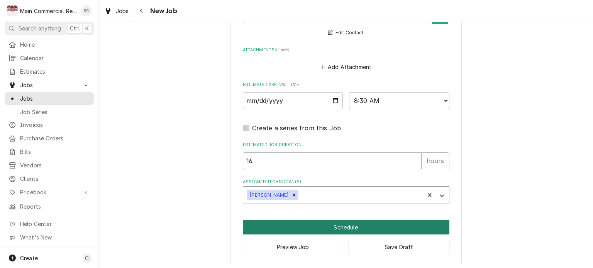
click at [365, 227] on button "Schedule" at bounding box center [346, 227] width 206 height 14
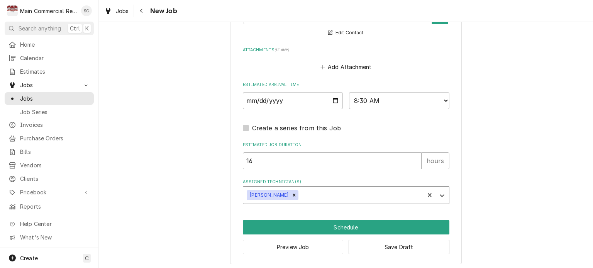
scroll to position [663, 0]
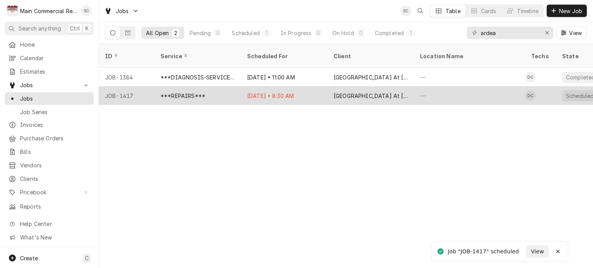
click at [278, 90] on div "[DATE] • 8:30 AM" at bounding box center [284, 95] width 86 height 19
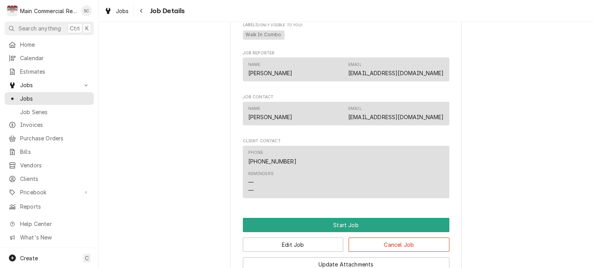
scroll to position [641, 0]
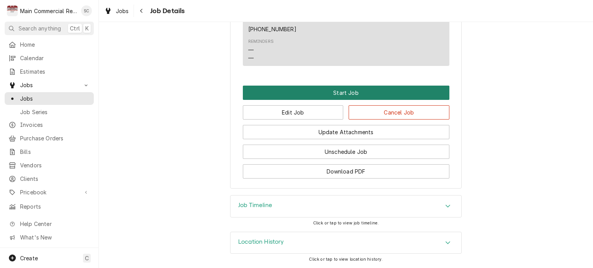
click at [364, 92] on button "Start Job" at bounding box center [346, 93] width 206 height 14
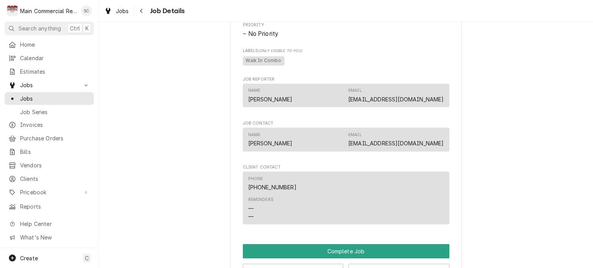
scroll to position [656, 0]
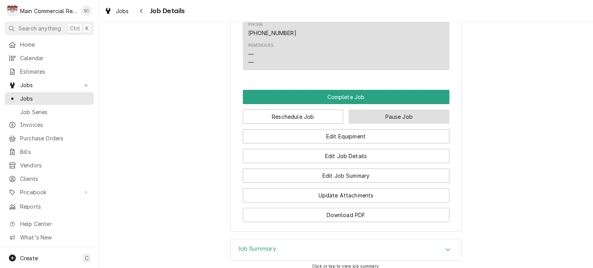
click at [402, 124] on button "Pause Job" at bounding box center [398, 117] width 101 height 14
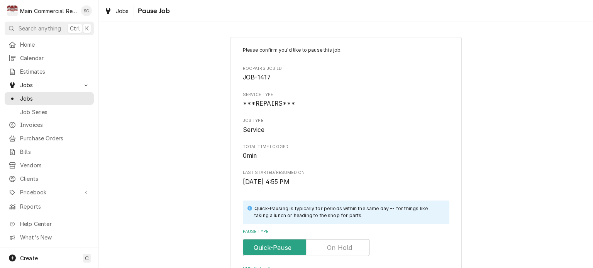
scroll to position [154, 0]
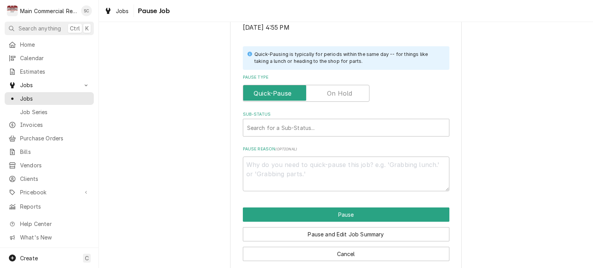
click at [345, 94] on label "Pause Type" at bounding box center [306, 93] width 127 height 17
click at [345, 94] on input "Pause Type" at bounding box center [306, 93] width 120 height 17
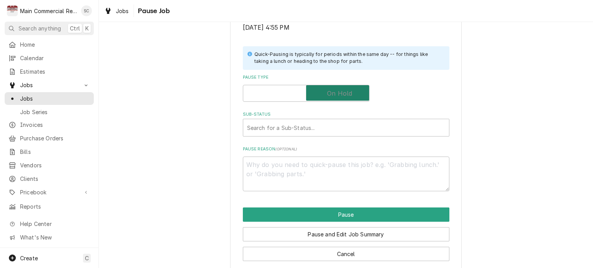
checkbox input "true"
click at [327, 130] on div "Sub-Status" at bounding box center [346, 128] width 198 height 14
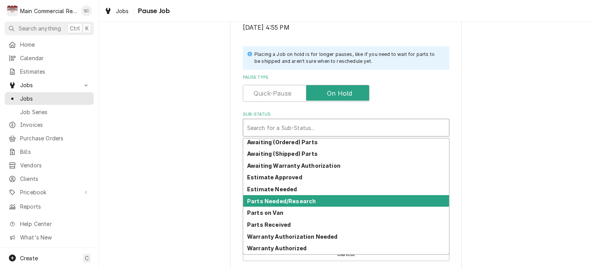
scroll to position [0, 0]
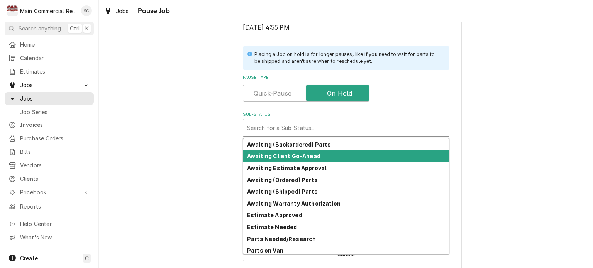
click at [279, 157] on strong "Awaiting Client Go-Ahead" at bounding box center [283, 156] width 73 height 7
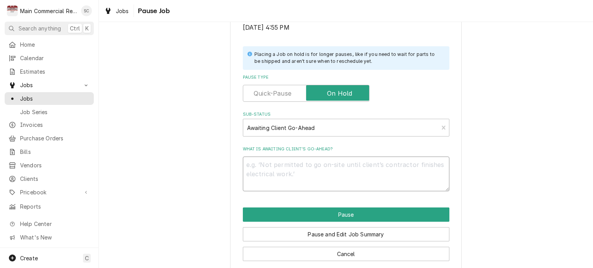
click at [324, 164] on textarea "What is awaiting client’s go-ahead?" at bounding box center [346, 174] width 206 height 35
type textarea "x"
type textarea "N"
type textarea "x"
click at [326, 131] on div "Sub-Status" at bounding box center [340, 128] width 187 height 14
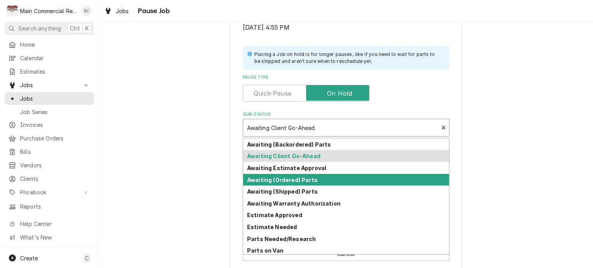
click at [311, 181] on div "Awaiting (Ordered) Parts" at bounding box center [346, 180] width 206 height 12
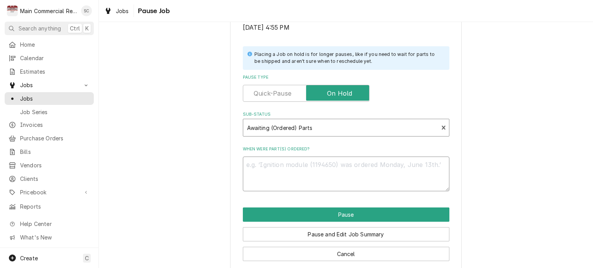
click at [302, 166] on textarea "When were part(s) ordered?" at bounding box center [346, 174] width 206 height 35
type textarea "x"
type textarea "9"
type textarea "x"
type textarea "9-"
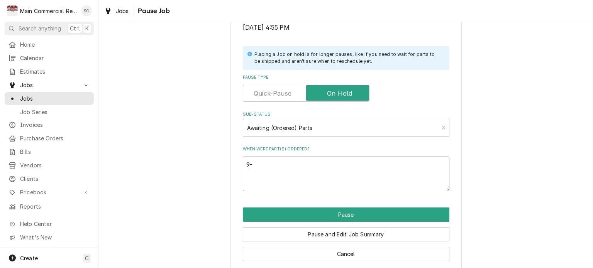
type textarea "x"
type textarea "9-1"
type textarea "x"
type textarea "9-16"
type textarea "x"
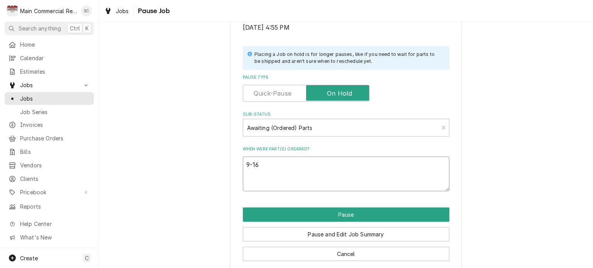
type textarea "9-16-"
type textarea "x"
type textarea "9-16-2"
type textarea "x"
type textarea "[DATE]"
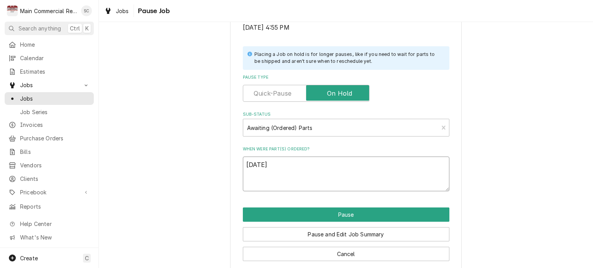
type textarea "x"
type textarea "[DATE]:"
type textarea "x"
type textarea "[DATE]:O"
type textarea "x"
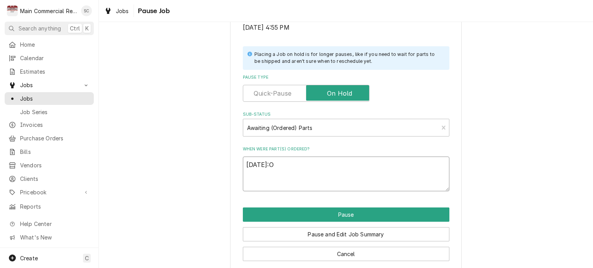
type textarea "[DATE]:"
paste textarea "POO,JS,PO70625,ETA?"
type textarea "x"
type textarea "[DATE]:POO,JS,PO70625,ETA?"
type textarea "x"
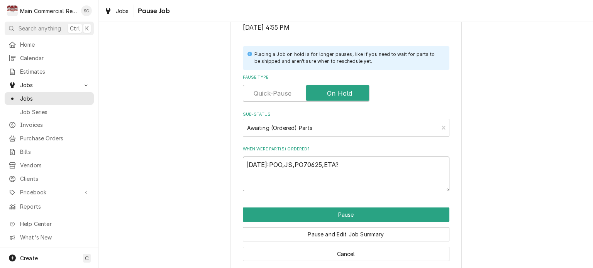
type textarea "[DATE]:POO,JS,PO70625,ETA? -"
type textarea "x"
type textarea "[DATE]:POO,JS,PO70625,ETA? -s"
type textarea "x"
type textarea "[DATE]:POO,JS,PO70625,ETA? -sr"
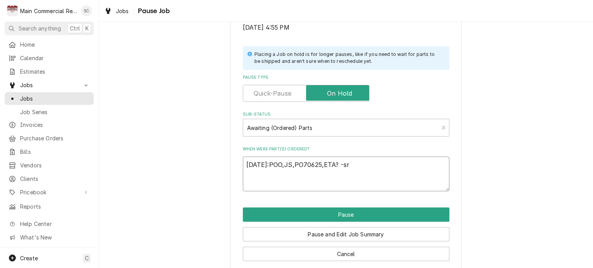
type textarea "x"
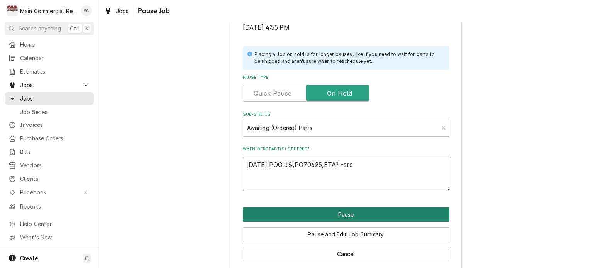
type textarea "[DATE]:POO,JS,PO70625,ETA? -src"
click at [313, 215] on button "Pause" at bounding box center [346, 215] width 206 height 14
type textarea "x"
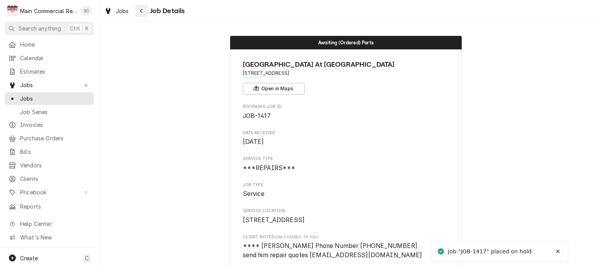
click at [145, 12] on div "Navigate back" at bounding box center [142, 11] width 8 height 8
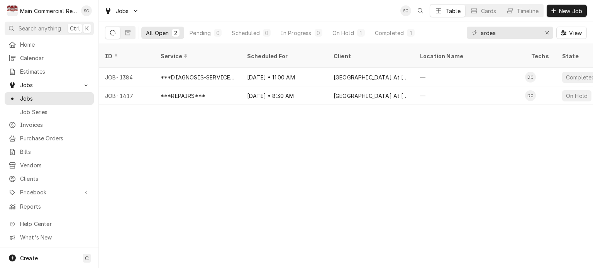
click at [272, 155] on div "ID Service Scheduled For Client Location Name Techs State Status Job Type Prior…" at bounding box center [346, 156] width 494 height 224
click at [546, 34] on icon "Erase input" at bounding box center [547, 32] width 4 height 5
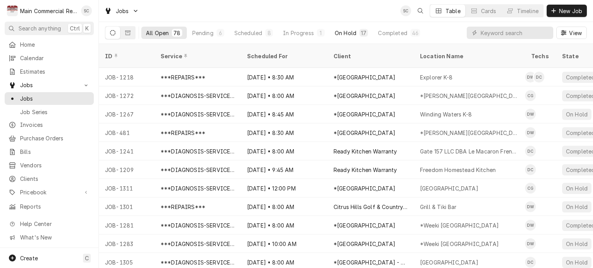
click at [341, 32] on div "On Hold" at bounding box center [345, 33] width 22 height 8
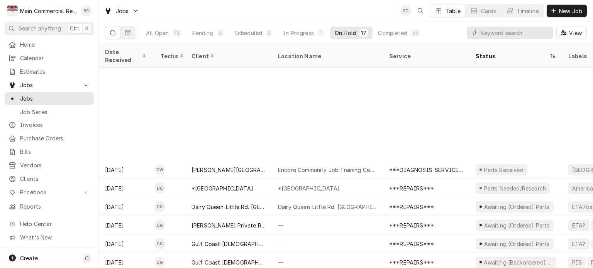
scroll to position [111, 0]
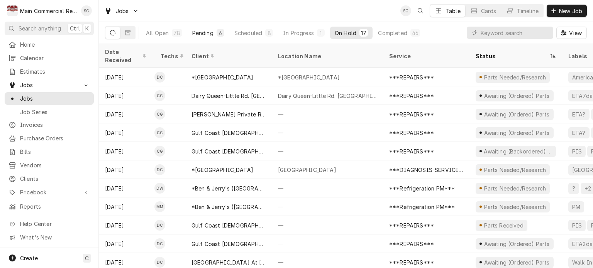
click at [209, 35] on div "Pending" at bounding box center [202, 33] width 21 height 8
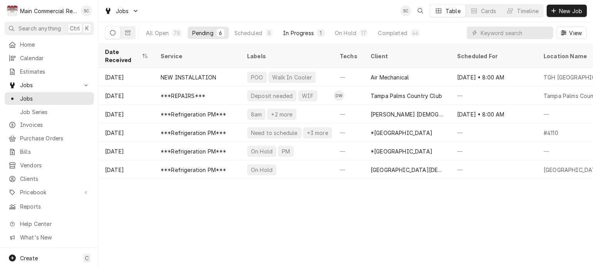
click at [313, 32] on button "In Progress 1" at bounding box center [303, 33] width 51 height 12
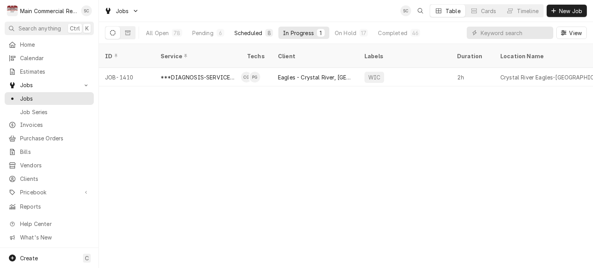
click at [248, 31] on div "Scheduled" at bounding box center [248, 33] width 28 height 8
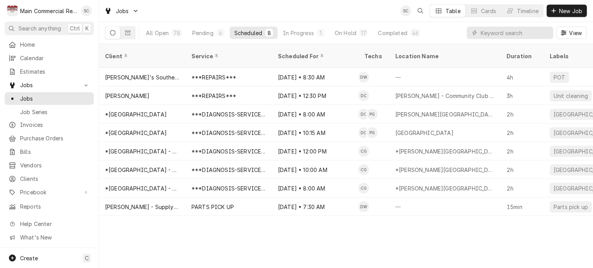
click at [384, 257] on div "Client Service Scheduled For Techs Location Name Duration Labels Status ID Prio…" at bounding box center [346, 156] width 494 height 224
click at [376, 236] on div "Client Service Scheduled For Techs Location Name Duration Labels Status ID Prio…" at bounding box center [346, 156] width 494 height 224
click at [376, 235] on div "Client Service Scheduled For Techs Location Name Duration Labels Status ID Prio…" at bounding box center [346, 156] width 494 height 224
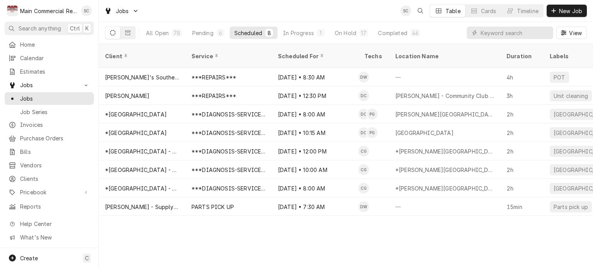
click at [393, 229] on div "Client Service Scheduled For Techs Location Name Duration Labels Status ID Prio…" at bounding box center [346, 156] width 494 height 224
click at [395, 228] on div "Client Service Scheduled For Techs Location Name Duration Labels Status ID Prio…" at bounding box center [346, 156] width 494 height 224
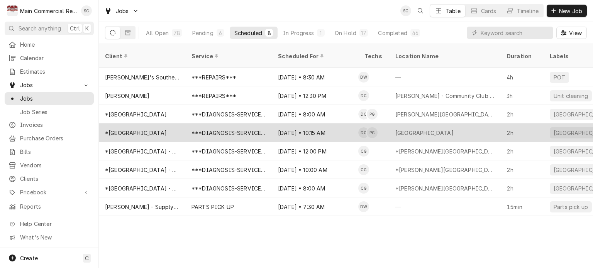
click at [332, 123] on div "Sep 17 • 10:15 AM" at bounding box center [315, 132] width 86 height 19
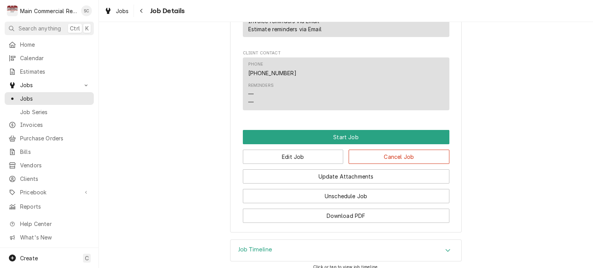
scroll to position [968, 0]
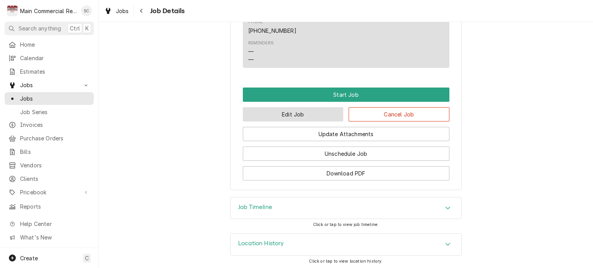
click at [324, 112] on button "Edit Job" at bounding box center [293, 114] width 101 height 14
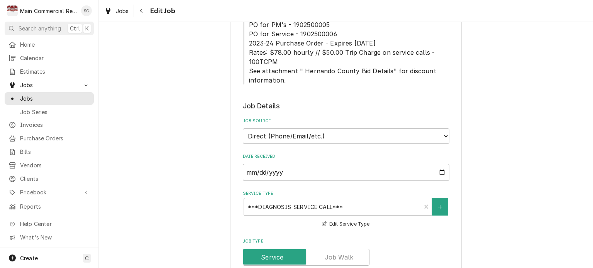
scroll to position [463, 0]
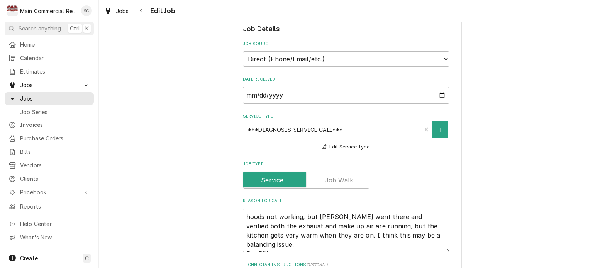
click at [443, 161] on label "Job Type" at bounding box center [346, 164] width 206 height 6
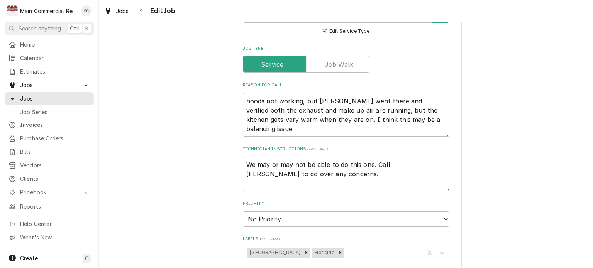
click at [446, 146] on label "Technician Instructions ( optional )" at bounding box center [346, 149] width 206 height 6
click at [446, 157] on textarea "We may or may not be able to do this one. Call [PERSON_NAME] to go over any con…" at bounding box center [346, 174] width 206 height 35
click at [336, 211] on select "No Priority Urgent High Medium Low" at bounding box center [346, 218] width 206 height 15
click at [500, 184] on div "Use the fields below to edit this job: Client Details Client *[GEOGRAPHIC_DATA]…" at bounding box center [346, 12] width 494 height 1123
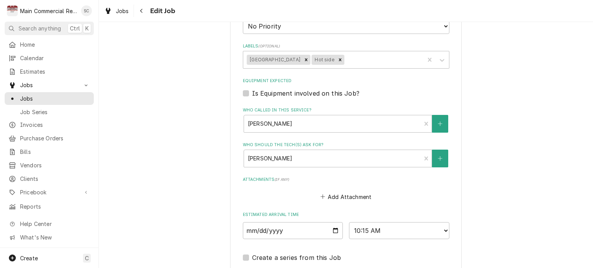
scroll to position [863, 0]
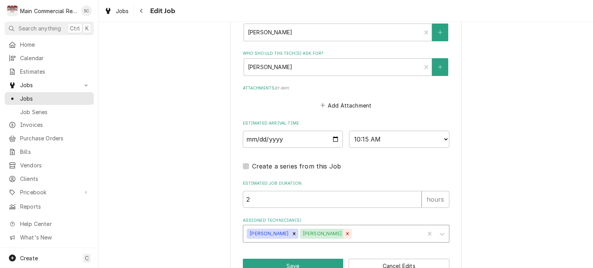
click at [344, 231] on icon "Remove Parker Gilbert" at bounding box center [346, 233] width 5 height 5
click at [291, 231] on icon "Remove Dylan Crawford" at bounding box center [293, 233] width 5 height 5
type textarea "x"
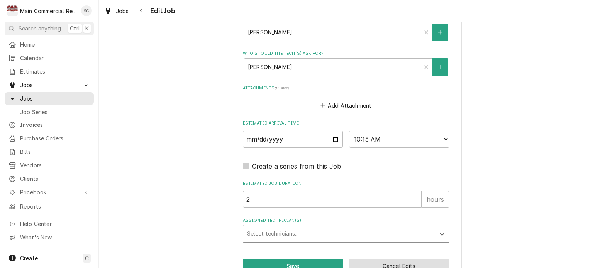
click at [368, 259] on button "Cancel Edits" at bounding box center [398, 266] width 101 height 14
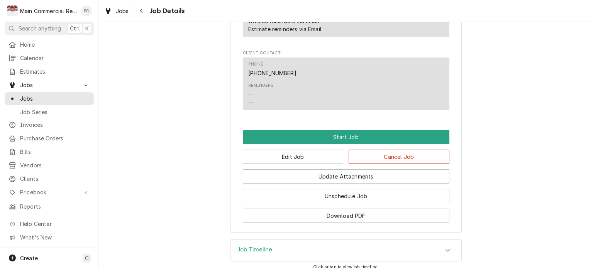
scroll to position [968, 0]
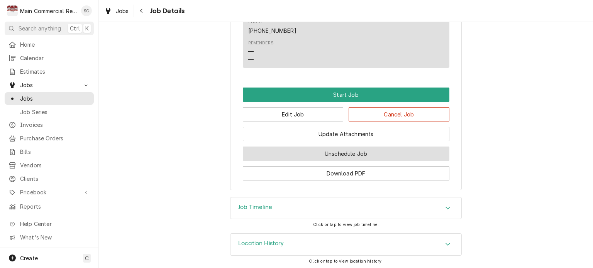
click at [391, 152] on button "Unschedule Job" at bounding box center [346, 154] width 206 height 14
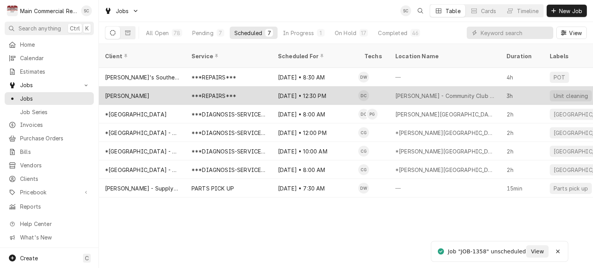
click at [348, 86] on div "Sep 17 • 12:30 PM" at bounding box center [315, 95] width 86 height 19
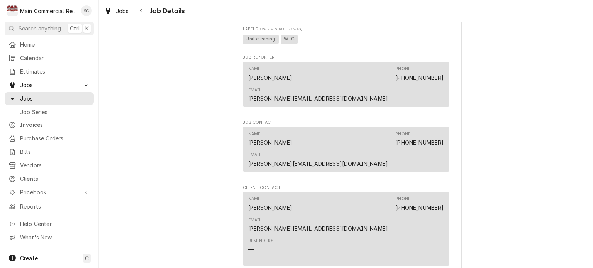
scroll to position [656, 0]
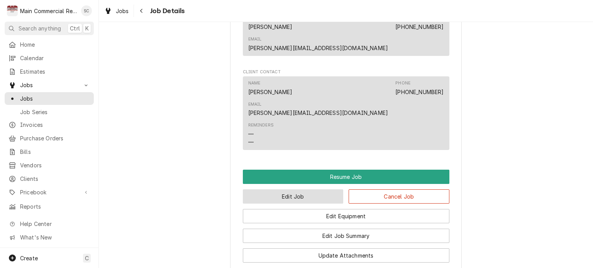
click at [311, 189] on button "Edit Job" at bounding box center [293, 196] width 101 height 14
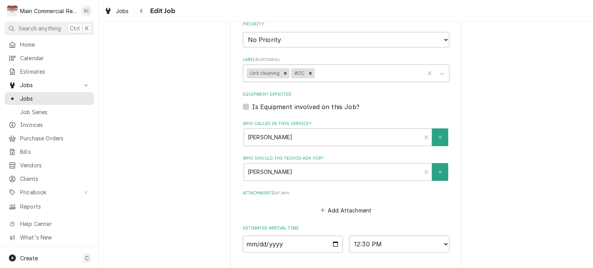
scroll to position [540, 0]
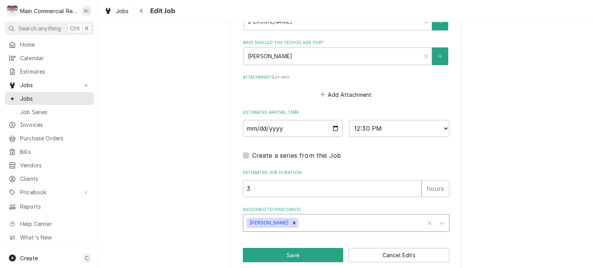
click at [340, 221] on div "Assigned Technician(s)" at bounding box center [360, 223] width 120 height 14
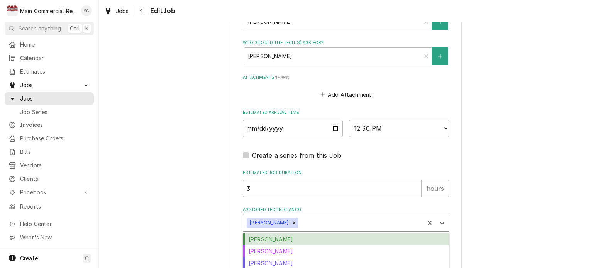
scroll to position [562, 0]
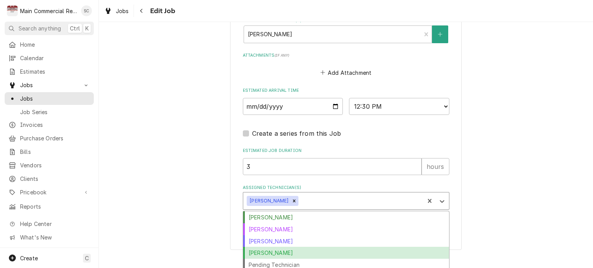
click at [295, 252] on div "Parker Gilbert" at bounding box center [346, 253] width 206 height 12
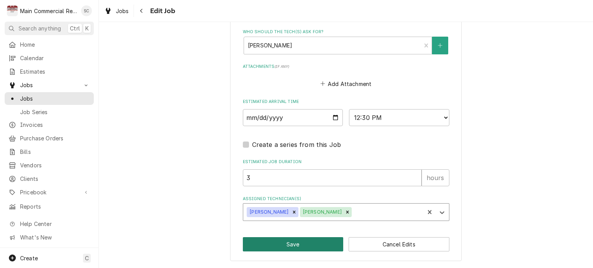
scroll to position [548, 0]
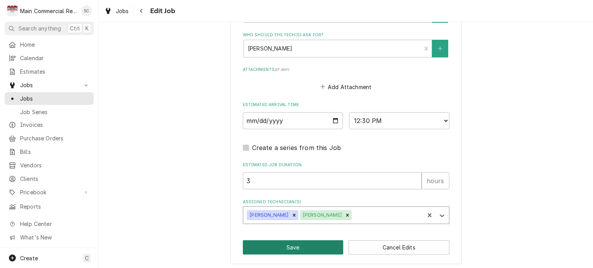
click at [304, 245] on button "Save" at bounding box center [293, 247] width 101 height 14
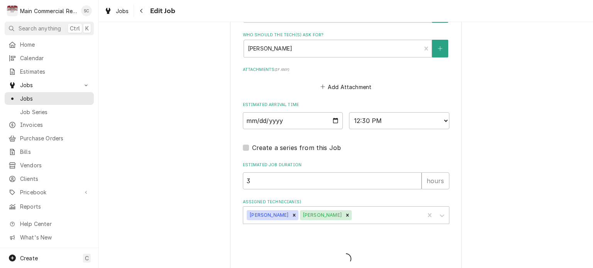
type textarea "x"
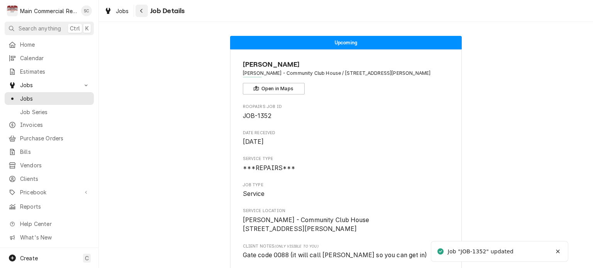
click at [145, 9] on button "Navigate back" at bounding box center [141, 11] width 12 height 12
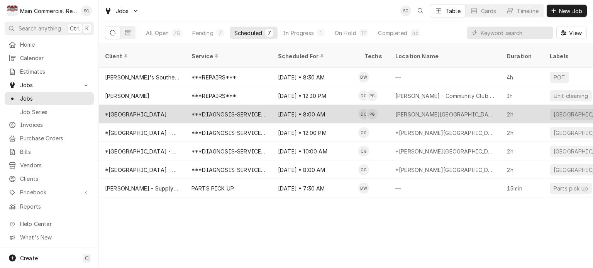
click at [319, 105] on div "Sep 17 • 8:00 AM" at bounding box center [315, 114] width 86 height 19
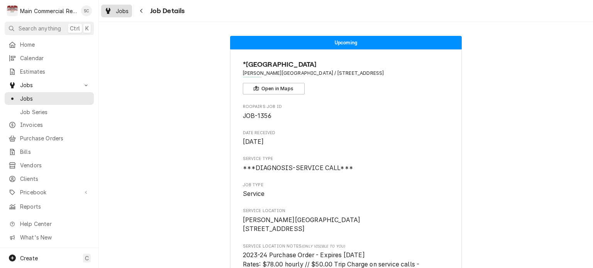
click at [112, 13] on div "Jobs" at bounding box center [117, 11] width 28 height 10
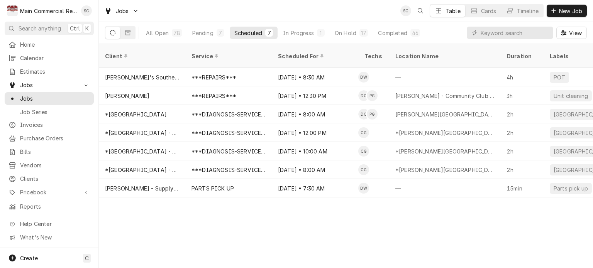
click at [322, 223] on div "Client Service Scheduled For Techs Location Name Duration Labels Status ID Prio…" at bounding box center [346, 156] width 494 height 224
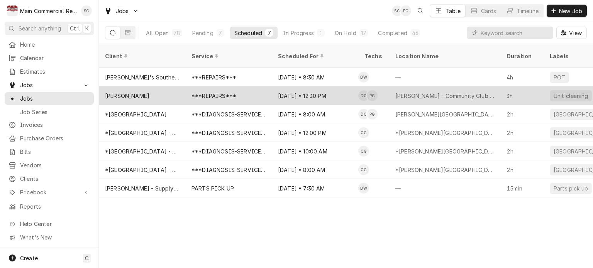
click at [287, 88] on div "Sep 17 • 12:30 PM" at bounding box center [315, 95] width 86 height 19
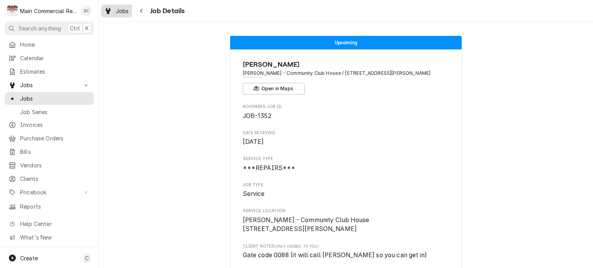
click at [125, 12] on span "Jobs" at bounding box center [122, 11] width 13 height 8
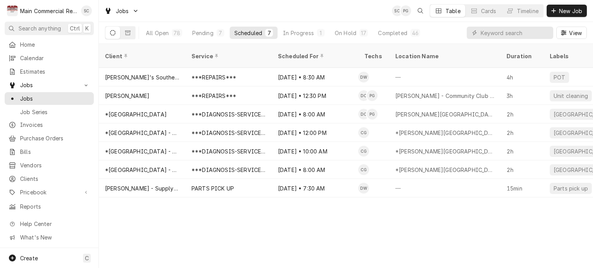
click at [376, 217] on div "Client Service Scheduled For Techs Location Name Duration Labels Status ID Prio…" at bounding box center [346, 156] width 494 height 224
